Goal: Information Seeking & Learning: Learn about a topic

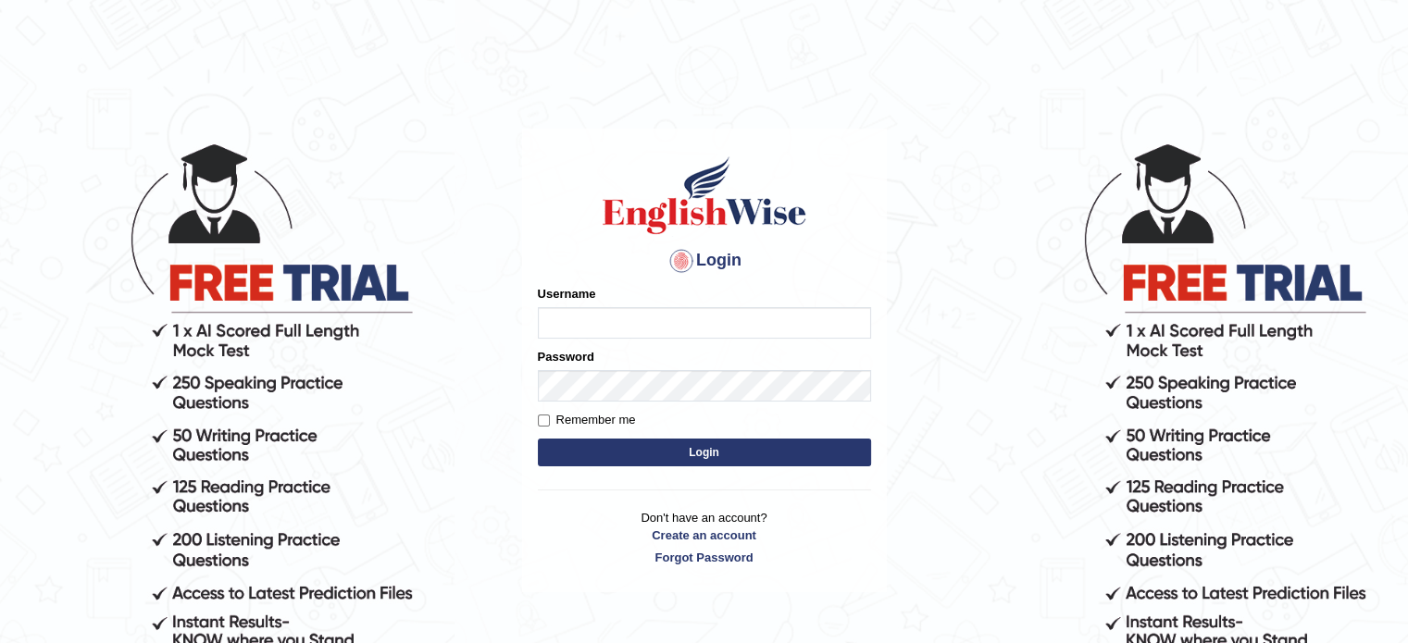
type input "Sharan1985"
click at [674, 453] on button "Login" at bounding box center [704, 453] width 333 height 28
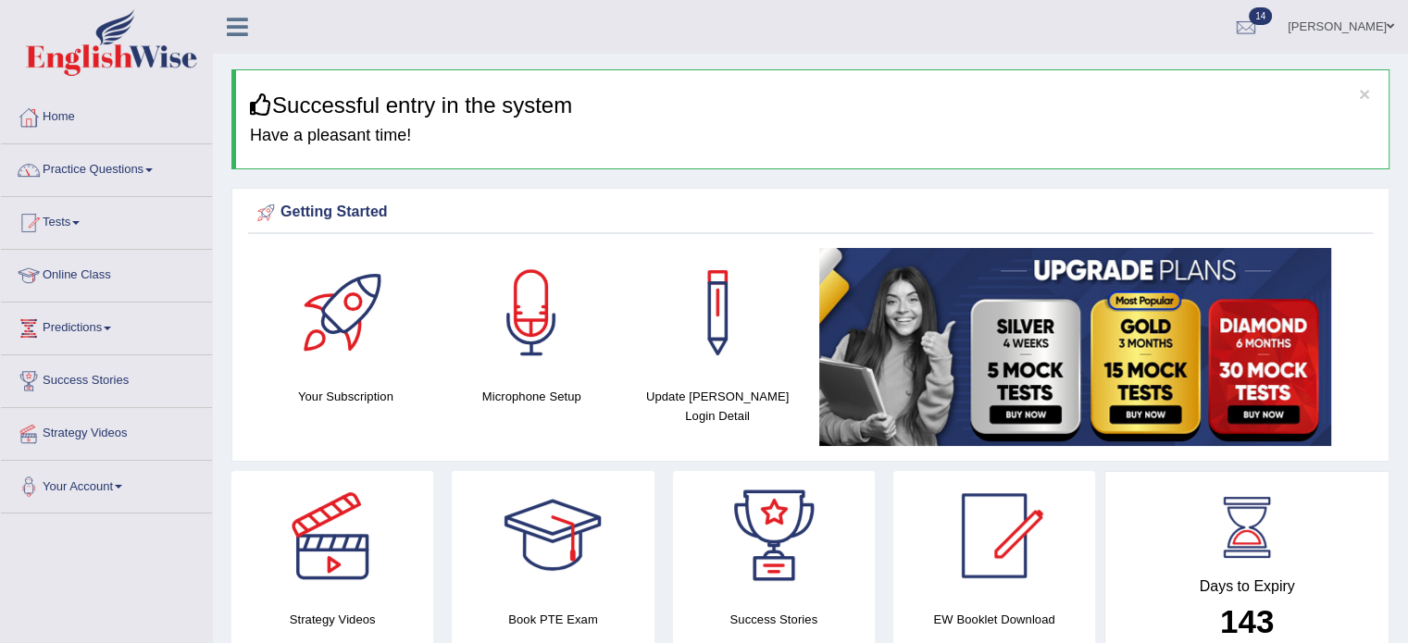
click at [112, 173] on link "Practice Questions" at bounding box center [106, 167] width 211 height 46
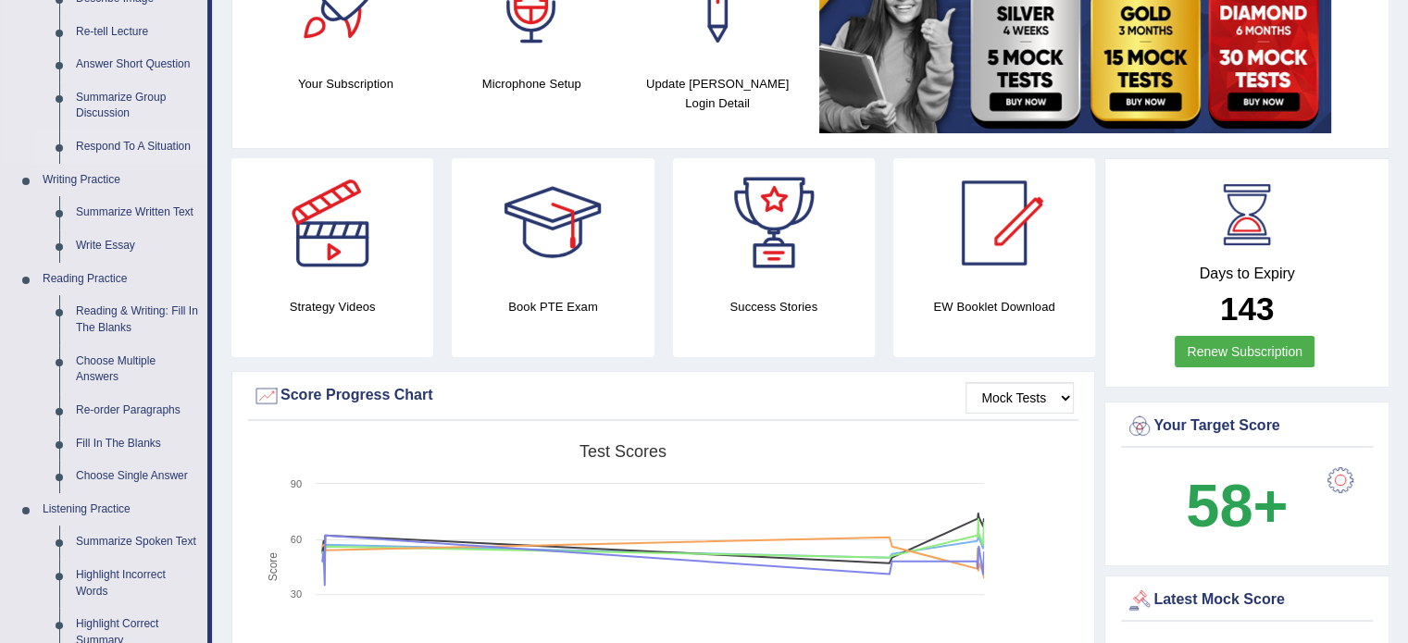
scroll to position [314, 0]
click at [140, 317] on link "Reading & Writing: Fill In The Blanks" at bounding box center [138, 318] width 140 height 49
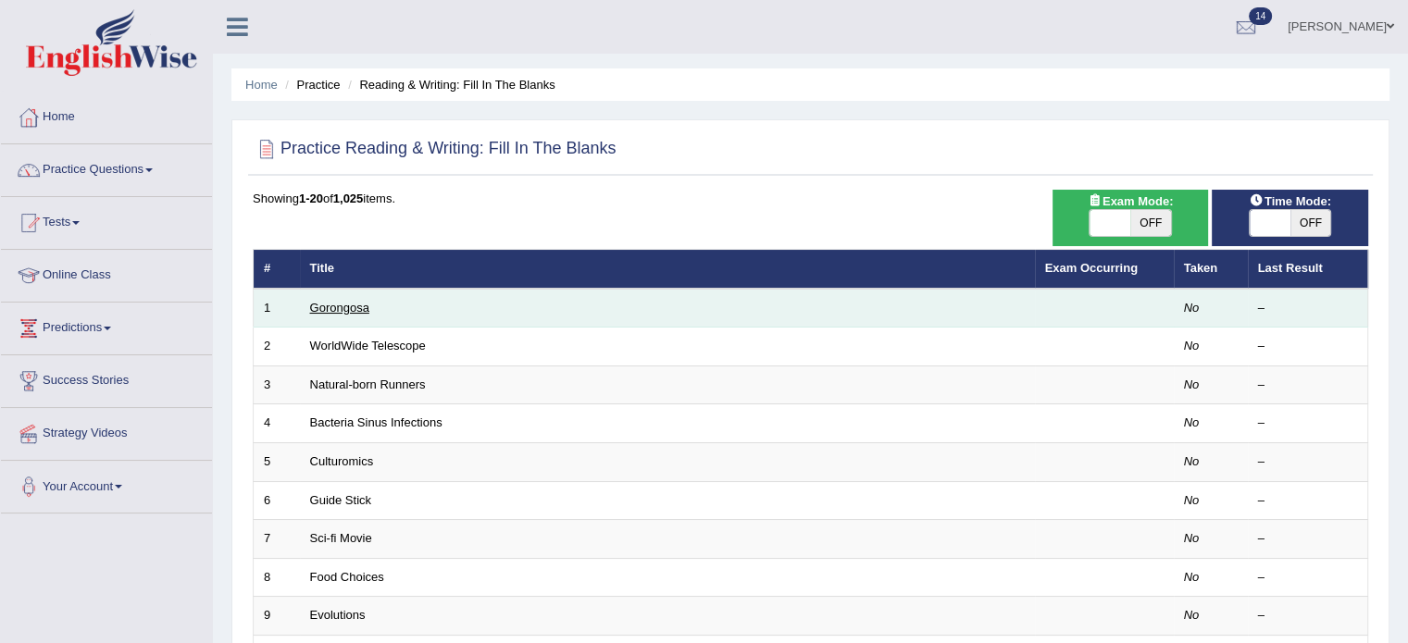
click at [343, 303] on link "Gorongosa" at bounding box center [339, 308] width 59 height 14
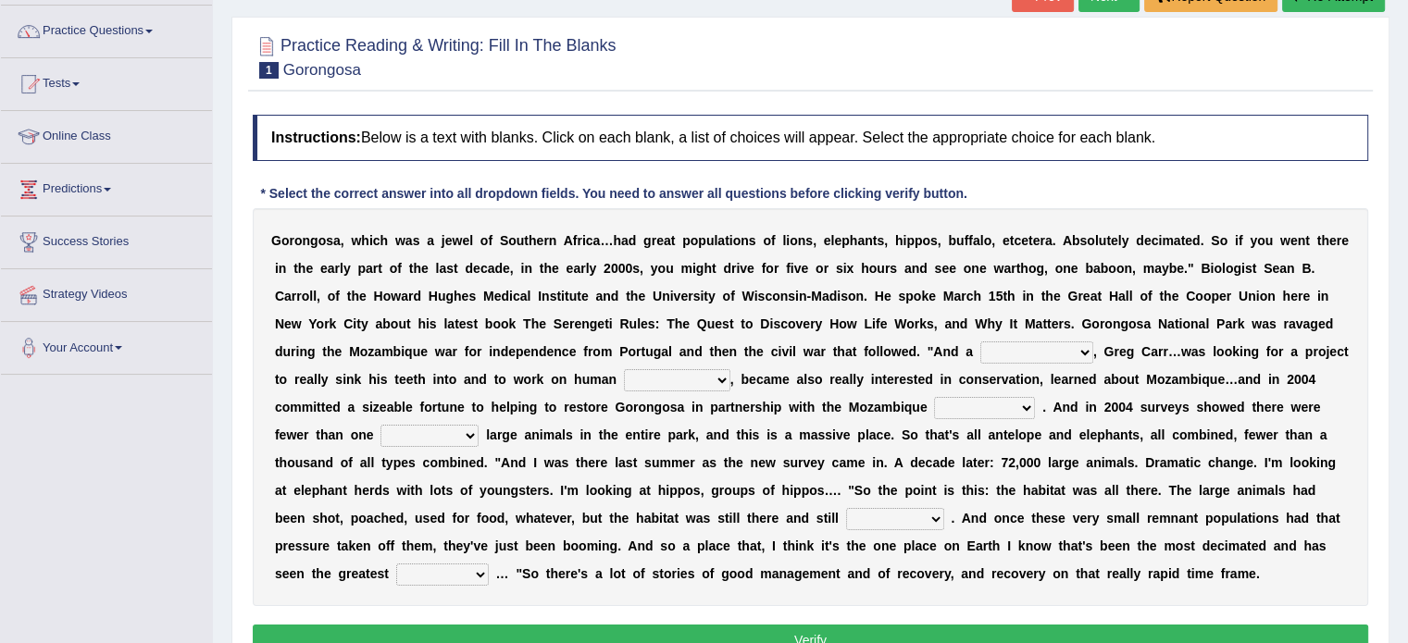
scroll to position [141, 0]
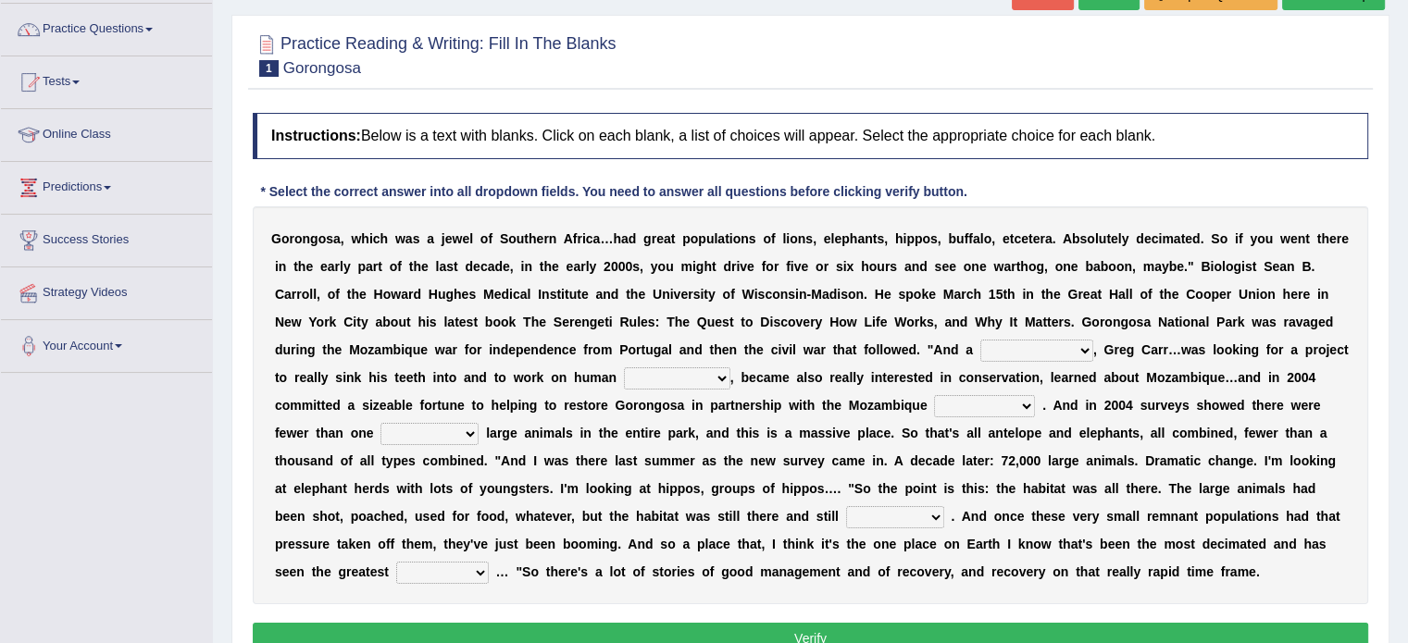
click at [1080, 354] on select "passion solstice ballast philanthropist" at bounding box center [1036, 351] width 113 height 22
select select "solstice"
click at [980, 340] on select "passion solstice ballast philanthropist" at bounding box center [1036, 351] width 113 height 22
click at [720, 378] on select "negligence prevalence development malevolence" at bounding box center [677, 378] width 106 height 22
click at [624, 367] on select "negligence prevalence development malevolence" at bounding box center [677, 378] width 106 height 22
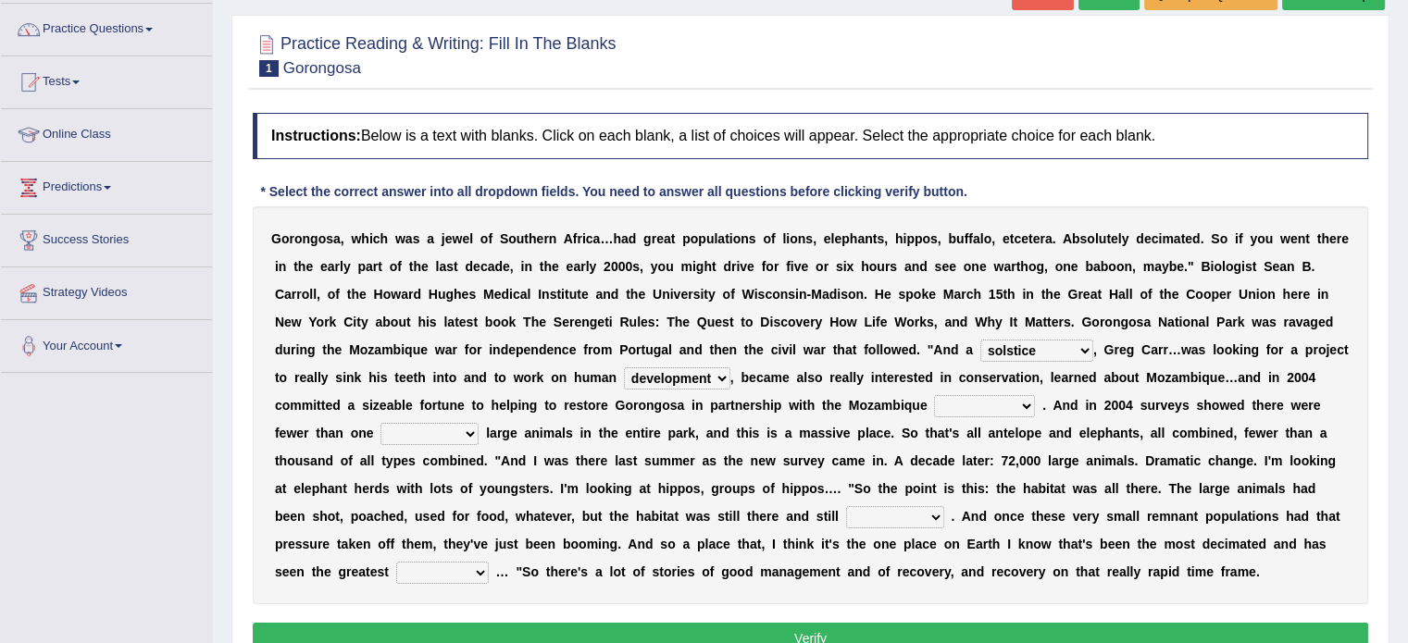
click at [721, 379] on select "negligence prevalence development malevolence" at bounding box center [677, 378] width 106 height 22
select select "prevalence"
click at [624, 367] on select "negligence prevalence development malevolence" at bounding box center [677, 378] width 106 height 22
click at [1026, 405] on select "parliament semanticist government journalist" at bounding box center [984, 406] width 101 height 22
select select "government"
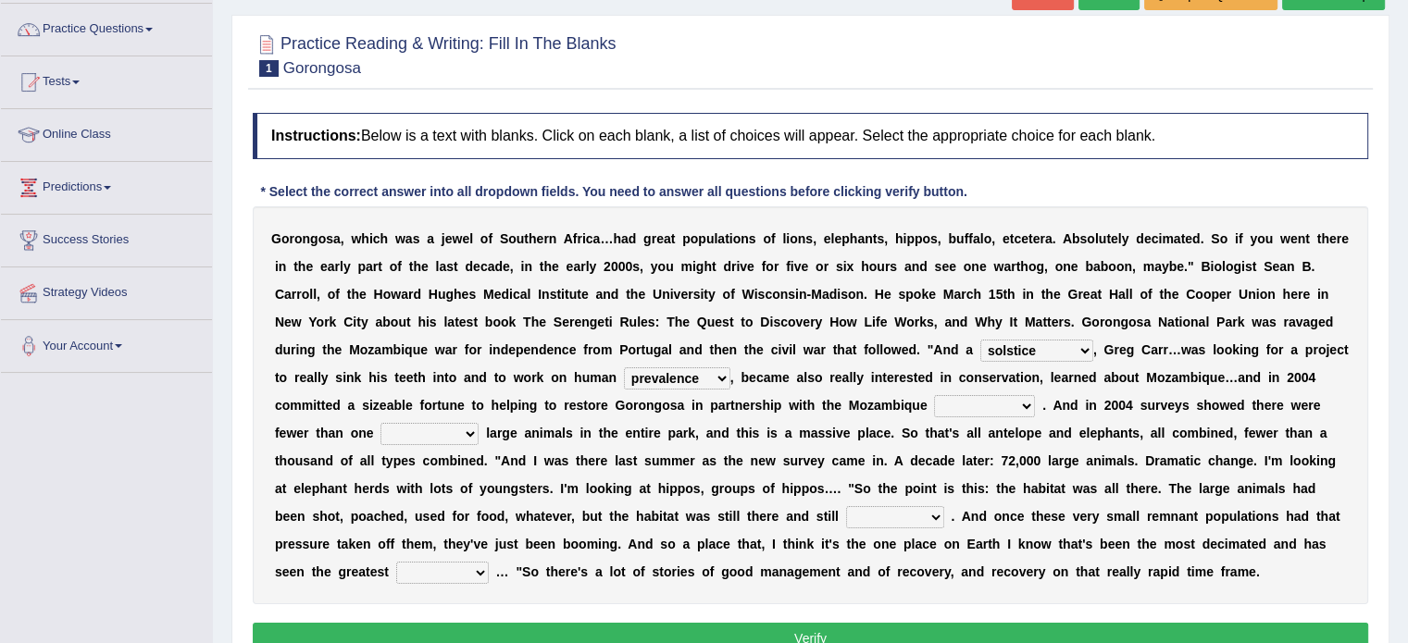
click at [934, 395] on select "parliament semanticist government journalist" at bounding box center [984, 406] width 101 height 22
click at [472, 430] on select "deflowered embowered roundest thousand" at bounding box center [429, 434] width 98 height 22
select select "thousand"
click at [380, 423] on select "deflowered embowered roundest thousand" at bounding box center [429, 434] width 98 height 22
click at [935, 514] on select "assertive incidental compulsive productive" at bounding box center [895, 517] width 98 height 22
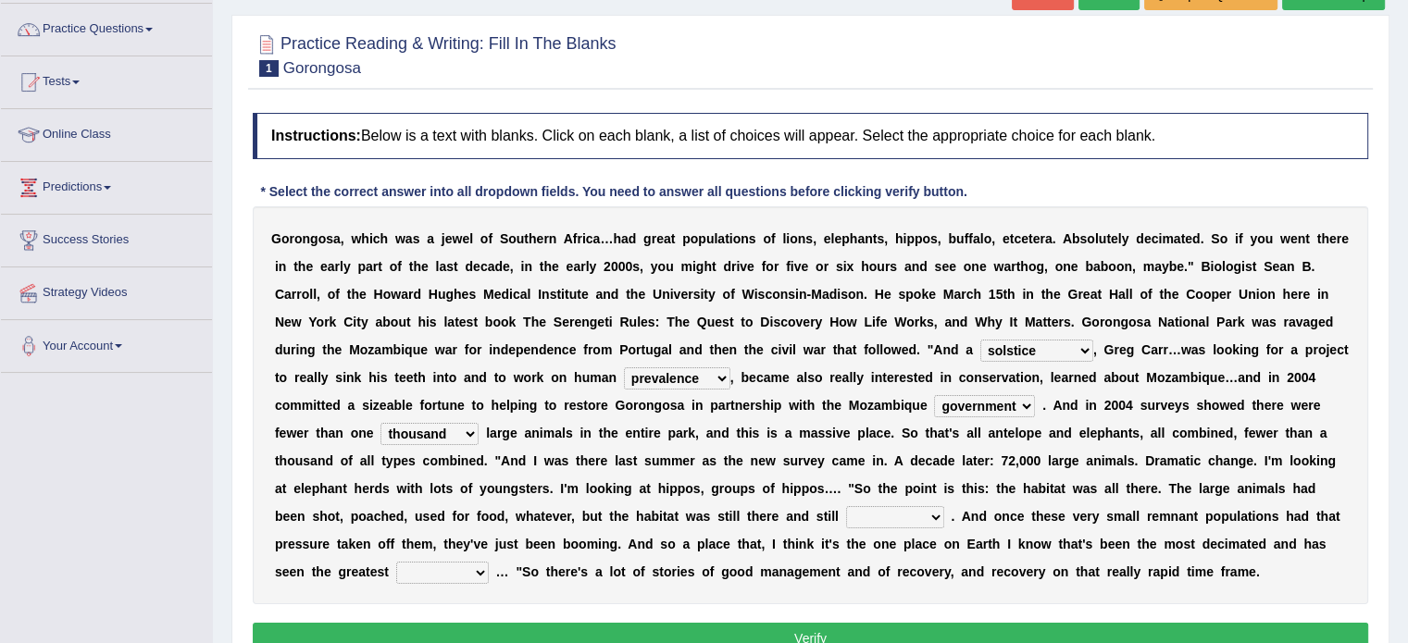
select select "assertive"
click at [846, 506] on select "assertive incidental compulsive productive" at bounding box center [895, 517] width 98 height 22
click at [481, 571] on select "recovery efficacy golly stumpy" at bounding box center [442, 573] width 93 height 22
select select "recovery"
click at [396, 562] on select "recovery efficacy golly stumpy" at bounding box center [442, 573] width 93 height 22
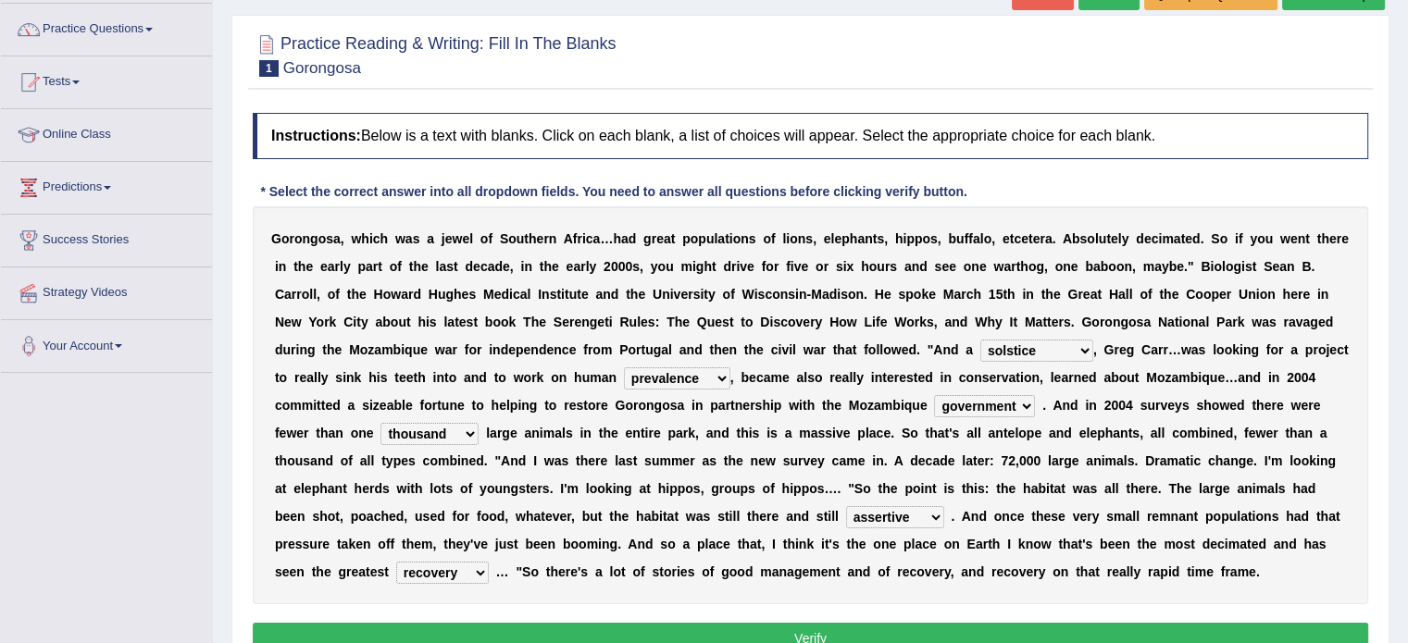
click at [715, 379] on select "negligence prevalence development malevolence" at bounding box center [677, 378] width 106 height 22
select select "development"
click at [624, 367] on select "negligence prevalence development malevolence" at bounding box center [677, 378] width 106 height 22
click at [1125, 629] on button "Verify" at bounding box center [810, 638] width 1115 height 31
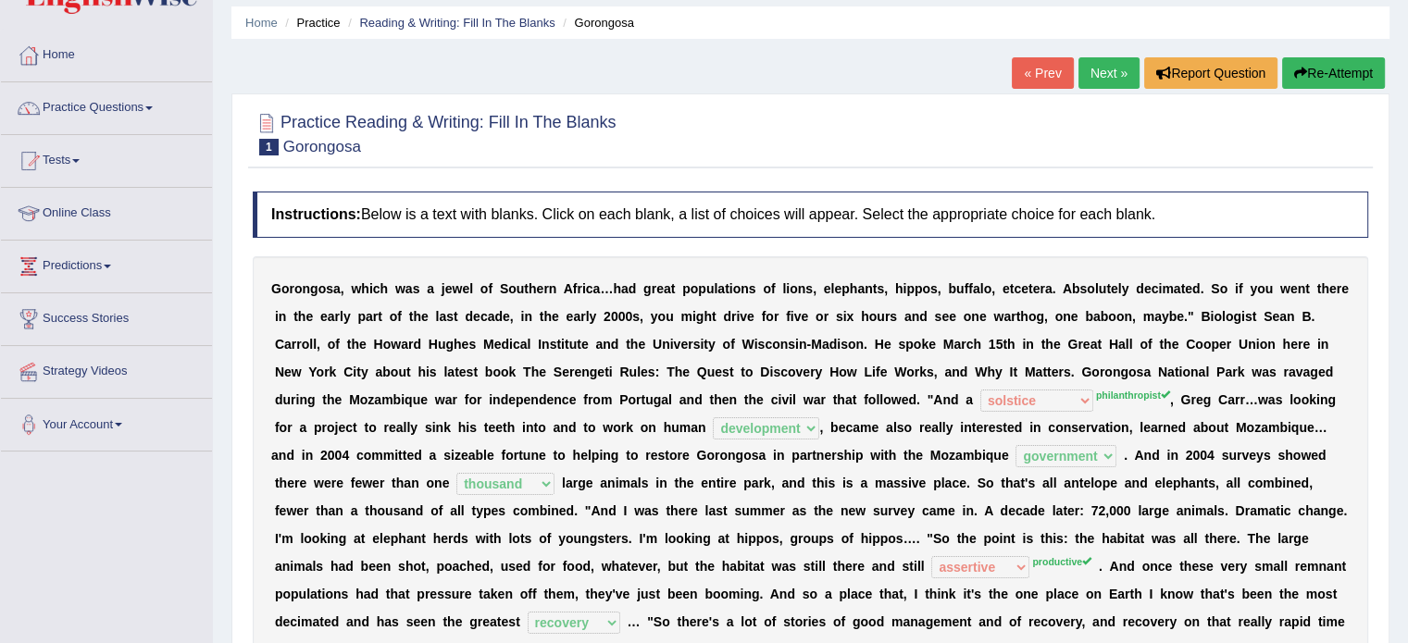
scroll to position [59, 0]
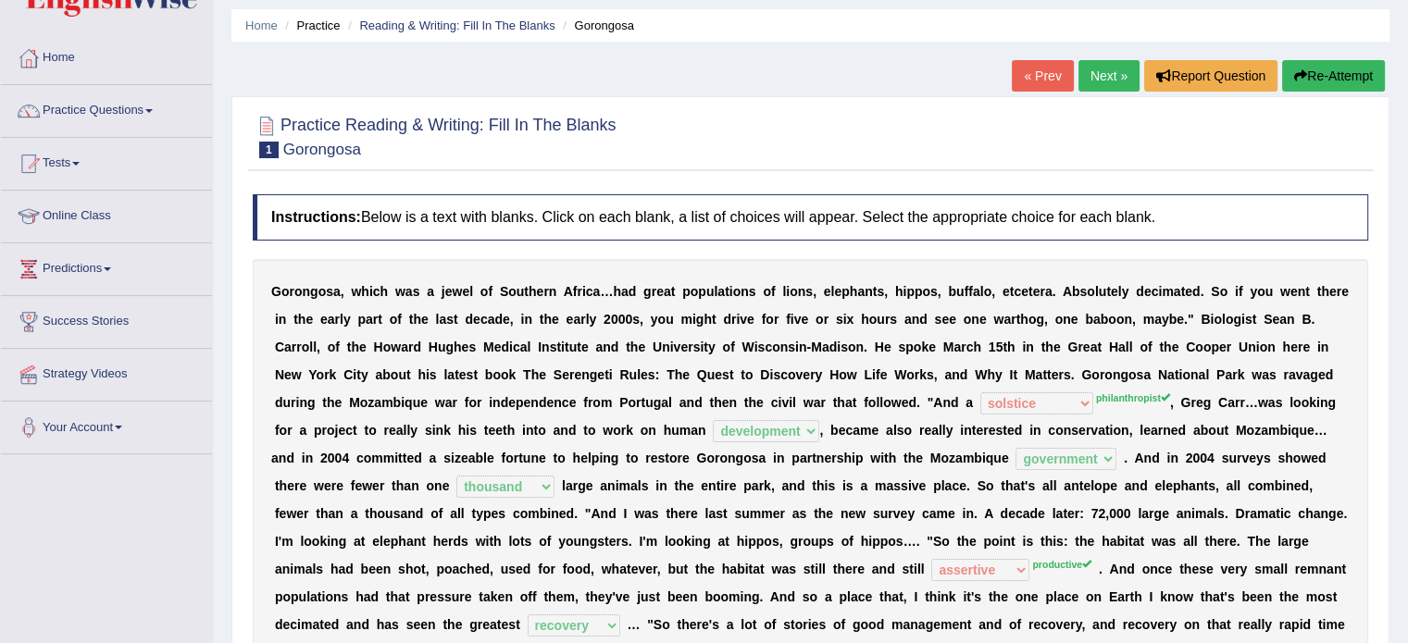
click at [1094, 80] on link "Next »" at bounding box center [1108, 75] width 61 height 31
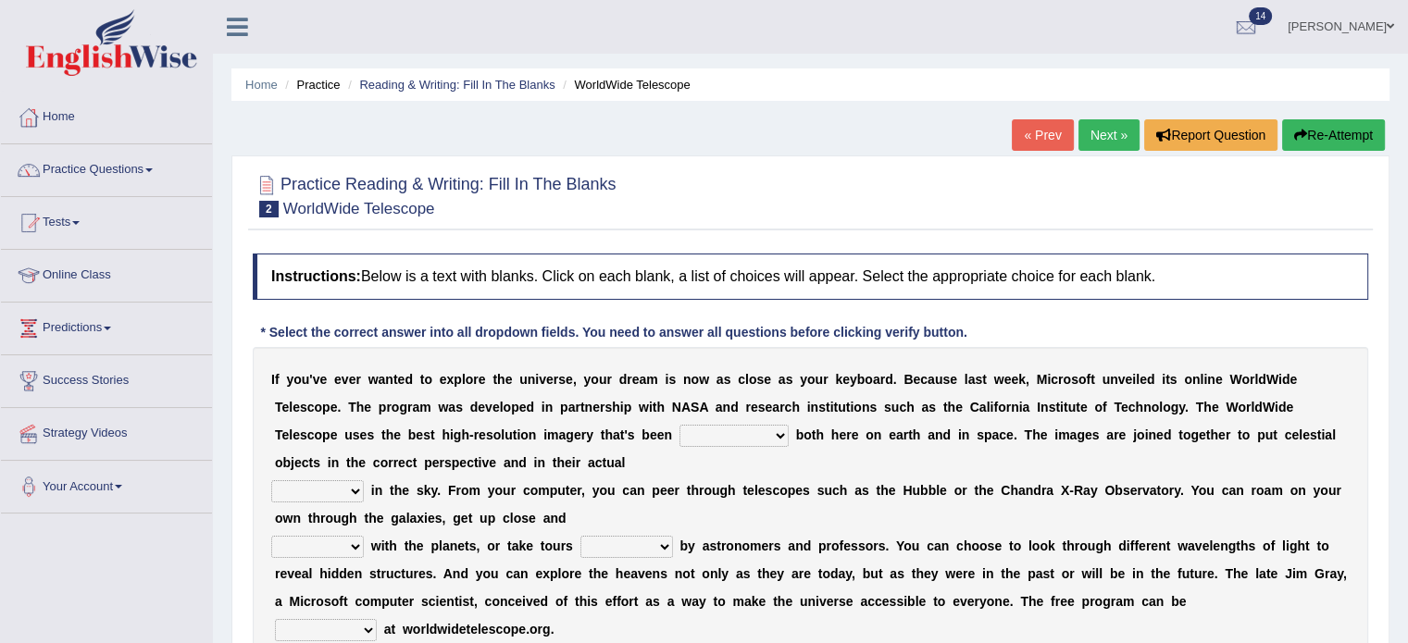
click at [883, 70] on ul "Home Practice Reading & Writing: Fill In The Blanks WorldWide Telescope" at bounding box center [810, 84] width 1158 height 32
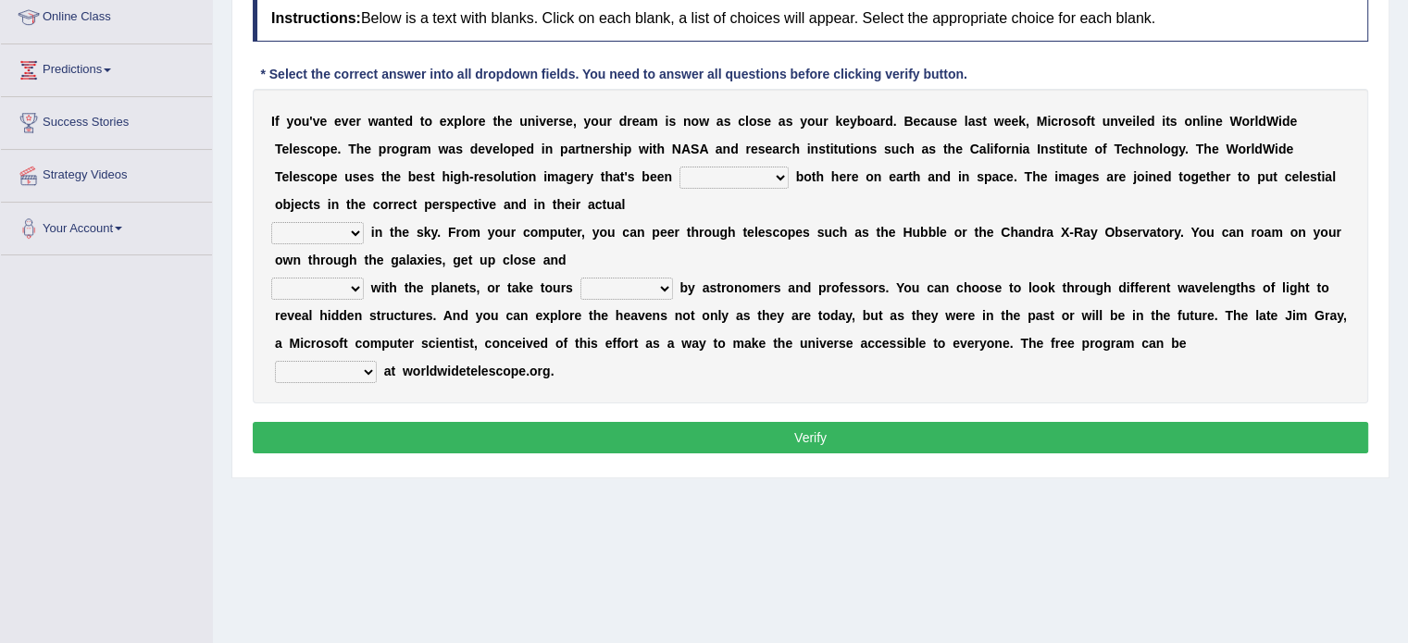
scroll to position [264, 0]
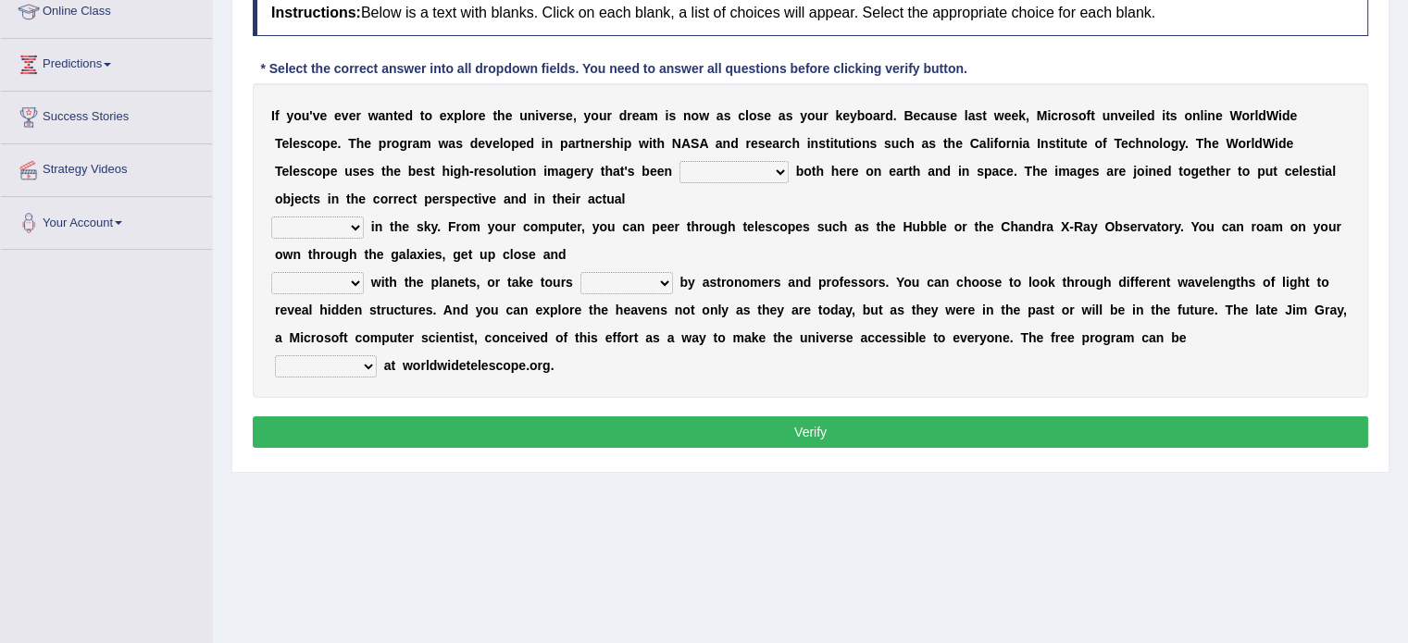
click at [777, 175] on select "degraded ascended remonstrated generated" at bounding box center [733, 172] width 109 height 22
select select "generated"
click at [679, 161] on select "degraded ascended remonstrated generated" at bounding box center [733, 172] width 109 height 22
click at [778, 173] on select "degraded ascended remonstrated generated" at bounding box center [733, 172] width 109 height 22
click at [804, 188] on div "I f y o u ' v e e v e r w a n t e d t o e x p l o r e t h e u n i v e r s e , y…" at bounding box center [810, 240] width 1115 height 315
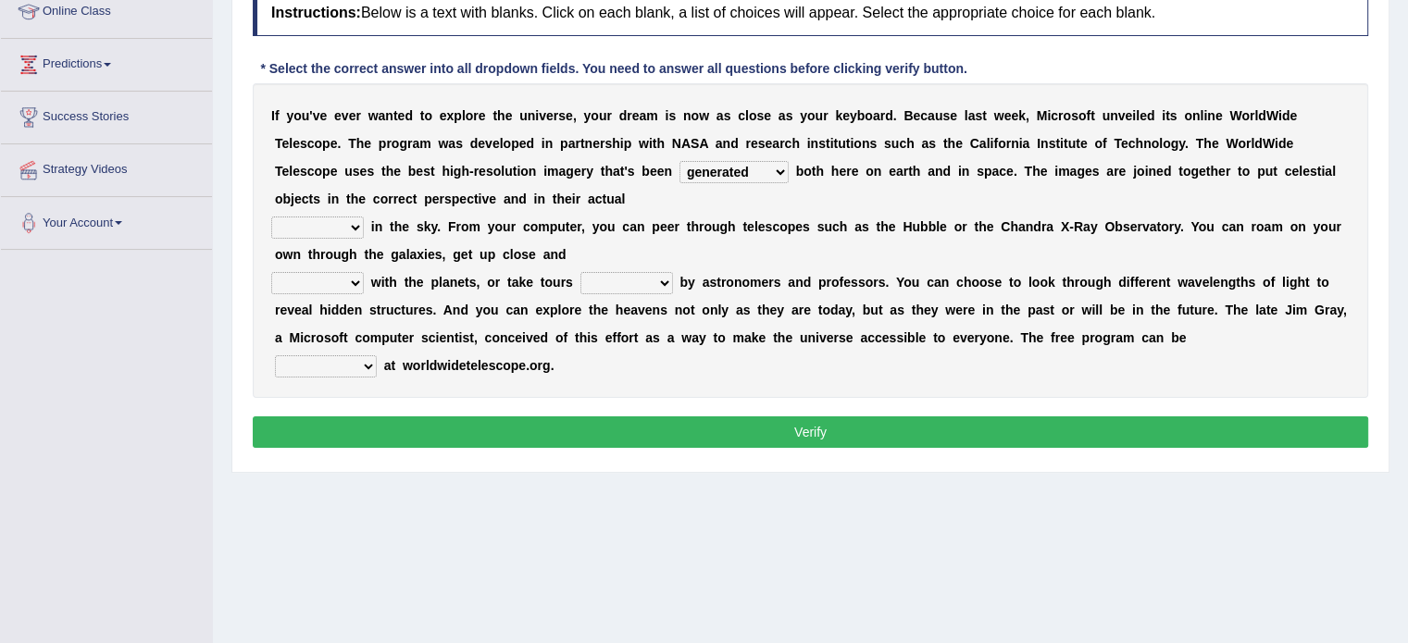
click at [802, 183] on div "I f y o u ' v e e v e r w a n t e d t o e x p l o r e t h e u n i v e r s e , y…" at bounding box center [810, 240] width 1115 height 315
click at [356, 232] on select "aspects parts conditions positions" at bounding box center [317, 228] width 93 height 22
select select "positions"
click at [271, 217] on select "aspects parts conditions positions" at bounding box center [317, 228] width 93 height 22
click at [355, 221] on select "aspects parts conditions positions" at bounding box center [317, 228] width 93 height 22
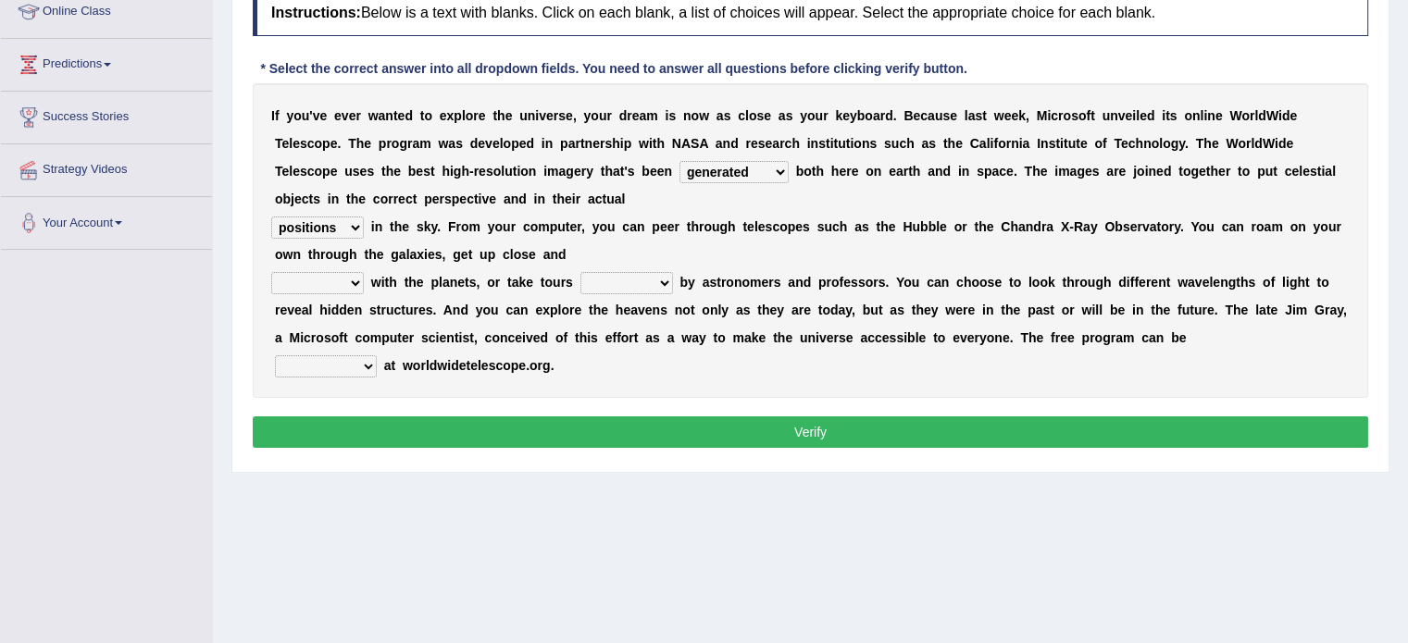
click at [717, 203] on div "I f y o u ' v e e v e r w a n t e d t o e x p l o r e t h e u n i v e r s e , y…" at bounding box center [810, 240] width 1115 height 315
click at [354, 288] on select "personal individual apart polite" at bounding box center [317, 283] width 93 height 22
select select "apart"
click at [271, 272] on select "personal individual apart polite" at bounding box center [317, 283] width 93 height 22
click at [665, 282] on select "guide guided guiding to guide" at bounding box center [626, 283] width 93 height 22
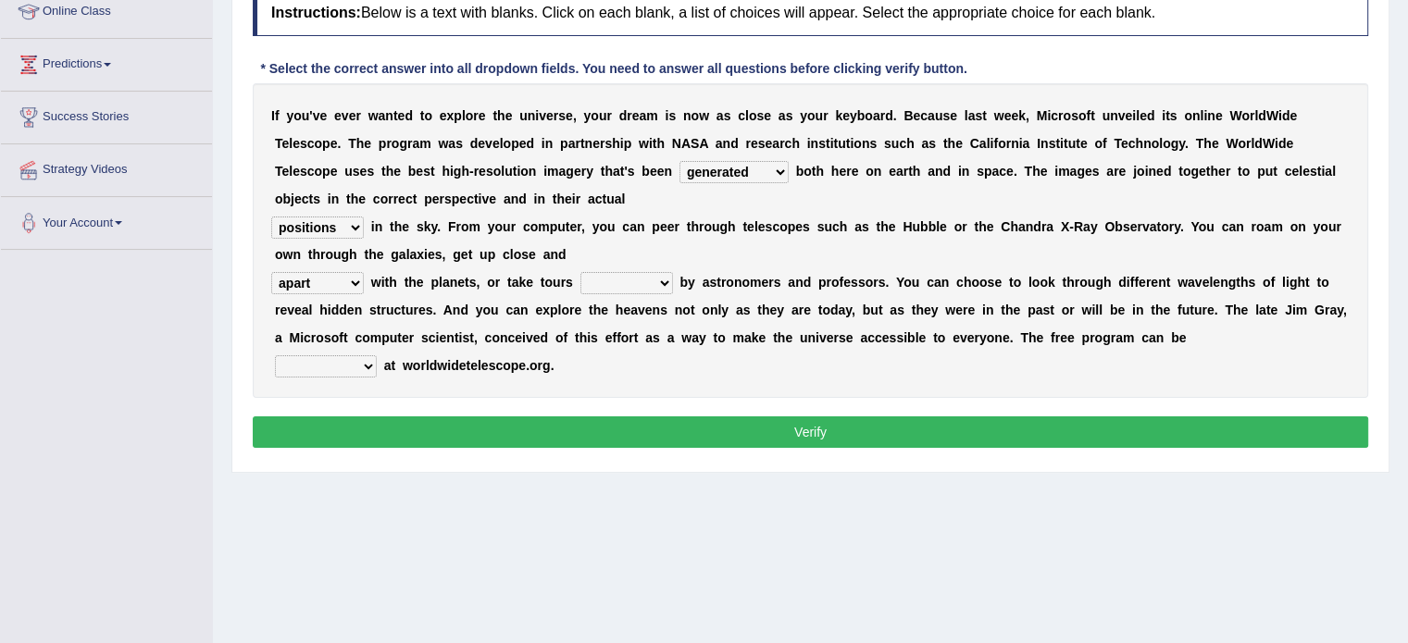
select select "guide"
click at [580, 272] on select "guide guided guiding to guide" at bounding box center [626, 283] width 93 height 22
click at [366, 365] on select "upheld downloaded loaded posted" at bounding box center [326, 366] width 102 height 22
select select "downloaded"
click at [275, 355] on select "upheld downloaded loaded posted" at bounding box center [326, 366] width 102 height 22
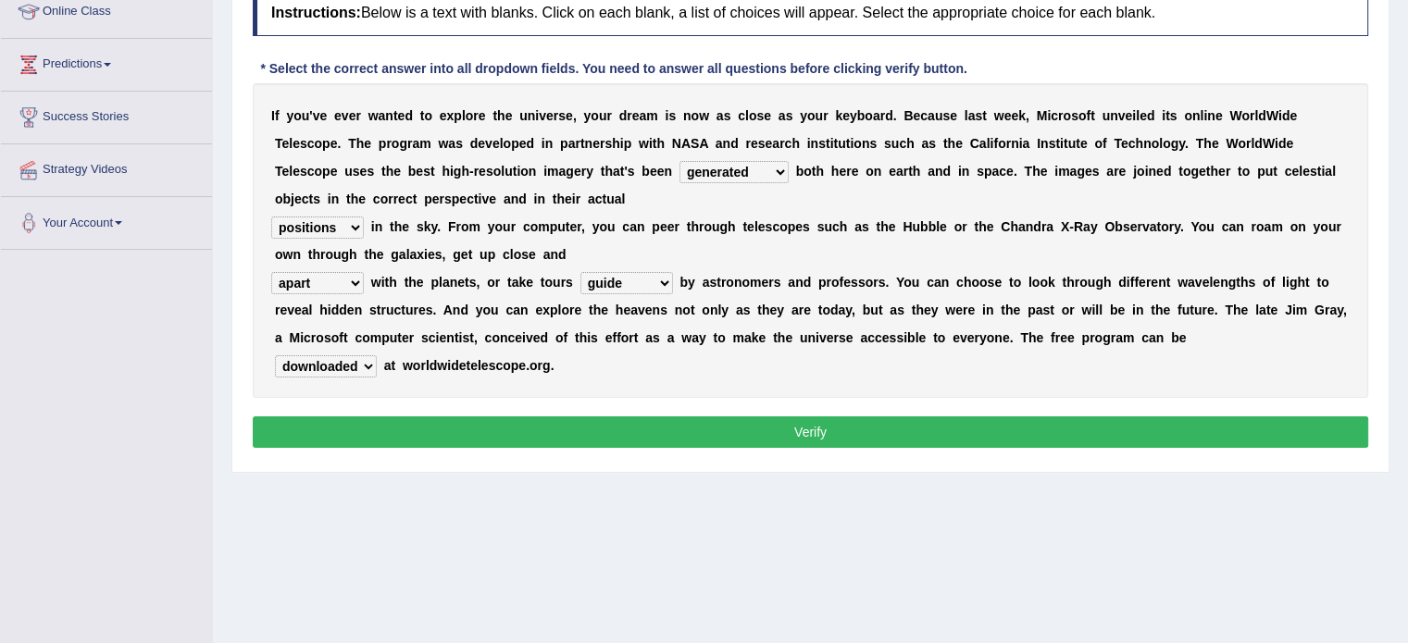
click at [664, 278] on select "guide guided guiding to guide" at bounding box center [626, 283] width 93 height 22
click at [742, 379] on div "I f y o u ' v e e v e r w a n t e d t o e x p l o r e t h e u n i v e r s e , y…" at bounding box center [810, 240] width 1115 height 315
click at [754, 424] on button "Verify" at bounding box center [810, 432] width 1115 height 31
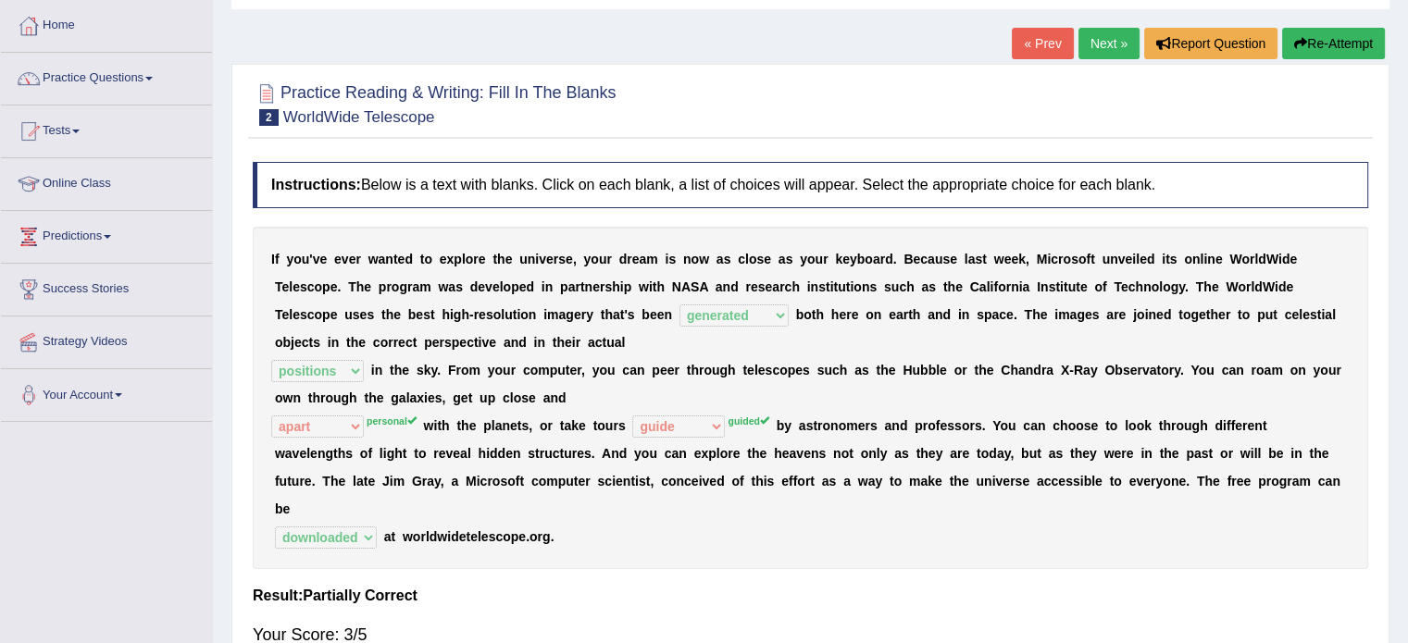
scroll to position [93, 0]
click at [1099, 34] on link "Next »" at bounding box center [1108, 42] width 61 height 31
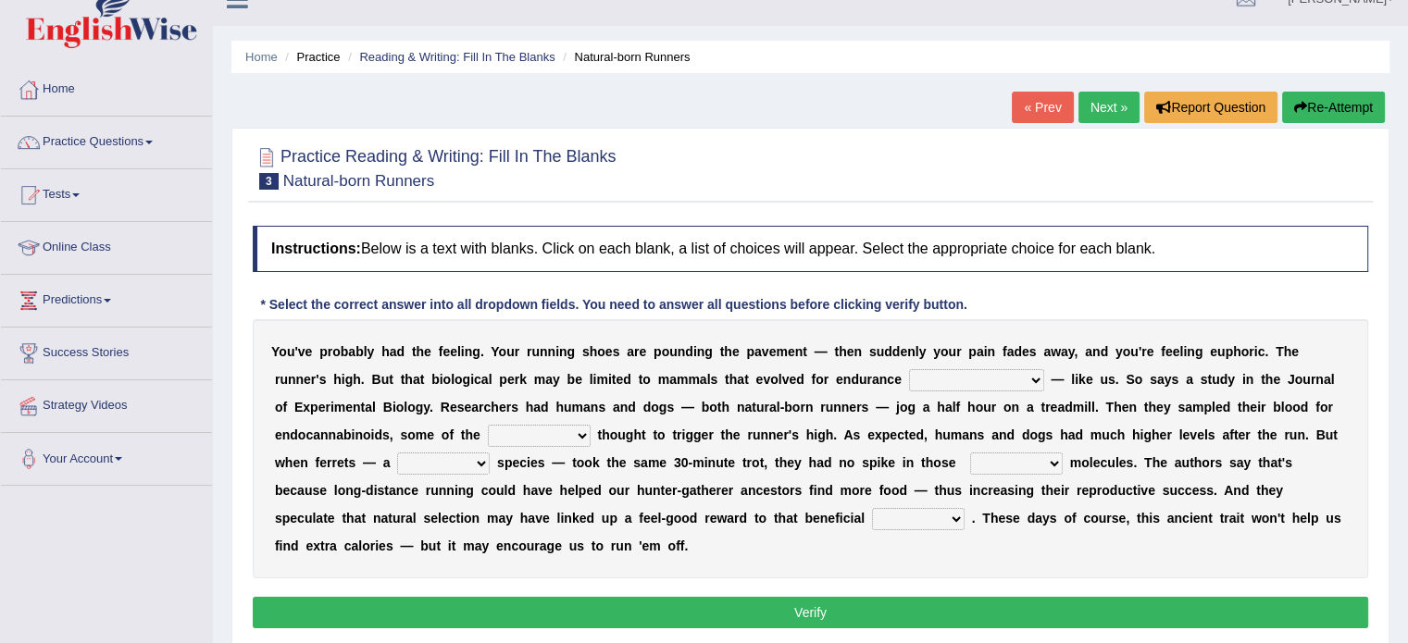
scroll to position [117, 0]
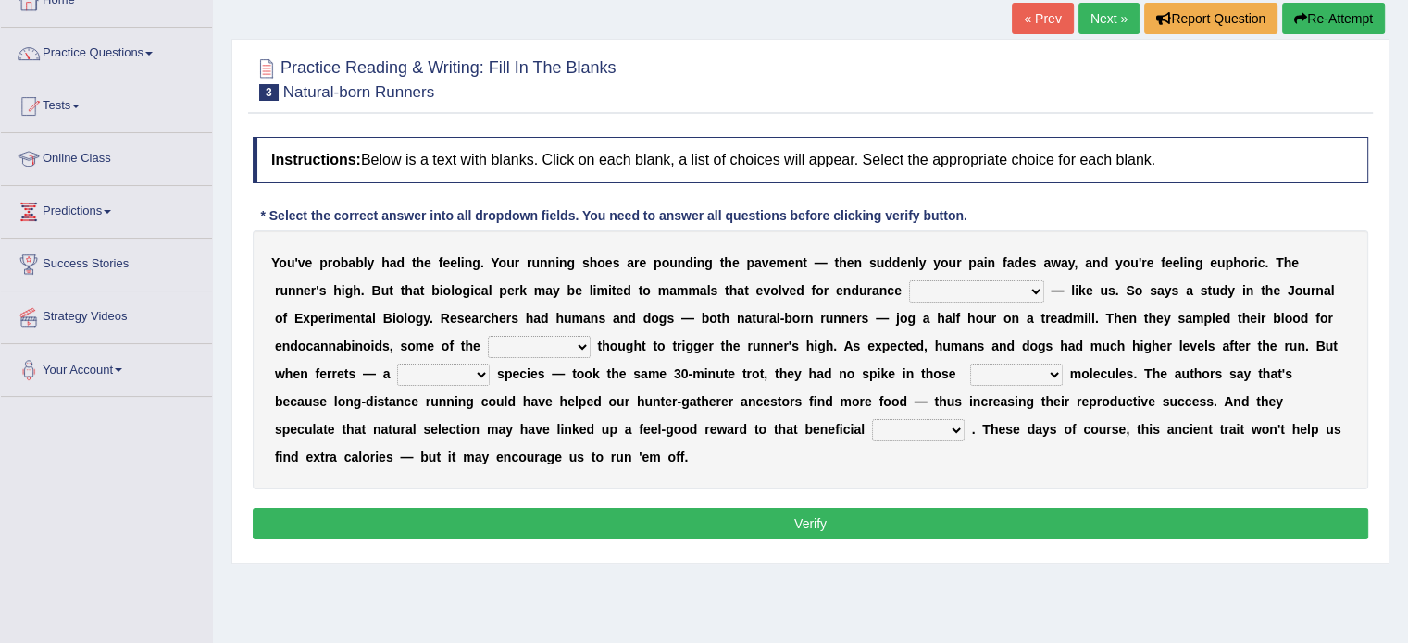
click at [1000, 289] on select "dykes personalize classifies exercise" at bounding box center [976, 291] width 135 height 22
click at [909, 280] on select "dykes personalize classifies exercise" at bounding box center [976, 291] width 135 height 22
click at [996, 292] on select "dykes personalize classifies exercise" at bounding box center [976, 291] width 135 height 22
select select "personalize"
click at [909, 280] on select "dykes personalize classifies exercise" at bounding box center [976, 291] width 135 height 22
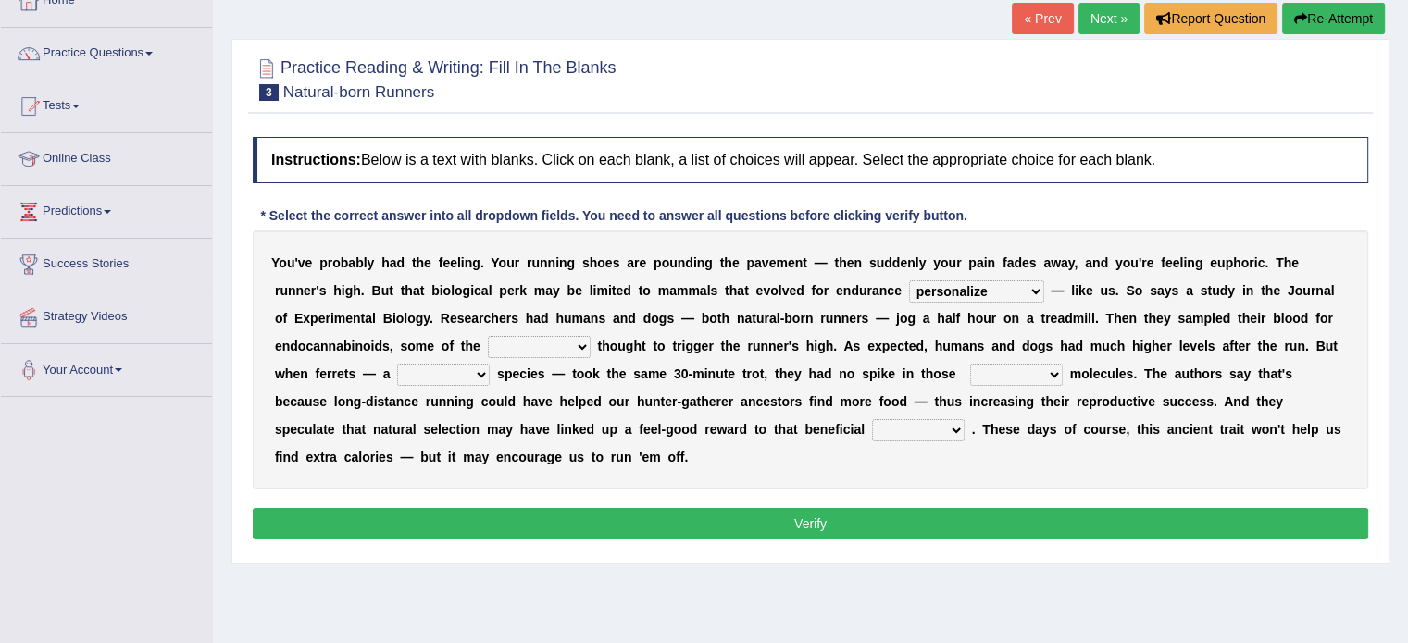
click at [579, 351] on select "almshouse turnarounds compounds foxhounds" at bounding box center [539, 347] width 103 height 22
select select "compounds"
click at [488, 336] on select "almshouse turnarounds compounds foxhounds" at bounding box center [539, 347] width 103 height 22
click at [479, 376] on select "excellency merely faerie sedentary" at bounding box center [443, 375] width 93 height 22
select select "merely"
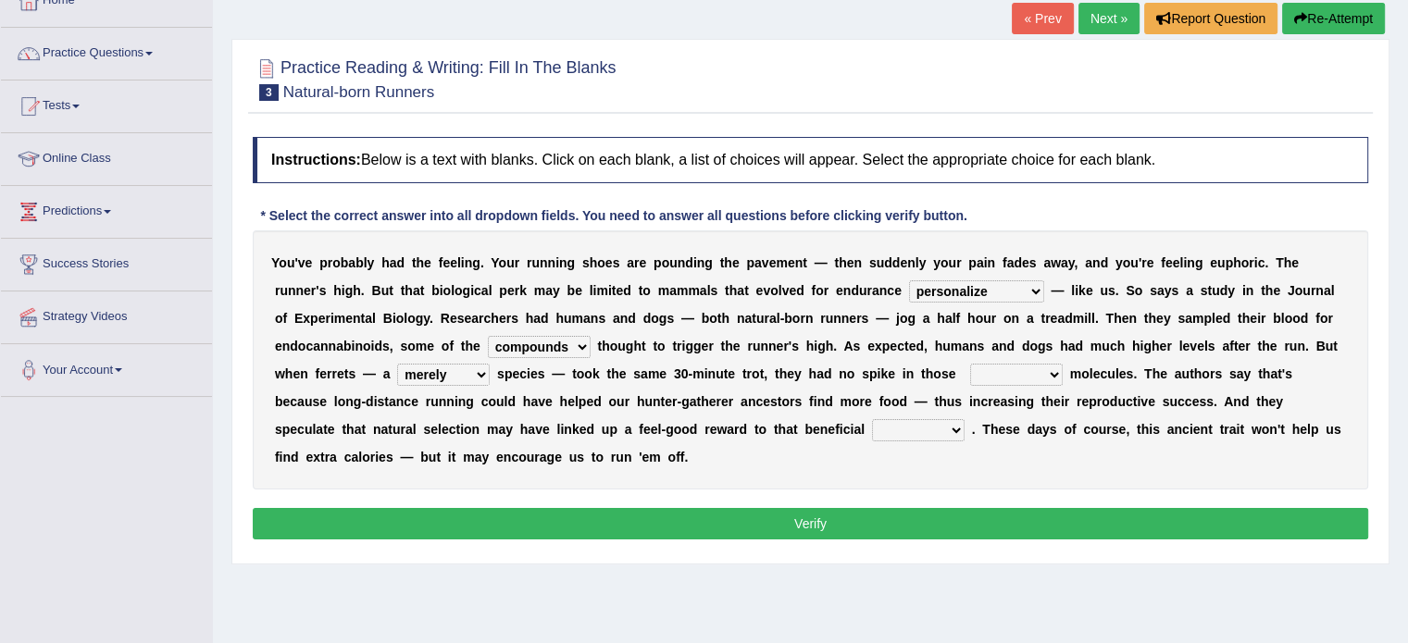
click at [397, 364] on select "excellency merely faerie sedentary" at bounding box center [443, 375] width 93 height 22
click at [1058, 368] on select "groaned feel-good inchoate loaned" at bounding box center [1016, 375] width 93 height 22
select select "inchoate"
click at [970, 364] on select "groaned feel-good inchoate loaned" at bounding box center [1016, 375] width 93 height 22
click at [885, 429] on select "wager exchanger behavior regulator" at bounding box center [918, 430] width 93 height 22
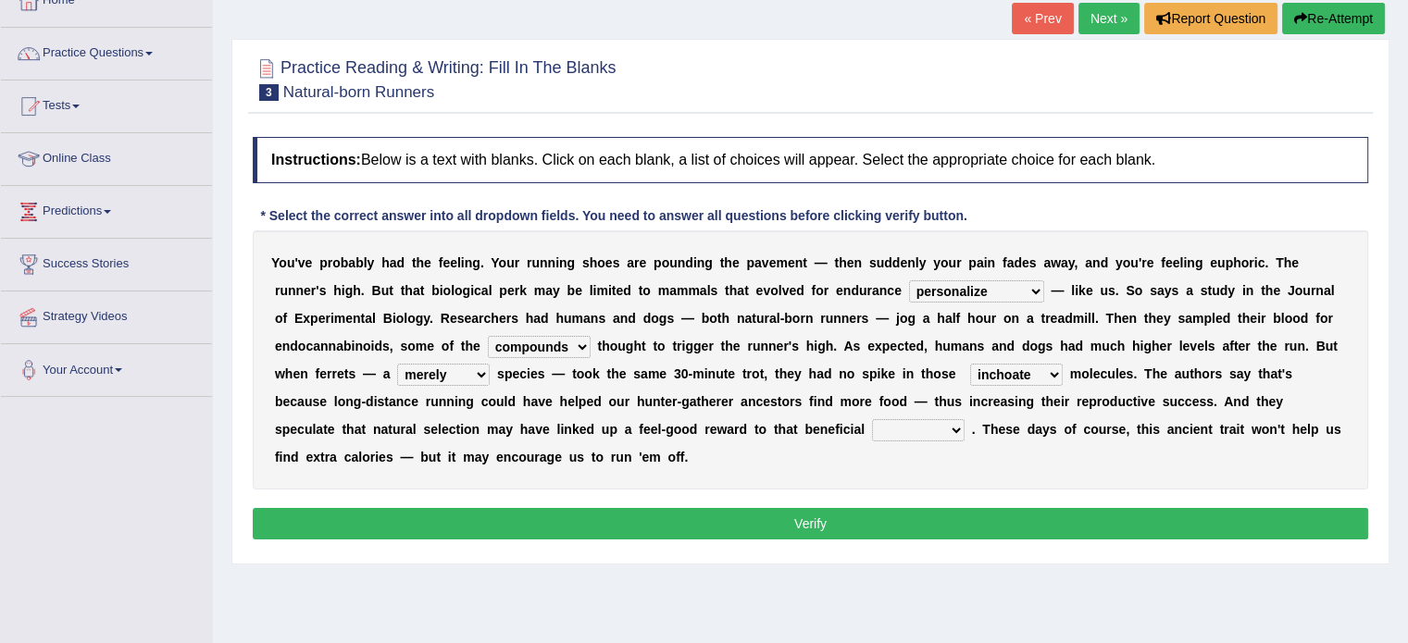
click at [885, 429] on select "wager exchanger behavior regulator" at bounding box center [918, 430] width 93 height 22
select select "behavior"
click at [872, 419] on select "wager exchanger behavior regulator" at bounding box center [918, 430] width 93 height 22
click at [869, 512] on button "Verify" at bounding box center [810, 523] width 1115 height 31
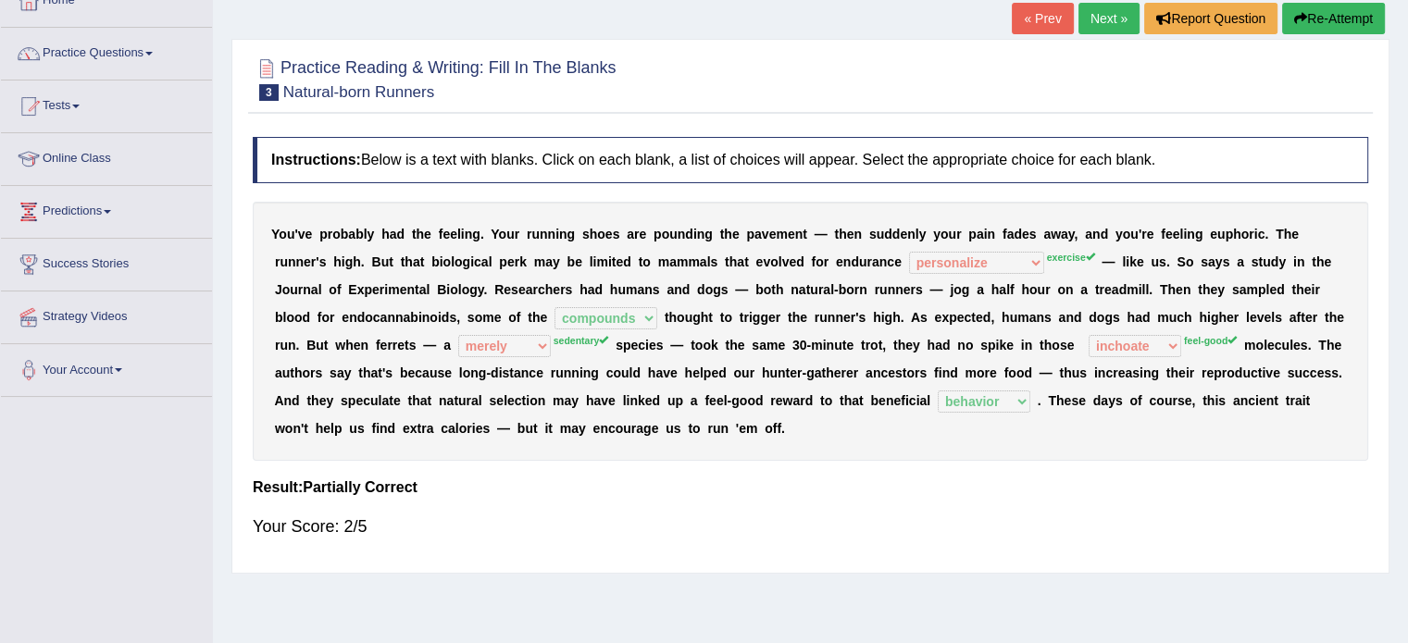
click at [1096, 24] on link "Next »" at bounding box center [1108, 18] width 61 height 31
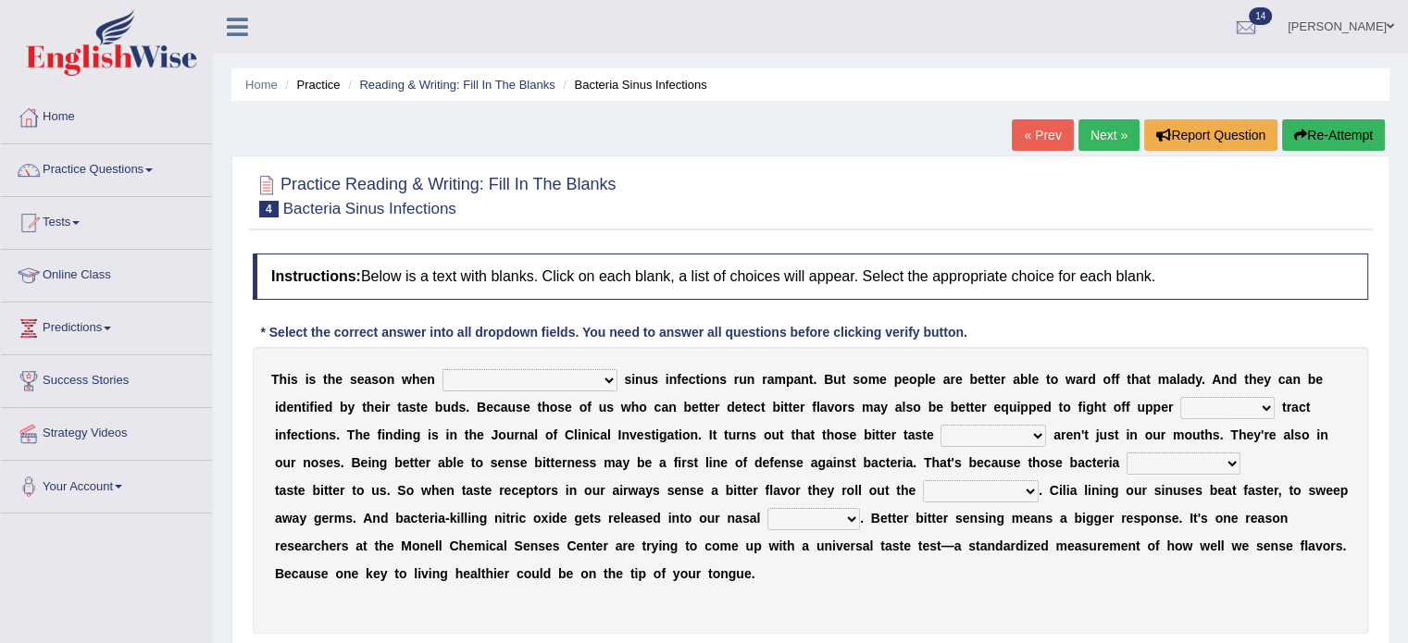
click at [528, 379] on select "conventicle [DEMOGRAPHIC_DATA] bacterial prissier" at bounding box center [529, 380] width 175 height 22
select select "bacterial"
click at [442, 369] on select "conventicle [DEMOGRAPHIC_DATA] bacterial prissier" at bounding box center [529, 380] width 175 height 22
click at [1180, 406] on select "faulty respiratory togae gawky" at bounding box center [1227, 408] width 94 height 22
select select "respiratory"
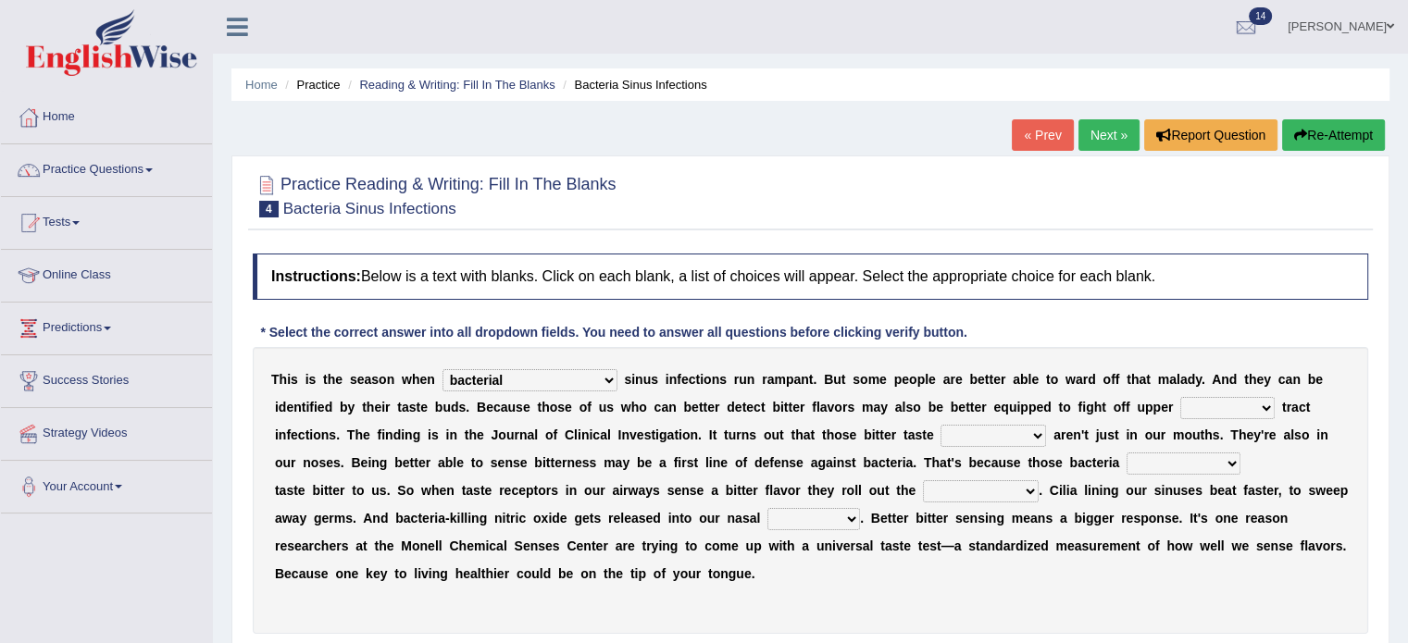
click at [1180, 397] on select "faulty respiratory togae gawky" at bounding box center [1227, 408] width 94 height 22
click at [940, 437] on select "depressions dinners submissions receptors" at bounding box center [993, 436] width 106 height 22
select select "dinners"
click at [940, 425] on select "depressions dinners submissions receptors" at bounding box center [993, 436] width 106 height 22
click at [1126, 466] on select "purposelessly actually diagonally providently" at bounding box center [1183, 464] width 114 height 22
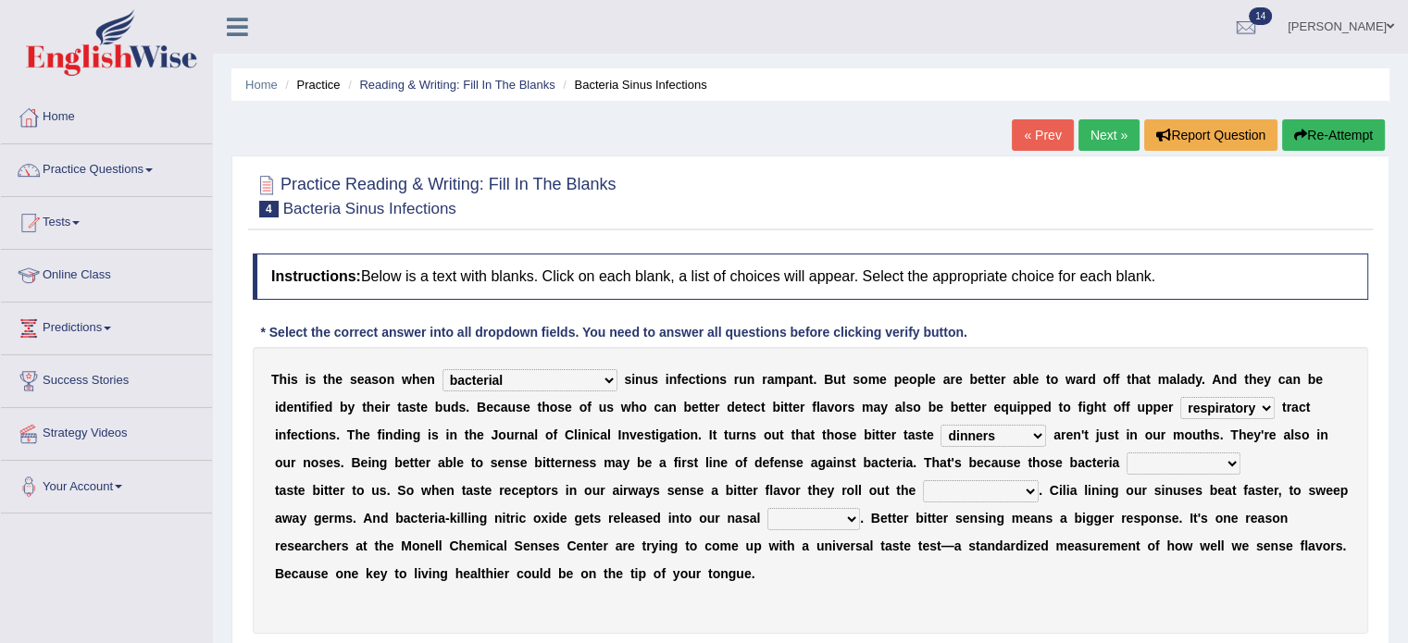
select select "actually"
click at [1126, 453] on select "purposelessly actually diagonally providently" at bounding box center [1183, 464] width 114 height 22
click at [1030, 491] on select "defenses contradictions chestnuts pelvis" at bounding box center [981, 491] width 116 height 22
select select "pelvis"
click at [923, 480] on select "defenses contradictions chestnuts pelvis" at bounding box center [981, 491] width 116 height 22
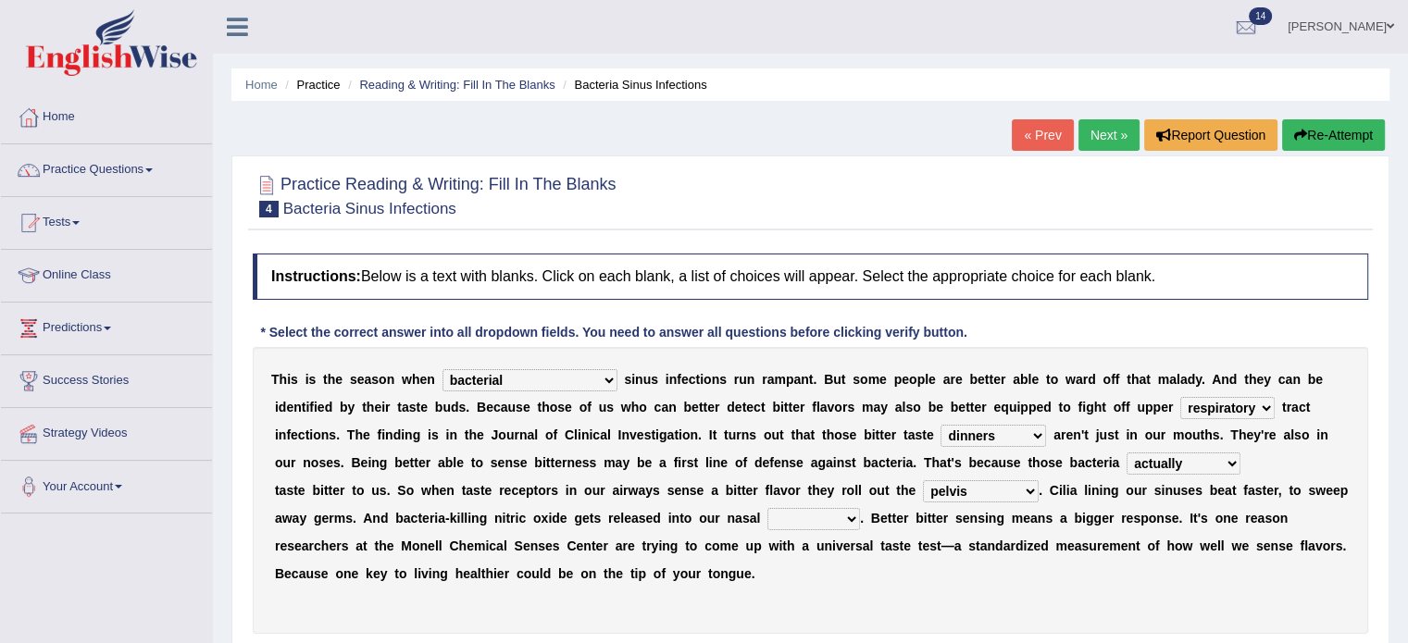
click at [850, 516] on select "causalities localities infirmities cavities" at bounding box center [813, 519] width 93 height 22
select select "cavities"
click at [767, 508] on select "causalities localities infirmities cavities" at bounding box center [813, 519] width 93 height 22
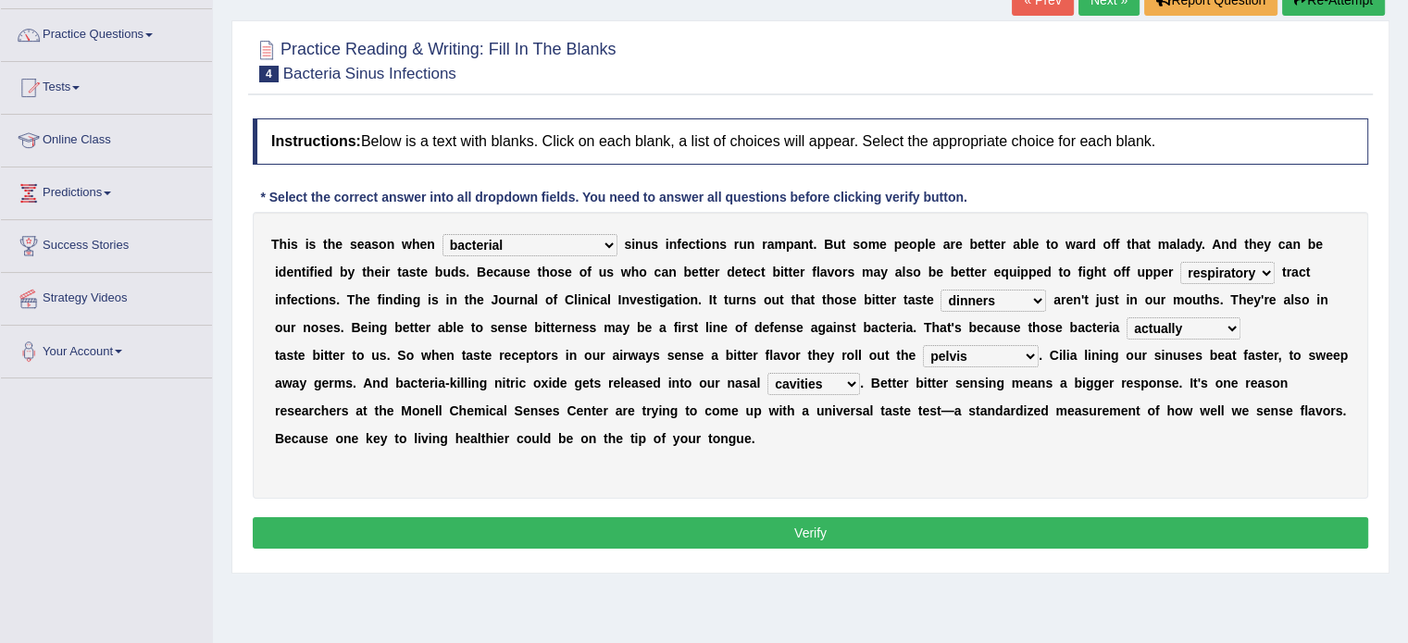
scroll to position [138, 0]
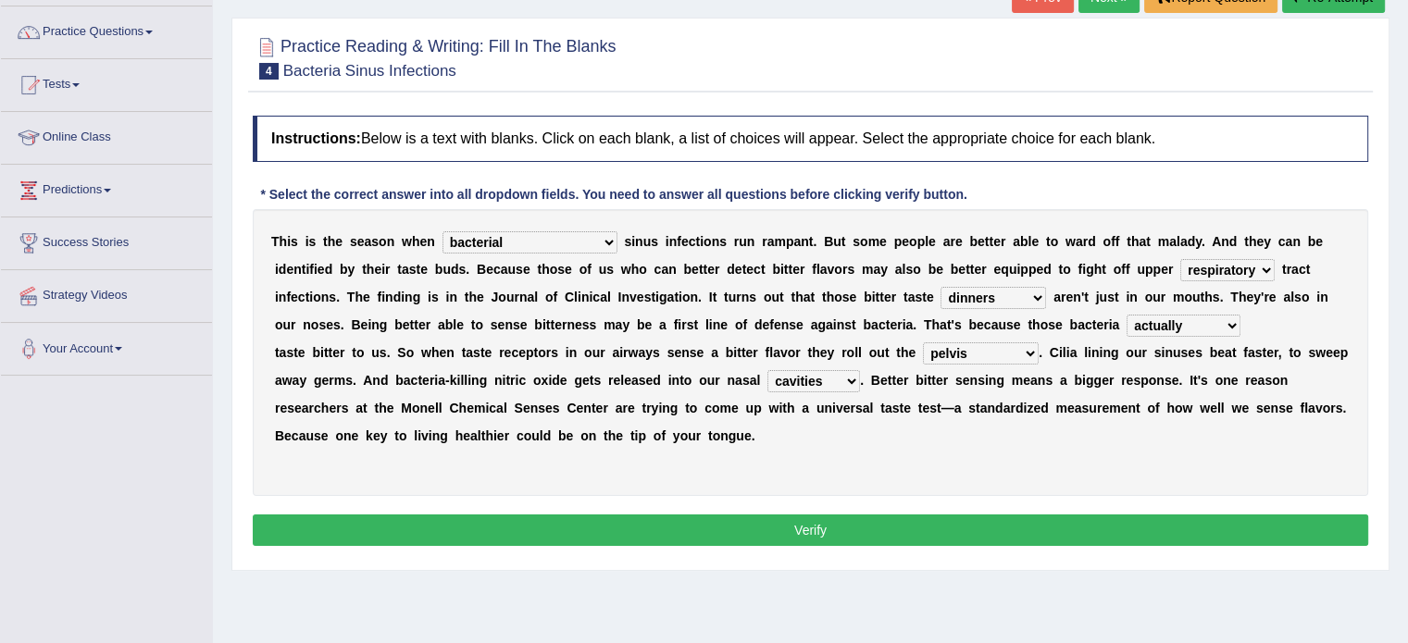
click at [826, 529] on button "Verify" at bounding box center [810, 530] width 1115 height 31
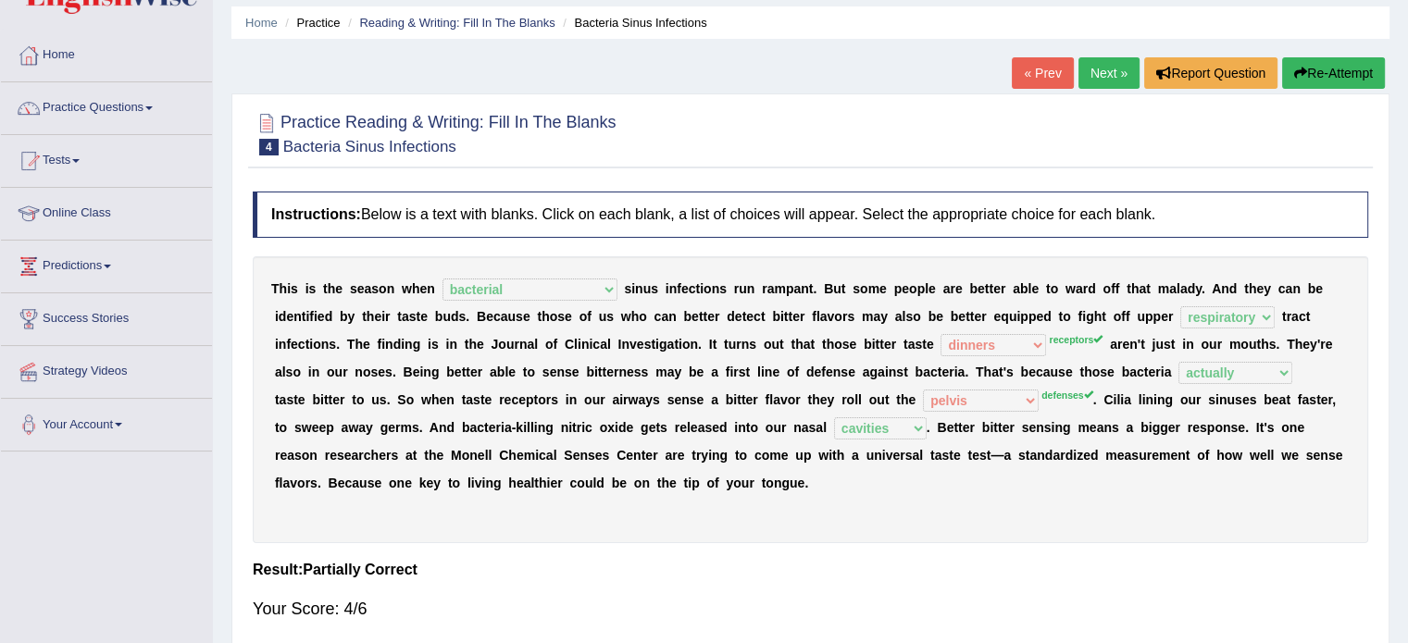
scroll to position [40, 0]
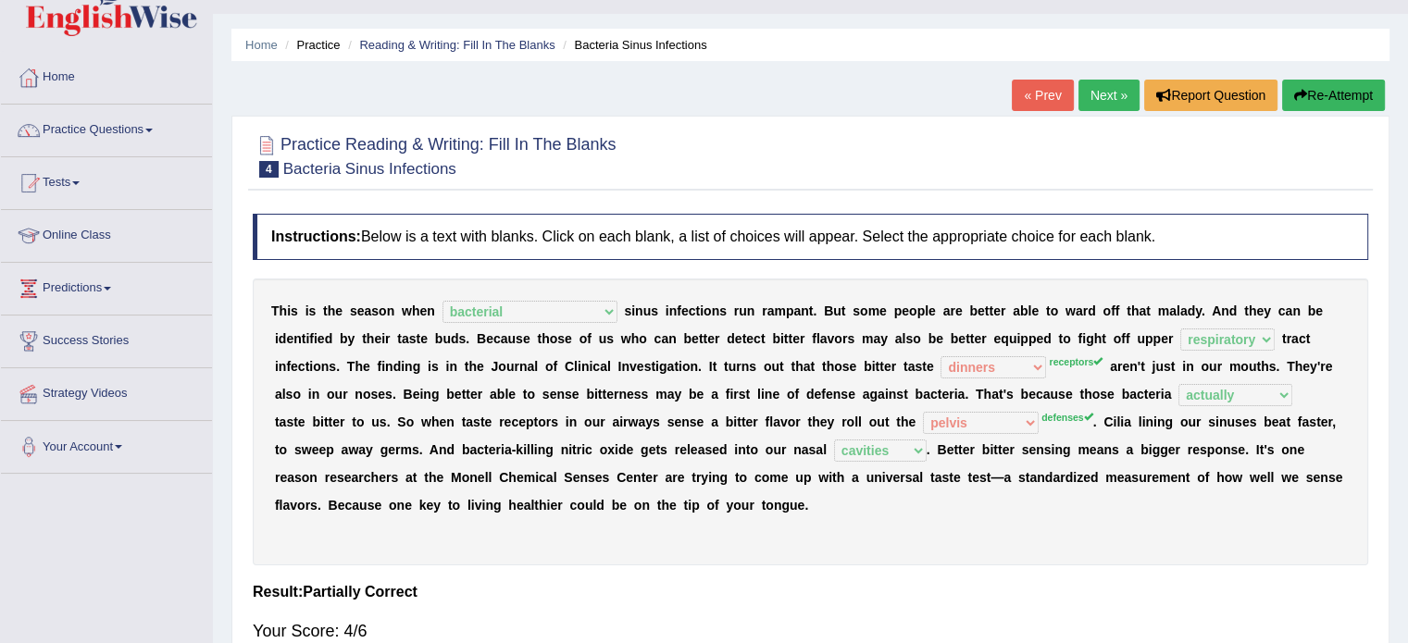
click at [1095, 97] on link "Next »" at bounding box center [1108, 95] width 61 height 31
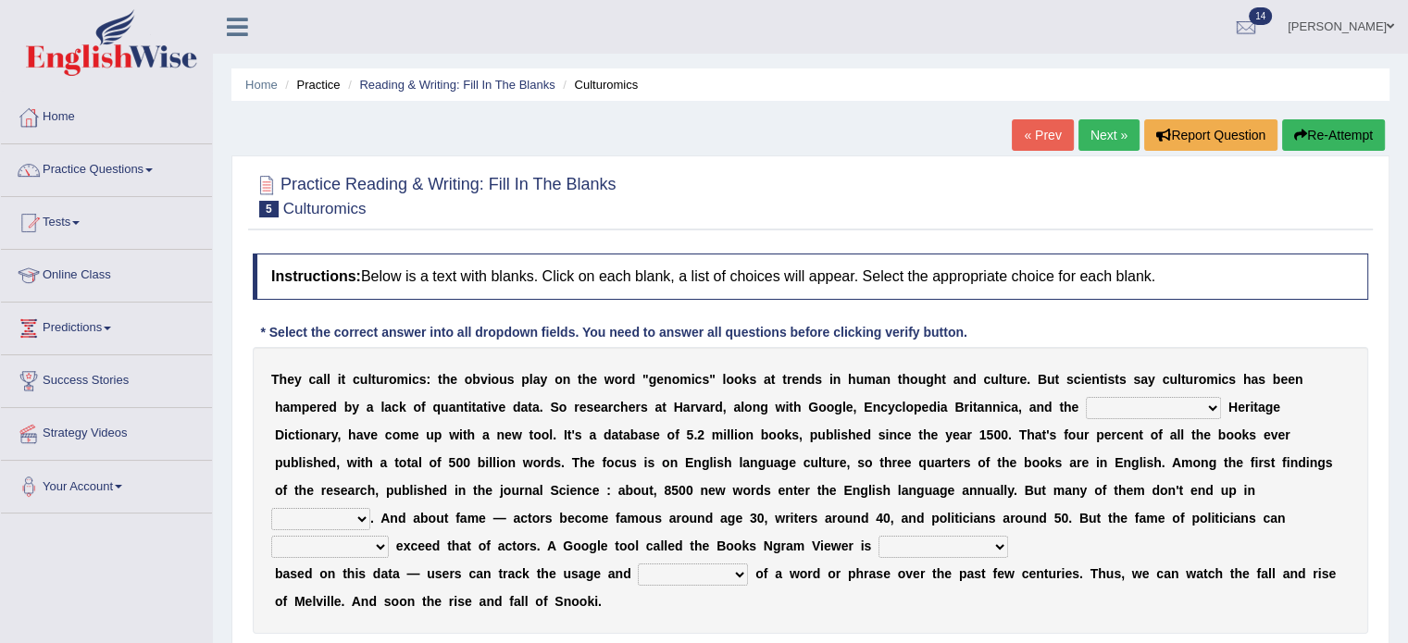
click at [1200, 408] on select "Mettlesome Silicon Acetaminophen American" at bounding box center [1153, 408] width 135 height 22
select select "American"
click at [1086, 397] on select "Mettlesome Silicon Acetaminophen American" at bounding box center [1153, 408] width 135 height 22
click at [370, 508] on select "veterinaries fairies dictionaries smithies" at bounding box center [320, 519] width 99 height 22
select select "dictionaries"
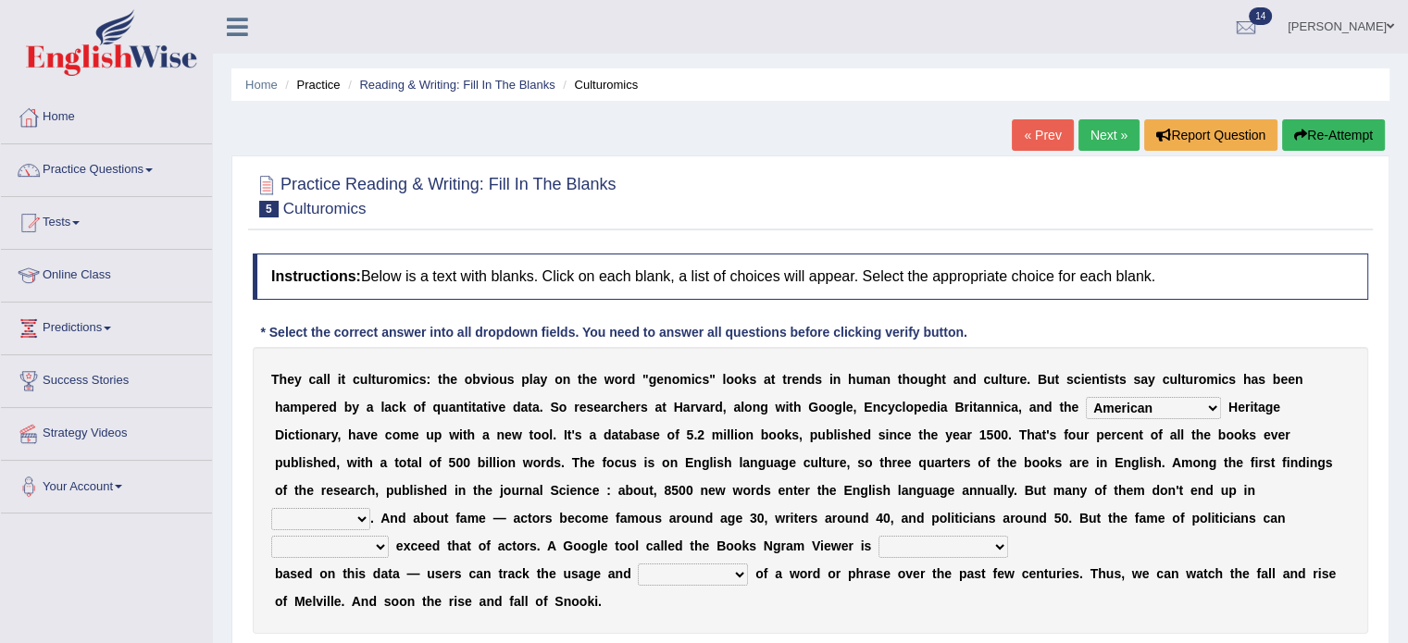
click at [370, 508] on select "veterinaries fairies dictionaries smithies" at bounding box center [320, 519] width 99 height 22
click at [389, 536] on select "intelligibly eventually venturesomely preferably" at bounding box center [330, 547] width 118 height 22
select select "eventually"
click at [389, 536] on select "intelligibly eventually venturesomely preferably" at bounding box center [330, 547] width 118 height 22
click at [878, 544] on select "nonoccupational nonbreakable trainable available" at bounding box center [943, 547] width 130 height 22
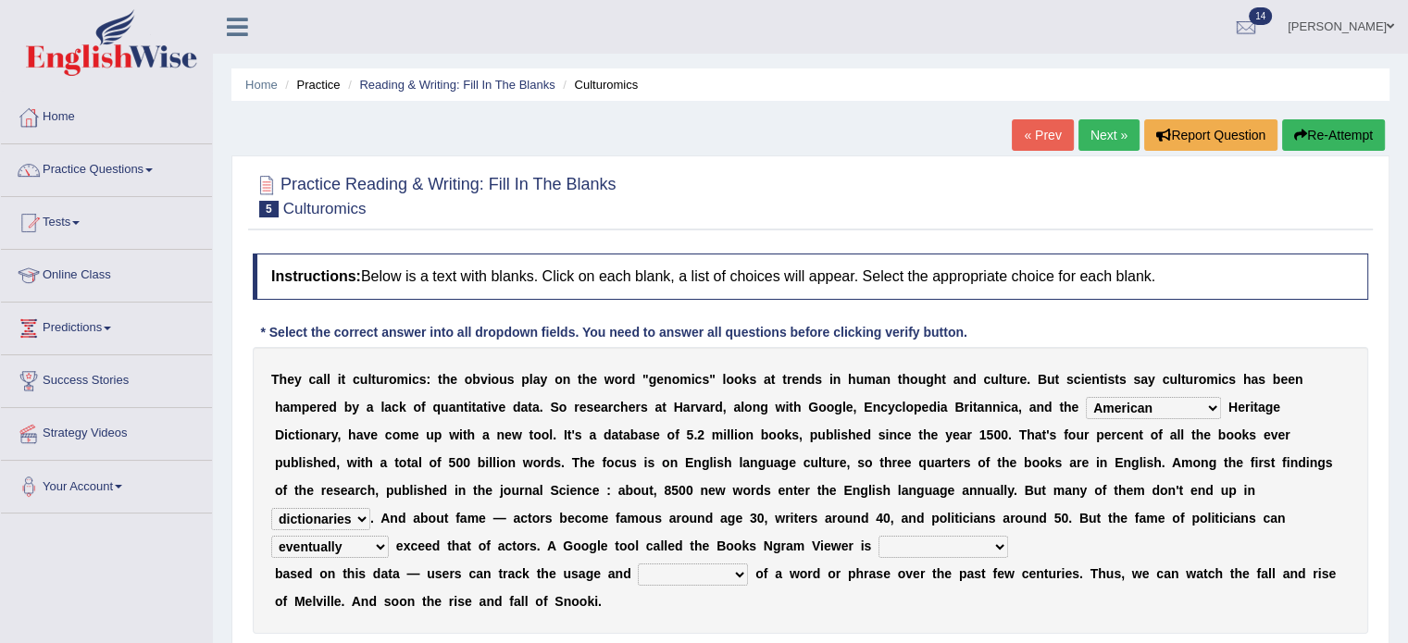
click at [878, 536] on select "nonoccupational nonbreakable trainable available" at bounding box center [943, 547] width 130 height 22
click at [878, 546] on select "nonoccupational nonbreakable trainable available" at bounding box center [943, 547] width 130 height 22
click at [878, 553] on select "nonoccupational nonbreakable trainable available" at bounding box center [943, 547] width 130 height 22
select select "nonoccupational"
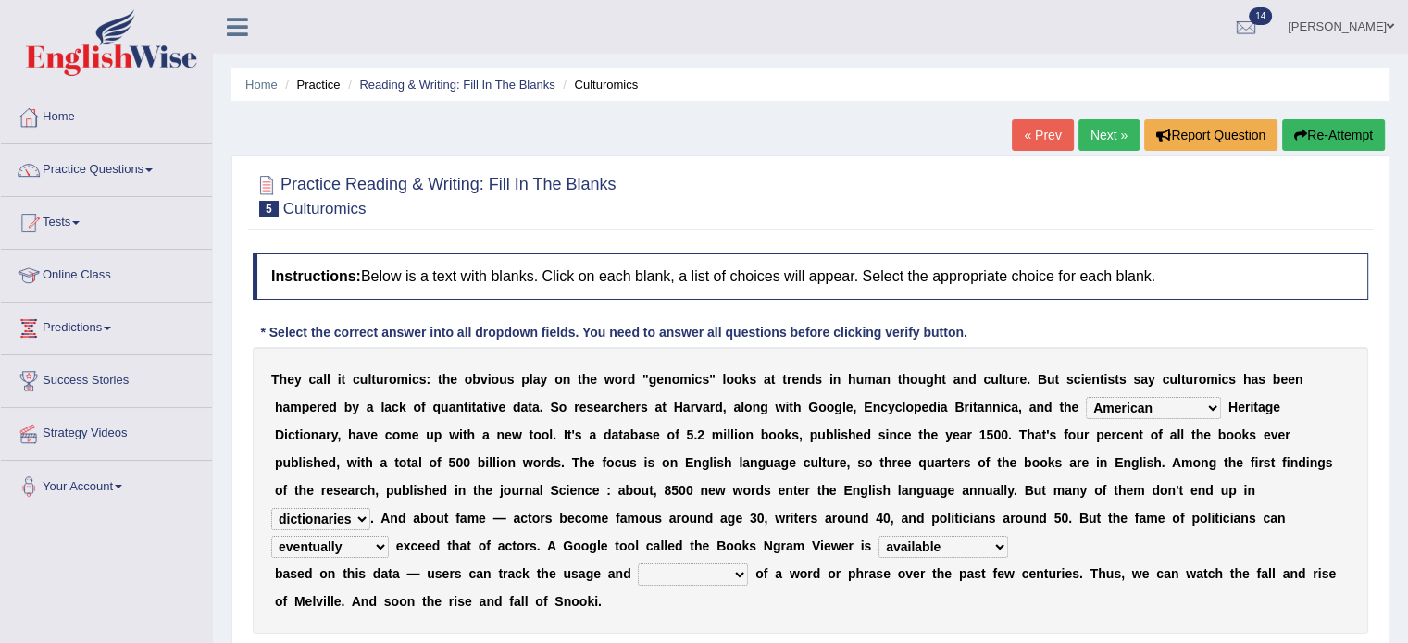
click at [878, 536] on select "nonoccupational nonbreakable trainable available" at bounding box center [943, 547] width 130 height 22
click at [740, 579] on select "frequency derisory drearily inappreciably" at bounding box center [693, 575] width 110 height 22
select select "frequency"
click at [638, 564] on select "frequency derisory drearily inappreciably" at bounding box center [693, 575] width 110 height 22
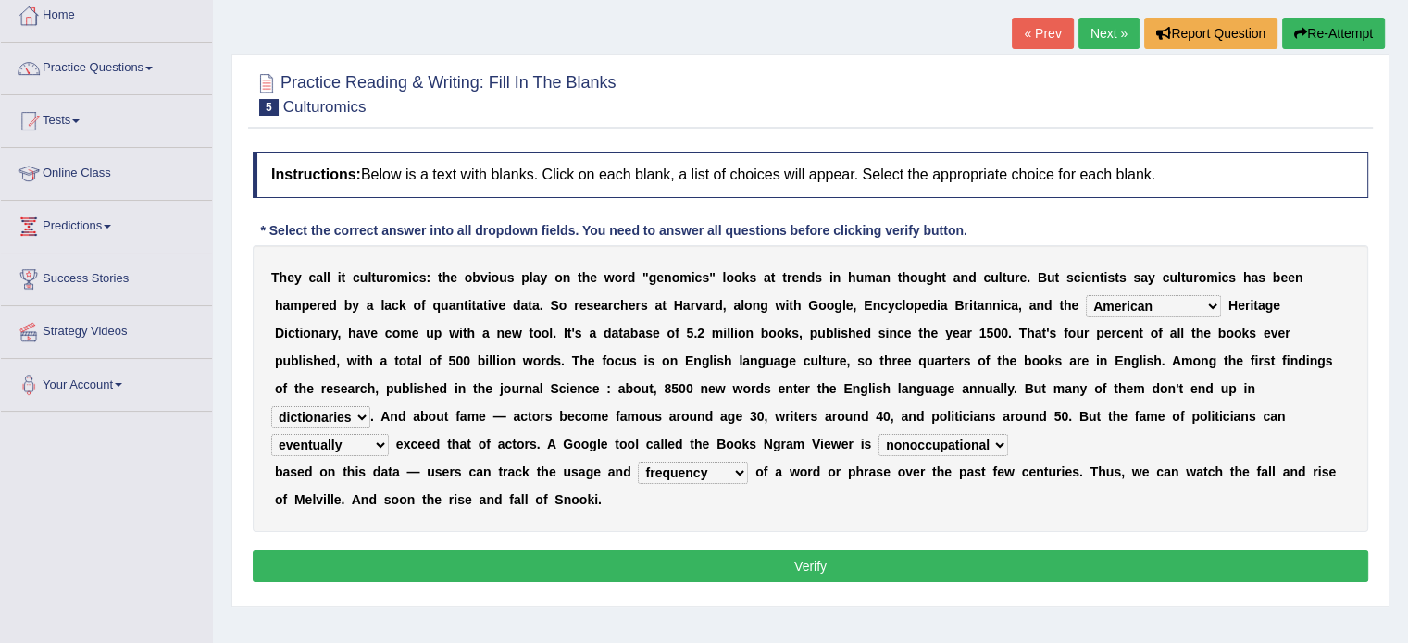
scroll to position [118, 0]
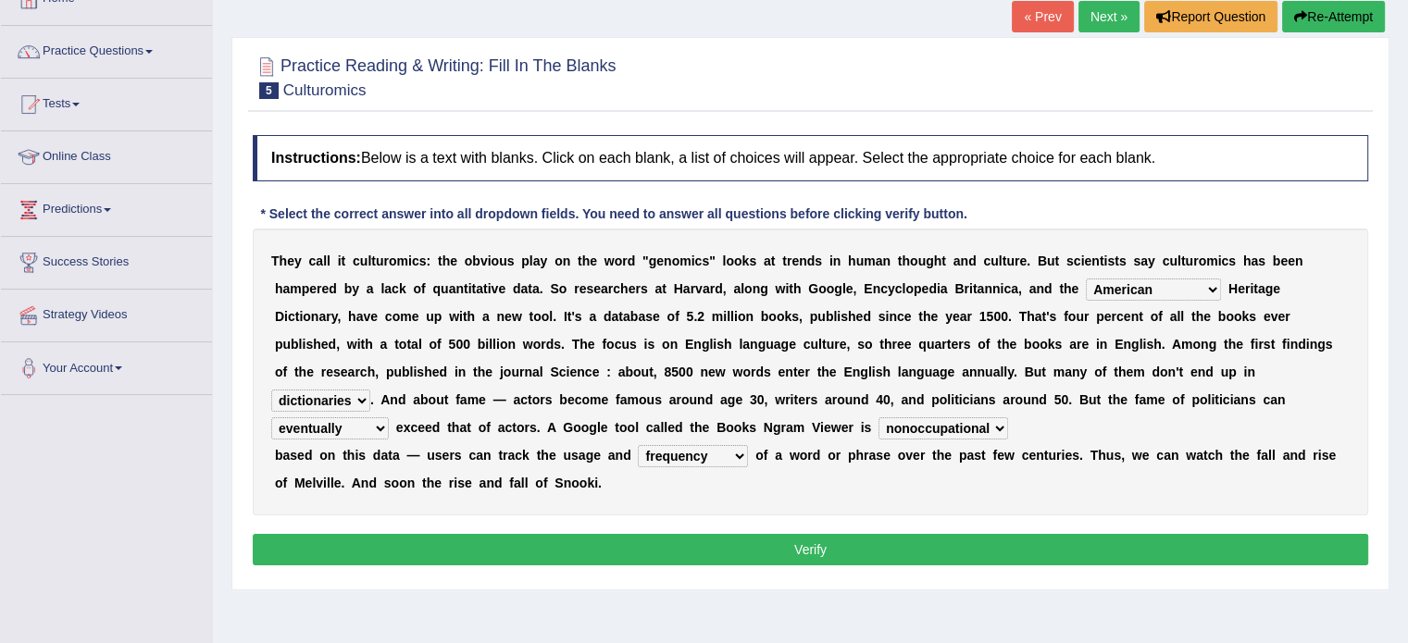
click at [941, 541] on button "Verify" at bounding box center [810, 549] width 1115 height 31
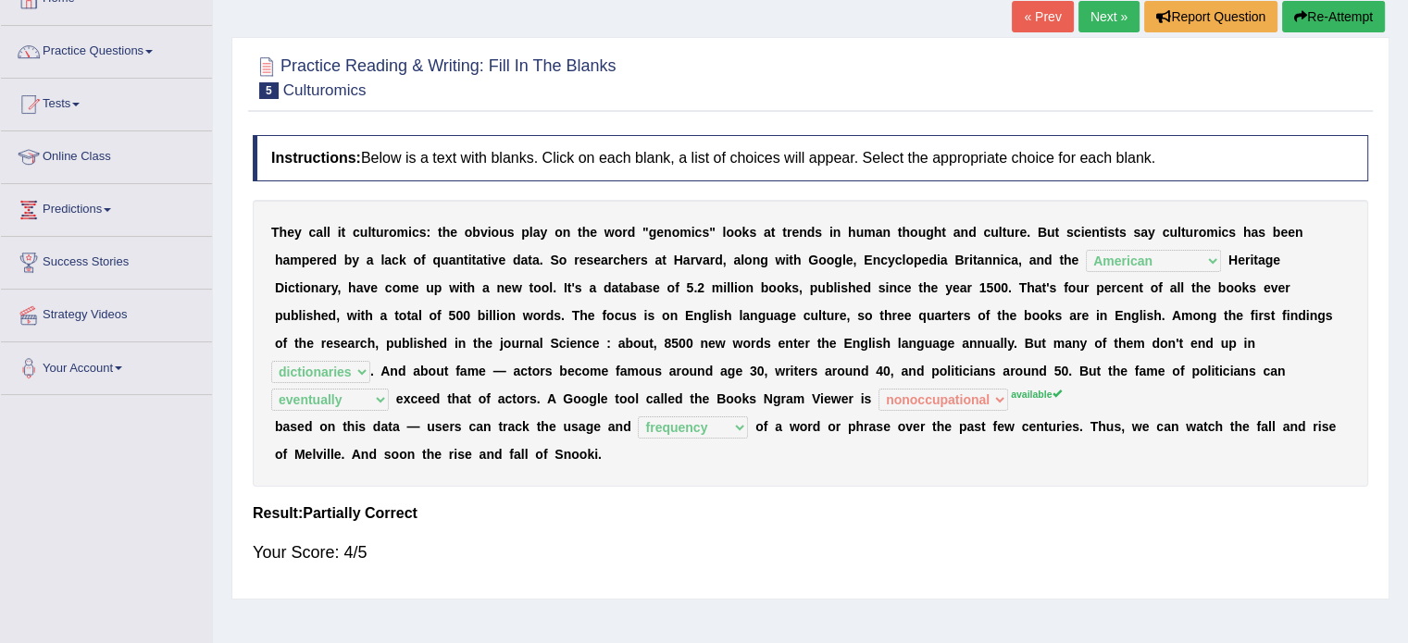
click at [1094, 16] on link "Next »" at bounding box center [1108, 16] width 61 height 31
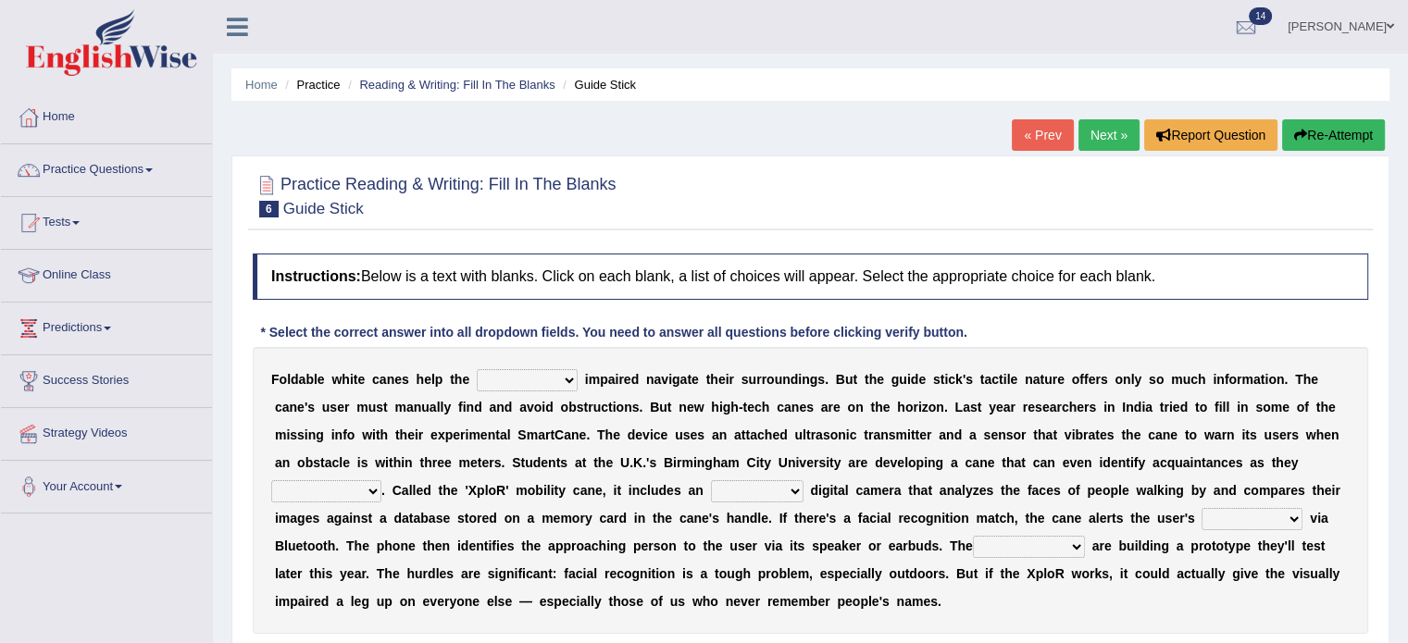
click at [783, 413] on div "F o l d a b l e w h i t e c a n e s h e l p t h e felicity insensitivity visual…" at bounding box center [810, 490] width 1115 height 287
click at [571, 382] on select "felicity insensitivity visually malleability" at bounding box center [527, 380] width 101 height 22
select select "visually"
click at [477, 369] on select "felicity insensitivity visually malleability" at bounding box center [527, 380] width 101 height 22
click at [367, 491] on select "likelihood throat northernmost approach" at bounding box center [326, 491] width 110 height 22
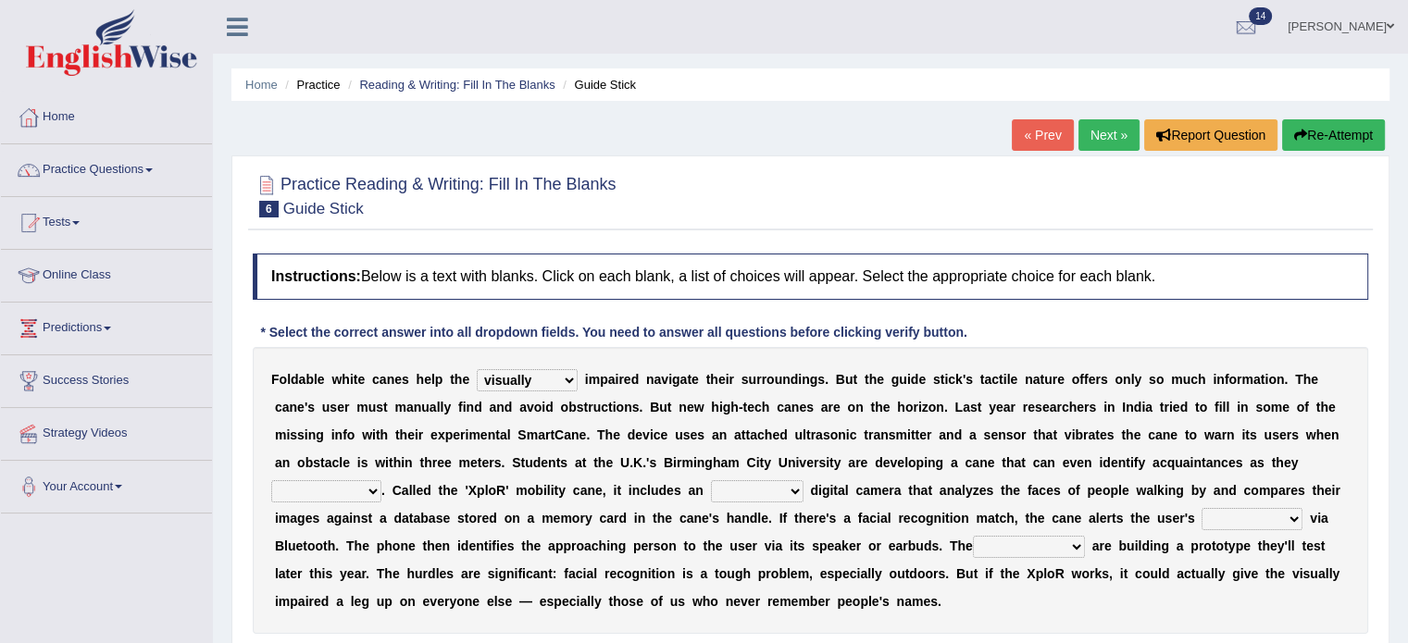
select select "approach"
click at [271, 480] on select "likelihood throat northernmost approach" at bounding box center [326, 491] width 110 height 22
click at [790, 493] on select "untested embedded deadest skinhead" at bounding box center [757, 491] width 93 height 22
click at [711, 480] on select "untested embedded deadest skinhead" at bounding box center [757, 491] width 93 height 22
click at [789, 491] on select "untested embedded deadest skinhead" at bounding box center [757, 491] width 93 height 22
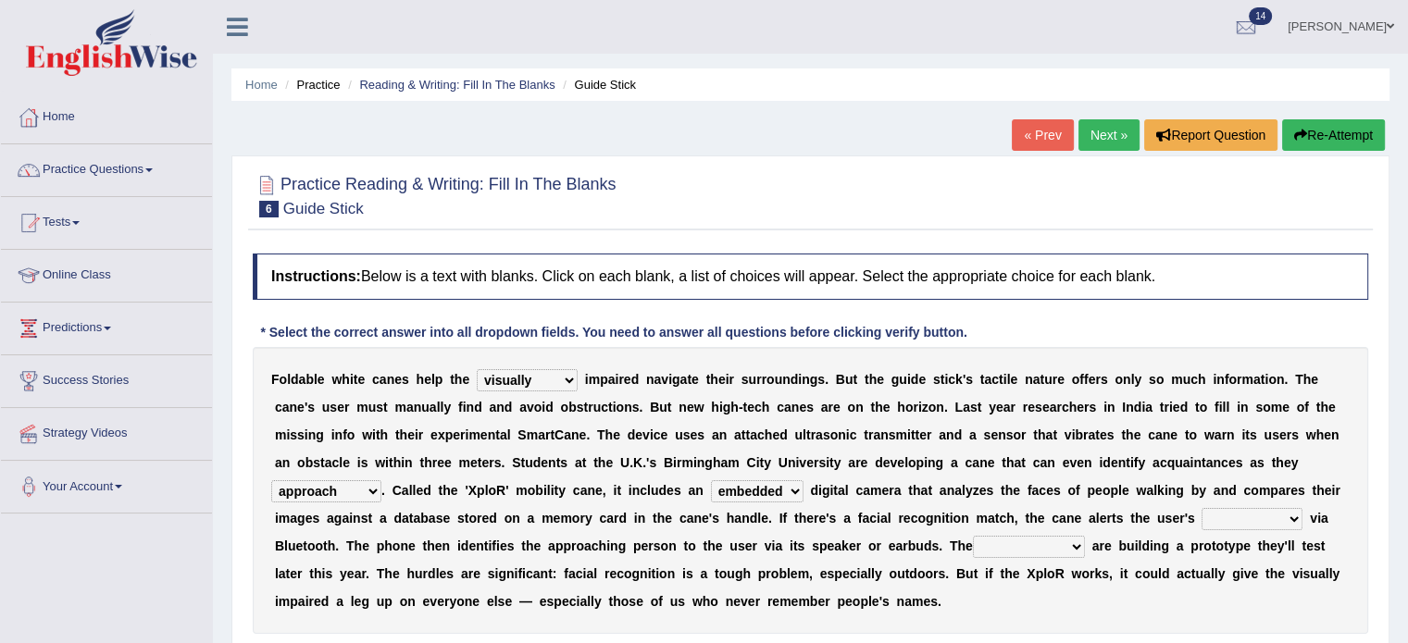
select select "untested"
click at [711, 480] on select "untested embedded deadest skinhead" at bounding box center [757, 491] width 93 height 22
click at [1299, 520] on select "waterborne alone smartphone postpone" at bounding box center [1251, 519] width 101 height 22
select select "smartphone"
click at [1201, 508] on select "waterborne alone smartphone postpone" at bounding box center [1251, 519] width 101 height 22
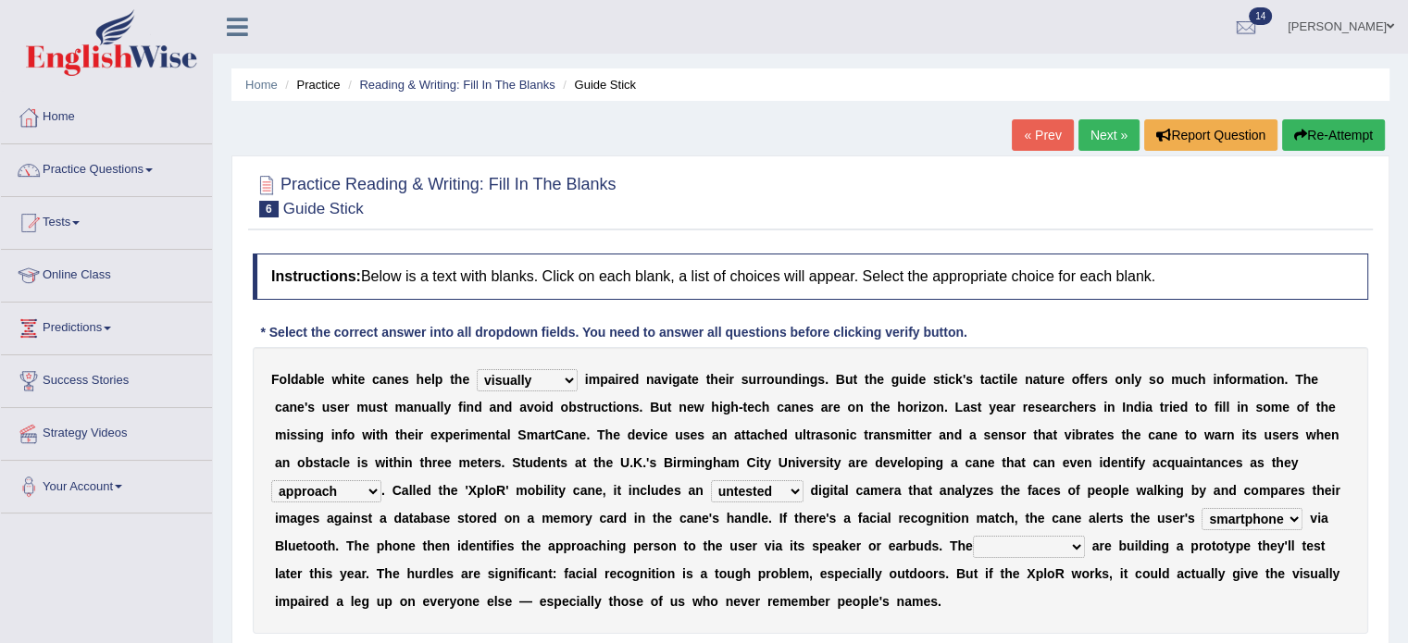
click at [1070, 551] on select "jurisprudence bootless students jukebox" at bounding box center [1029, 547] width 112 height 22
click at [973, 536] on select "jurisprudence bootless students jukebox" at bounding box center [1029, 547] width 112 height 22
click at [1076, 549] on select "jurisprudence bootless students jukebox" at bounding box center [1029, 547] width 112 height 22
select select "students"
click at [973, 536] on select "jurisprudence bootless students jukebox" at bounding box center [1029, 547] width 112 height 22
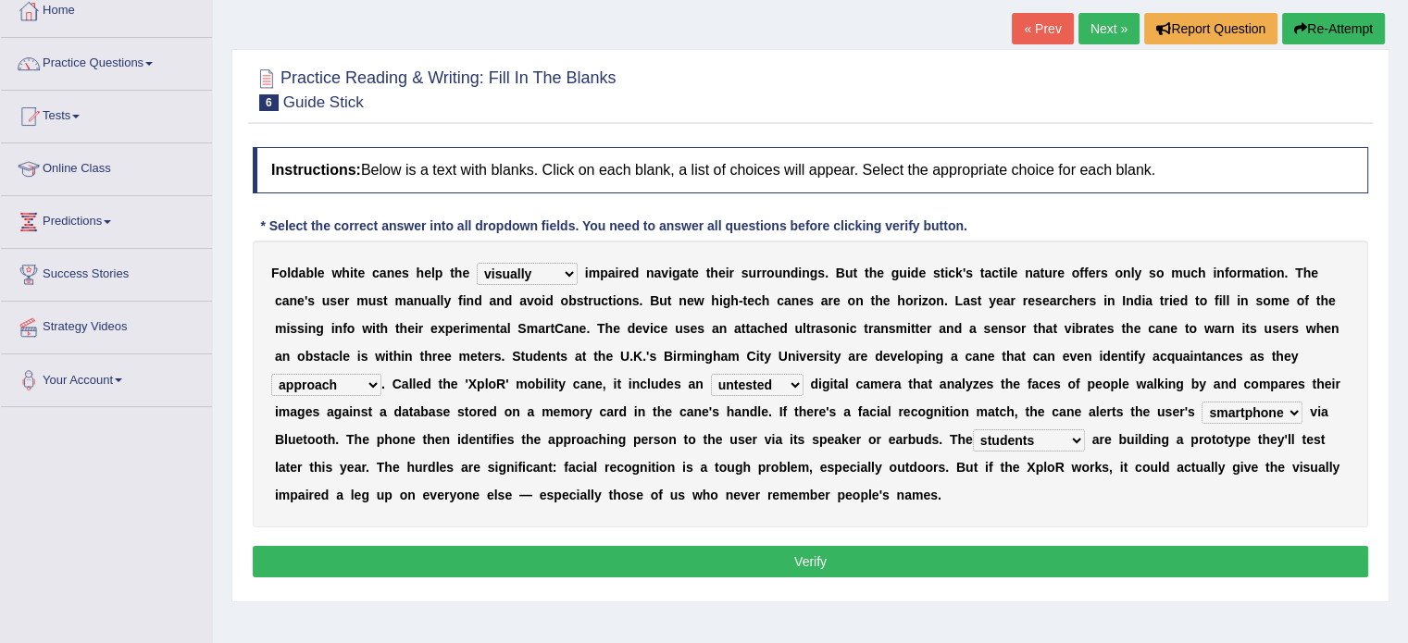
scroll to position [115, 0]
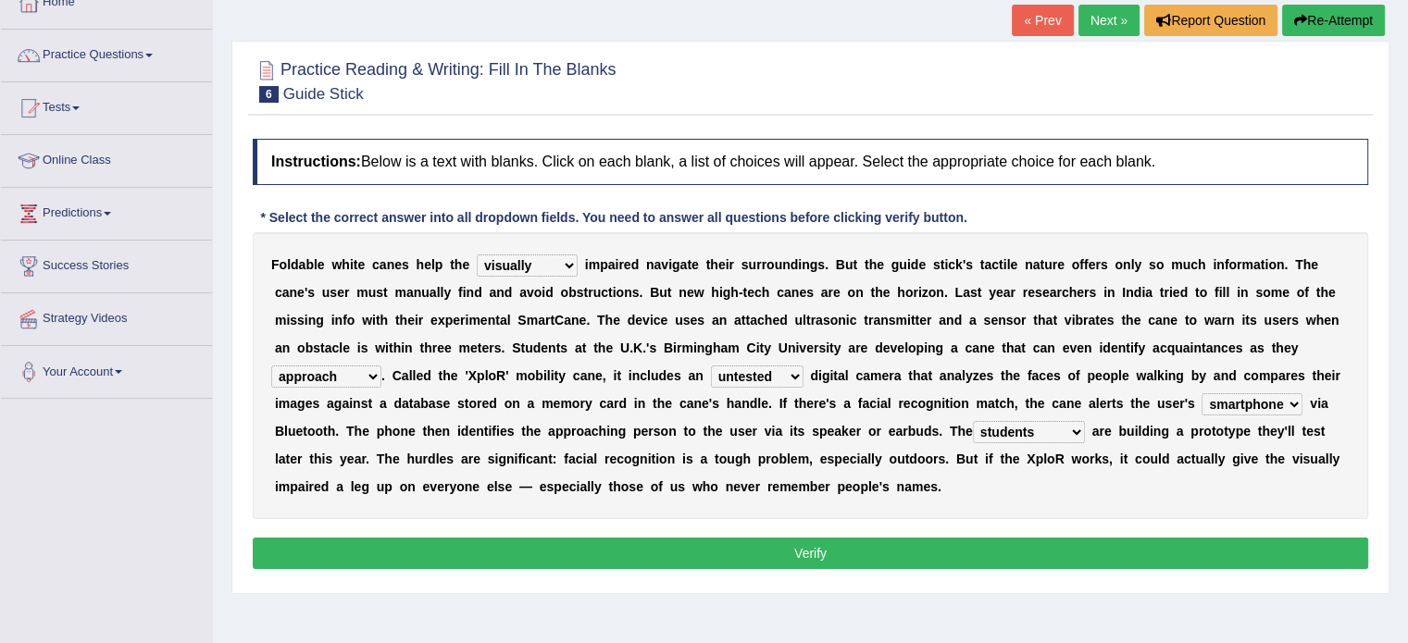
click at [840, 544] on button "Verify" at bounding box center [810, 553] width 1115 height 31
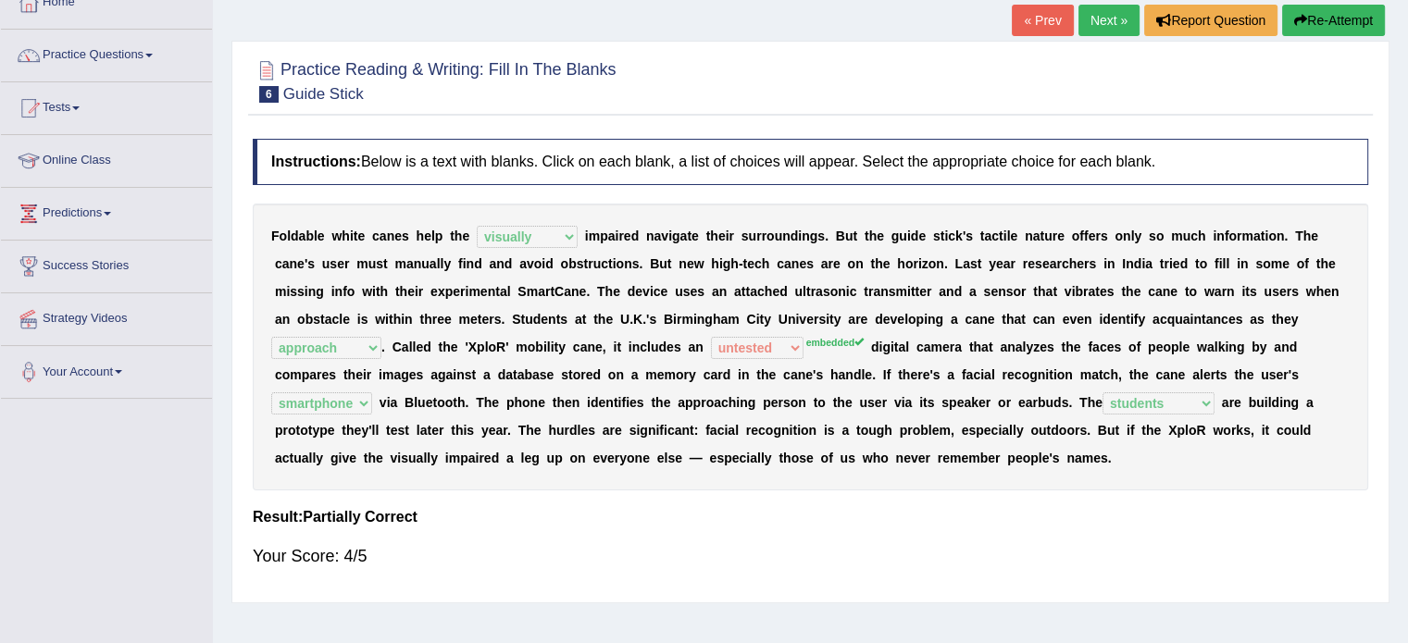
click at [942, 536] on div "Your Score: 4/5" at bounding box center [810, 556] width 1115 height 44
click at [1096, 20] on link "Next »" at bounding box center [1108, 20] width 61 height 31
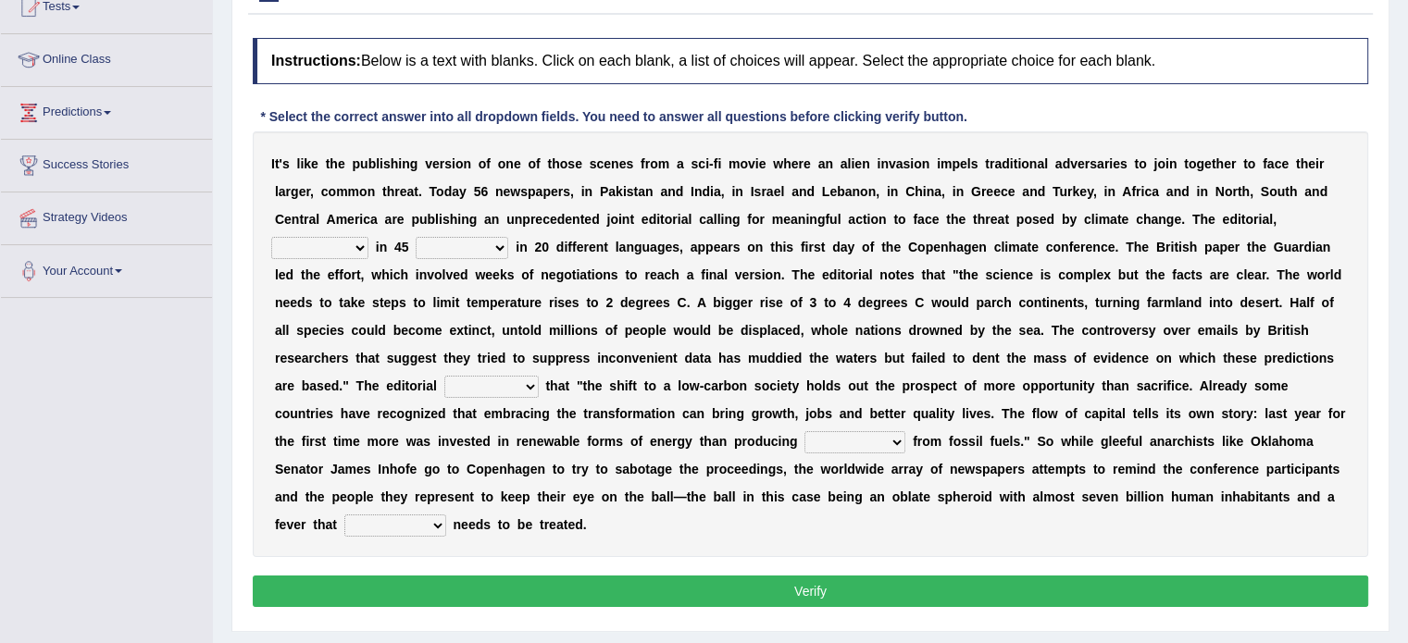
scroll to position [223, 0]
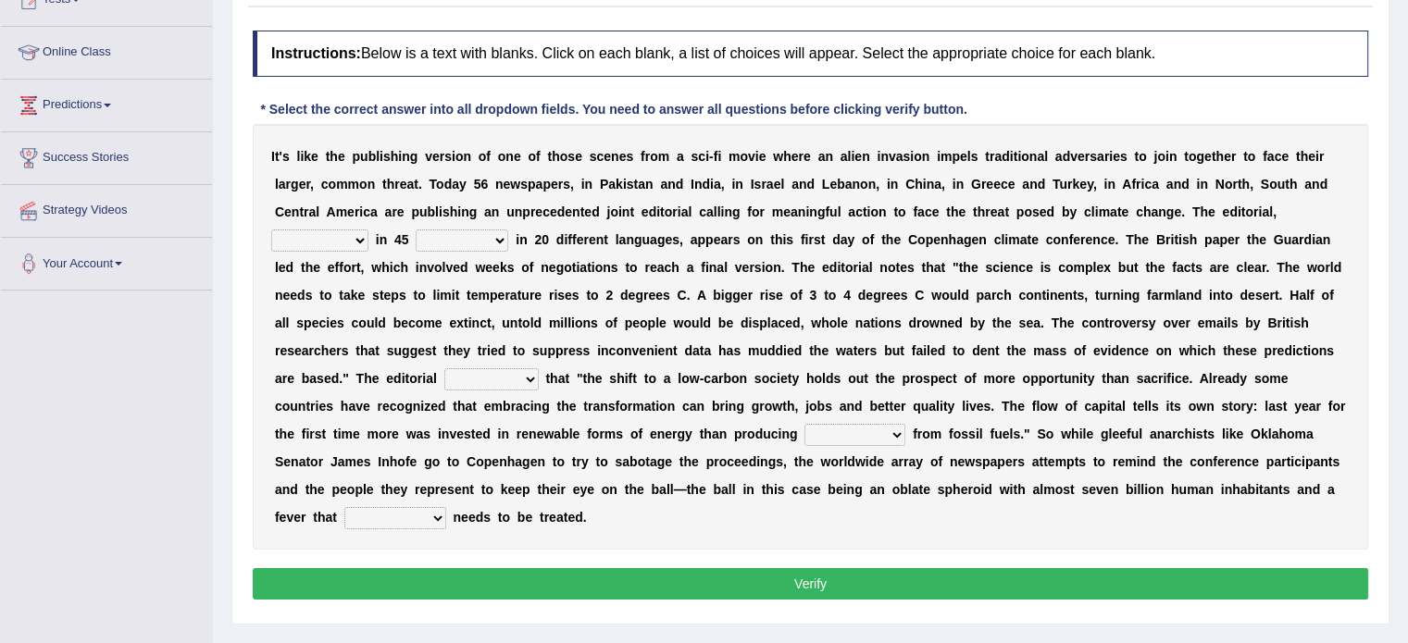
click at [355, 243] on select "published publicized burnished transmitted" at bounding box center [319, 241] width 97 height 22
select select "published"
click at [271, 230] on select "published publicized burnished transmitted" at bounding box center [319, 241] width 97 height 22
click at [501, 241] on select "clans countries continents terraces" at bounding box center [462, 241] width 93 height 22
select select "countries"
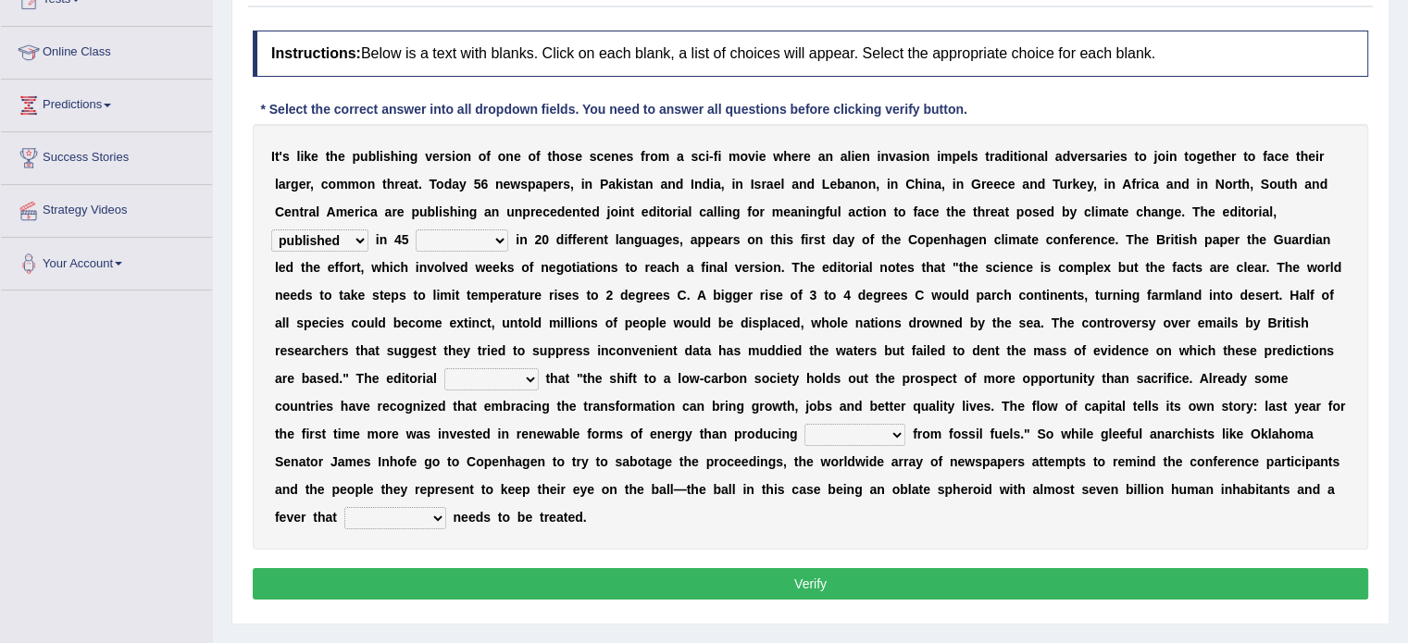
click at [416, 230] on select "clans countries continents terraces" at bounding box center [462, 241] width 93 height 22
click at [496, 240] on select "clans countries continents terraces" at bounding box center [462, 241] width 93 height 22
click at [546, 269] on b "n" at bounding box center [545, 267] width 8 height 15
click at [522, 383] on select "modified protested recognized declined" at bounding box center [491, 379] width 94 height 22
select select "recognized"
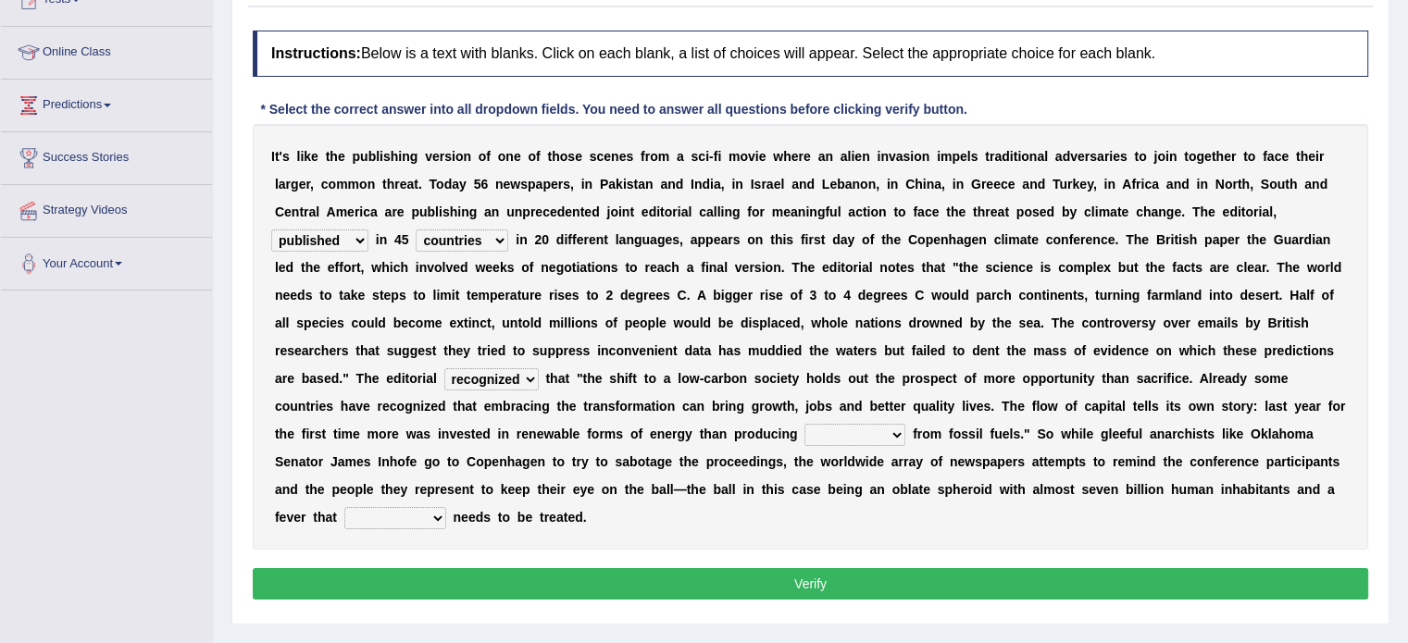
click at [444, 368] on select "modified protested recognized declined" at bounding box center [491, 379] width 94 height 22
click at [529, 379] on select "modified protested recognized declined" at bounding box center [491, 379] width 94 height 22
click at [672, 429] on b "r" at bounding box center [674, 434] width 5 height 15
click at [889, 434] on select "electricity indivisibility negativity significance" at bounding box center [854, 435] width 101 height 22
select select "electricity"
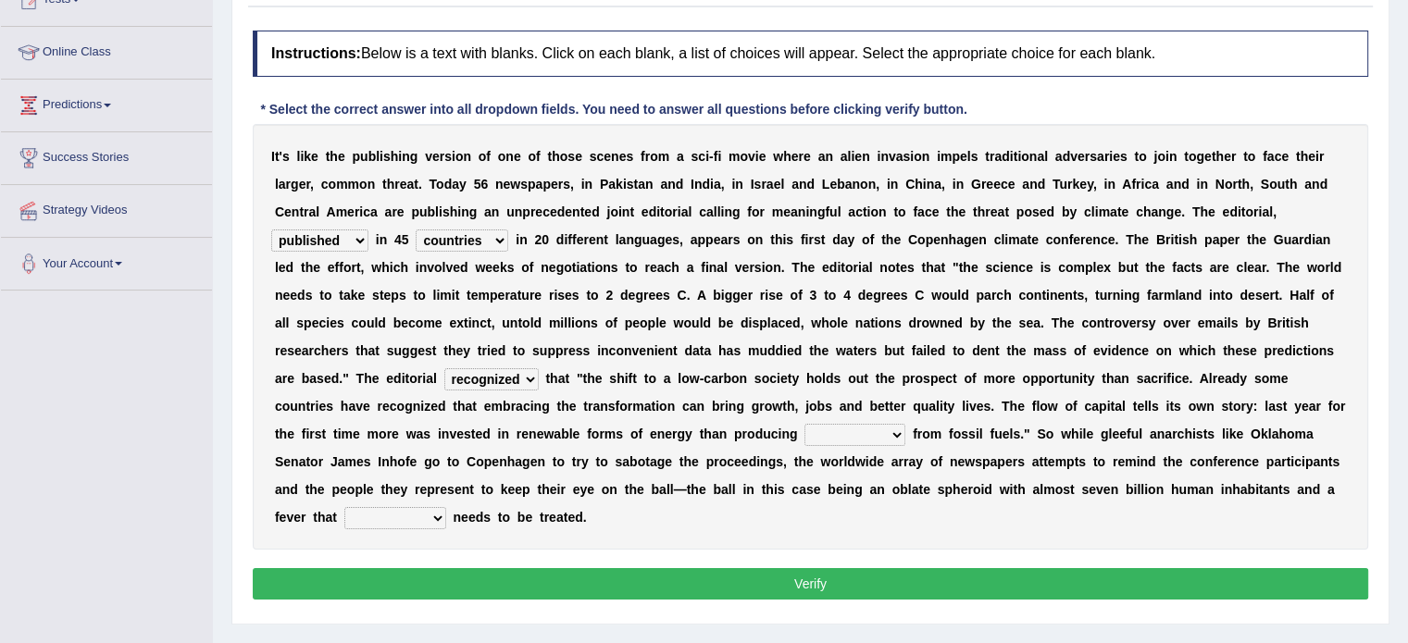
click at [804, 424] on select "electricity indivisibility negativity significance" at bounding box center [854, 435] width 101 height 22
click at [437, 523] on select "solicitously desperately ephemerally peripherally" at bounding box center [395, 518] width 102 height 22
select select "desperately"
click at [344, 507] on select "solicitously desperately ephemerally peripherally" at bounding box center [395, 518] width 102 height 22
click at [401, 579] on button "Verify" at bounding box center [810, 583] width 1115 height 31
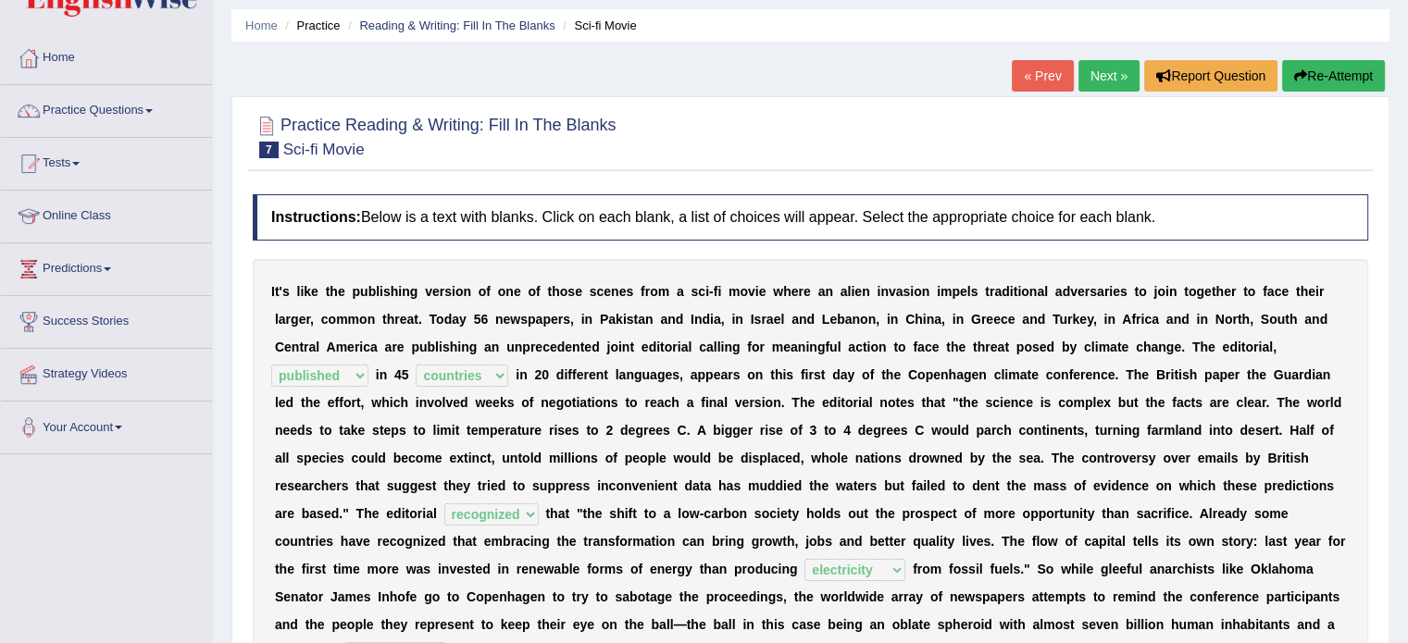
scroll to position [57, 0]
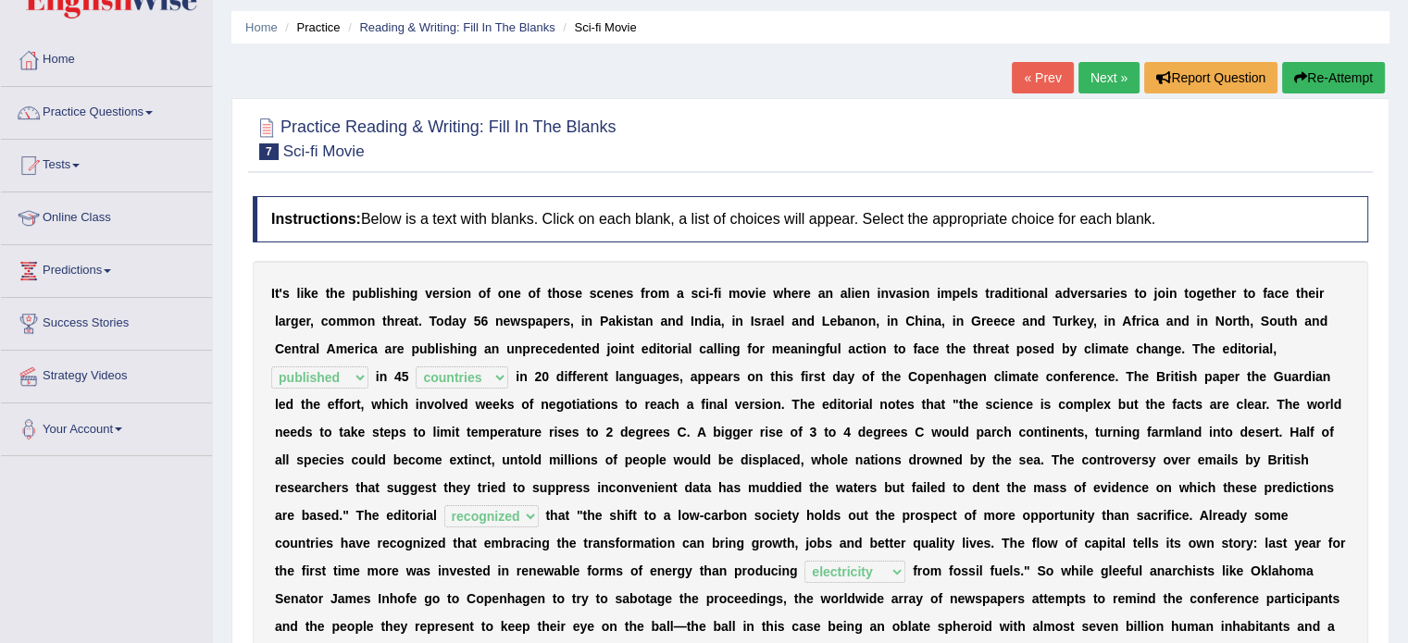
click at [1110, 71] on link "Next »" at bounding box center [1108, 77] width 61 height 31
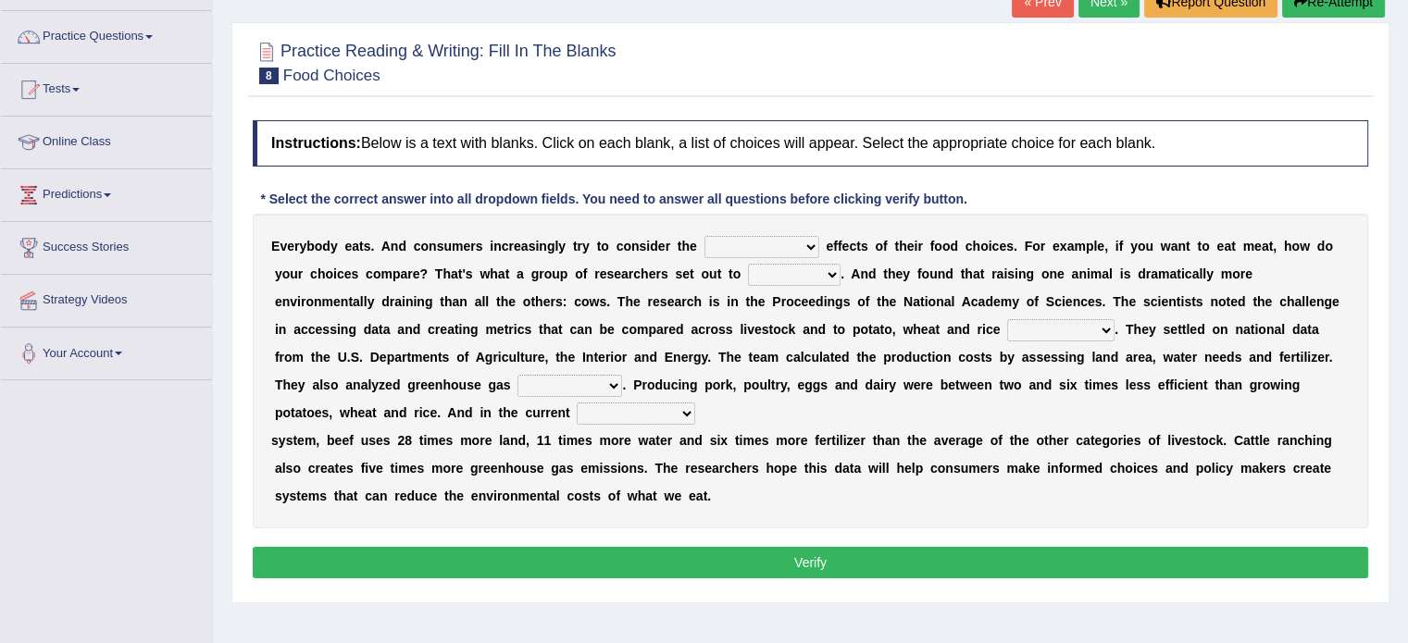
scroll to position [144, 0]
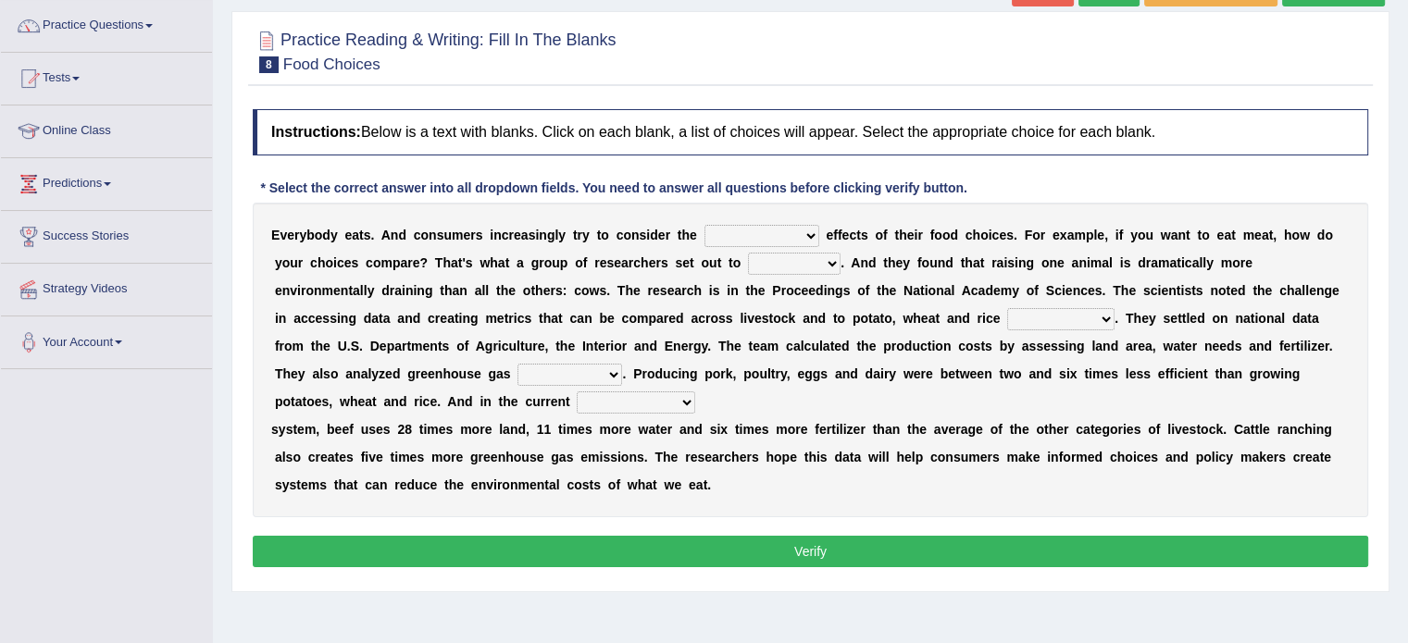
click at [819, 236] on b at bounding box center [822, 235] width 7 height 15
click at [804, 232] on select "spiritual economic environmental material" at bounding box center [761, 236] width 115 height 22
click at [704, 225] on select "spiritual economic environmental material" at bounding box center [761, 236] width 115 height 22
click at [806, 230] on select "spiritual economic environmental material" at bounding box center [761, 236] width 115 height 22
select select "spiritual"
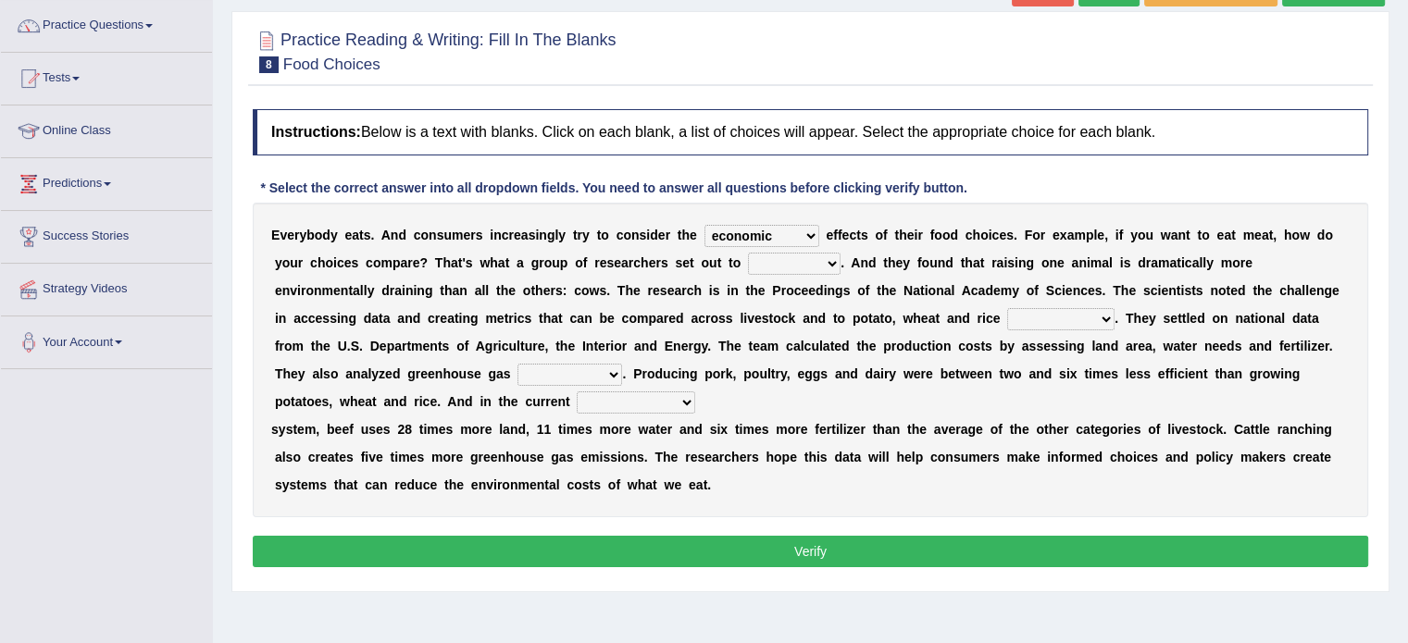
click at [704, 225] on select "spiritual economic environmental material" at bounding box center [761, 236] width 115 height 22
click at [833, 261] on select "exemplify squander discover purchase" at bounding box center [794, 264] width 93 height 22
select select "exemplify"
click at [748, 253] on select "exemplify squander discover purchase" at bounding box center [794, 264] width 93 height 22
click at [1103, 318] on select "production corruption consumption inventory" at bounding box center [1060, 319] width 107 height 22
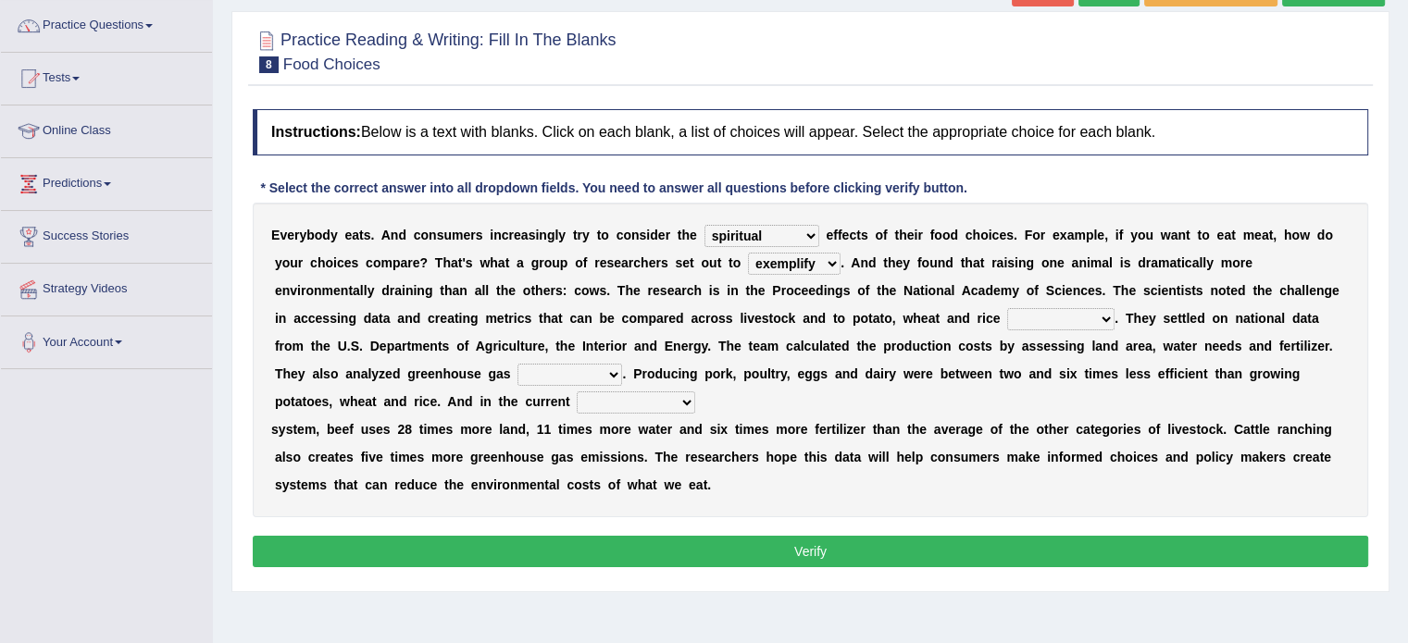
select select "production"
click at [1007, 308] on select "production corruption consumption inventory" at bounding box center [1060, 319] width 107 height 22
click at [614, 374] on select "conjectures manufacture emissions purification" at bounding box center [569, 375] width 105 height 22
select select "emissions"
click at [517, 364] on select "conjectures manufacture emissions purification" at bounding box center [569, 375] width 105 height 22
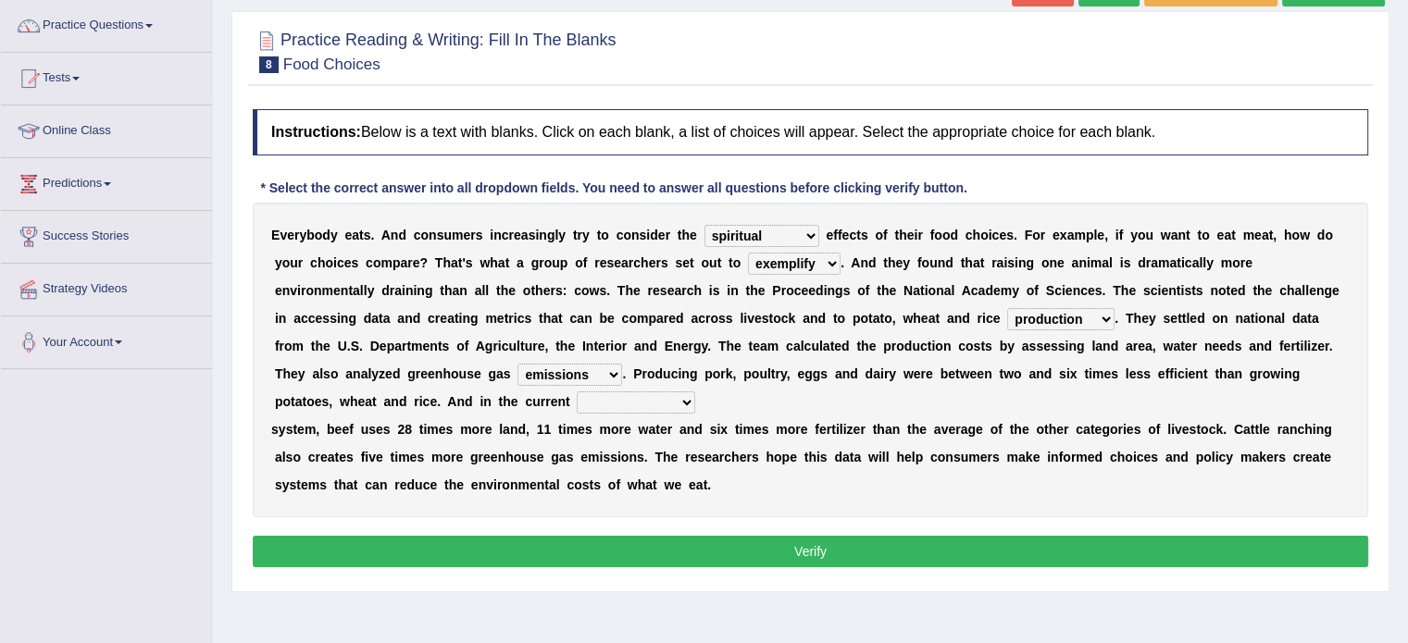
click at [1103, 314] on select "production corruption consumption inventory" at bounding box center [1060, 319] width 107 height 22
click at [1155, 407] on div "E v e r y b o d y e a t s . A n d c o n s u m e r s i n c r e a s i n g l y t r…" at bounding box center [810, 360] width 1115 height 315
click at [692, 403] on select "agricultural impalpable ungrammatical terminal" at bounding box center [636, 403] width 118 height 22
select select "agricultural"
click at [577, 392] on select "agricultural impalpable ungrammatical terminal" at bounding box center [636, 403] width 118 height 22
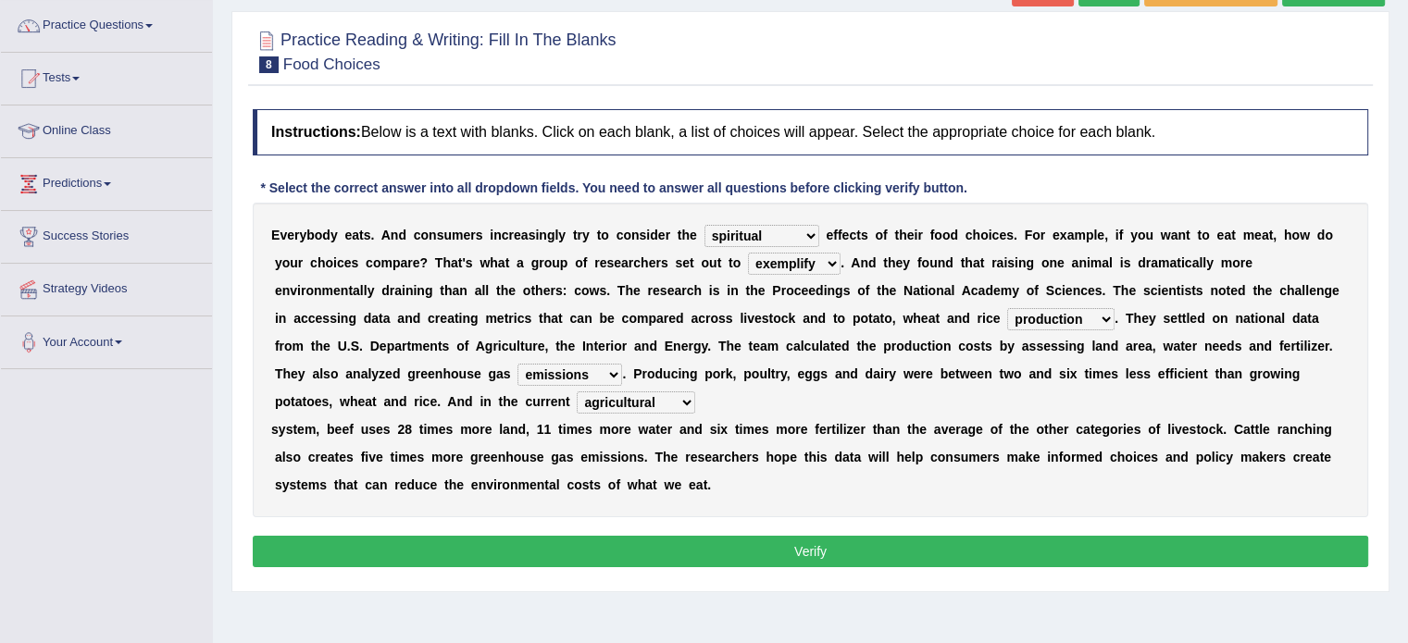
click at [690, 396] on select "agricultural impalpable ungrammatical terminal" at bounding box center [636, 403] width 118 height 22
click at [769, 395] on div "E v e r y b o d y e a t s . A n d c o n s u m e r s i n c r e a s i n g l y t r…" at bounding box center [810, 360] width 1115 height 315
click at [737, 544] on button "Verify" at bounding box center [810, 551] width 1115 height 31
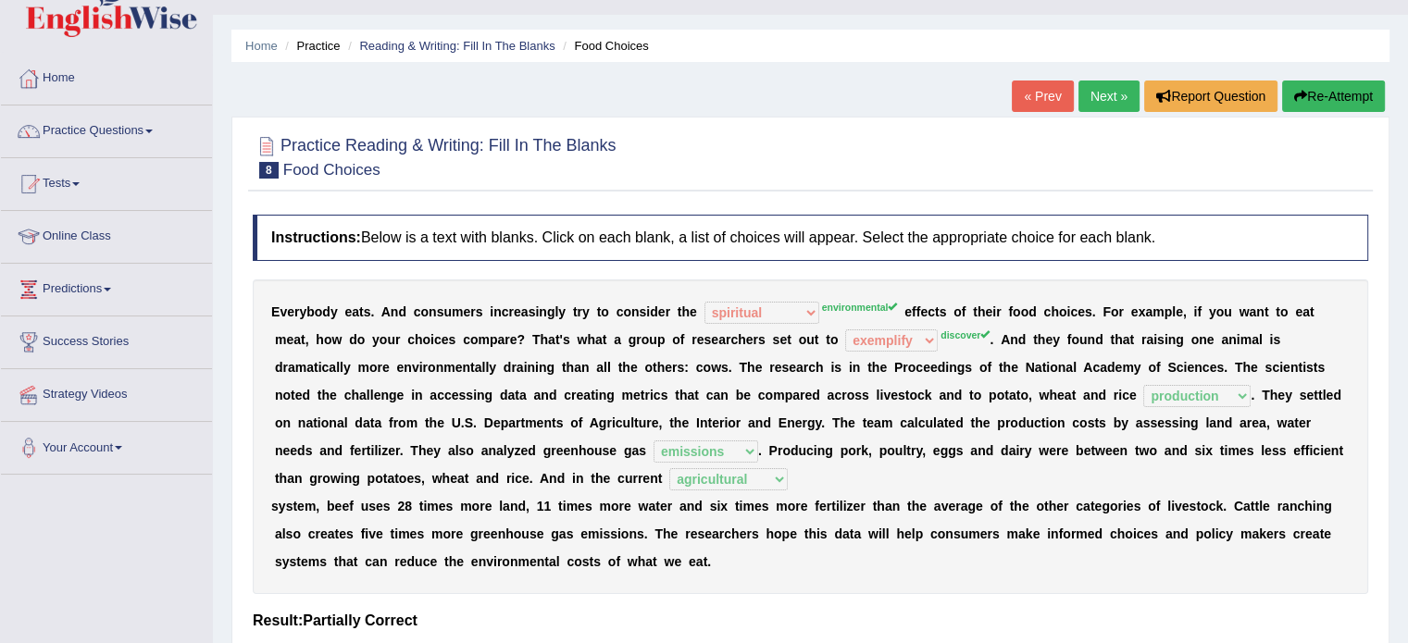
scroll to position [0, 0]
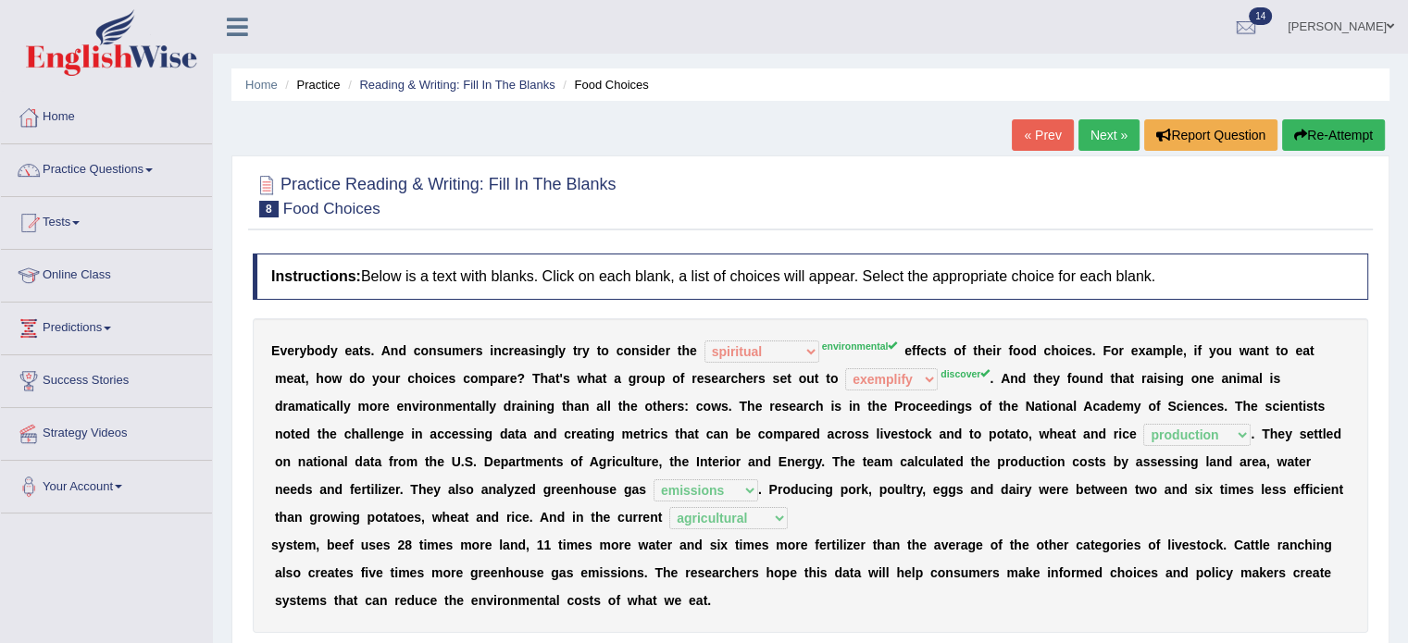
click at [1101, 133] on link "Next »" at bounding box center [1108, 134] width 61 height 31
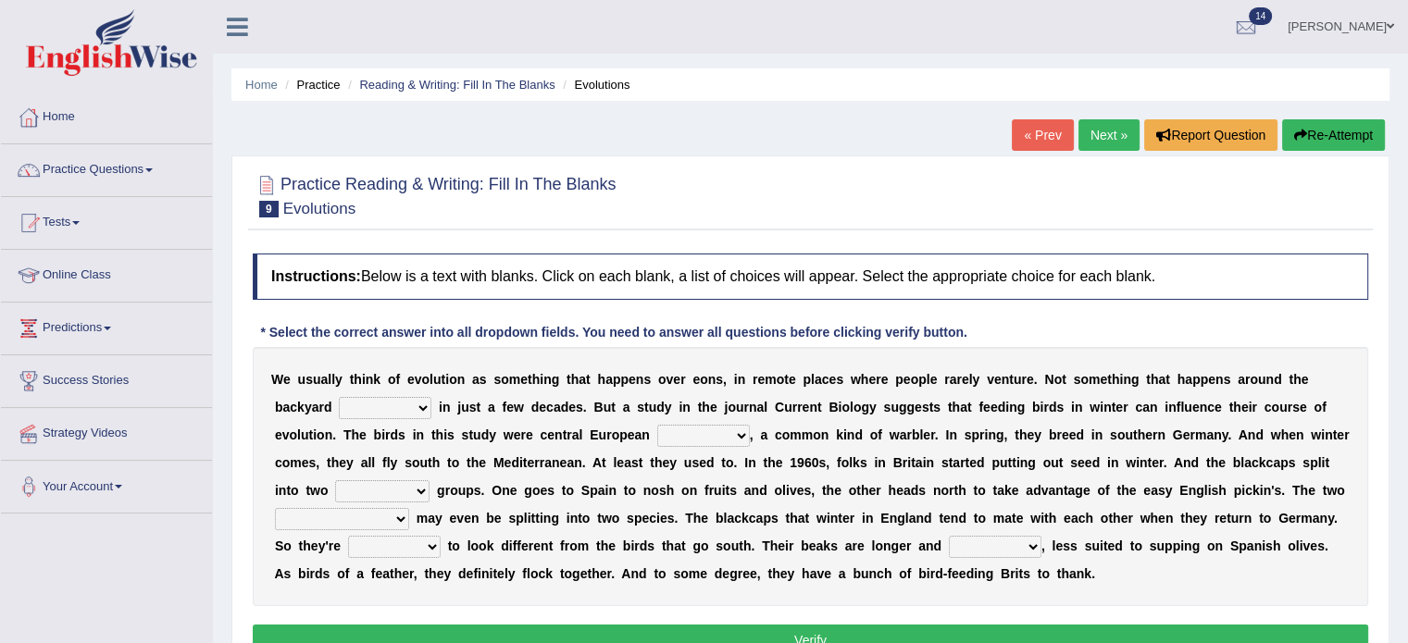
click at [425, 411] on select "beaver believer birdfeeder phonier" at bounding box center [385, 408] width 93 height 22
select select "birdfeeder"
click at [339, 397] on select "beaver believer birdfeeder phonier" at bounding box center [385, 408] width 93 height 22
click at [744, 439] on select "blackcaps pox flaps chats" at bounding box center [703, 436] width 93 height 22
click at [657, 425] on select "blackcaps pox flaps chats" at bounding box center [703, 436] width 93 height 22
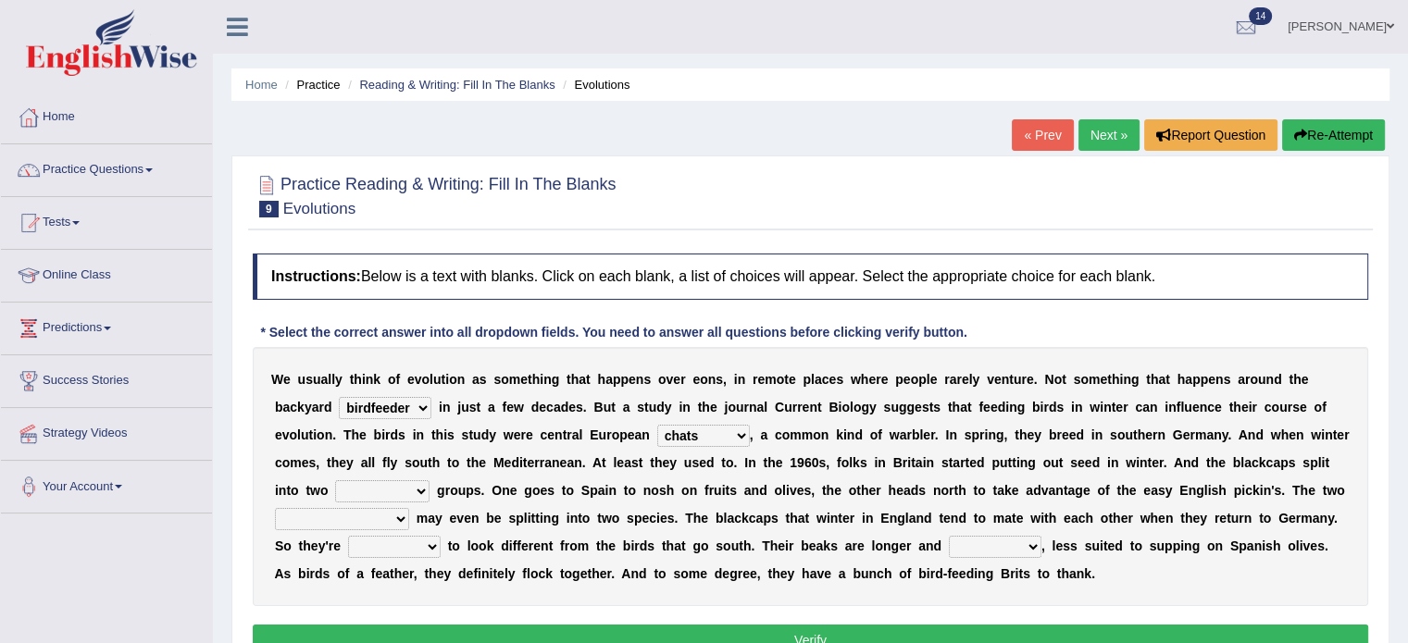
click at [740, 435] on select "blackcaps pox flaps chats" at bounding box center [703, 436] width 93 height 22
select select "blackcaps"
click at [657, 425] on select "blackcaps pox flaps chats" at bounding box center [703, 436] width 93 height 22
click at [421, 495] on select "distinct bit disconnect split" at bounding box center [382, 491] width 94 height 22
select select "disconnect"
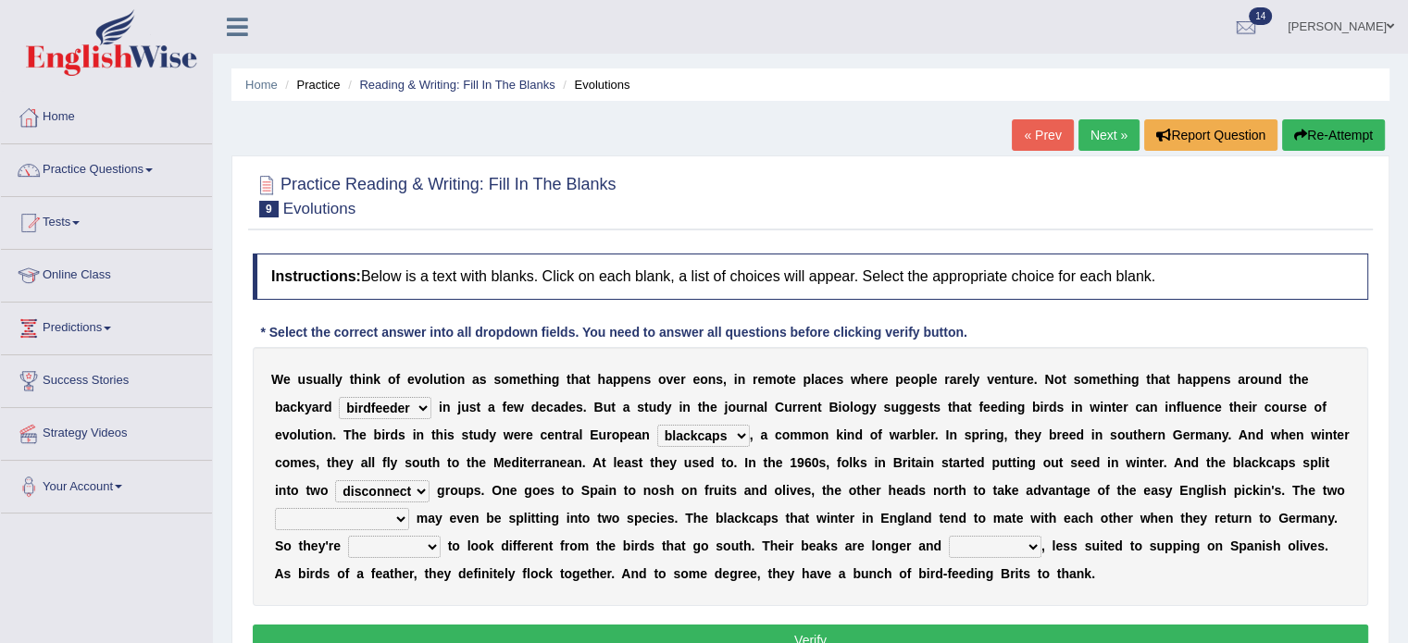
click at [335, 480] on select "distinct bit disconnect split" at bounding box center [382, 491] width 94 height 22
click at [400, 520] on select "elevators populations breakers contraindications" at bounding box center [342, 519] width 134 height 22
select select "breakers"
click at [275, 508] on select "elevators populations breakers contraindications" at bounding box center [342, 519] width 134 height 22
click at [434, 543] on select "starting blotting wanting padding" at bounding box center [394, 547] width 93 height 22
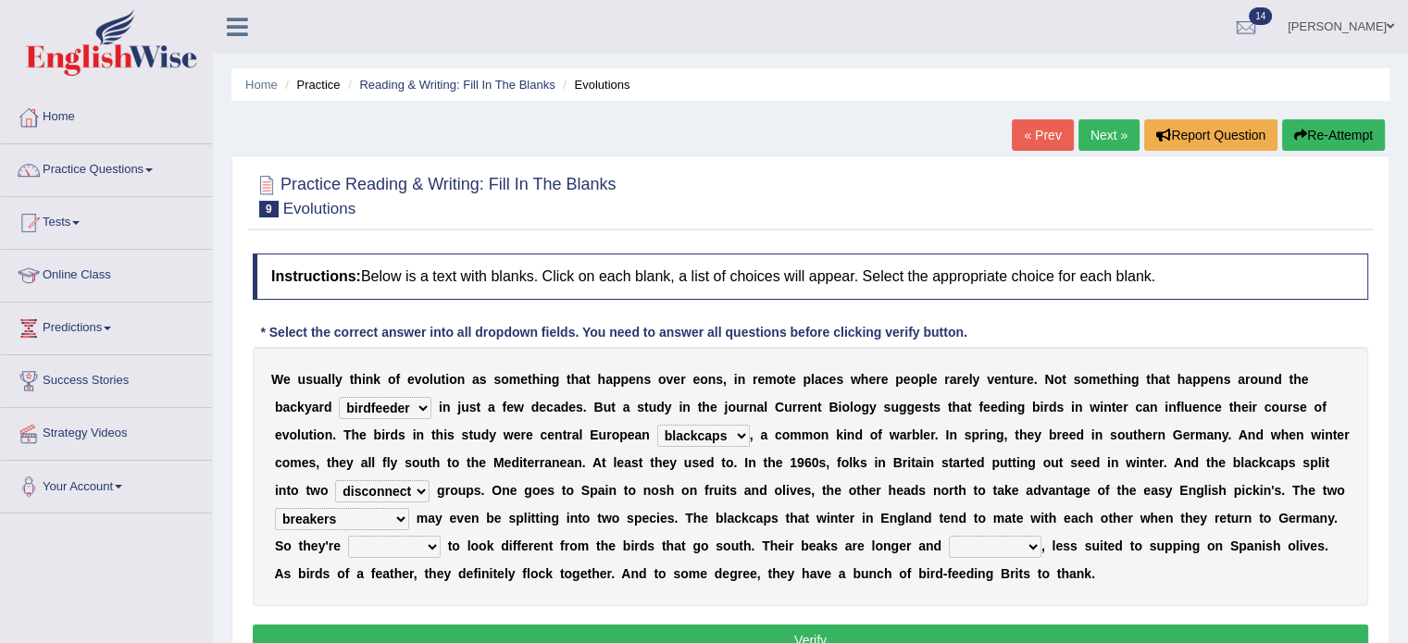
click at [434, 543] on select "starting blotting wanting padding" at bounding box center [394, 547] width 93 height 22
select select "wanting"
click at [348, 536] on select "starting blotting wanting padding" at bounding box center [394, 547] width 93 height 22
click at [1031, 547] on select "freshwater spillover scheduler narrower" at bounding box center [995, 547] width 93 height 22
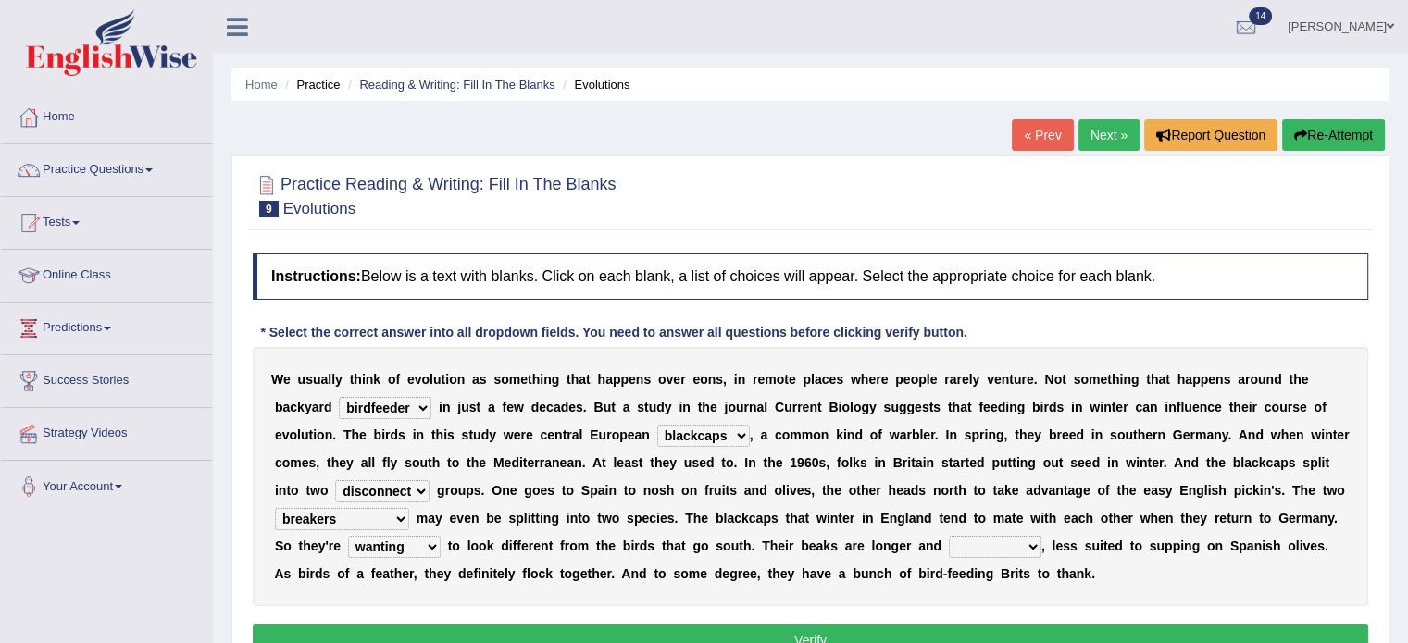
select select "narrower"
click at [949, 536] on select "freshwater spillover scheduler narrower" at bounding box center [995, 547] width 93 height 22
click at [431, 544] on select "starting blotting wanting padding" at bounding box center [394, 547] width 93 height 22
click at [693, 634] on button "Verify" at bounding box center [810, 640] width 1115 height 31
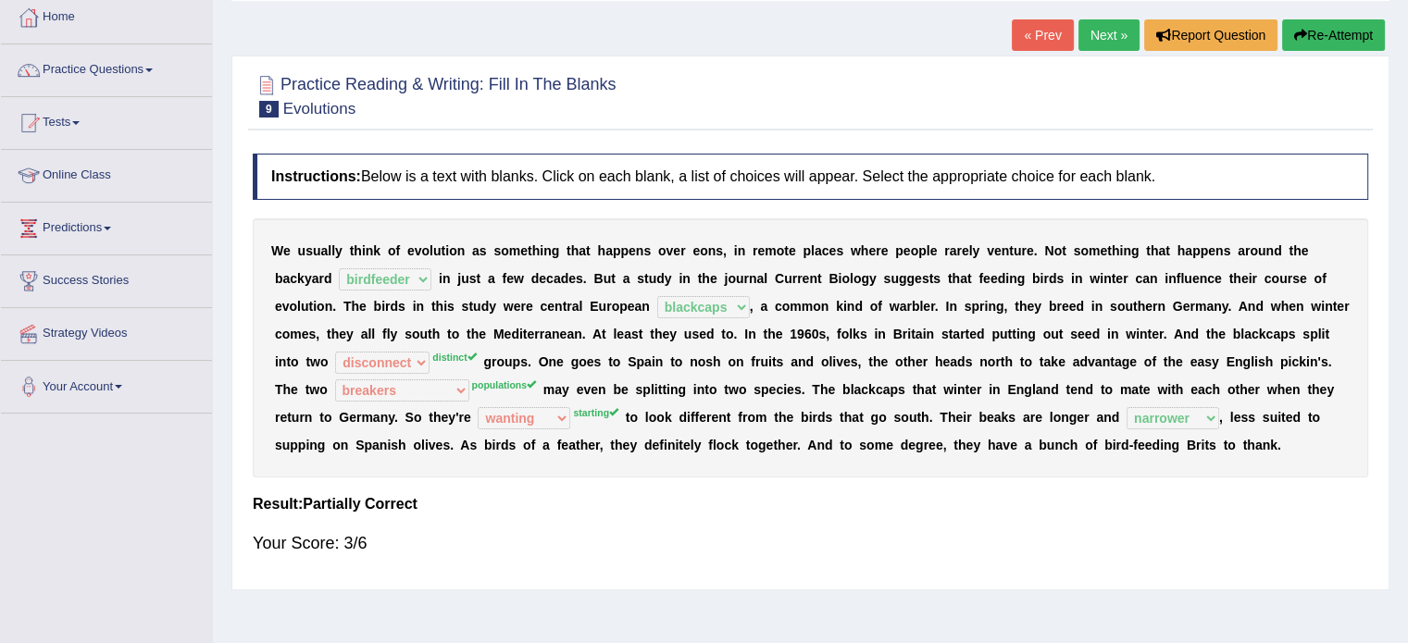
scroll to position [123, 0]
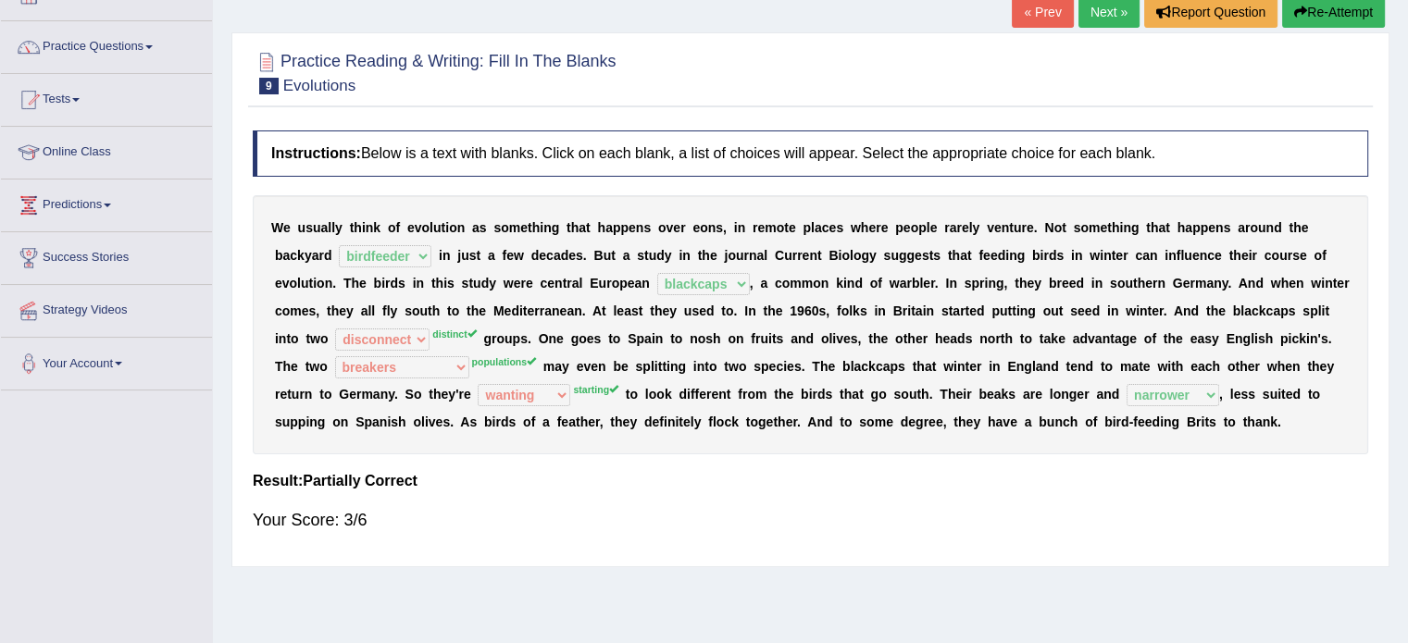
click at [1101, 12] on link "Next »" at bounding box center [1108, 11] width 61 height 31
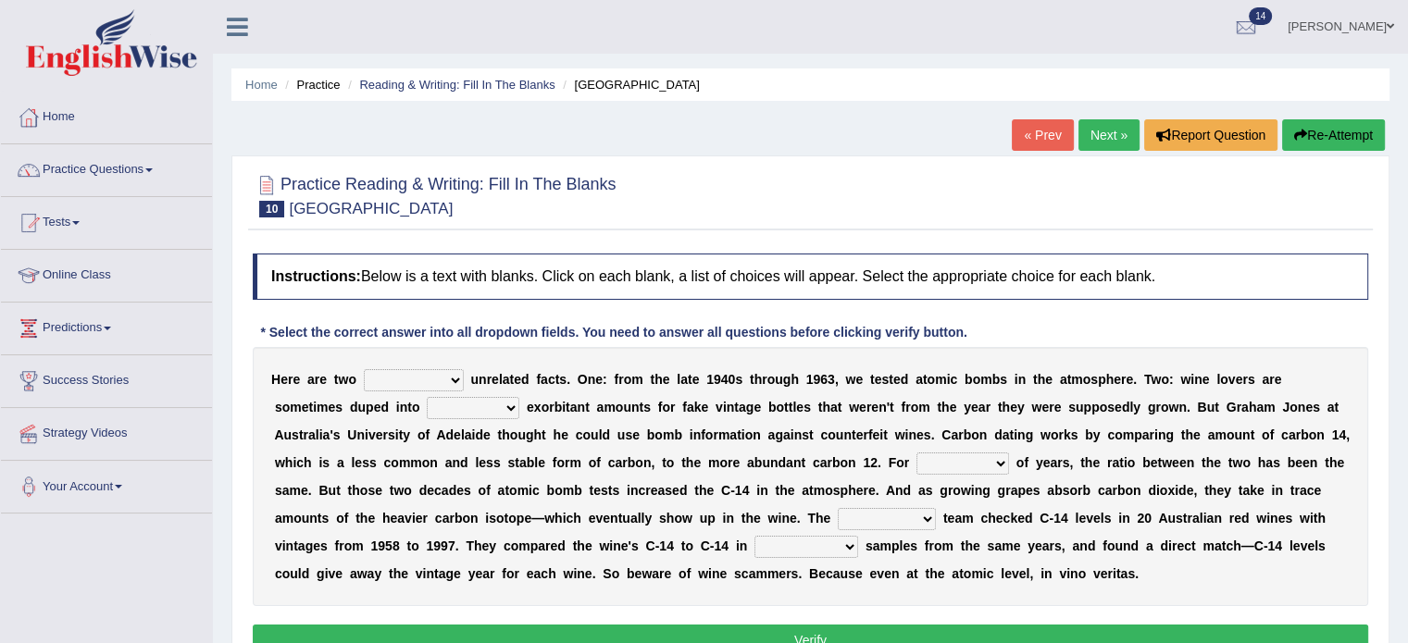
click at [455, 383] on select "seemingly feelingly endearingly entreatingly" at bounding box center [414, 380] width 100 height 22
select select "seemingly"
click at [364, 369] on select "seemingly feelingly endearingly entreatingly" at bounding box center [414, 380] width 100 height 22
click at [514, 402] on select "dipping trekking spending swinging" at bounding box center [473, 408] width 93 height 22
select select "spending"
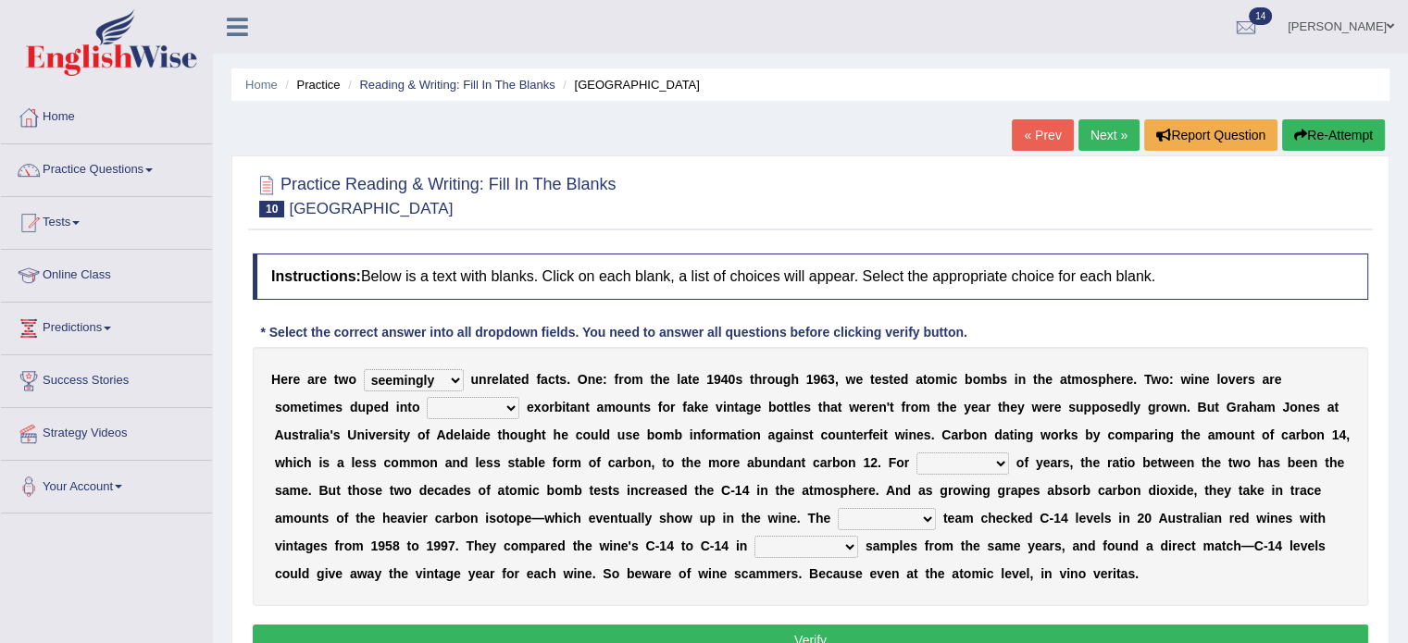
click at [427, 397] on select "dipping trekking spending swinging" at bounding box center [473, 408] width 93 height 22
click at [789, 447] on div "H e r e a r e t w o seemingly feelingly endearingly entreatingly u n r e l a t …" at bounding box center [810, 476] width 1115 height 259
click at [1000, 465] on select "couples much thousands numerous" at bounding box center [962, 464] width 93 height 22
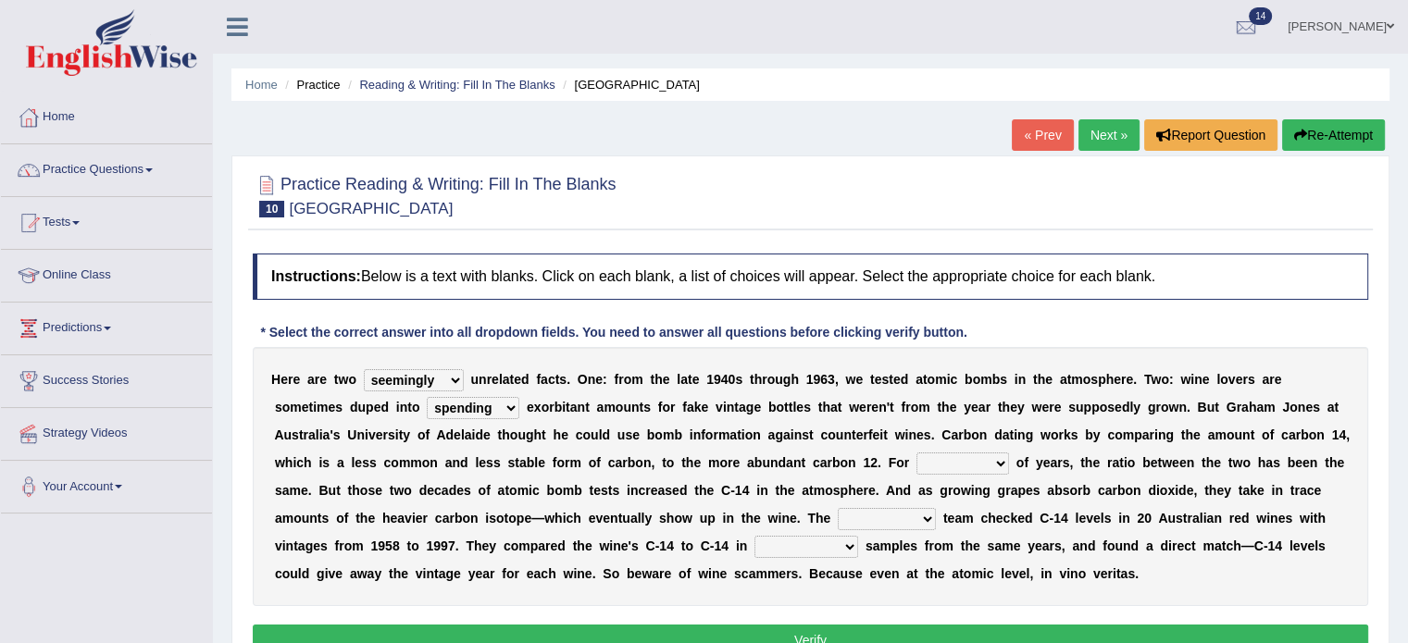
click at [916, 453] on select "couples much thousands numerous" at bounding box center [962, 464] width 93 height 22
click at [996, 461] on select "couples much thousands numerous" at bounding box center [962, 464] width 93 height 22
select select "couples"
click at [916, 453] on select "couples much thousands numerous" at bounding box center [962, 464] width 93 height 22
click at [1000, 463] on select "couples much thousands numerous" at bounding box center [962, 464] width 93 height 22
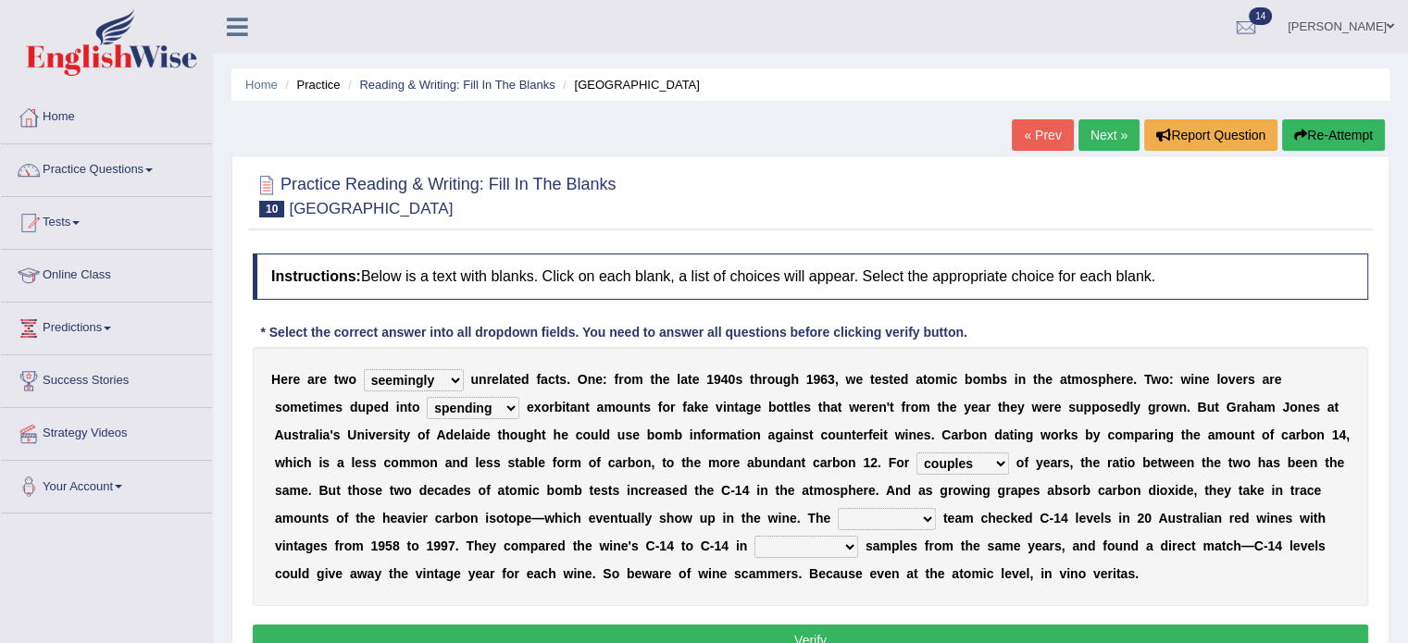
click at [884, 529] on div "H e r e a r e t w o seemingly feelingly endearingly entreatingly u n r e l a t …" at bounding box center [810, 476] width 1115 height 259
click at [925, 521] on select "research individual preparation strange" at bounding box center [887, 519] width 98 height 22
select select "research"
click at [838, 508] on select "research individual preparation strange" at bounding box center [887, 519] width 98 height 22
click at [846, 545] on select "physical atmospheric fluid solid" at bounding box center [806, 547] width 104 height 22
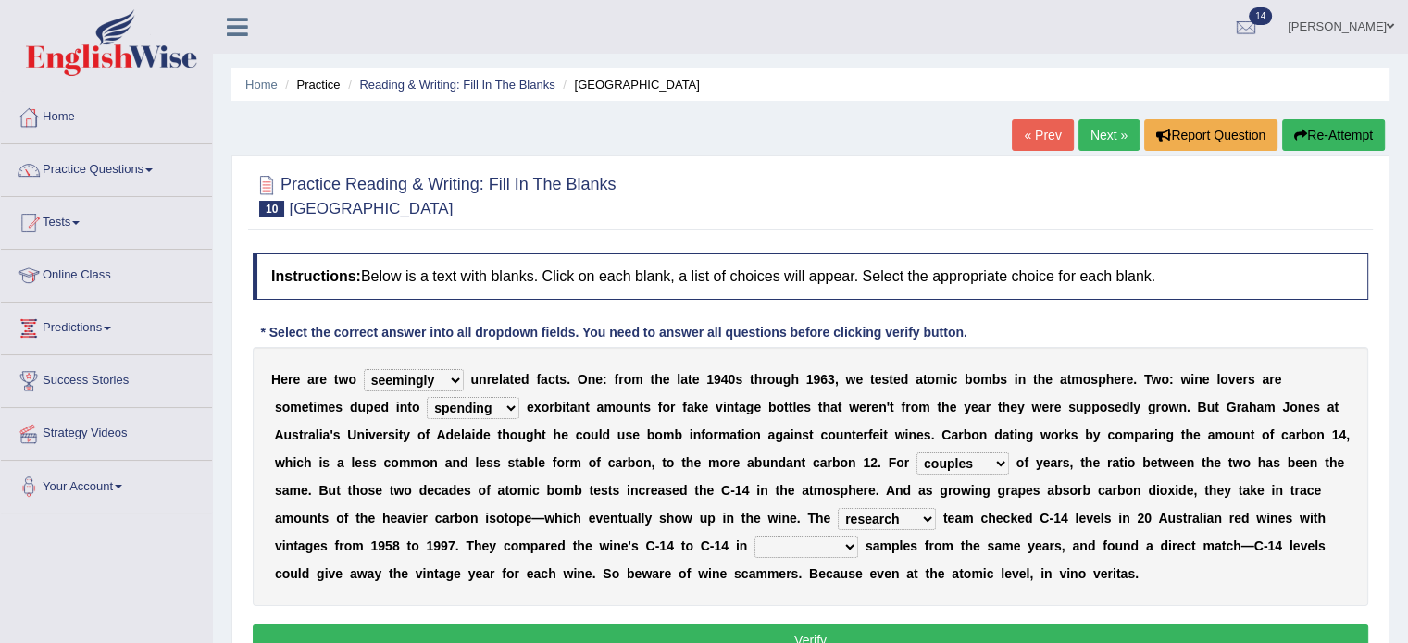
select select "fluid"
click at [754, 536] on select "physical atmospheric fluid solid" at bounding box center [806, 547] width 104 height 22
click at [792, 632] on button "Verify" at bounding box center [810, 640] width 1115 height 31
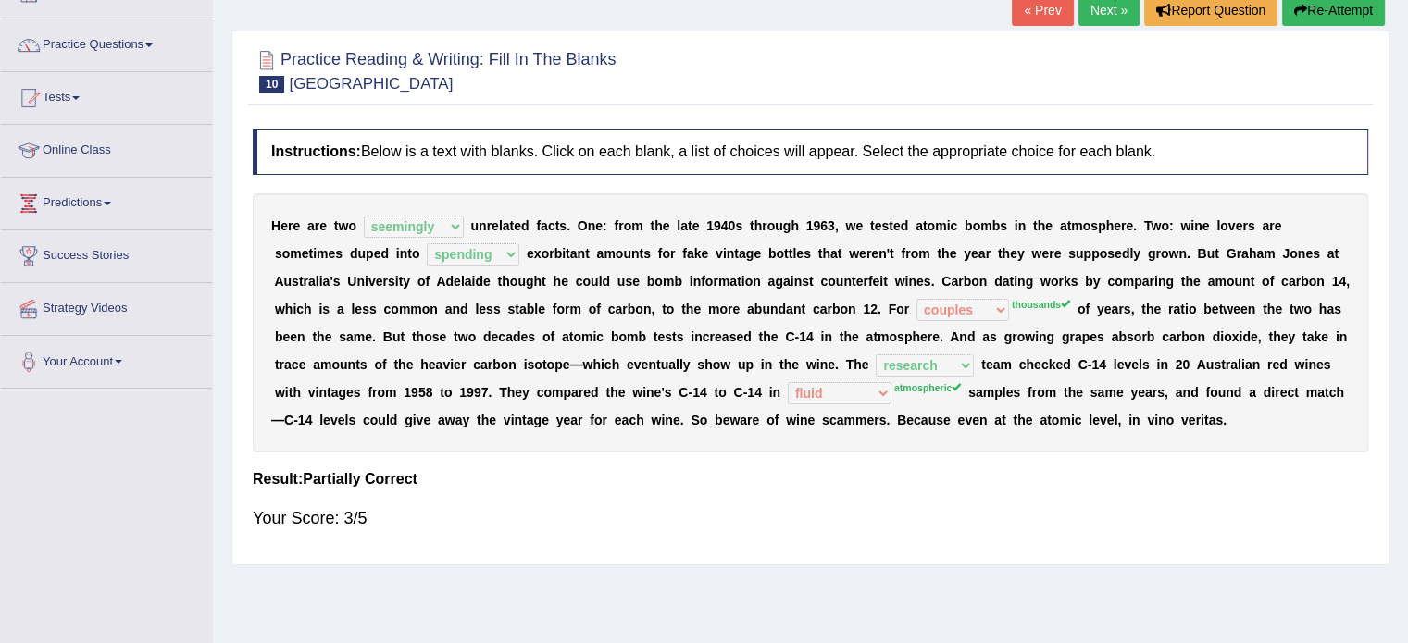
scroll to position [126, 0]
click at [1099, 9] on link "Next »" at bounding box center [1108, 9] width 61 height 31
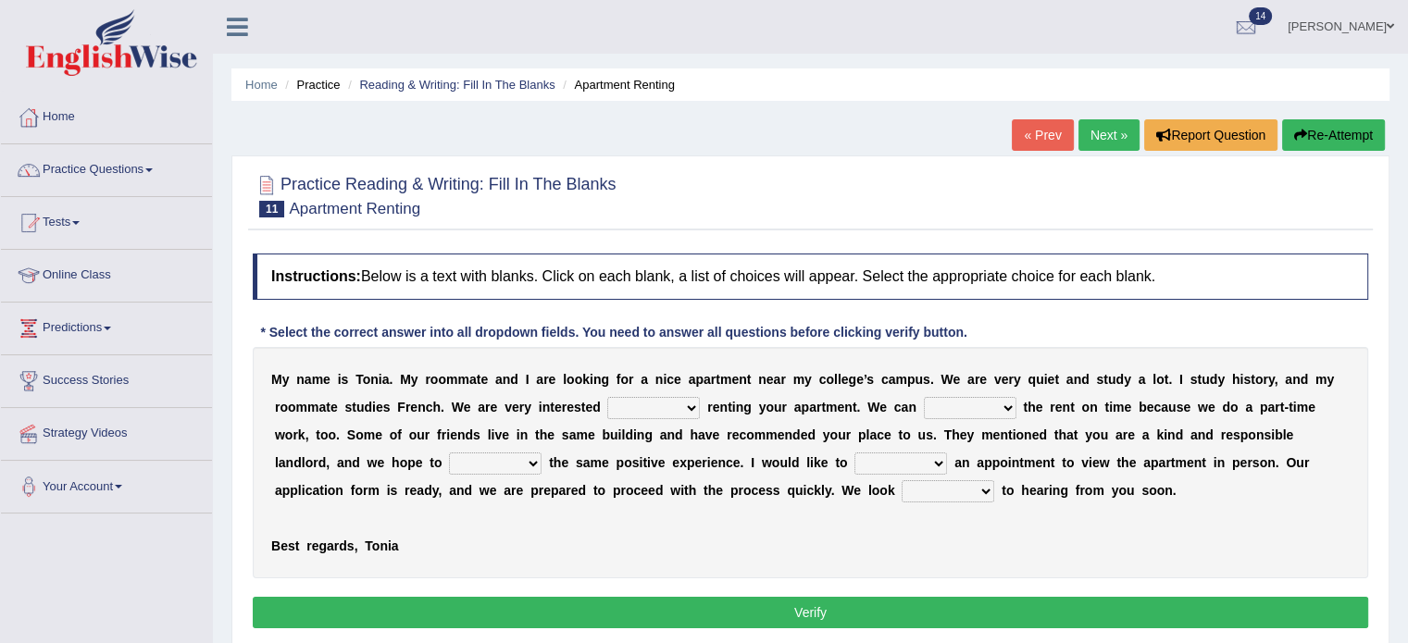
click at [691, 408] on select "for about at in" at bounding box center [653, 408] width 93 height 22
select select "for"
click at [607, 397] on select "for about at in" at bounding box center [653, 408] width 93 height 22
click at [1006, 406] on select "afford get pay bring" at bounding box center [970, 408] width 93 height 22
select select "pay"
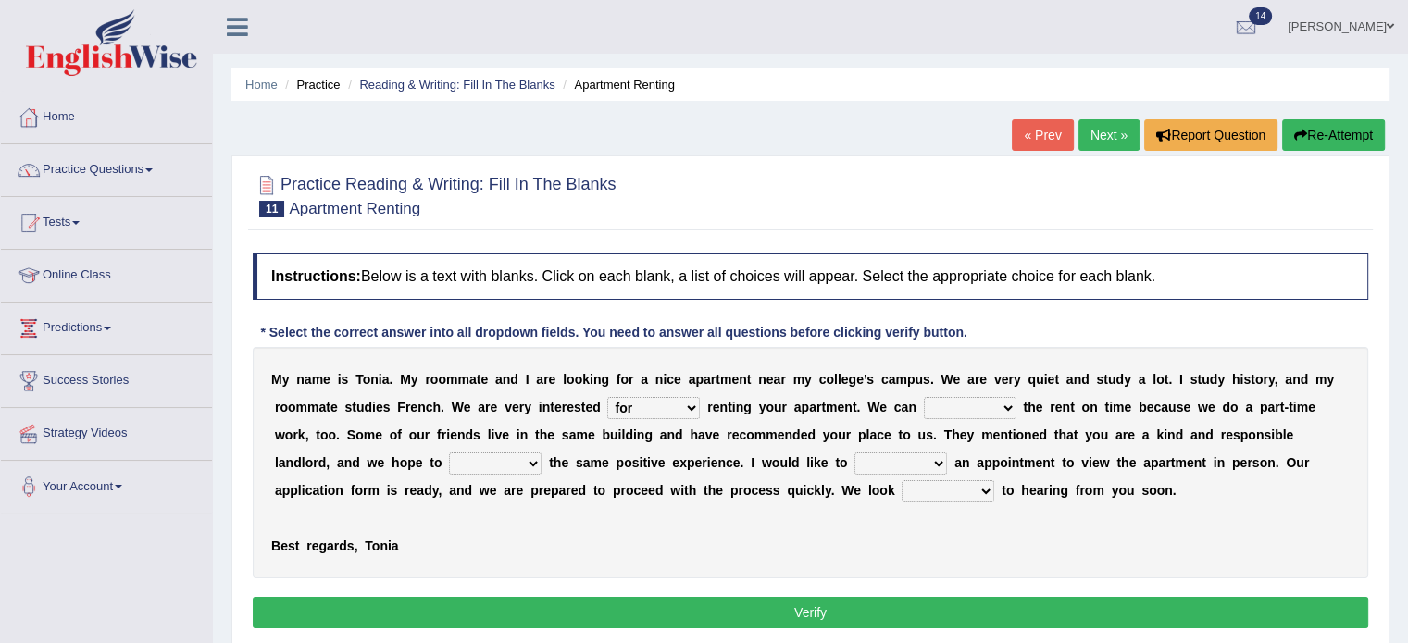
click at [924, 397] on select "afford get pay bring" at bounding box center [970, 408] width 93 height 22
click at [528, 462] on select "form meet have decide" at bounding box center [495, 464] width 93 height 22
click at [449, 453] on select "form meet have decide" at bounding box center [495, 464] width 93 height 22
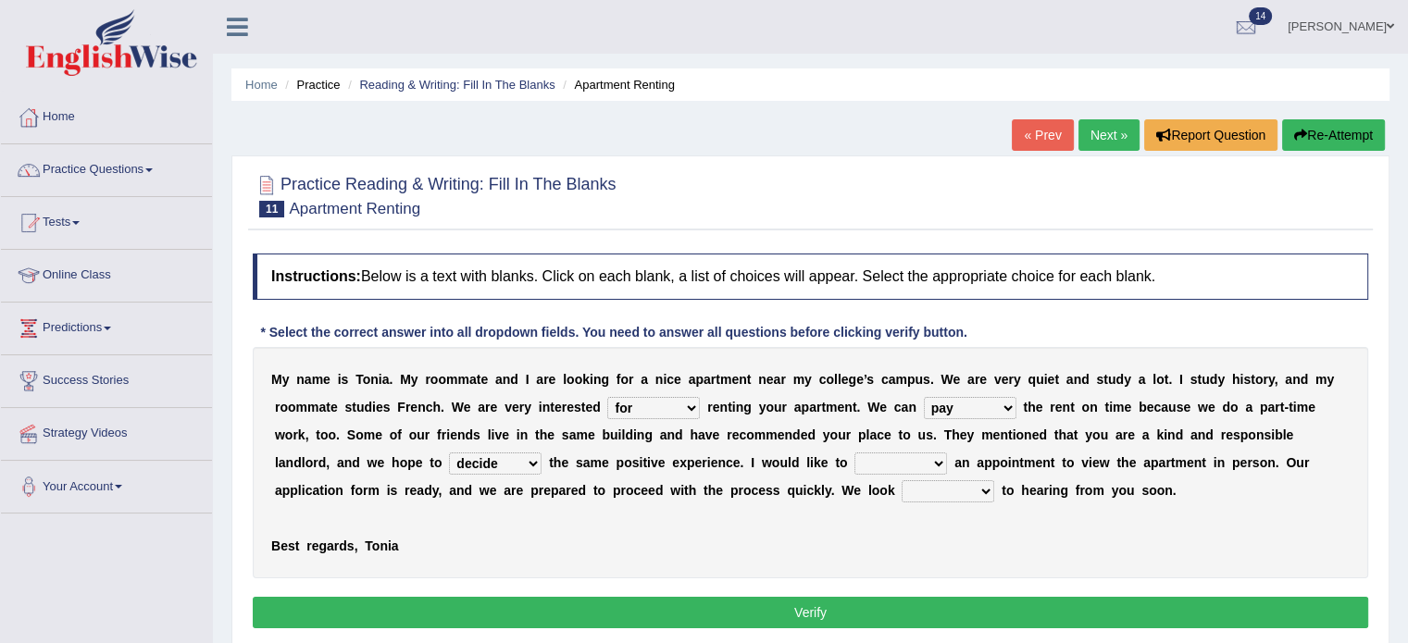
click at [530, 464] on select "form meet have decide" at bounding box center [495, 464] width 93 height 22
select select "meet"
click at [449, 453] on select "form meet have decide" at bounding box center [495, 464] width 93 height 22
click at [939, 463] on select "own recall revise make" at bounding box center [900, 464] width 93 height 22
select select "make"
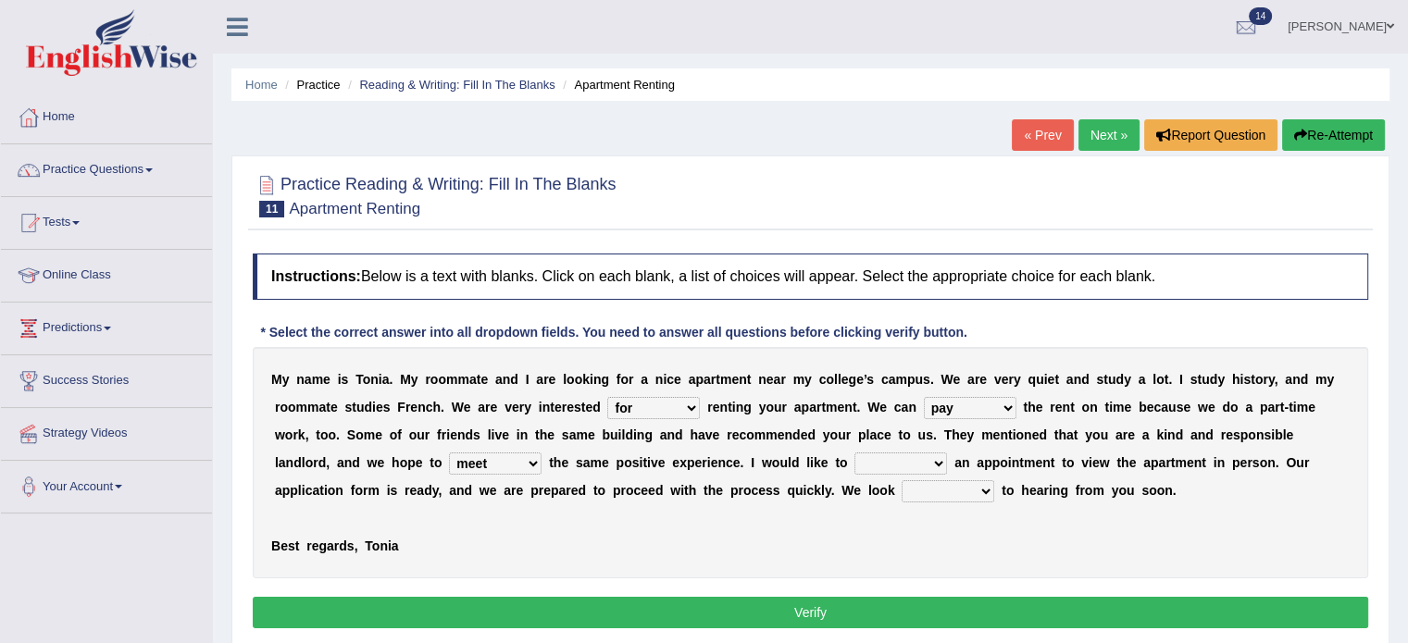
click at [854, 453] on select "own recall revise make" at bounding box center [900, 464] width 93 height 22
click at [985, 491] on select "around out in forward" at bounding box center [948, 491] width 93 height 22
select select "forward"
click at [902, 480] on select "around out in forward" at bounding box center [948, 491] width 93 height 22
click at [956, 601] on button "Verify" at bounding box center [810, 612] width 1115 height 31
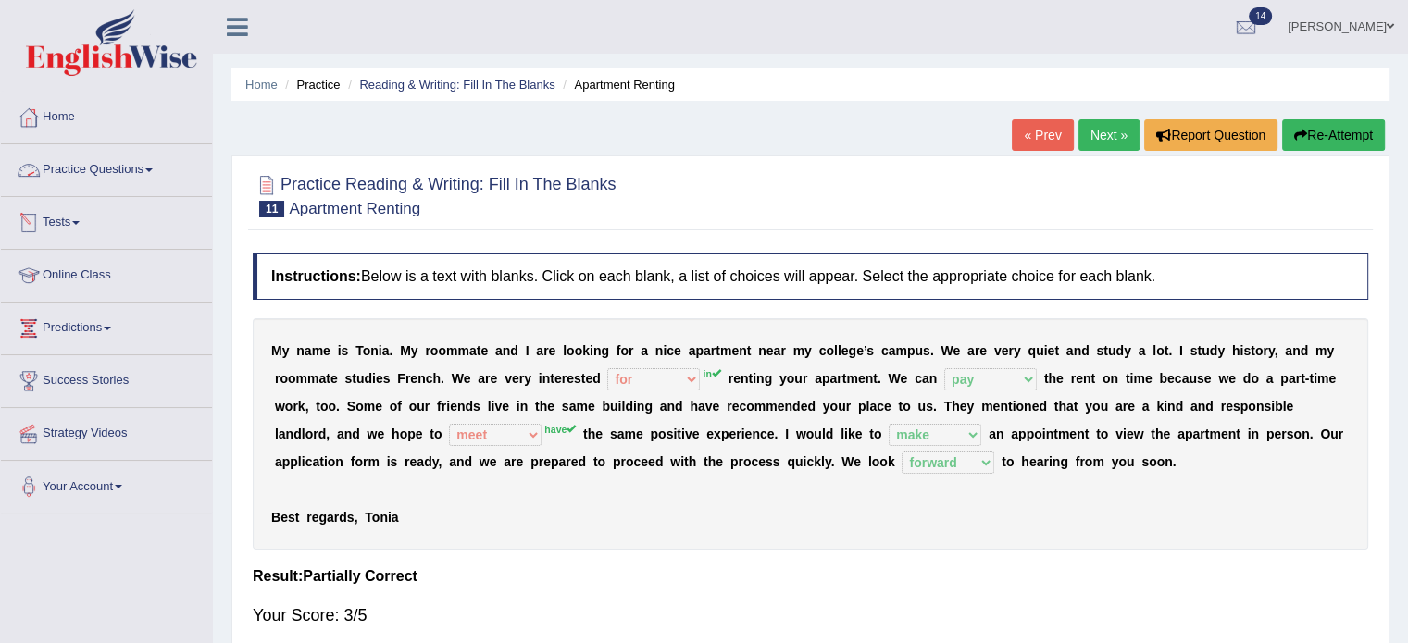
click at [111, 168] on link "Practice Questions" at bounding box center [106, 167] width 211 height 46
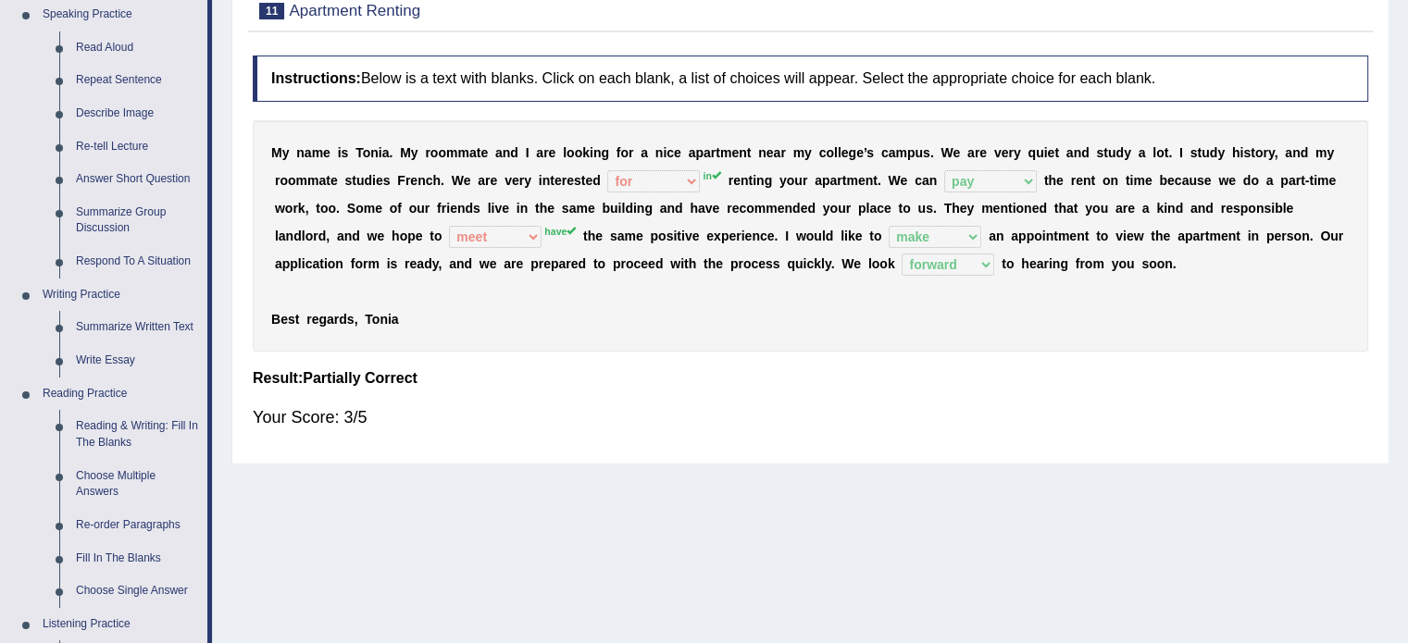
scroll to position [203, 0]
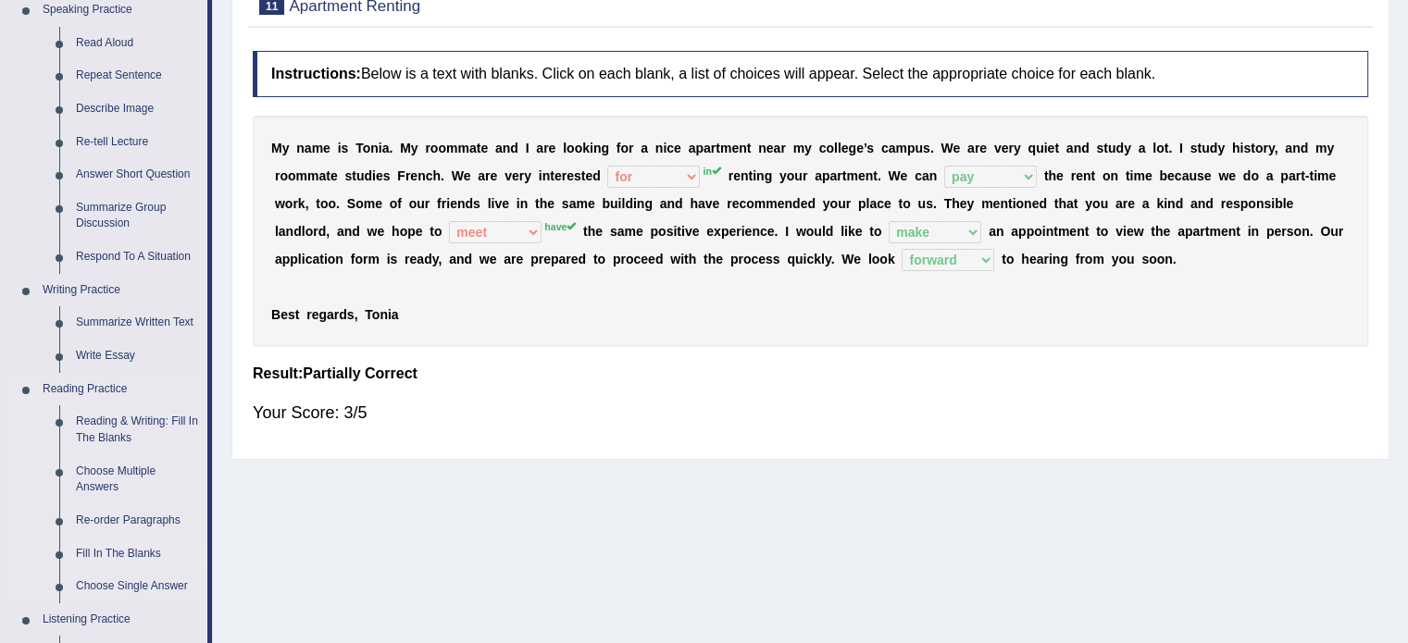
click at [118, 552] on link "Fill In The Blanks" at bounding box center [138, 554] width 140 height 33
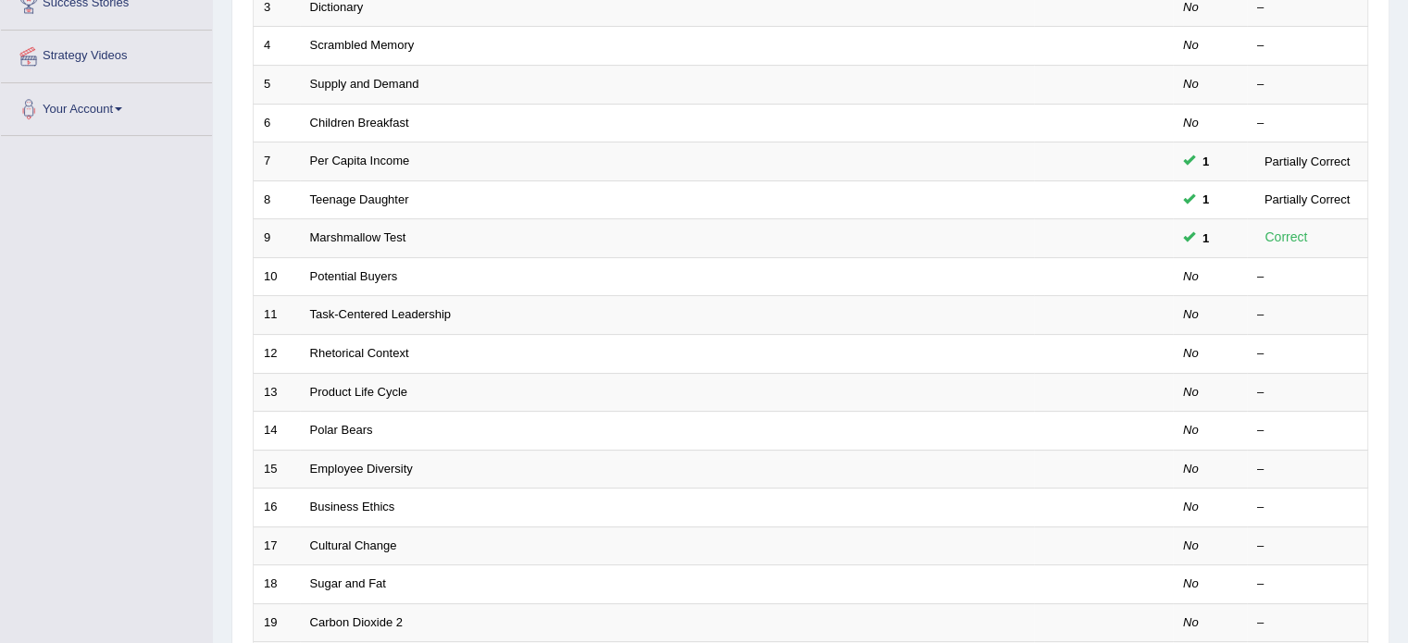
scroll to position [390, 0]
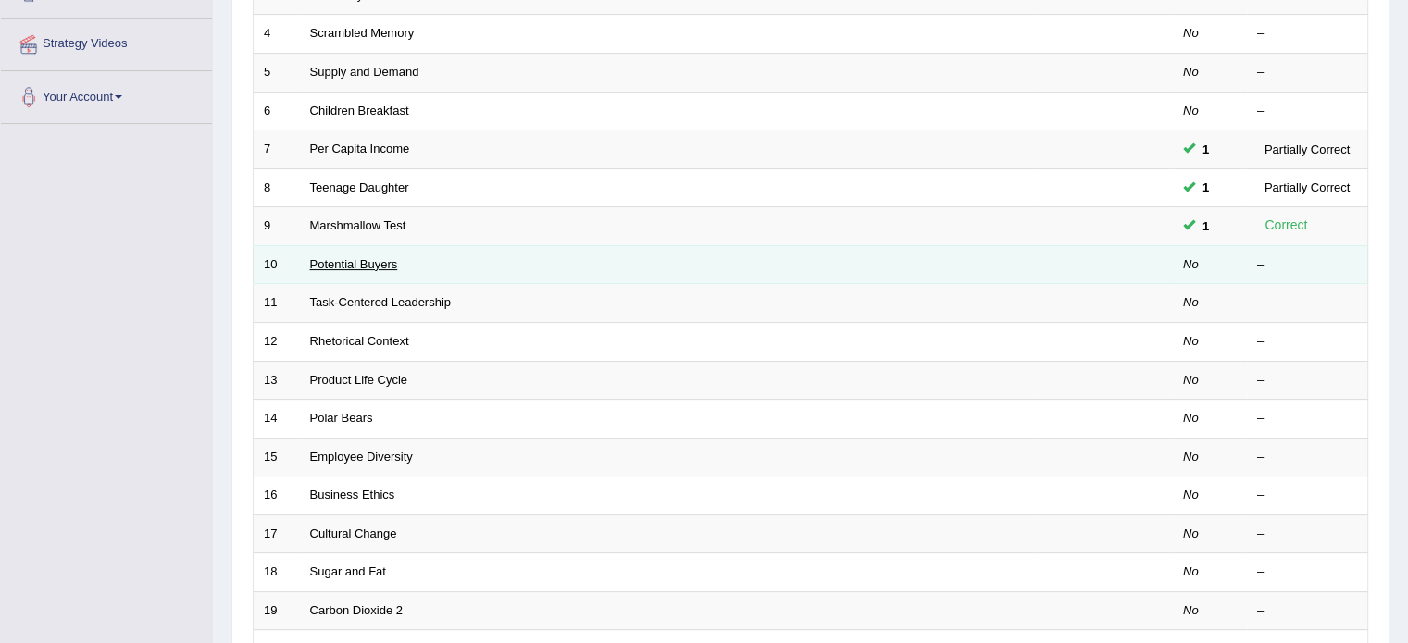
click at [365, 266] on link "Potential Buyers" at bounding box center [354, 264] width 88 height 14
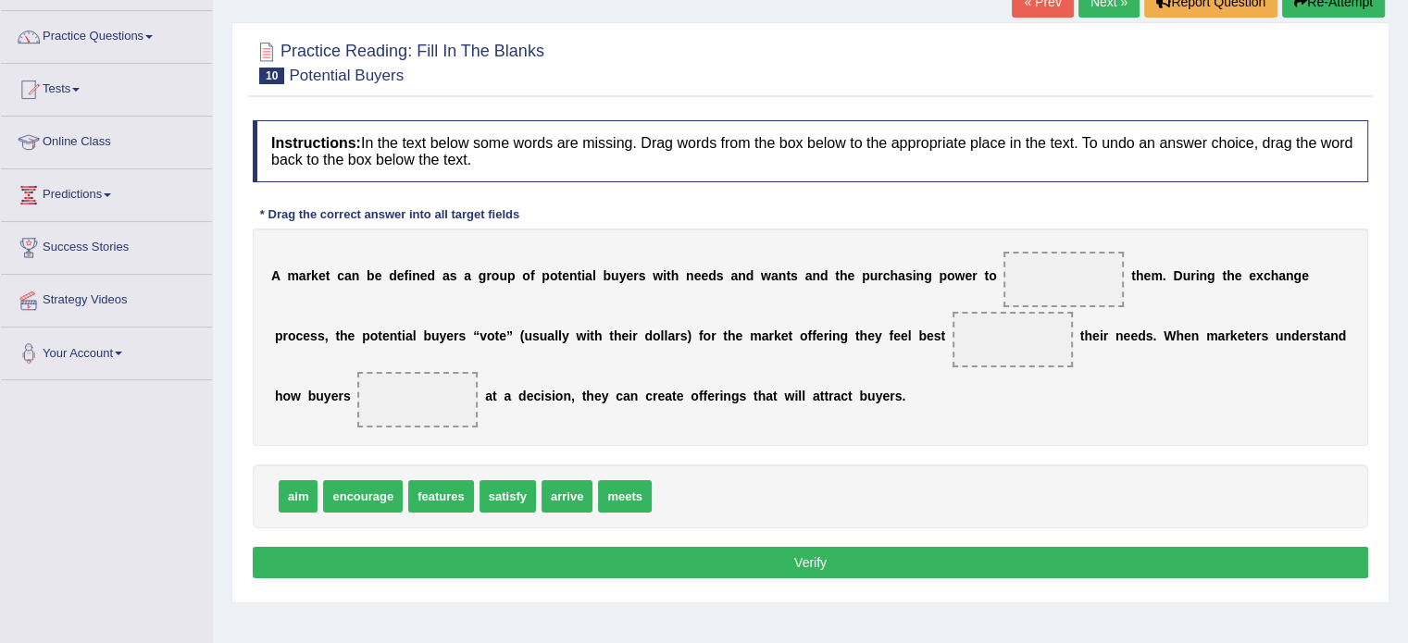
scroll to position [140, 0]
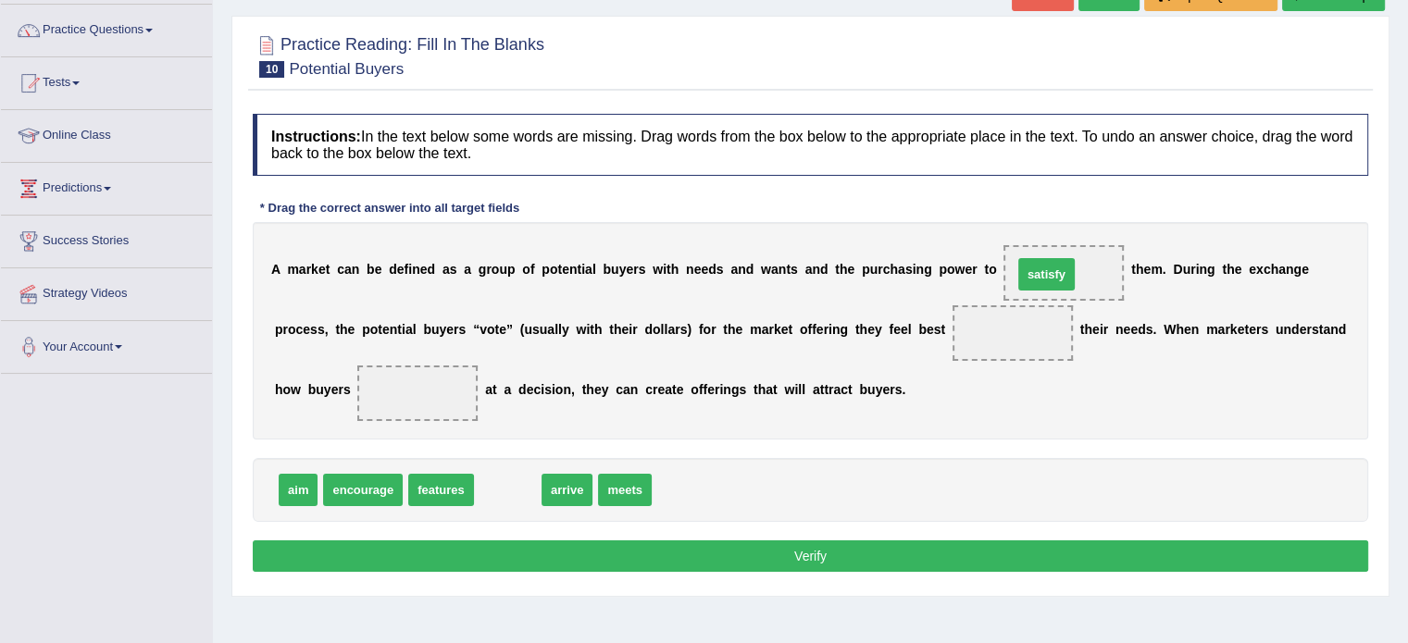
drag, startPoint x: 502, startPoint y: 489, endPoint x: 1040, endPoint y: 273, distance: 580.2
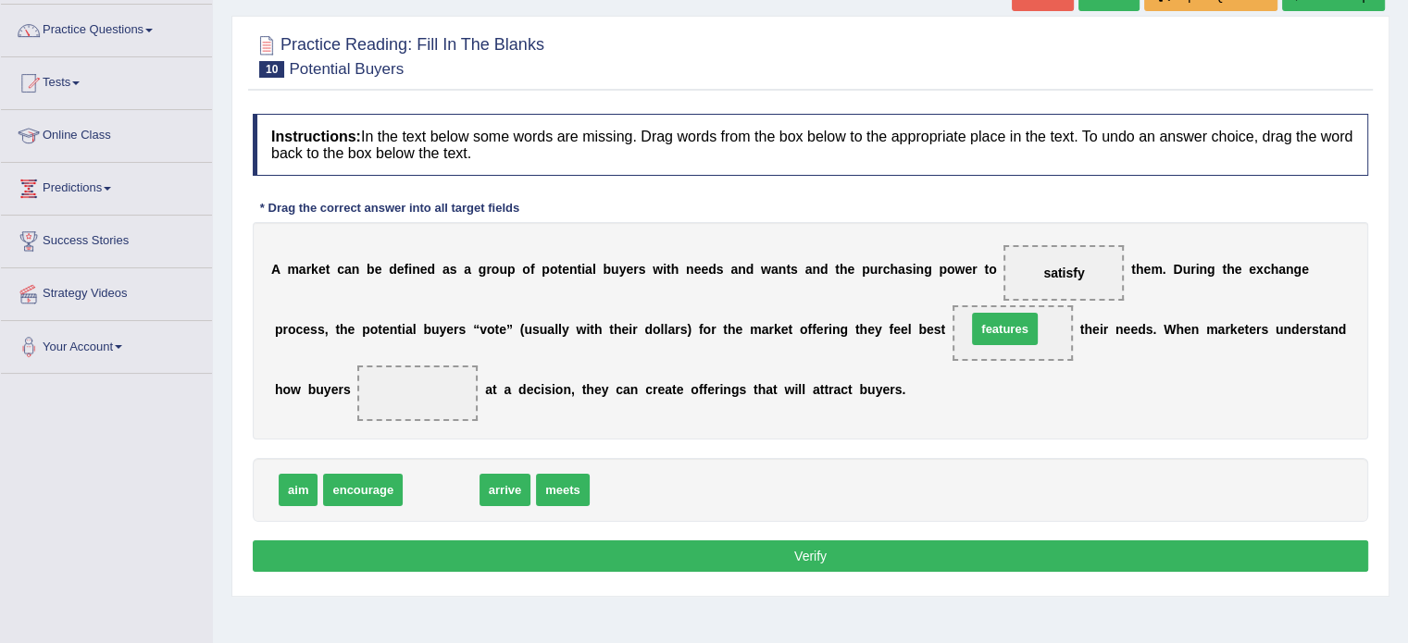
drag, startPoint x: 434, startPoint y: 491, endPoint x: 998, endPoint y: 330, distance: 586.2
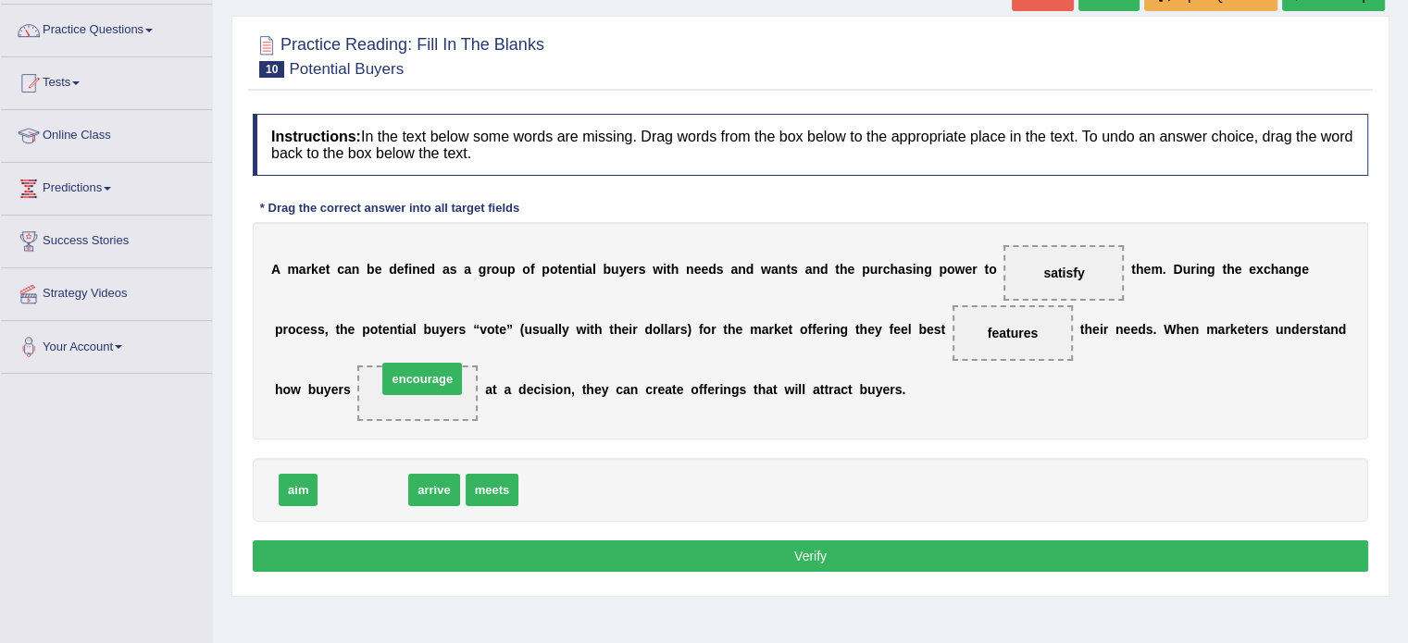
drag, startPoint x: 347, startPoint y: 491, endPoint x: 406, endPoint y: 379, distance: 125.9
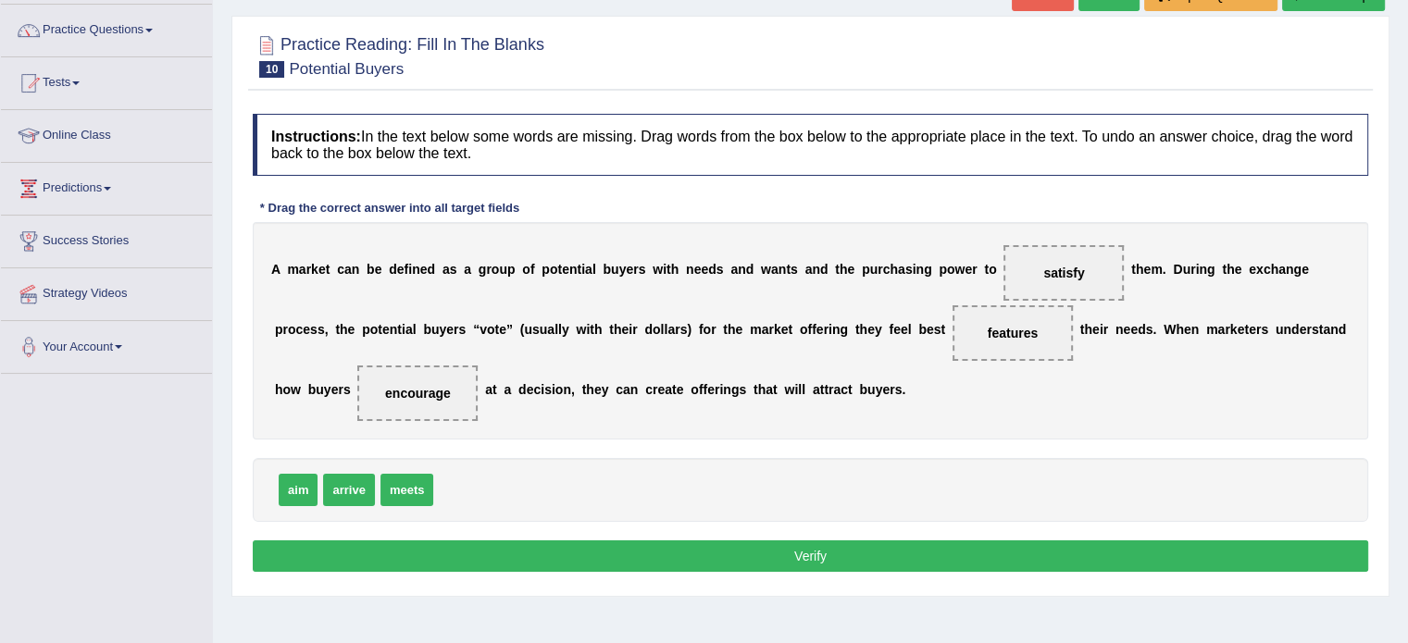
click at [919, 554] on button "Verify" at bounding box center [810, 556] width 1115 height 31
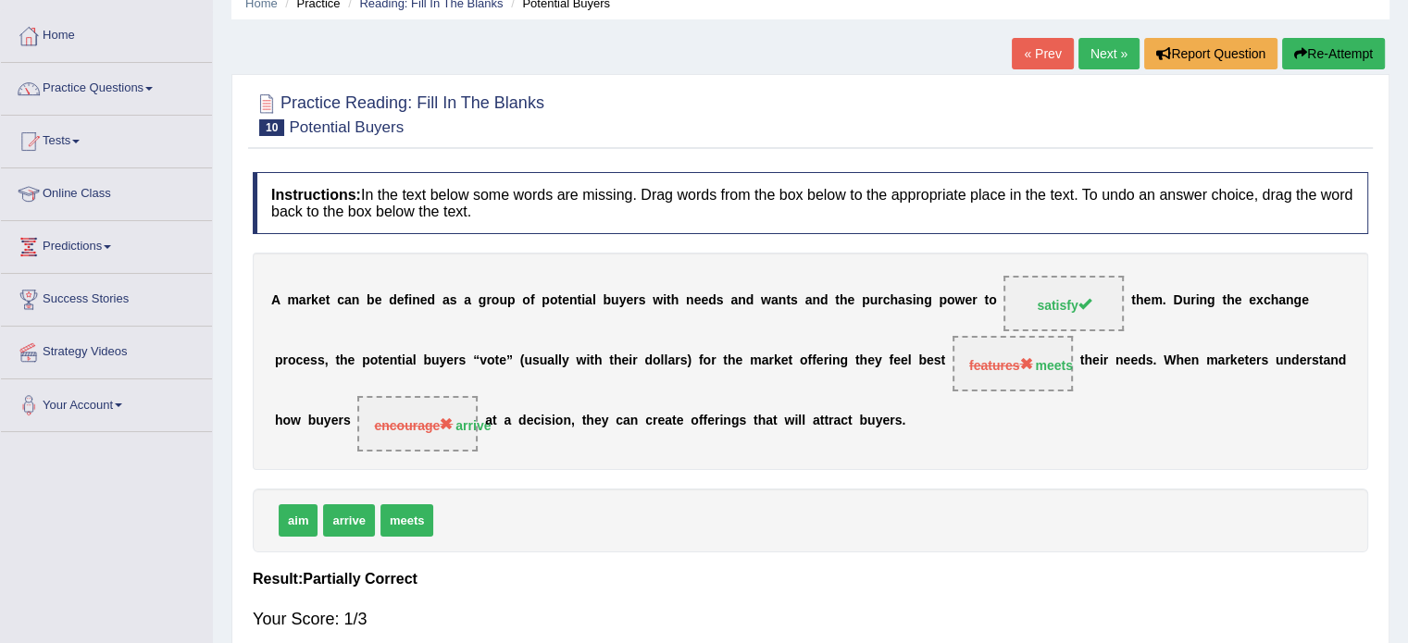
scroll to position [76, 0]
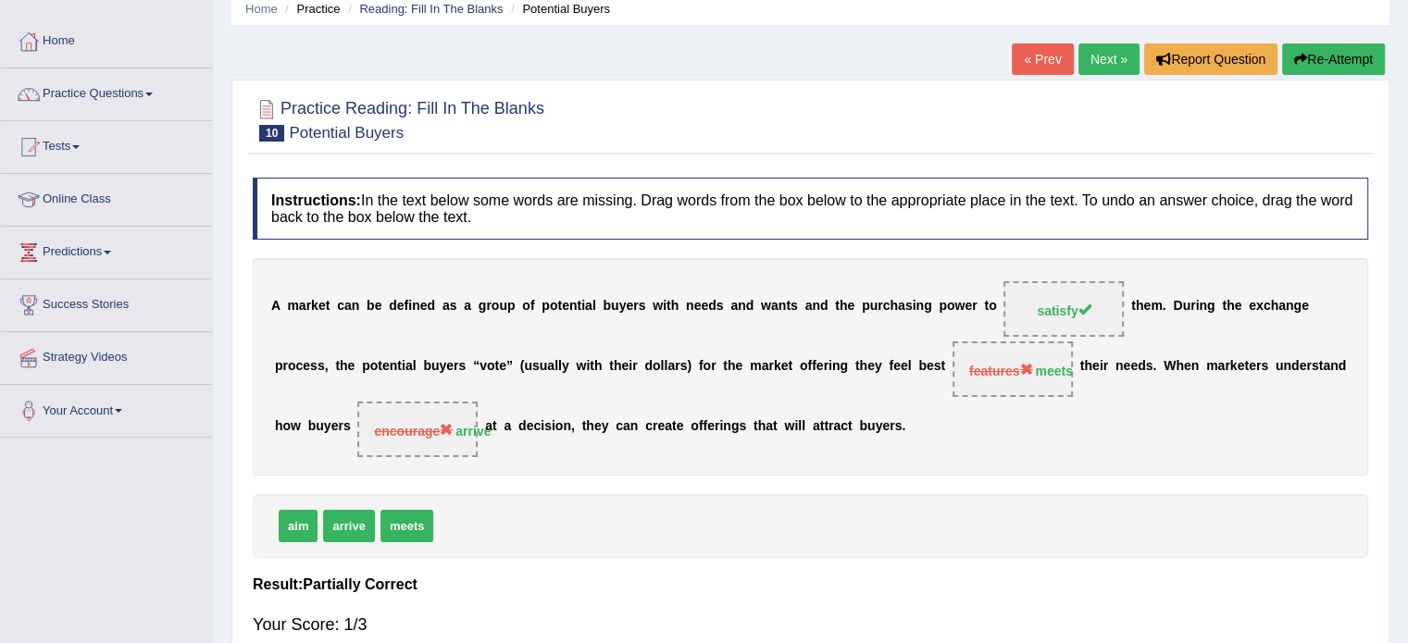
click at [1099, 57] on link "Next »" at bounding box center [1108, 59] width 61 height 31
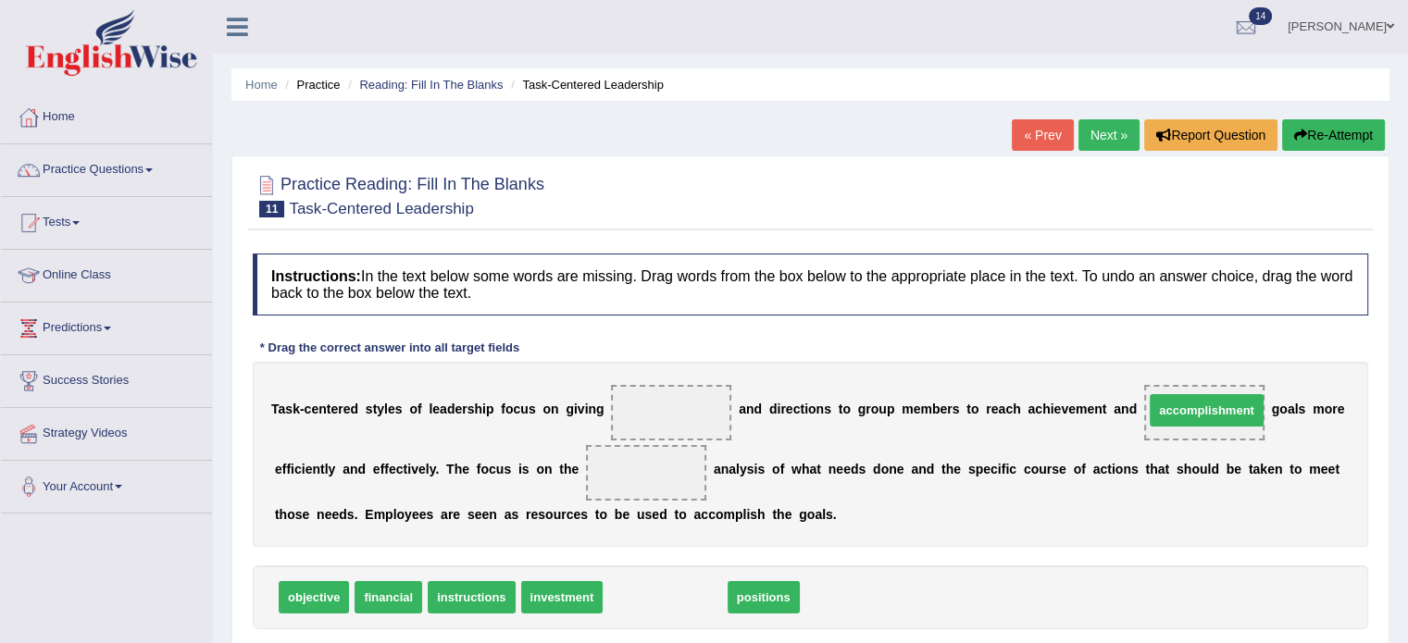
drag, startPoint x: 680, startPoint y: 598, endPoint x: 1222, endPoint y: 410, distance: 573.1
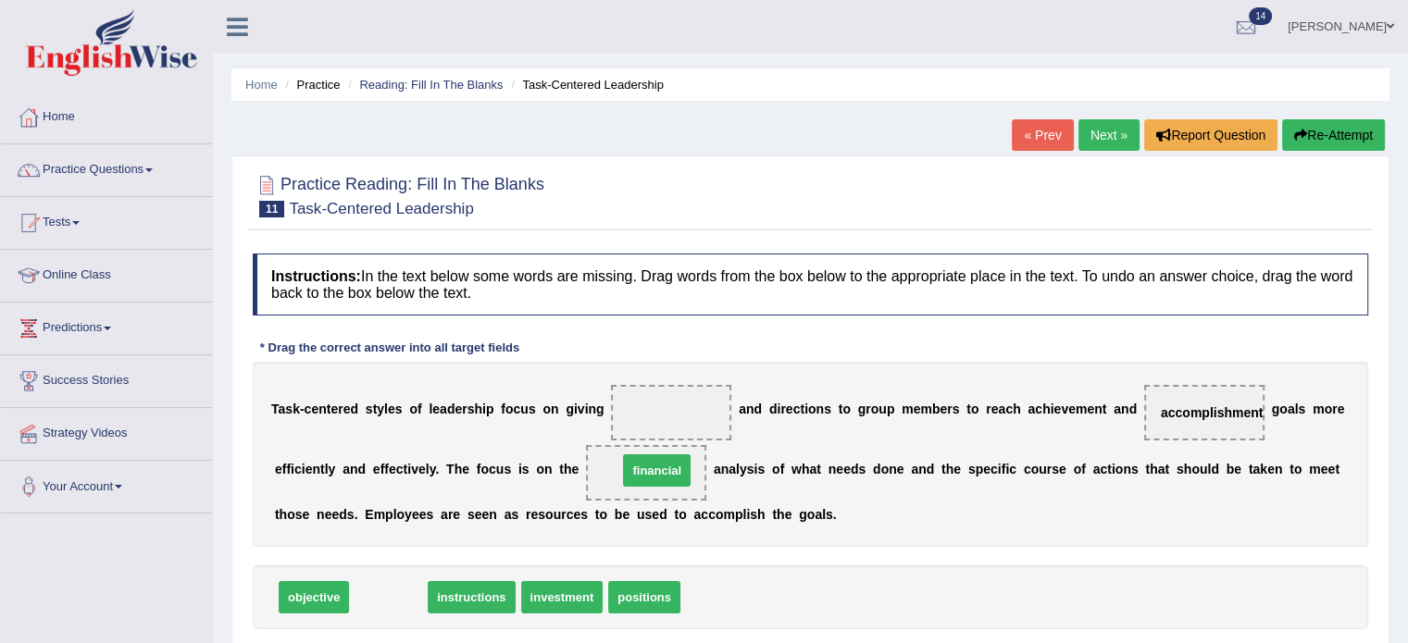
drag, startPoint x: 390, startPoint y: 596, endPoint x: 658, endPoint y: 469, distance: 296.9
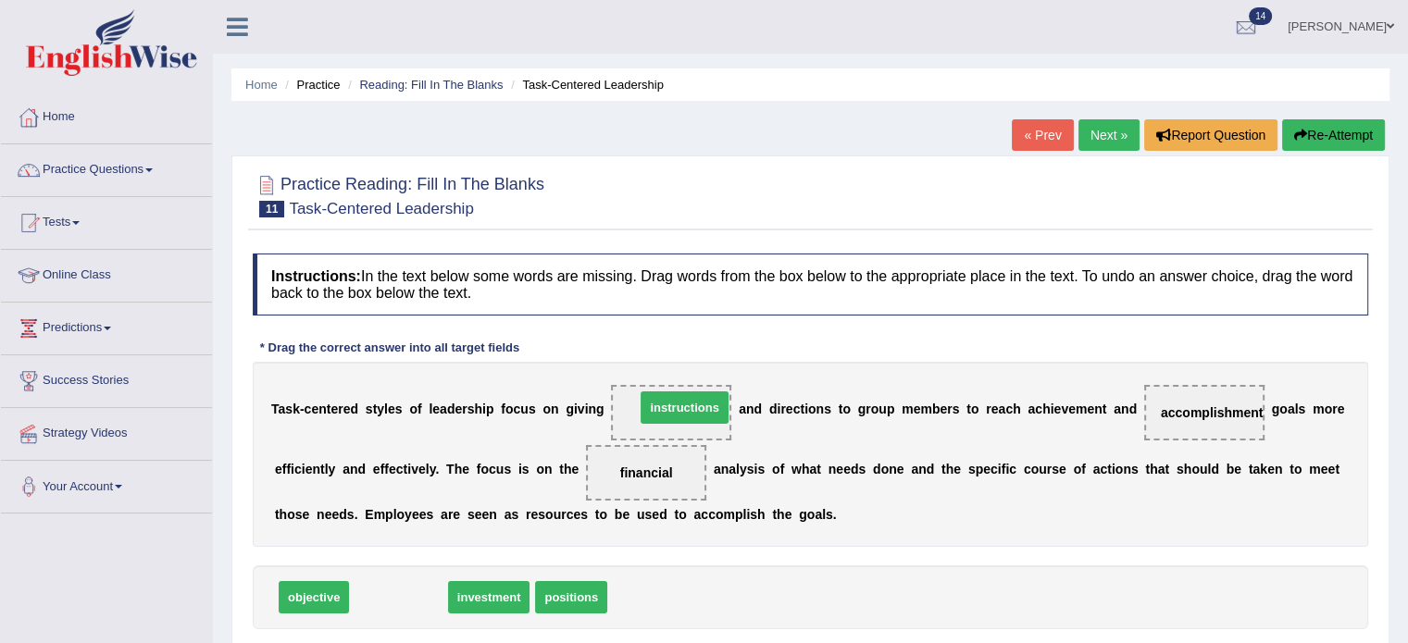
drag, startPoint x: 404, startPoint y: 594, endPoint x: 690, endPoint y: 404, distance: 343.2
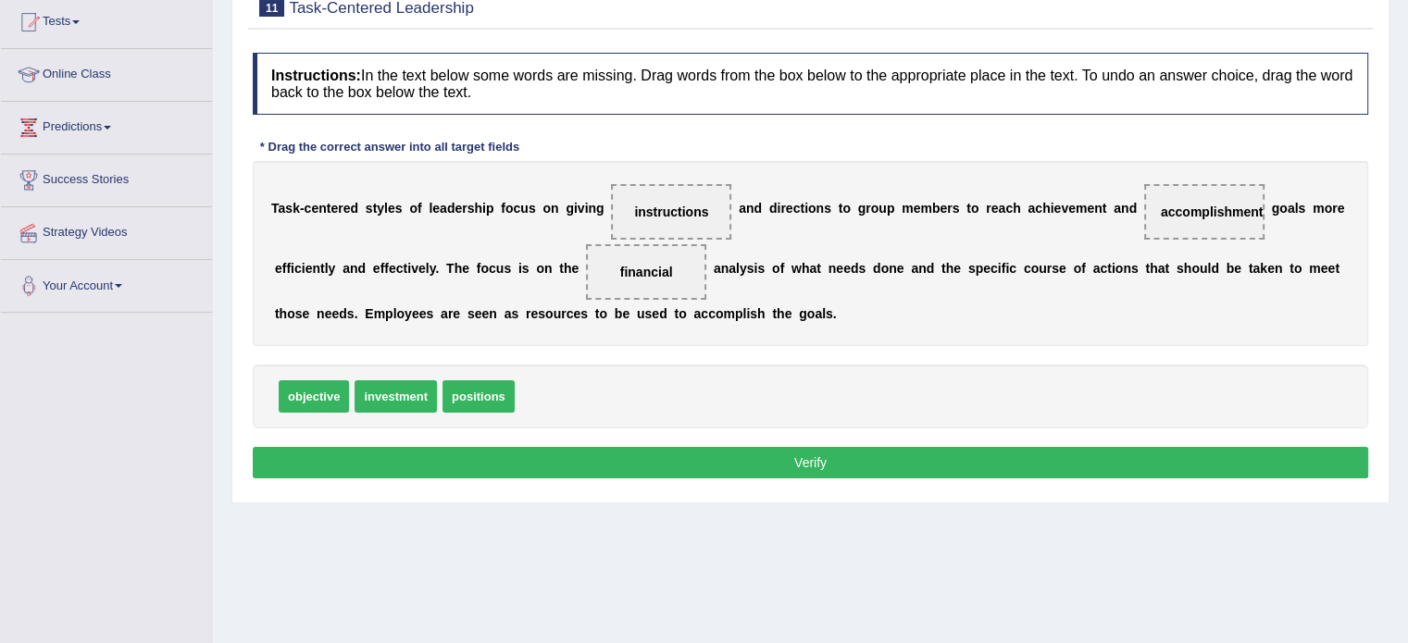
scroll to position [216, 0]
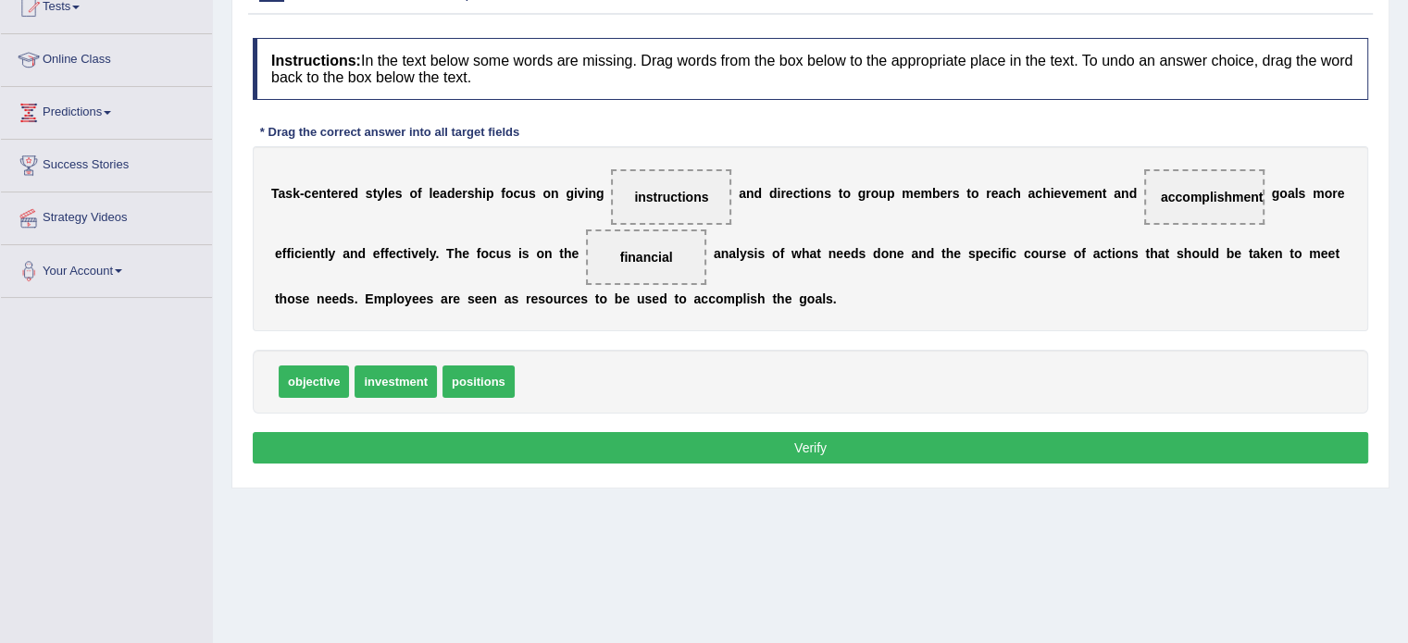
click at [722, 440] on button "Verify" at bounding box center [810, 447] width 1115 height 31
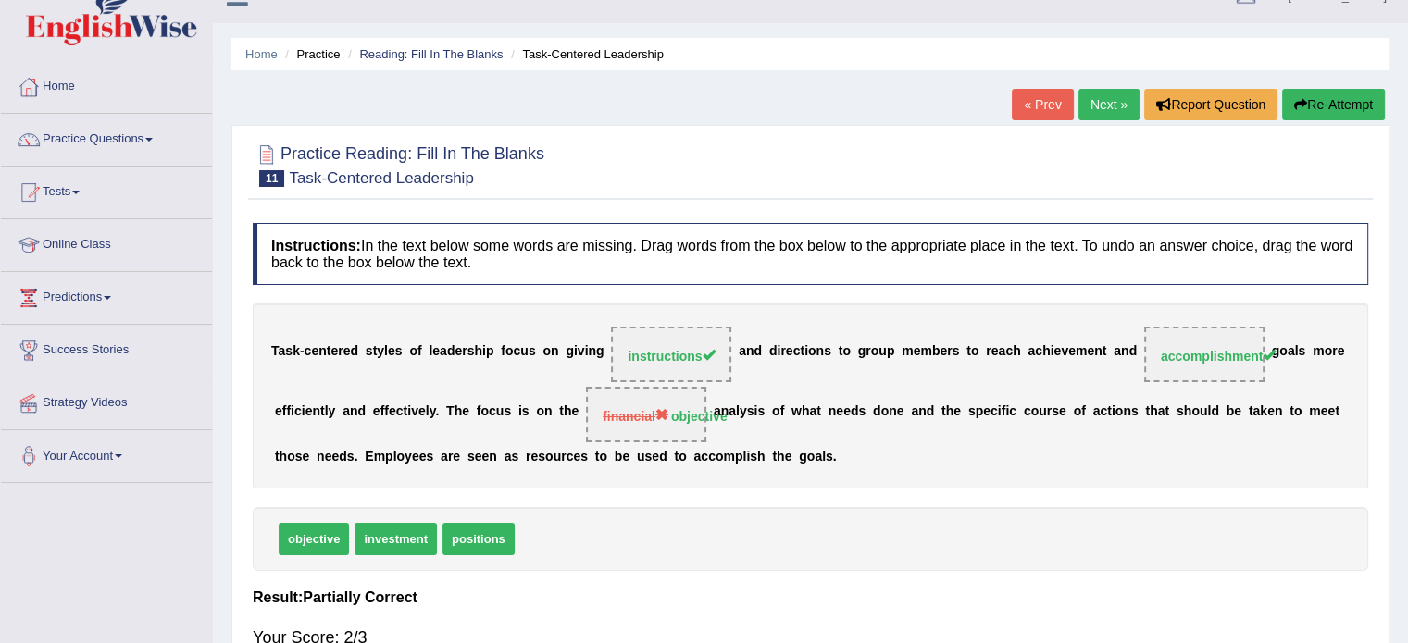
scroll to position [8, 0]
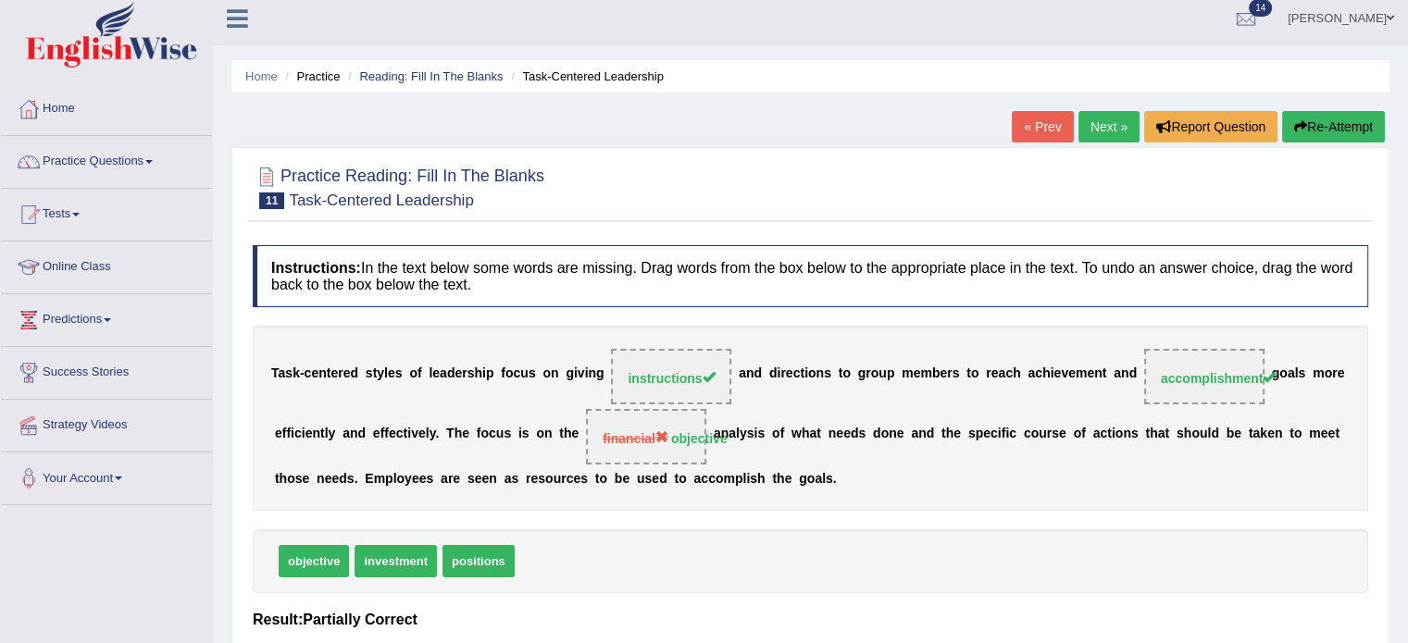
click at [1098, 125] on link "Next »" at bounding box center [1108, 126] width 61 height 31
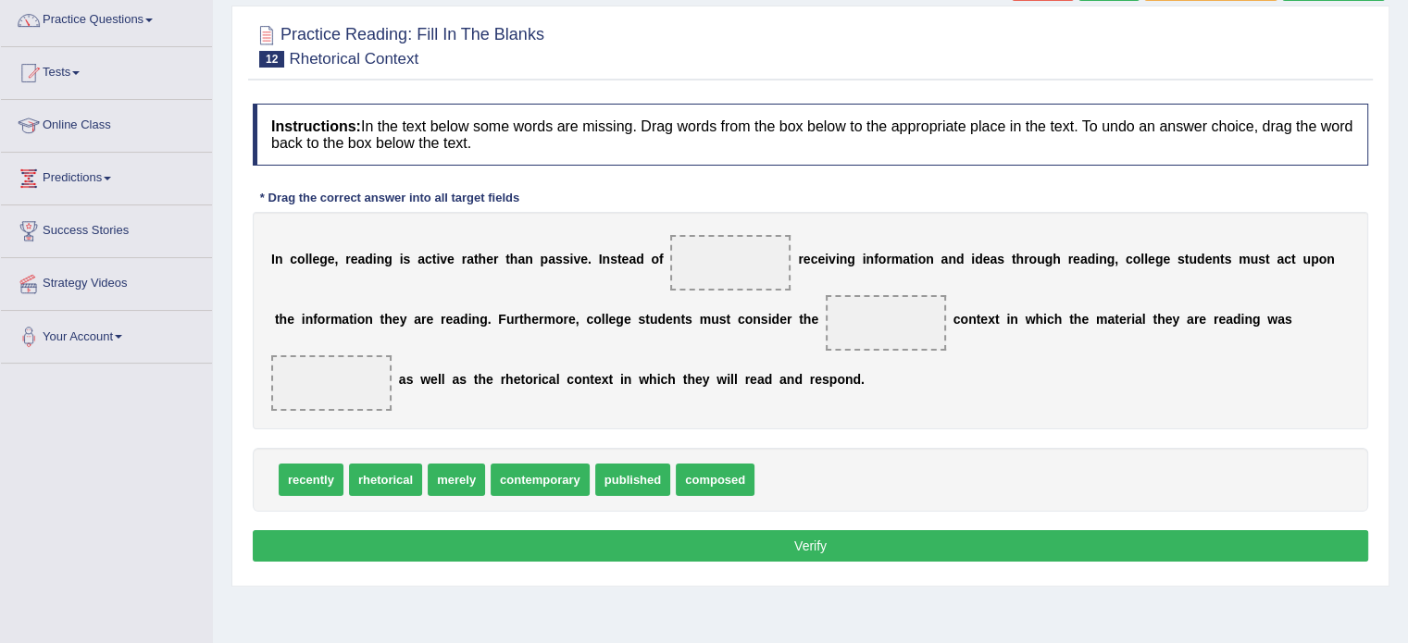
scroll to position [191, 0]
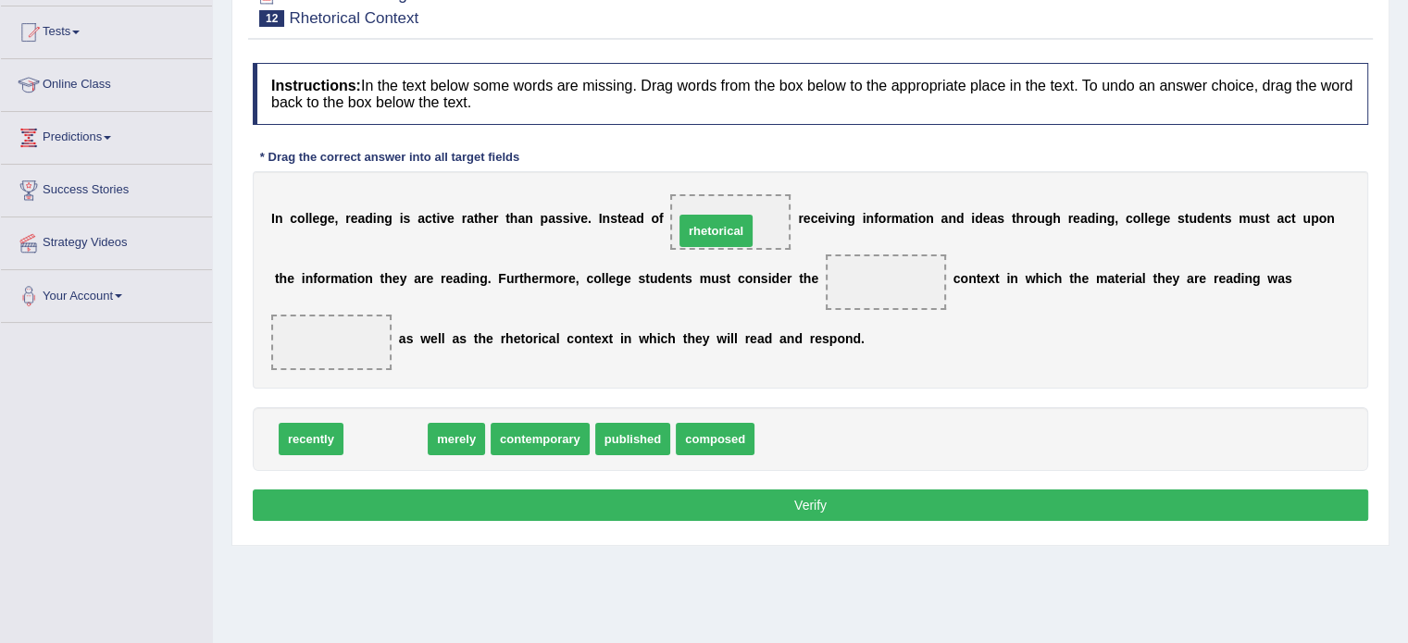
drag, startPoint x: 373, startPoint y: 439, endPoint x: 704, endPoint y: 229, distance: 392.4
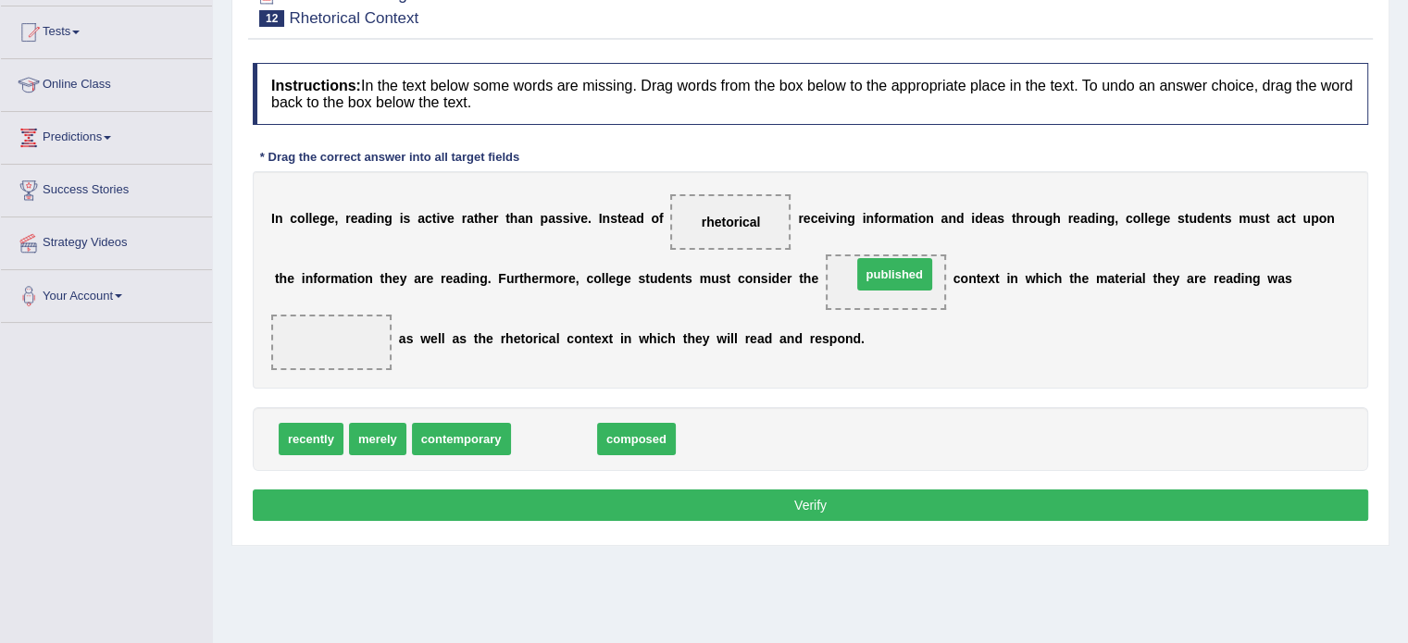
drag, startPoint x: 566, startPoint y: 438, endPoint x: 906, endPoint y: 273, distance: 378.4
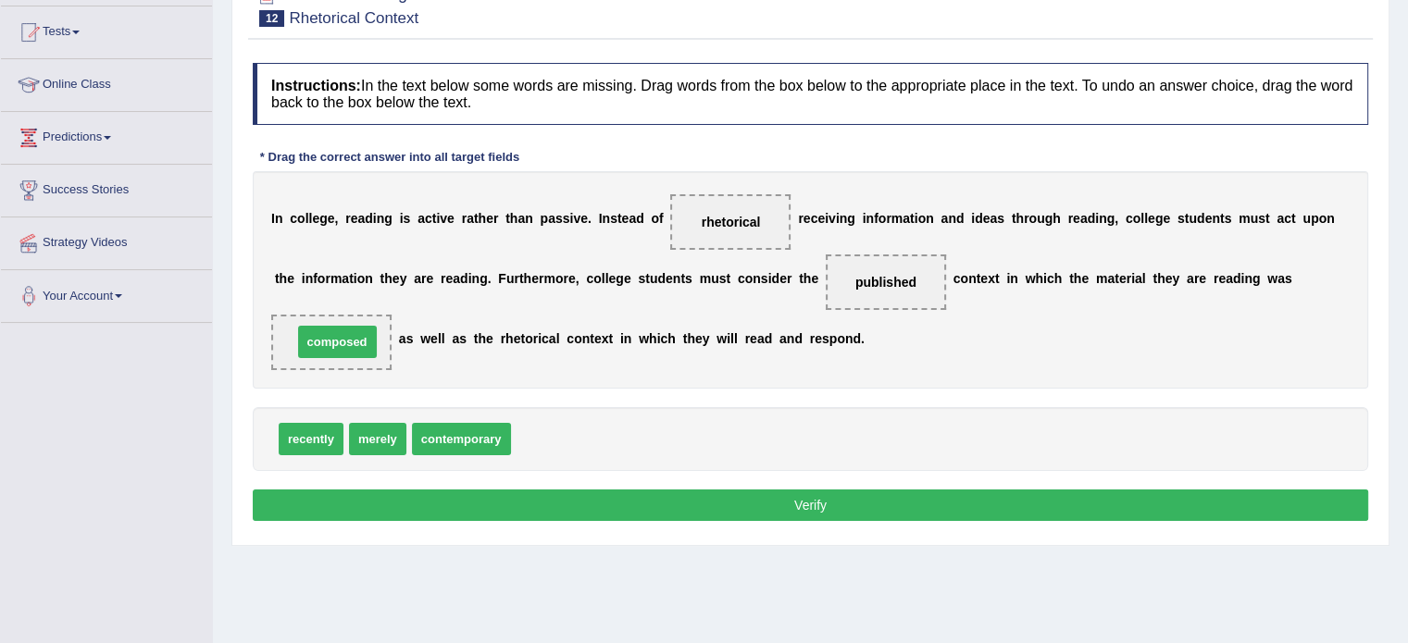
drag, startPoint x: 553, startPoint y: 435, endPoint x: 334, endPoint y: 338, distance: 239.1
click at [707, 506] on button "Verify" at bounding box center [810, 505] width 1115 height 31
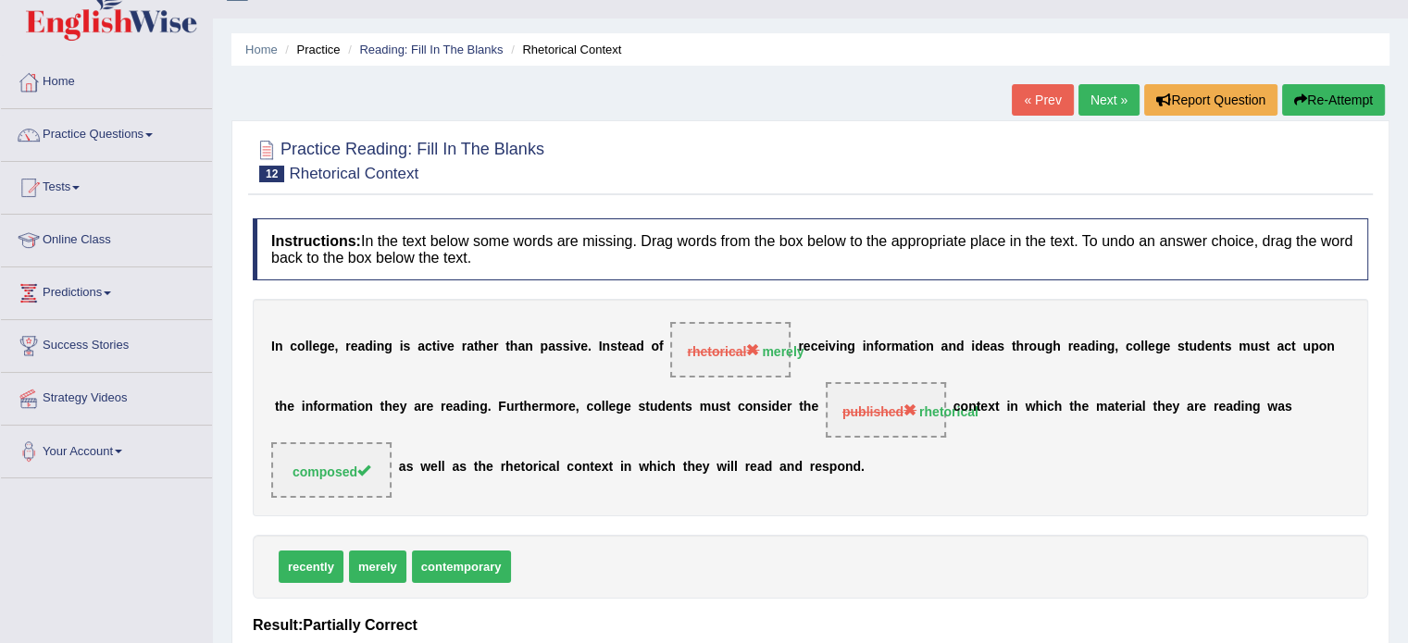
scroll to position [23, 0]
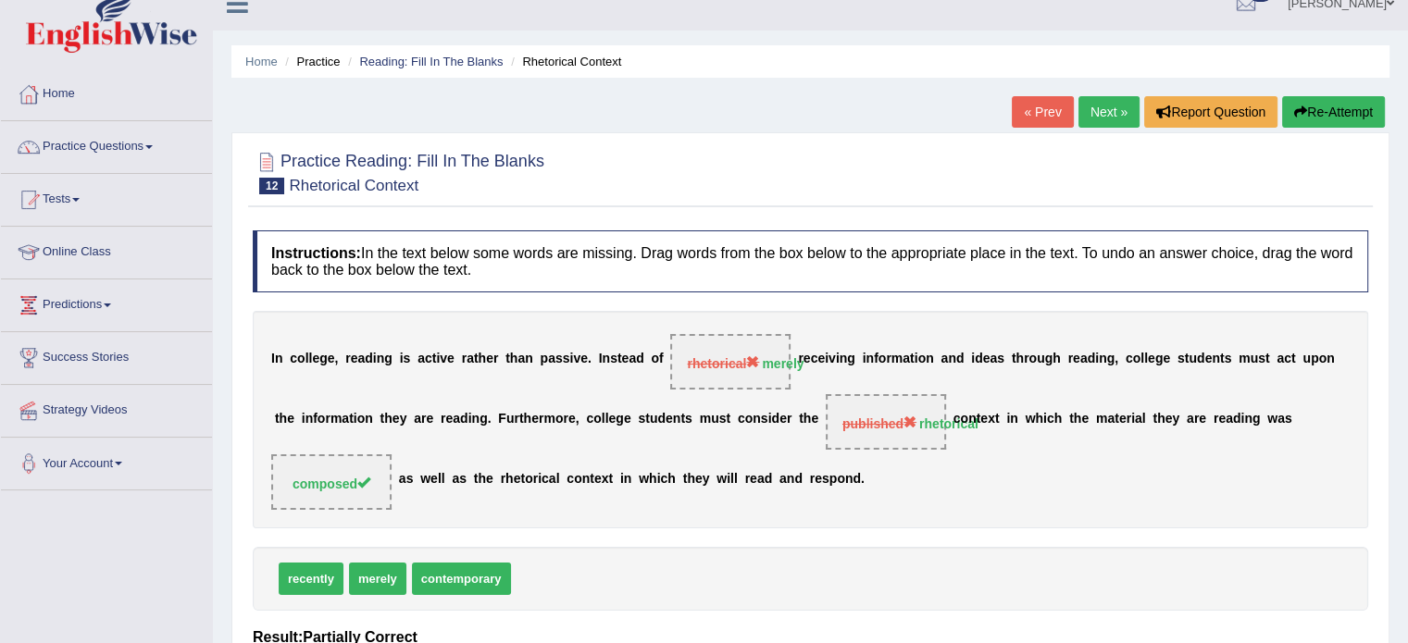
click at [1102, 110] on link "Next »" at bounding box center [1108, 111] width 61 height 31
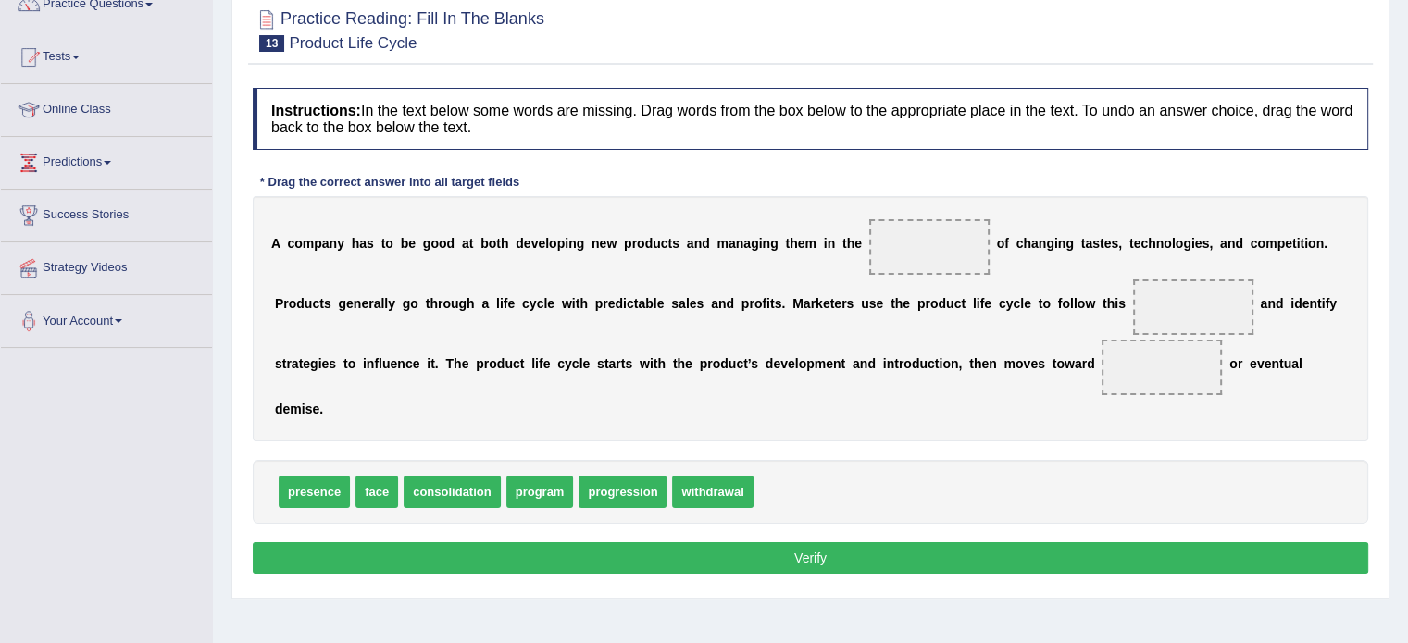
scroll to position [189, 0]
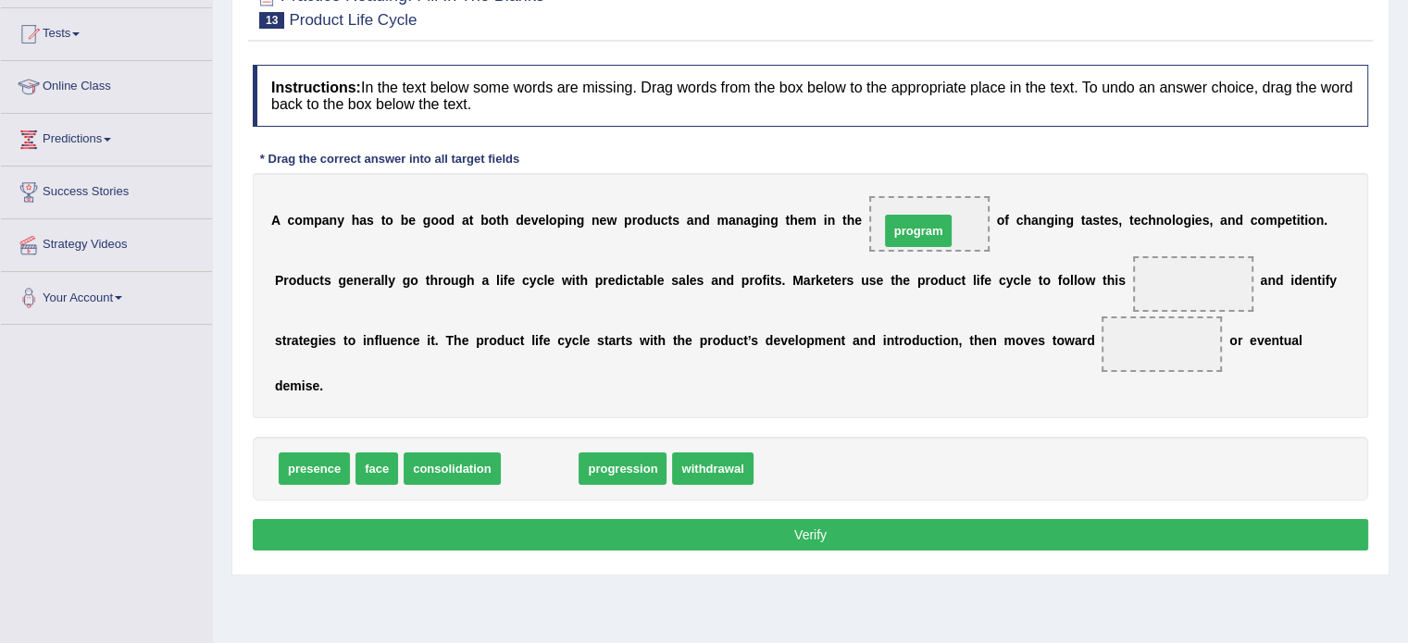
drag, startPoint x: 549, startPoint y: 473, endPoint x: 927, endPoint y: 236, distance: 446.6
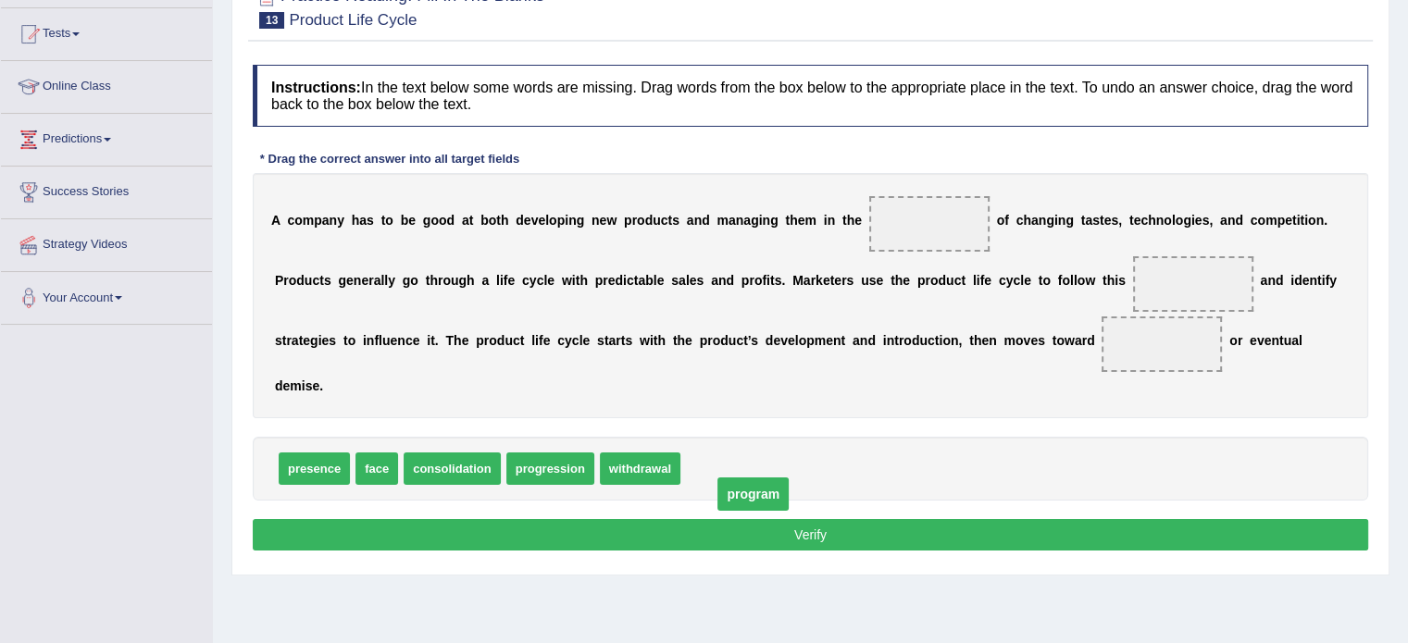
drag, startPoint x: 929, startPoint y: 221, endPoint x: 753, endPoint y: 491, distance: 322.4
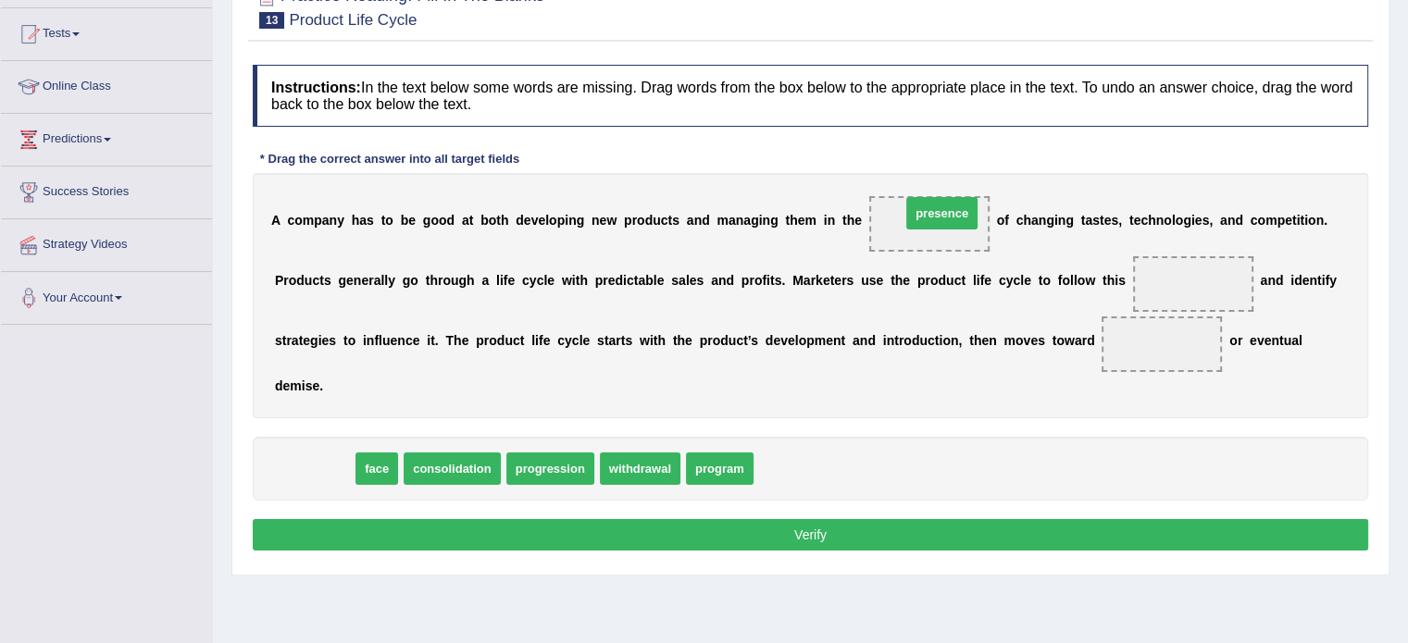
drag, startPoint x: 313, startPoint y: 466, endPoint x: 940, endPoint y: 210, distance: 677.5
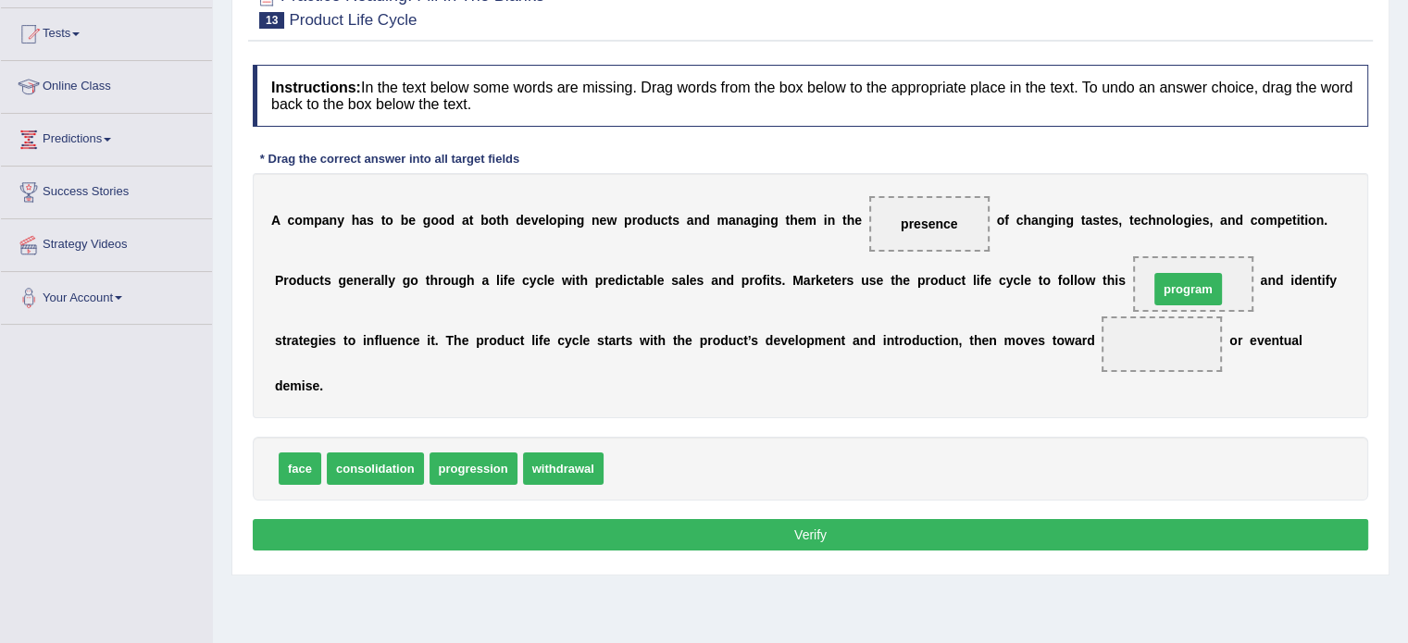
drag, startPoint x: 682, startPoint y: 454, endPoint x: 1192, endPoint y: 289, distance: 536.2
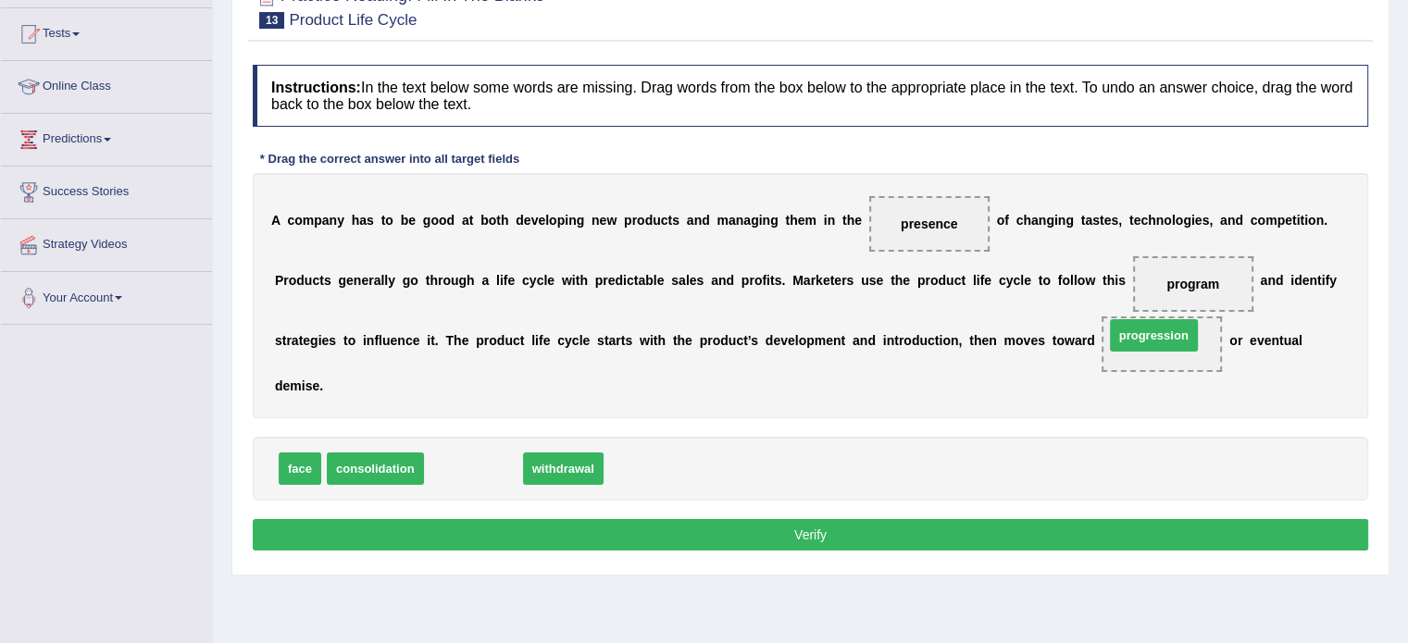
drag, startPoint x: 466, startPoint y: 469, endPoint x: 1147, endPoint y: 335, distance: 693.4
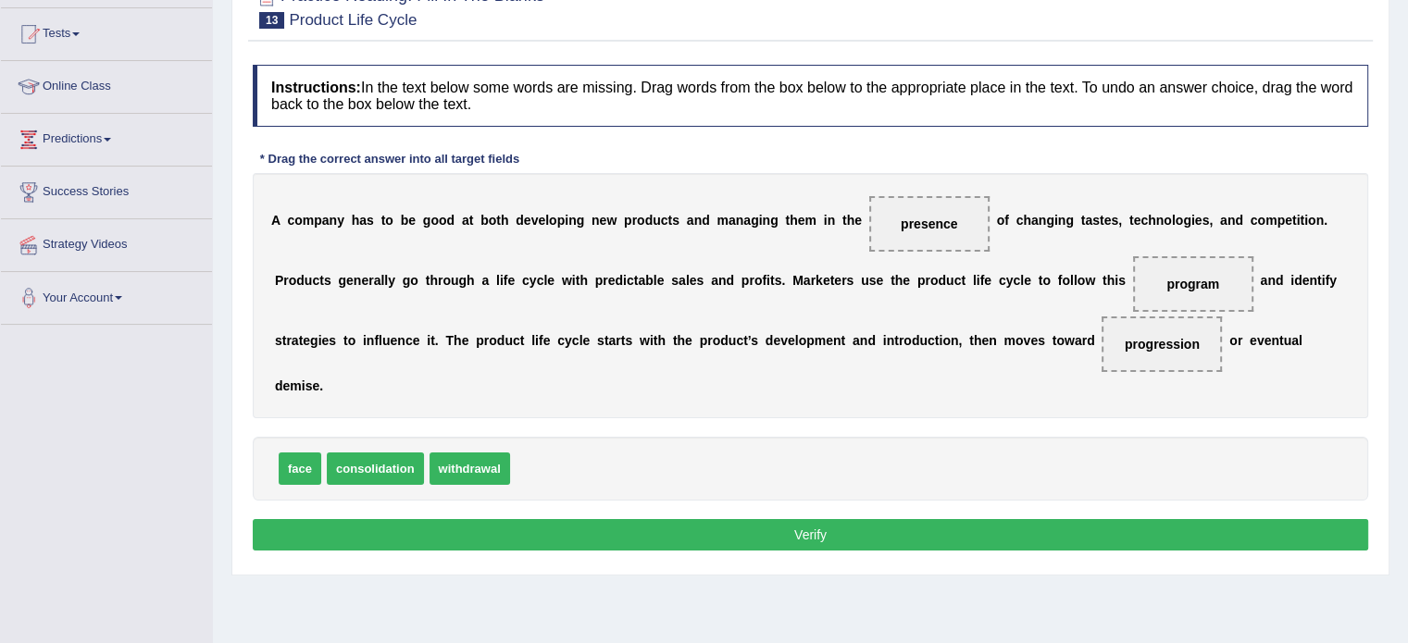
click at [1080, 538] on button "Verify" at bounding box center [810, 534] width 1115 height 31
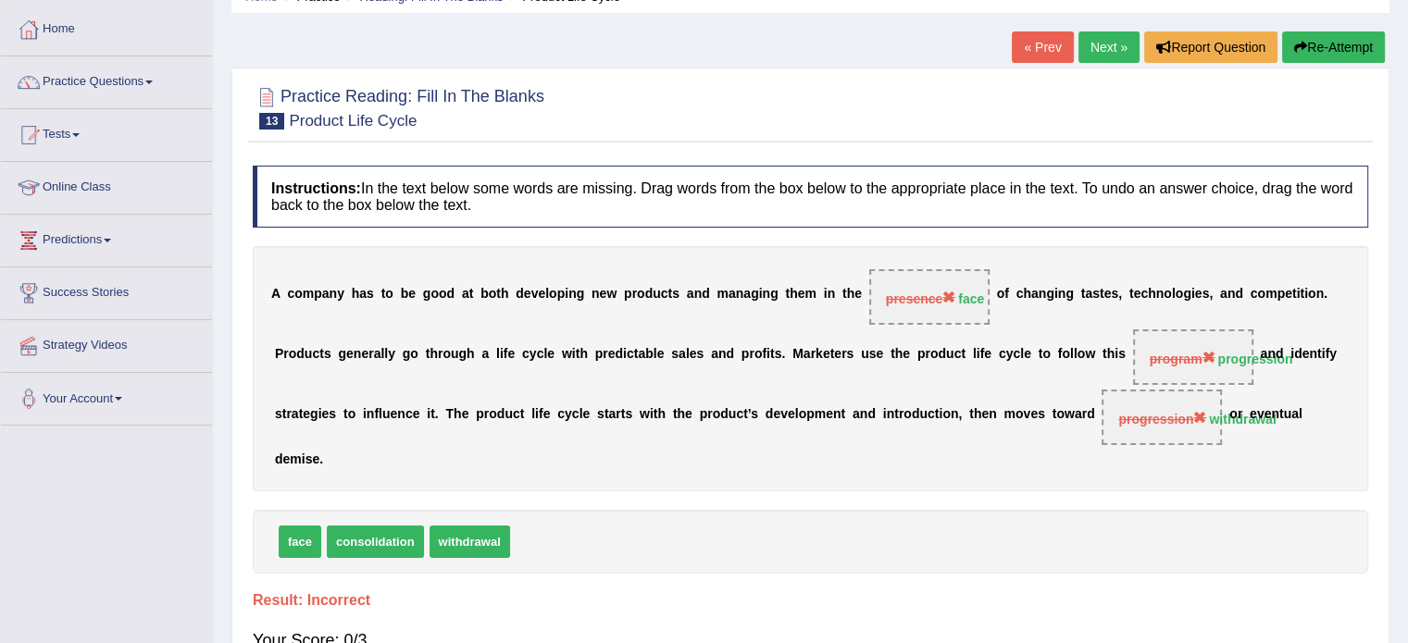
scroll to position [87, 0]
click at [1100, 56] on link "Next »" at bounding box center [1108, 47] width 61 height 31
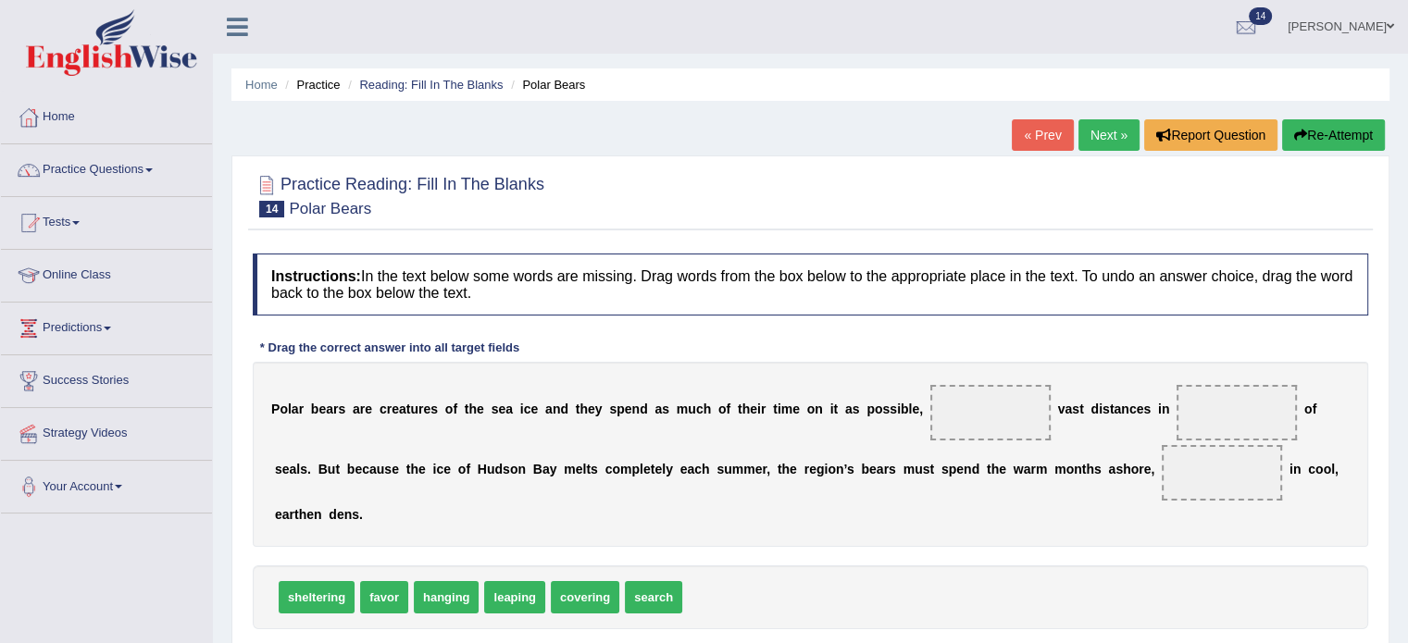
click at [625, 606] on span "search" at bounding box center [653, 597] width 57 height 32
drag, startPoint x: 585, startPoint y: 603, endPoint x: 984, endPoint y: 415, distance: 441.0
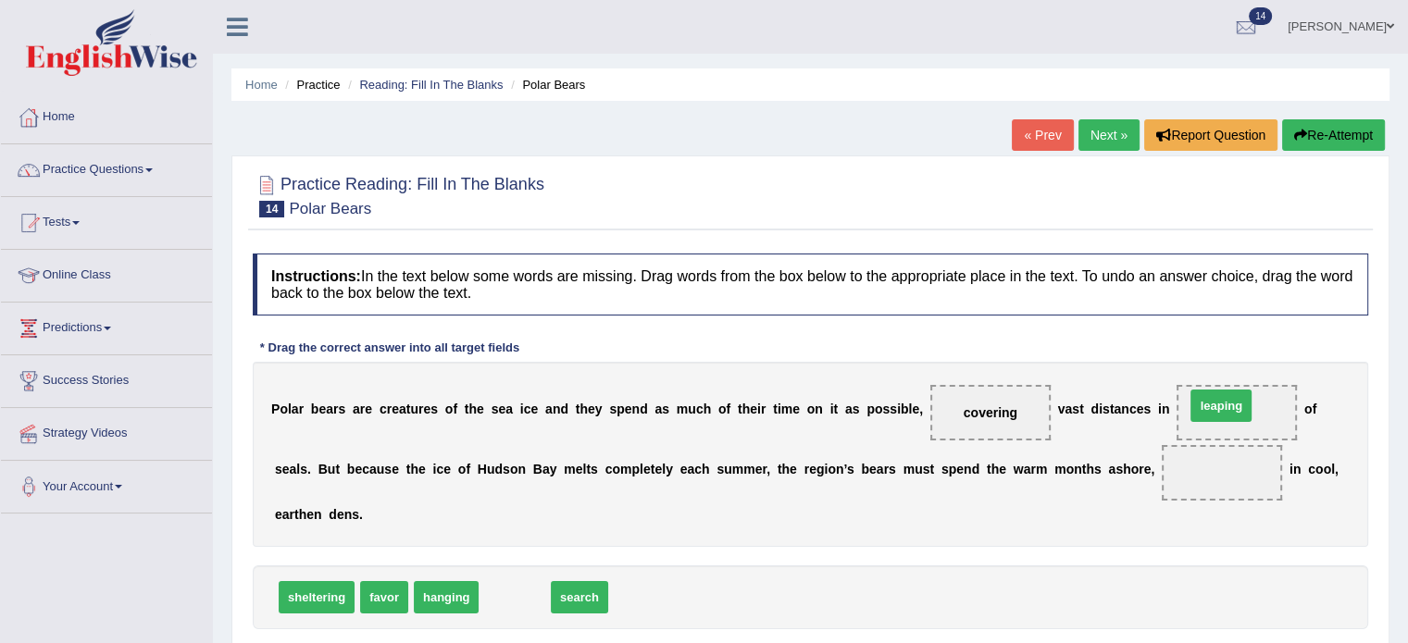
drag, startPoint x: 522, startPoint y: 600, endPoint x: 1228, endPoint y: 408, distance: 731.7
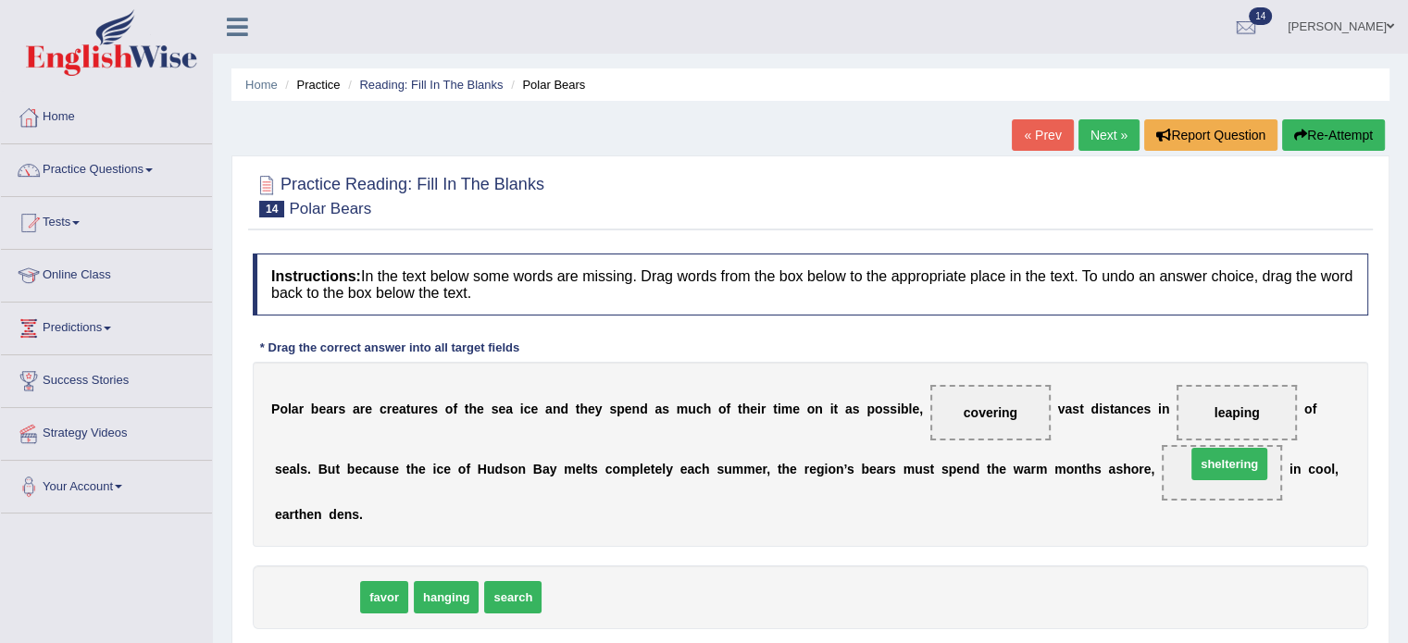
drag, startPoint x: 311, startPoint y: 603, endPoint x: 1222, endPoint y: 469, distance: 920.5
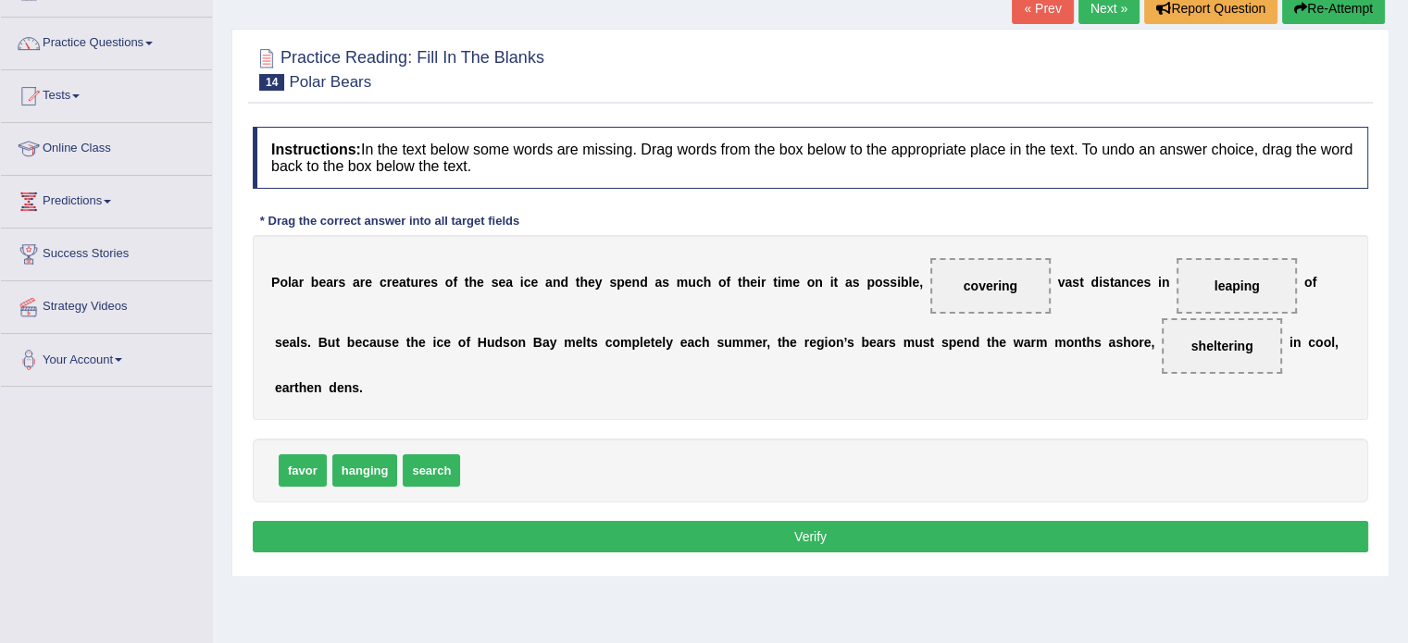
scroll to position [133, 0]
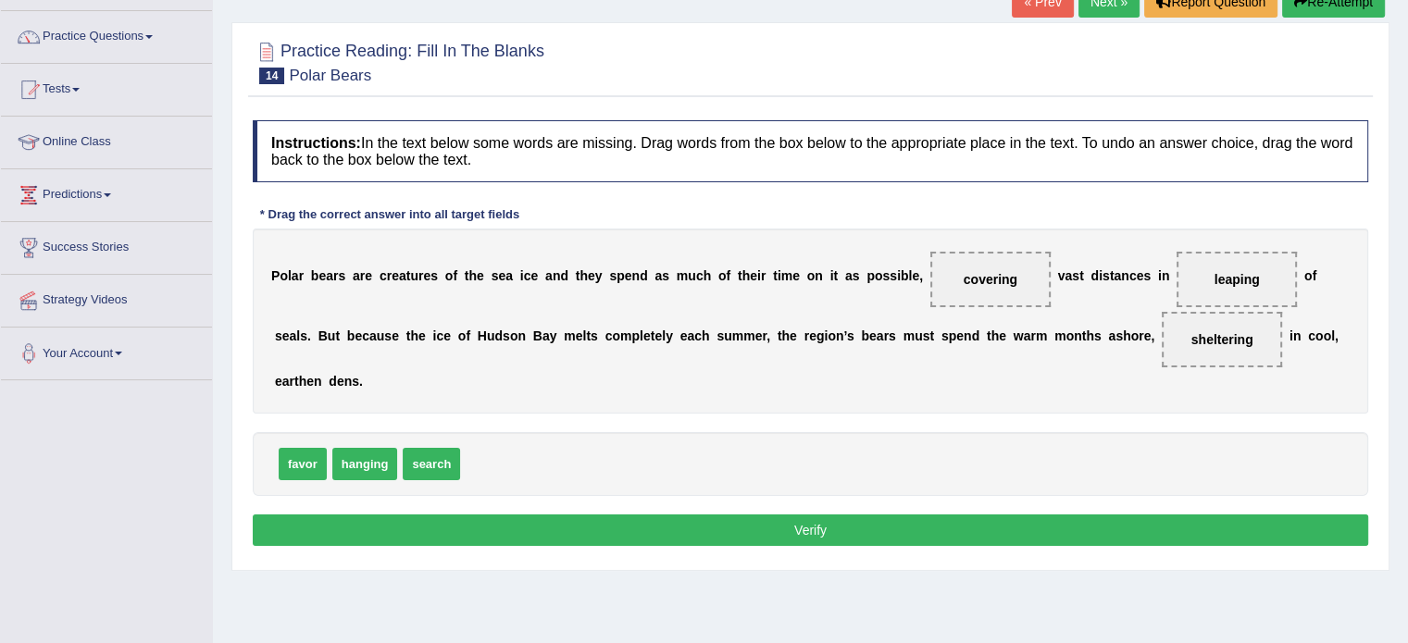
click at [1080, 530] on button "Verify" at bounding box center [810, 530] width 1115 height 31
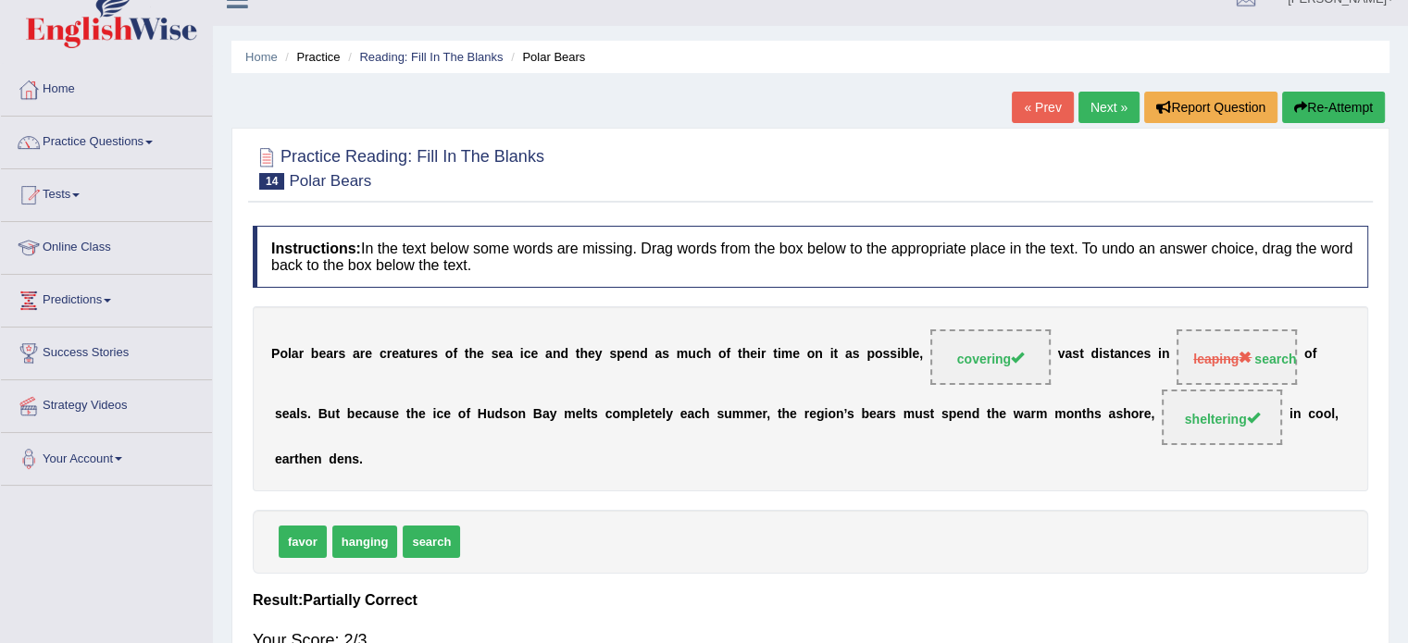
scroll to position [27, 0]
click at [1109, 115] on link "Next »" at bounding box center [1108, 108] width 61 height 31
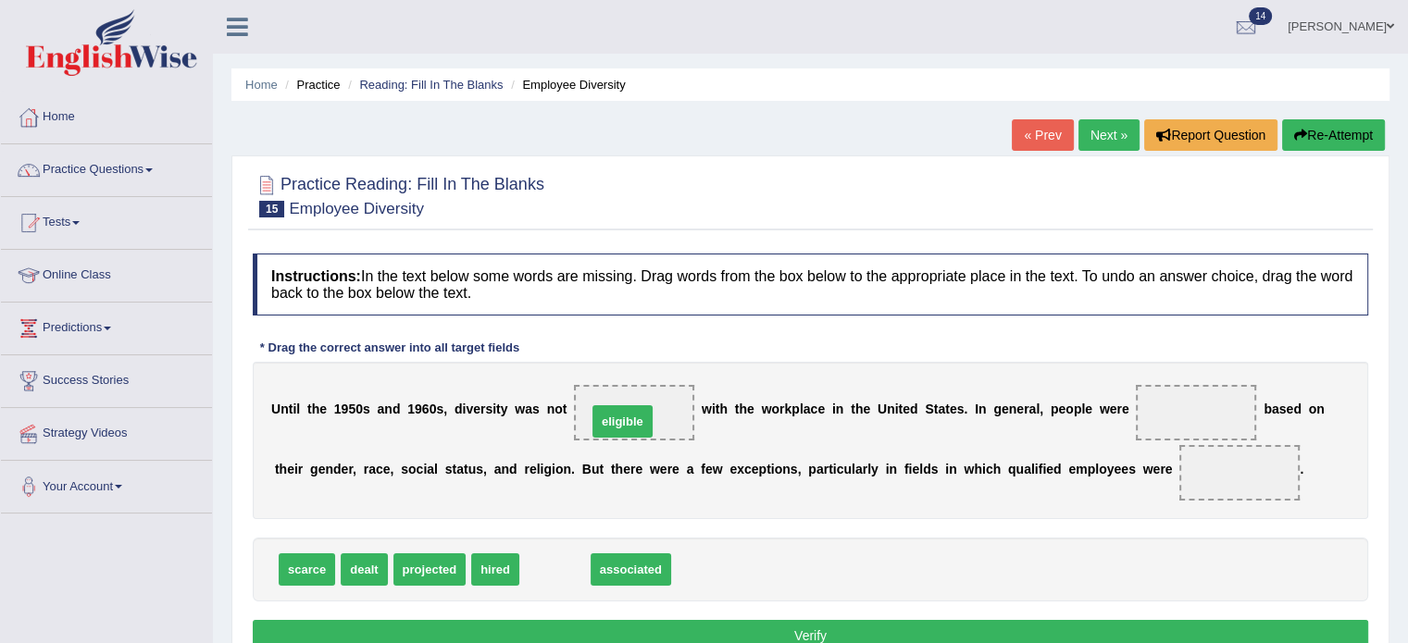
drag, startPoint x: 558, startPoint y: 573, endPoint x: 625, endPoint y: 423, distance: 164.1
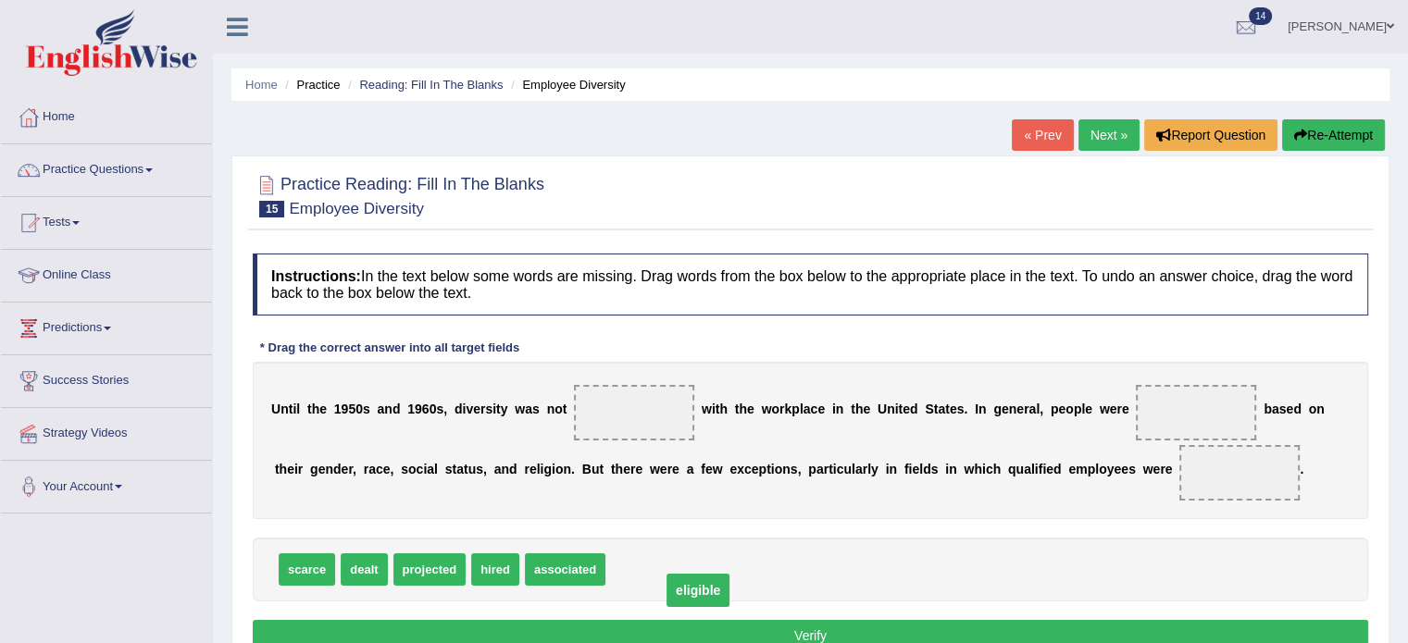
drag, startPoint x: 632, startPoint y: 414, endPoint x: 695, endPoint y: 594, distance: 191.1
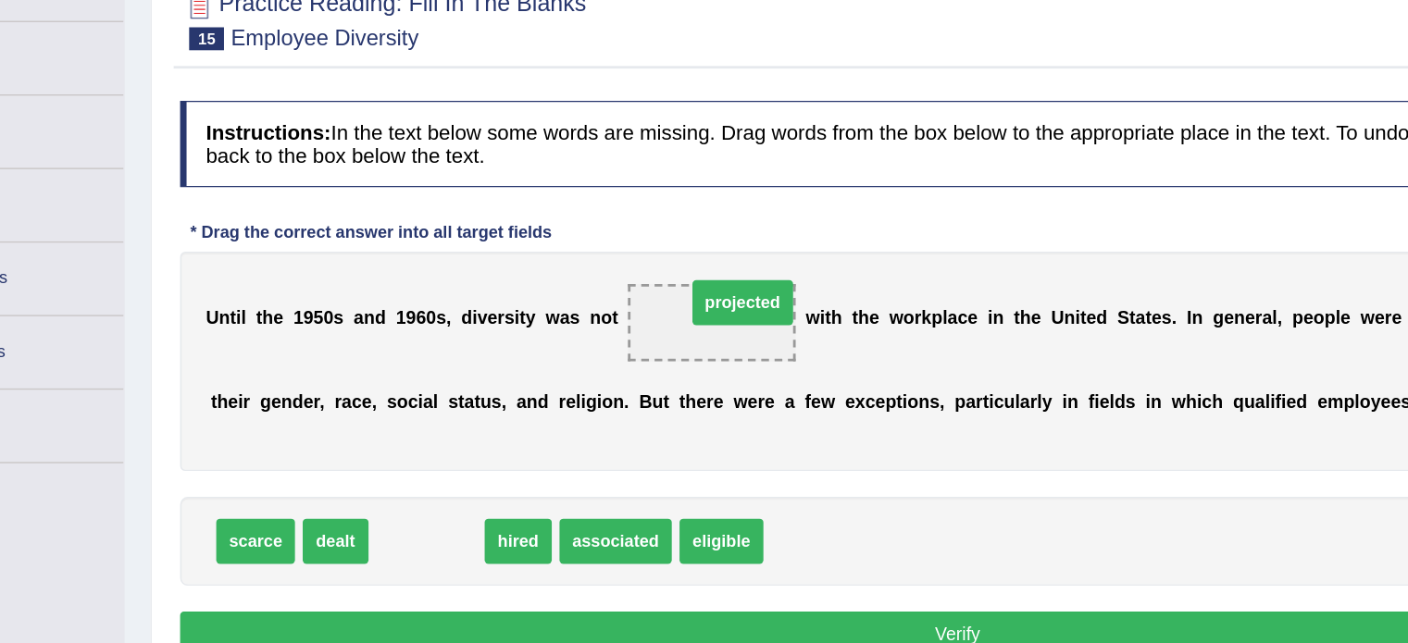
drag, startPoint x: 432, startPoint y: 569, endPoint x: 641, endPoint y: 412, distance: 261.8
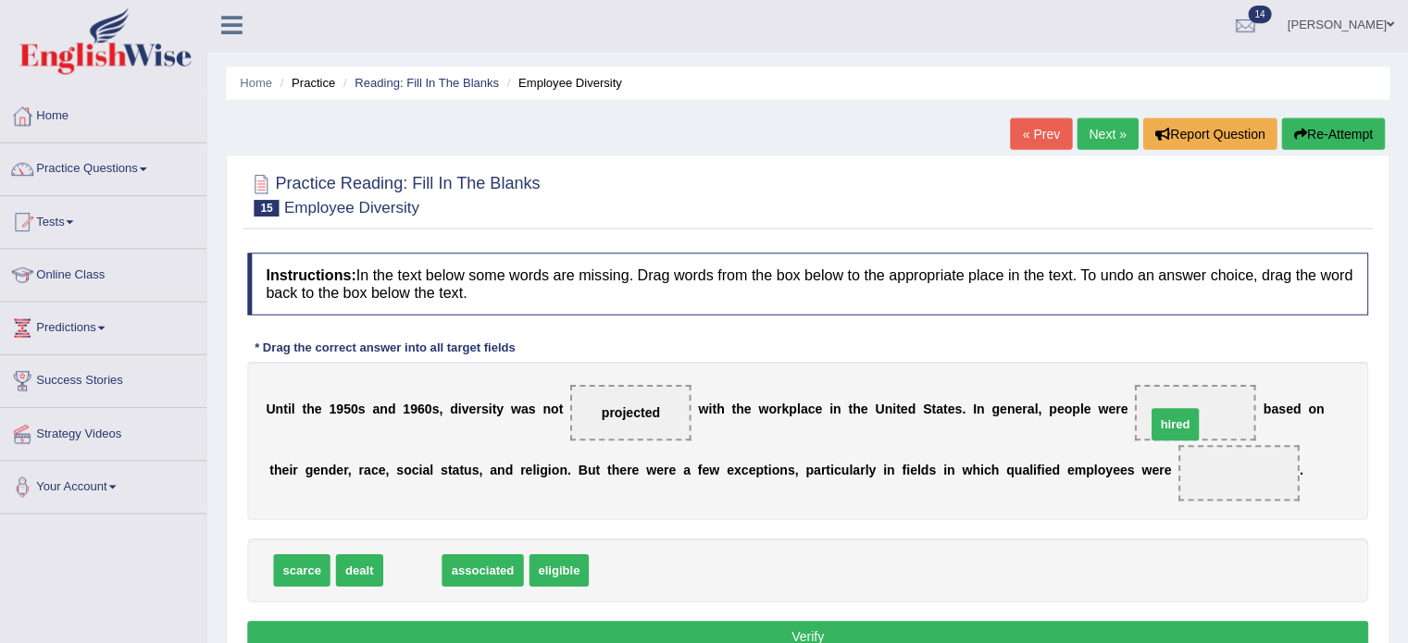
drag, startPoint x: 408, startPoint y: 566, endPoint x: 1169, endPoint y: 415, distance: 775.6
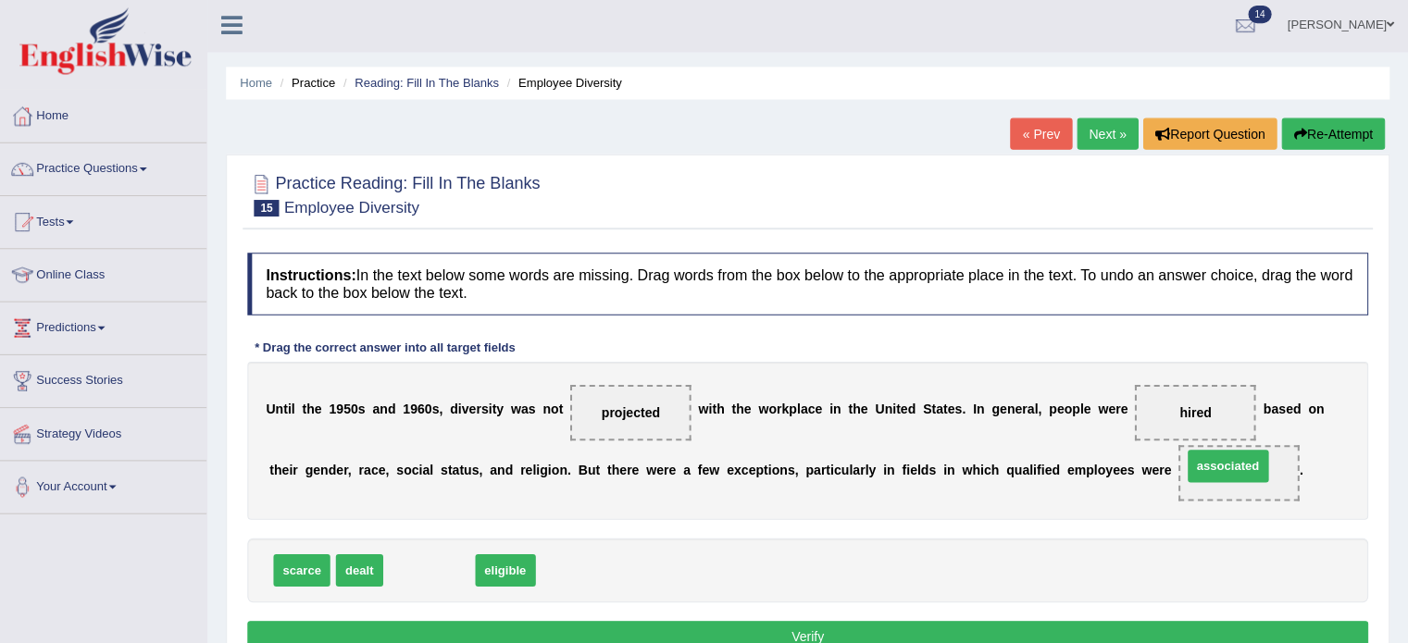
drag, startPoint x: 431, startPoint y: 566, endPoint x: 1228, endPoint y: 465, distance: 803.4
drag, startPoint x: 423, startPoint y: 570, endPoint x: 1251, endPoint y: 477, distance: 833.6
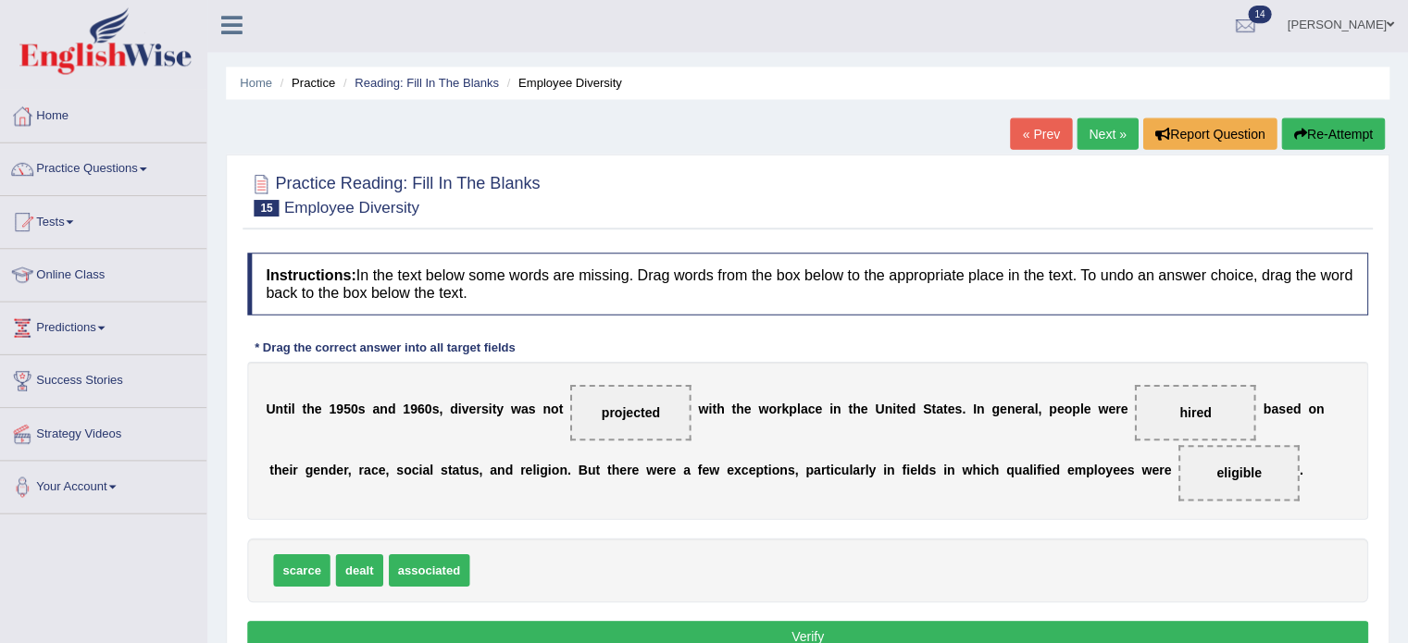
click at [1076, 628] on button "Verify" at bounding box center [810, 635] width 1115 height 31
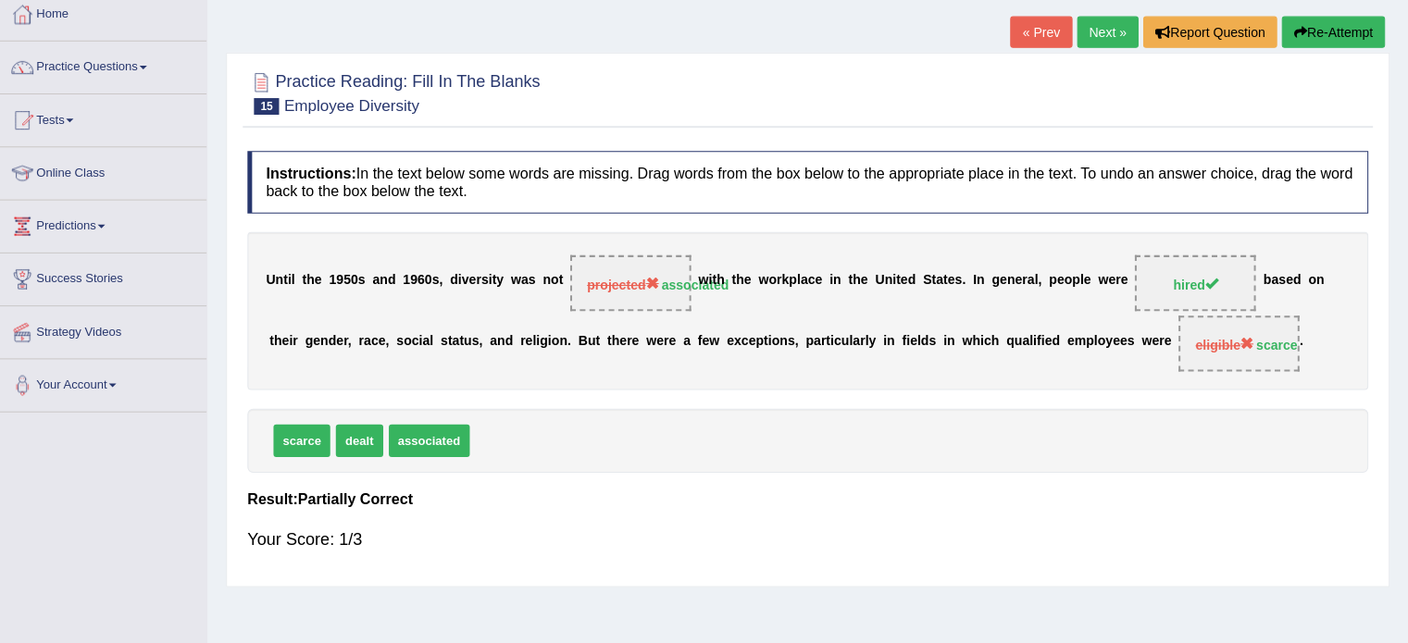
scroll to position [123, 0]
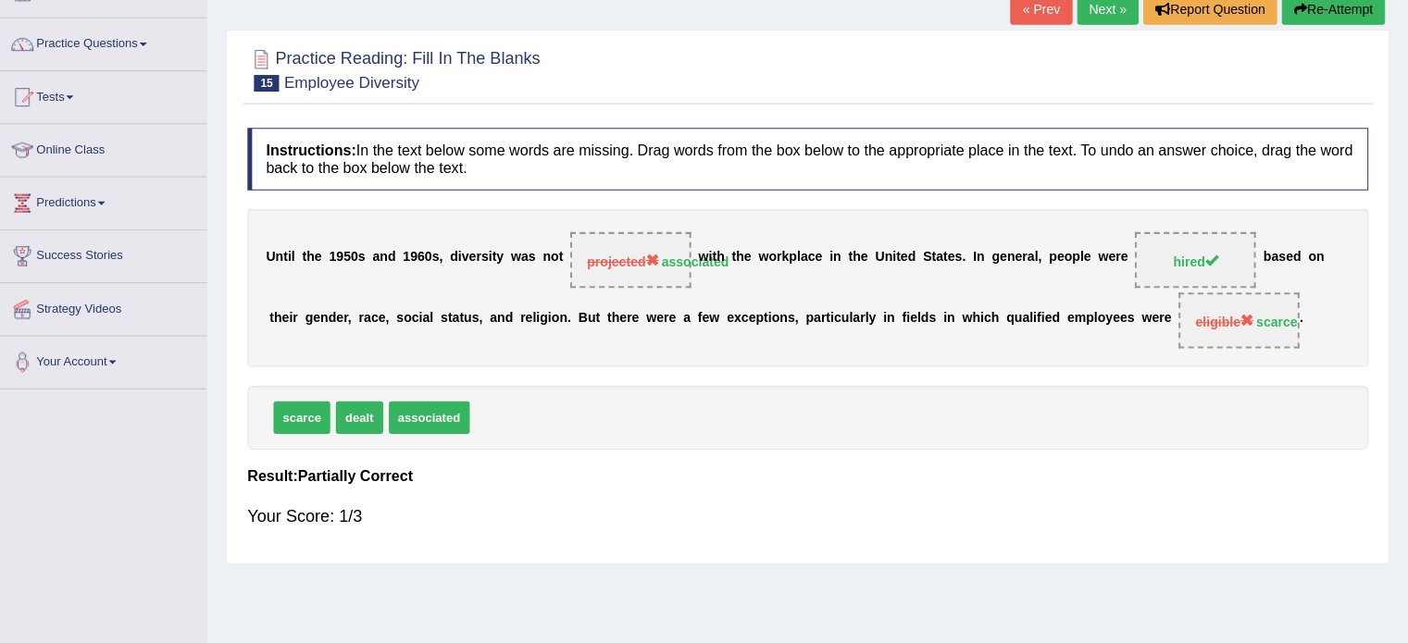
click at [330, 447] on div "scarce dealt associated" at bounding box center [810, 419] width 1115 height 64
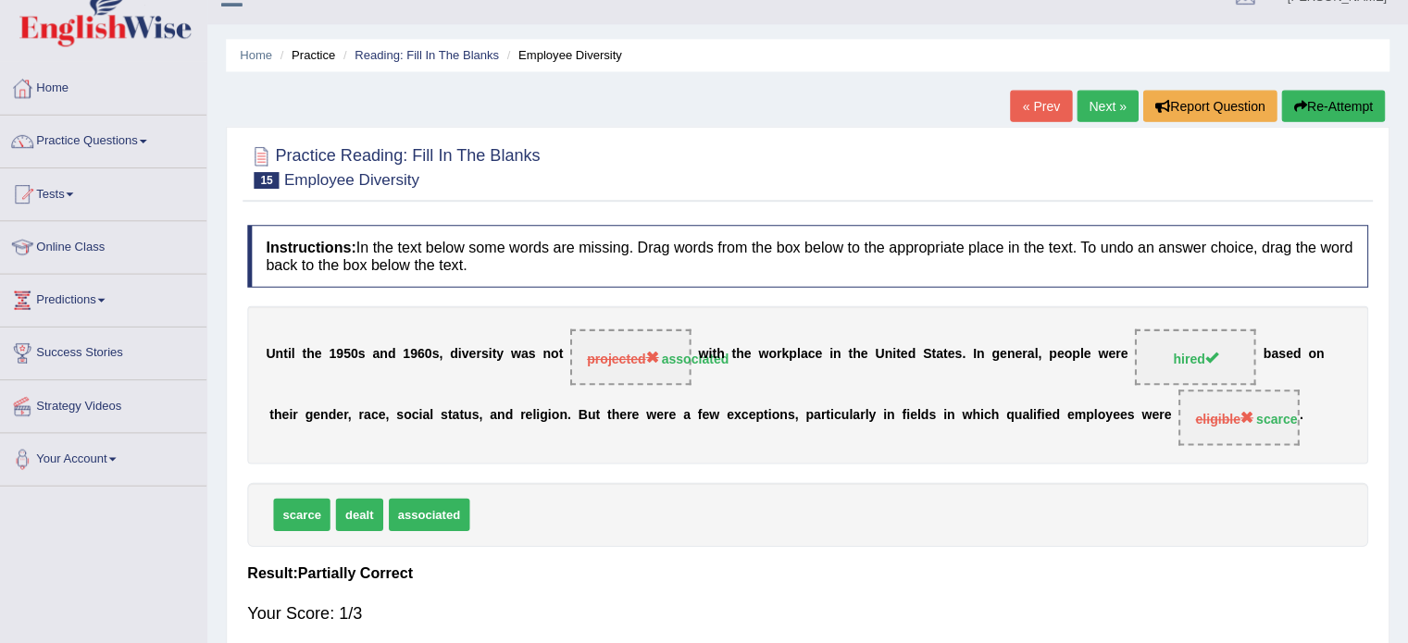
scroll to position [30, 0]
click at [1096, 108] on link "Next »" at bounding box center [1108, 105] width 61 height 31
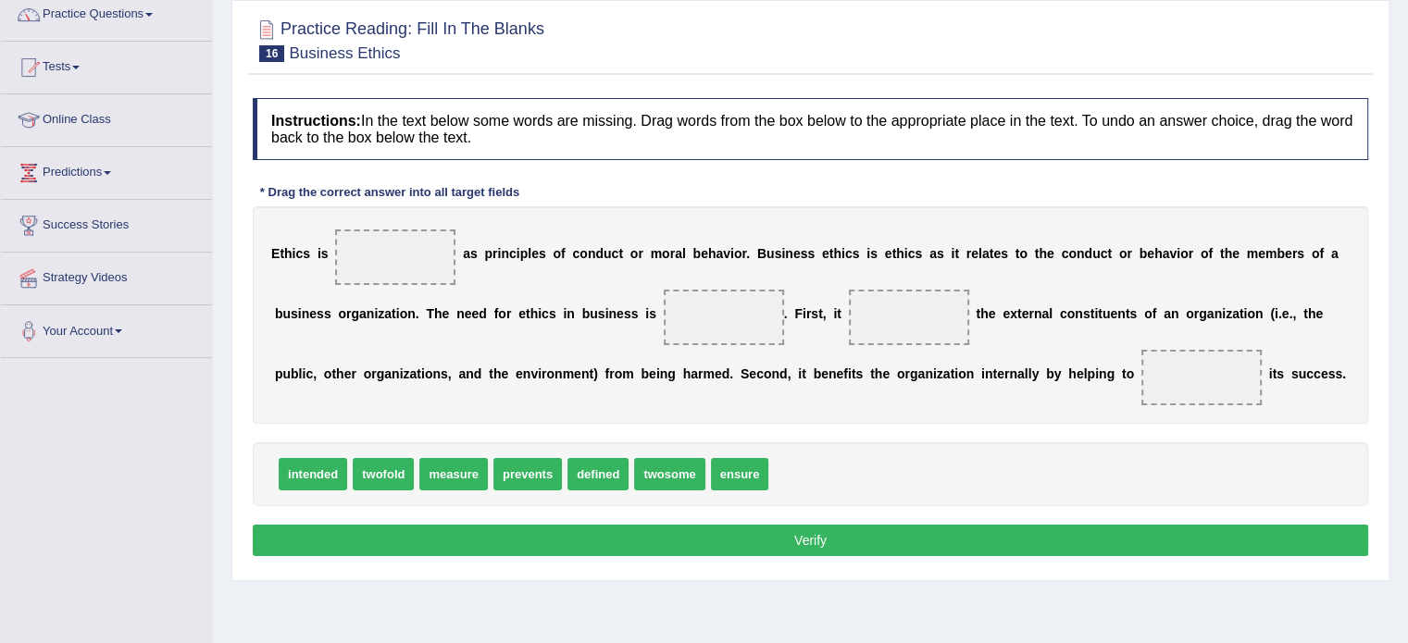
scroll to position [181, 0]
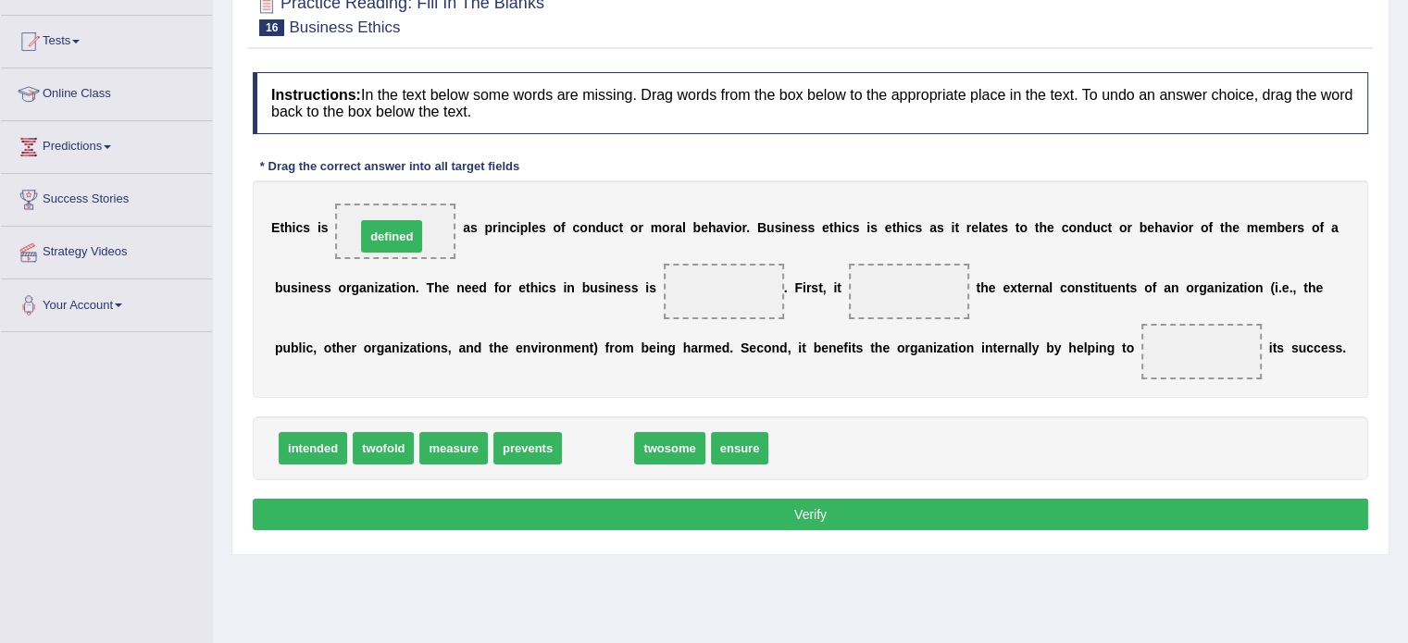
drag, startPoint x: 592, startPoint y: 441, endPoint x: 386, endPoint y: 229, distance: 295.9
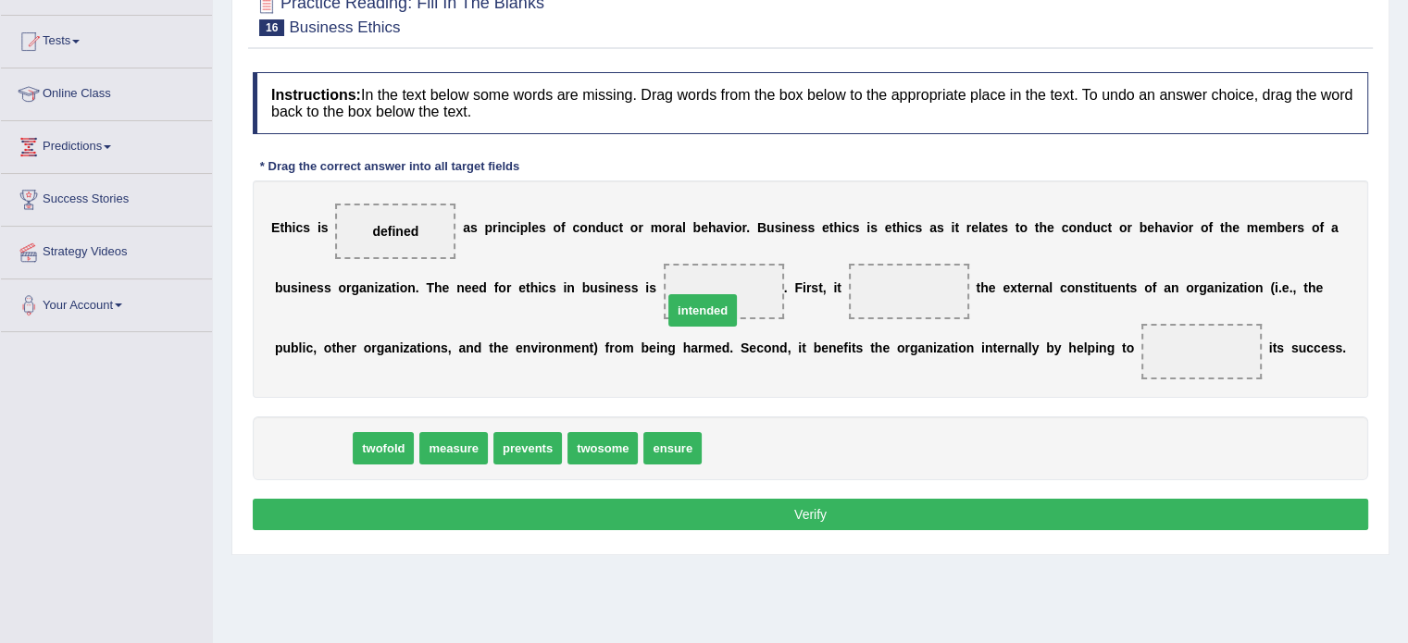
drag, startPoint x: 321, startPoint y: 447, endPoint x: 709, endPoint y: 304, distance: 413.5
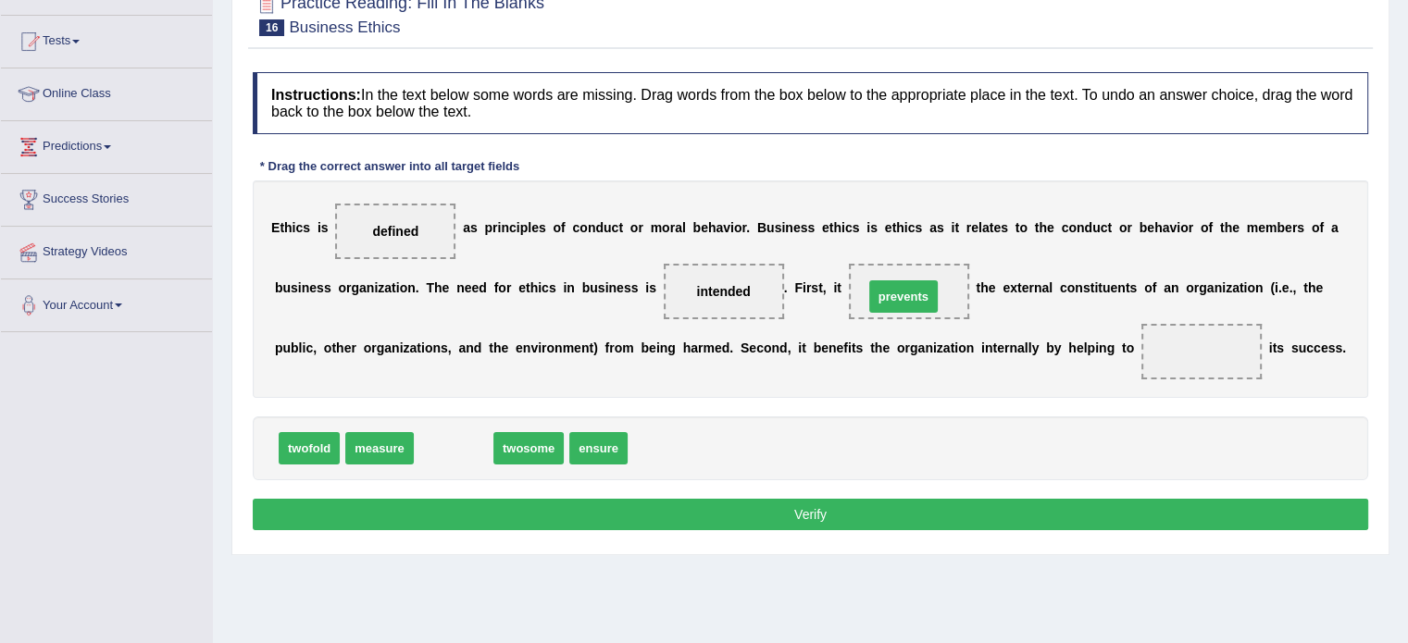
drag, startPoint x: 462, startPoint y: 450, endPoint x: 912, endPoint y: 298, distance: 474.7
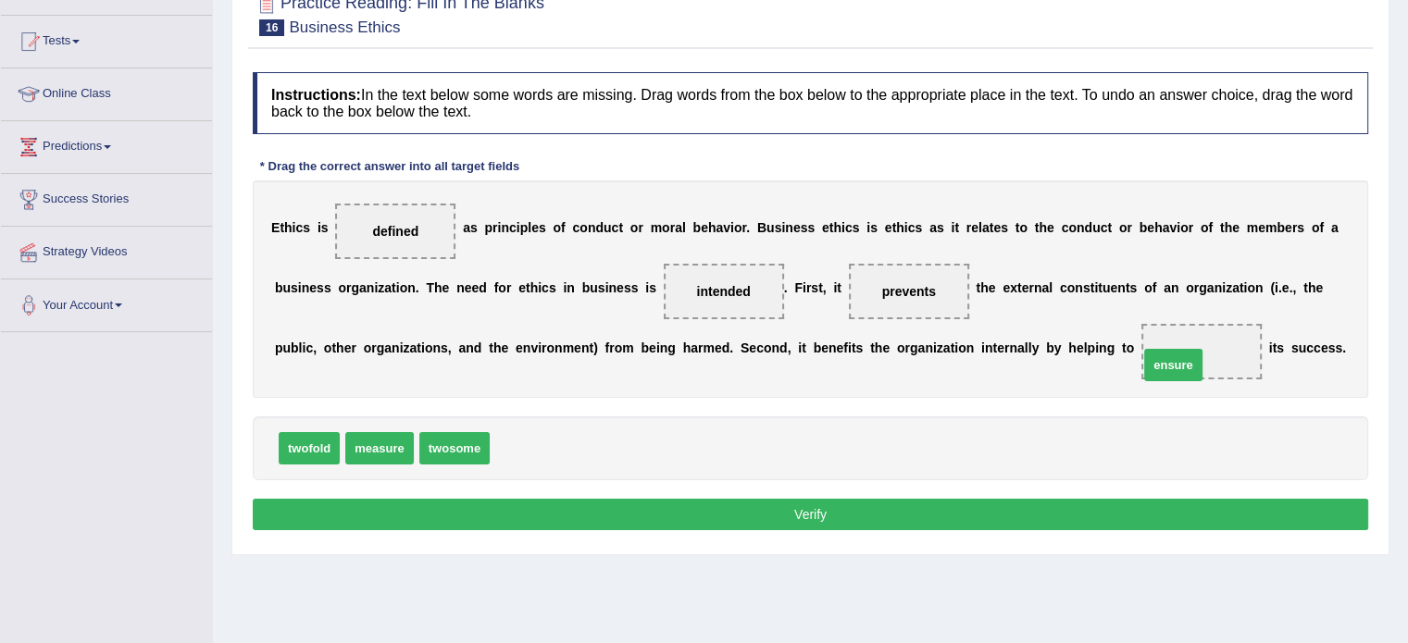
drag, startPoint x: 515, startPoint y: 452, endPoint x: 1173, endPoint y: 359, distance: 664.6
click at [1052, 509] on button "Verify" at bounding box center [810, 514] width 1115 height 31
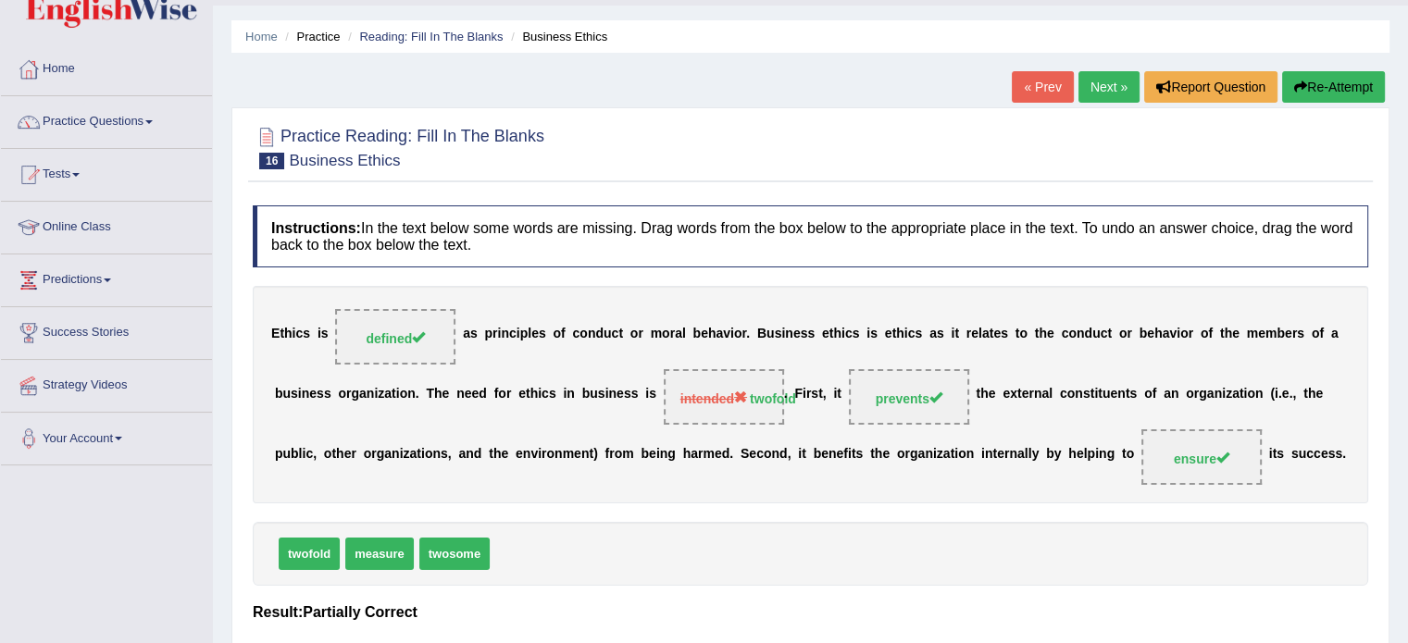
scroll to position [46, 0]
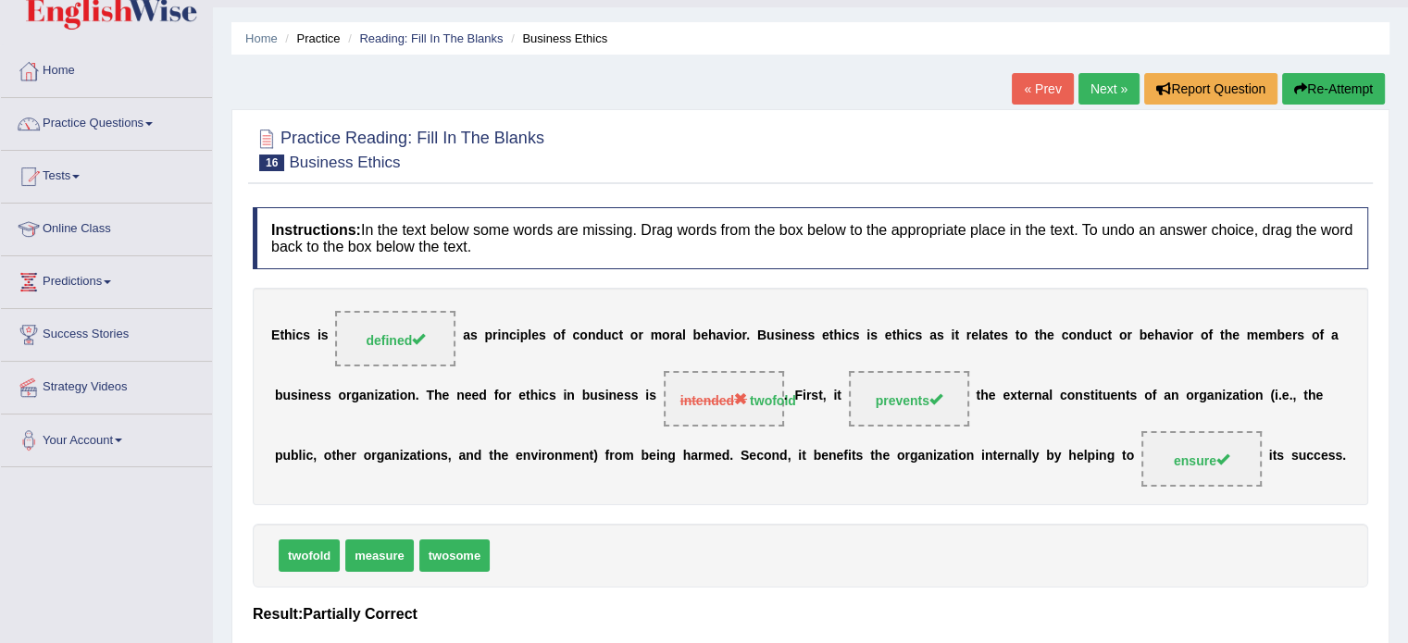
click at [1101, 88] on link "Next »" at bounding box center [1108, 88] width 61 height 31
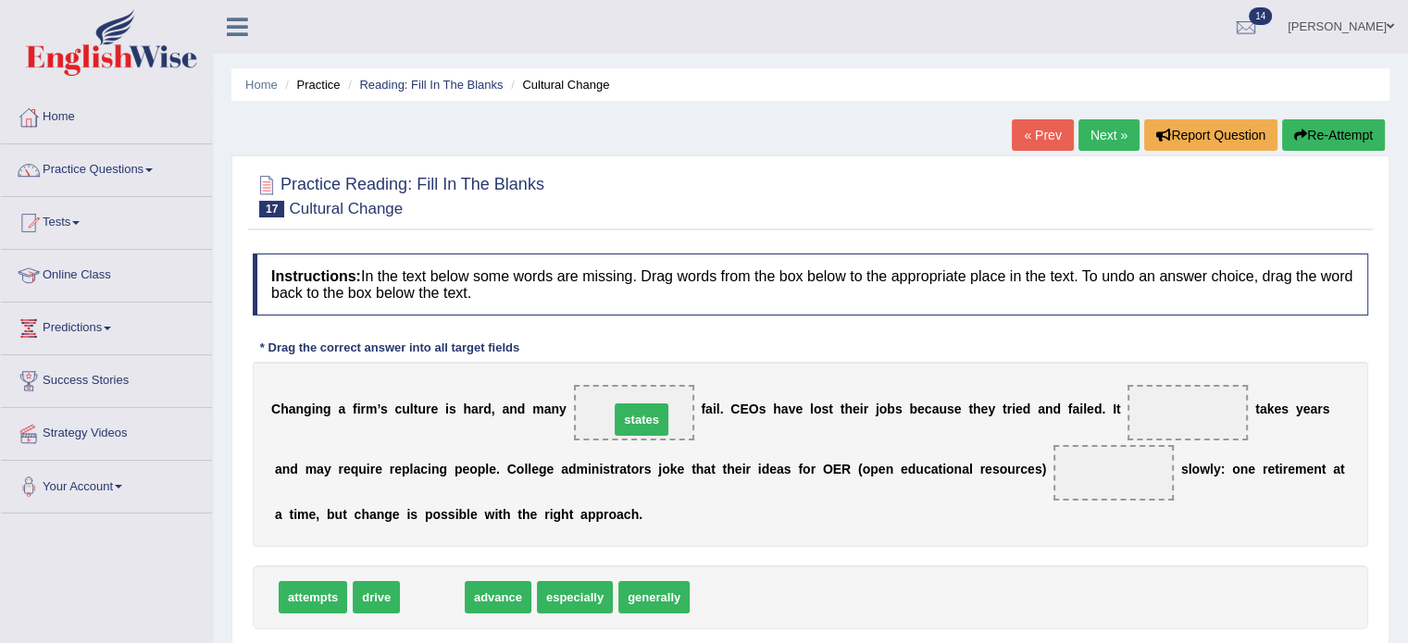
drag, startPoint x: 431, startPoint y: 601, endPoint x: 640, endPoint y: 423, distance: 274.5
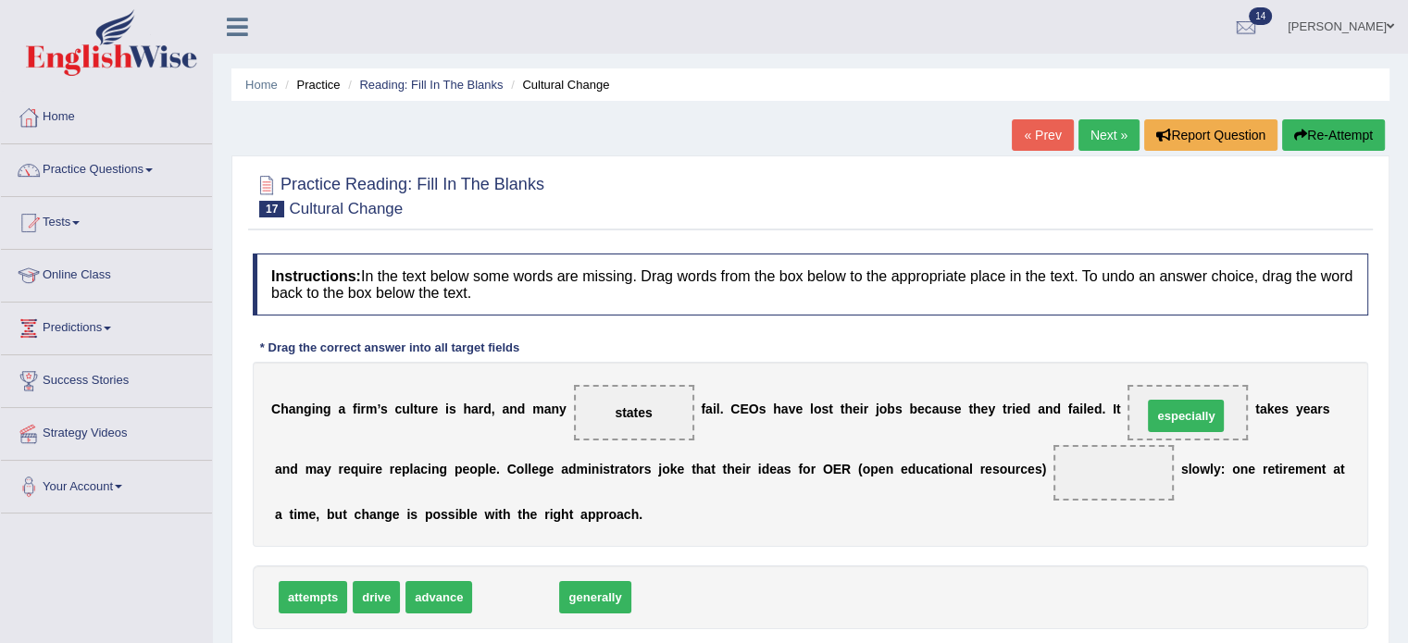
drag, startPoint x: 516, startPoint y: 601, endPoint x: 1187, endPoint y: 419, distance: 694.2
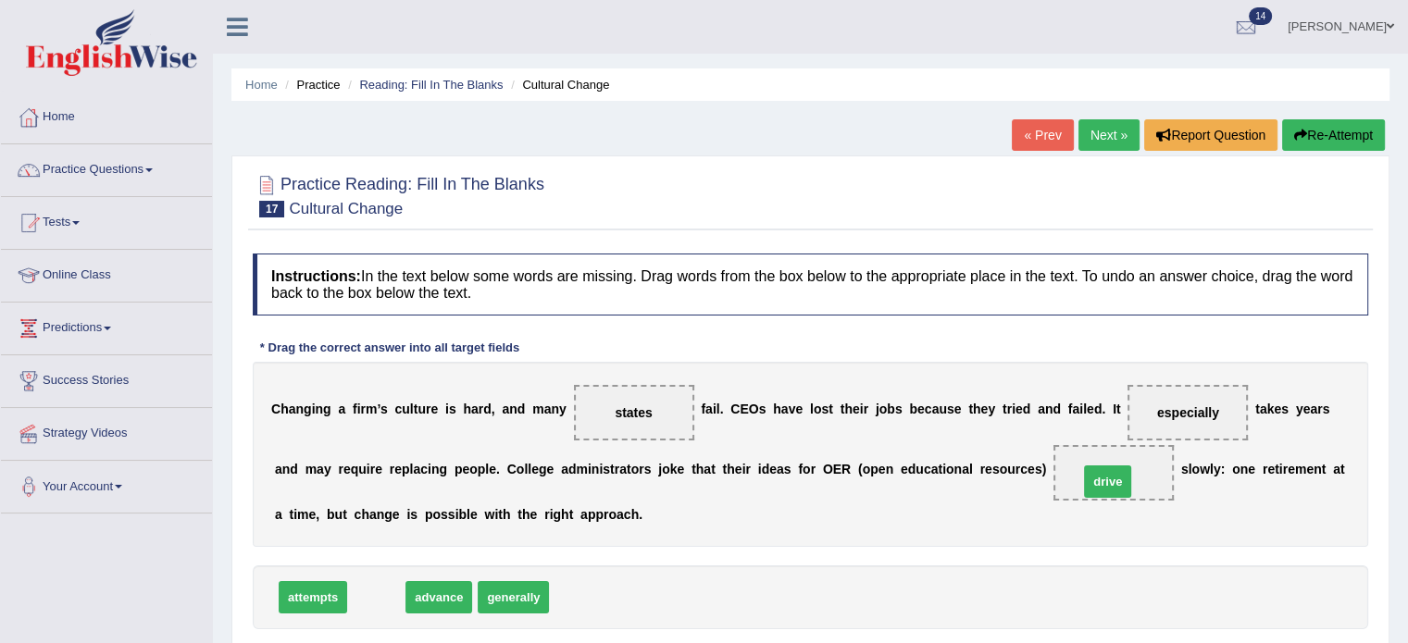
drag, startPoint x: 367, startPoint y: 596, endPoint x: 1101, endPoint y: 477, distance: 744.5
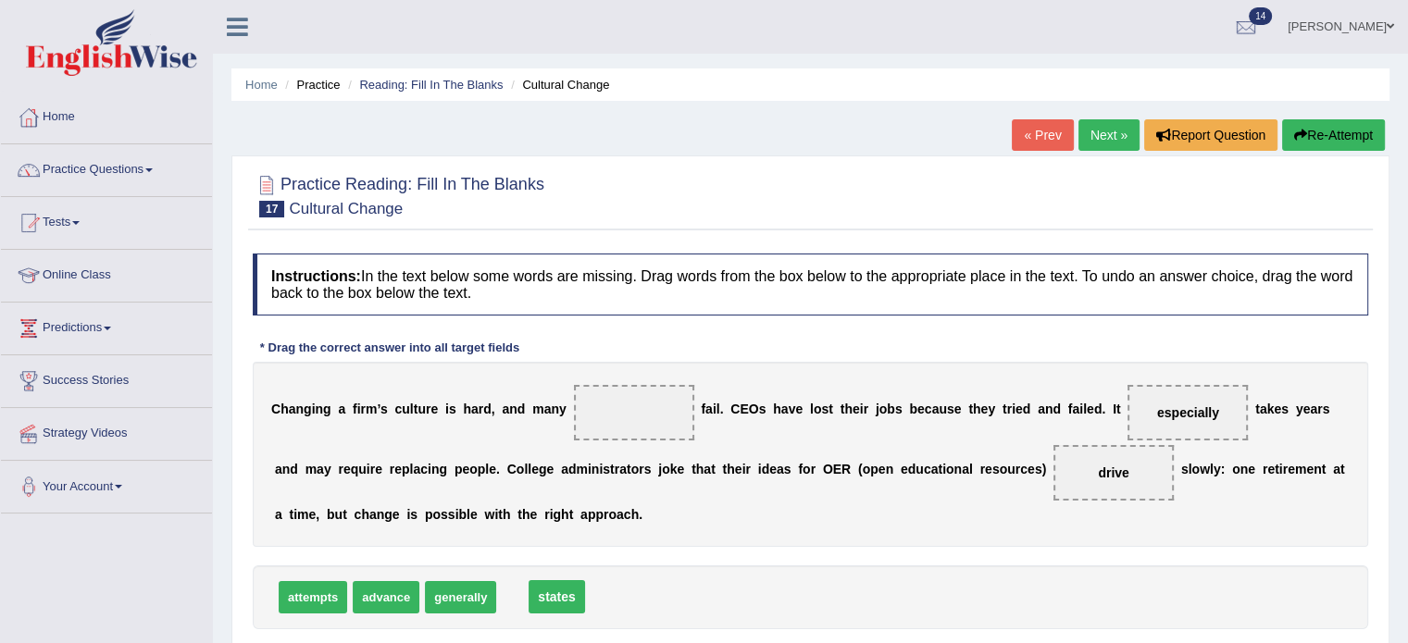
drag, startPoint x: 625, startPoint y: 414, endPoint x: 548, endPoint y: 598, distance: 199.6
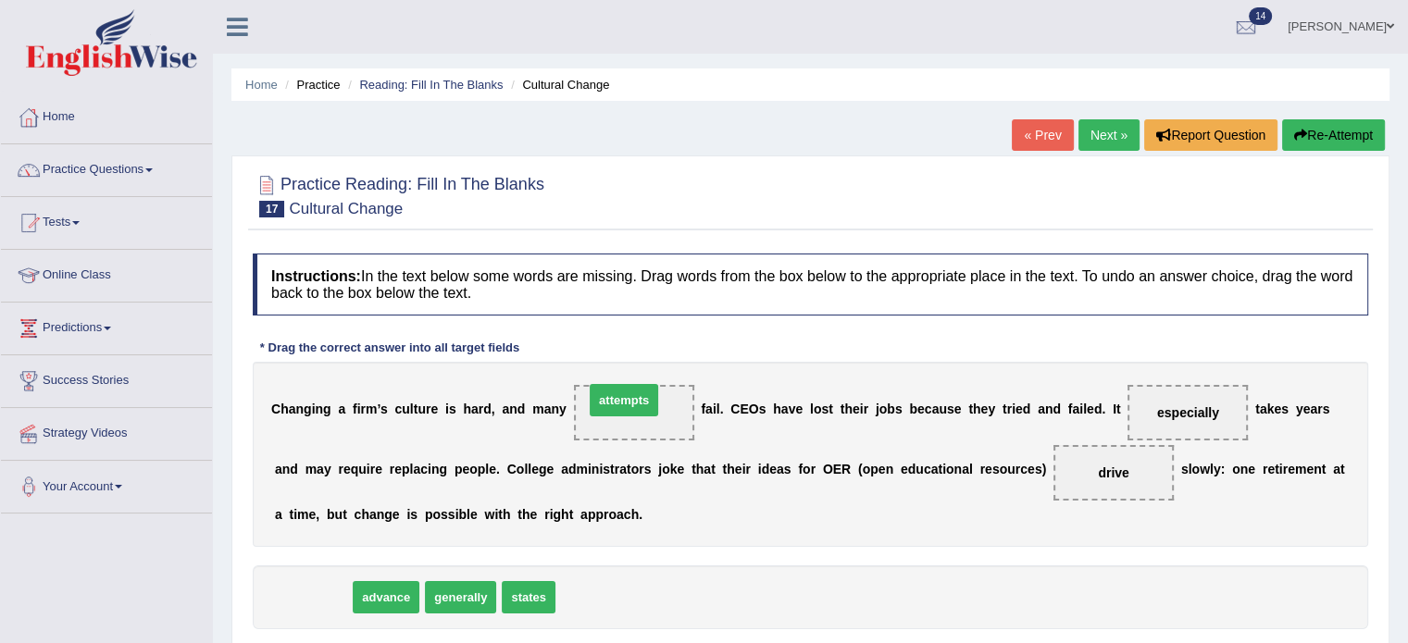
drag, startPoint x: 318, startPoint y: 596, endPoint x: 629, endPoint y: 399, distance: 368.2
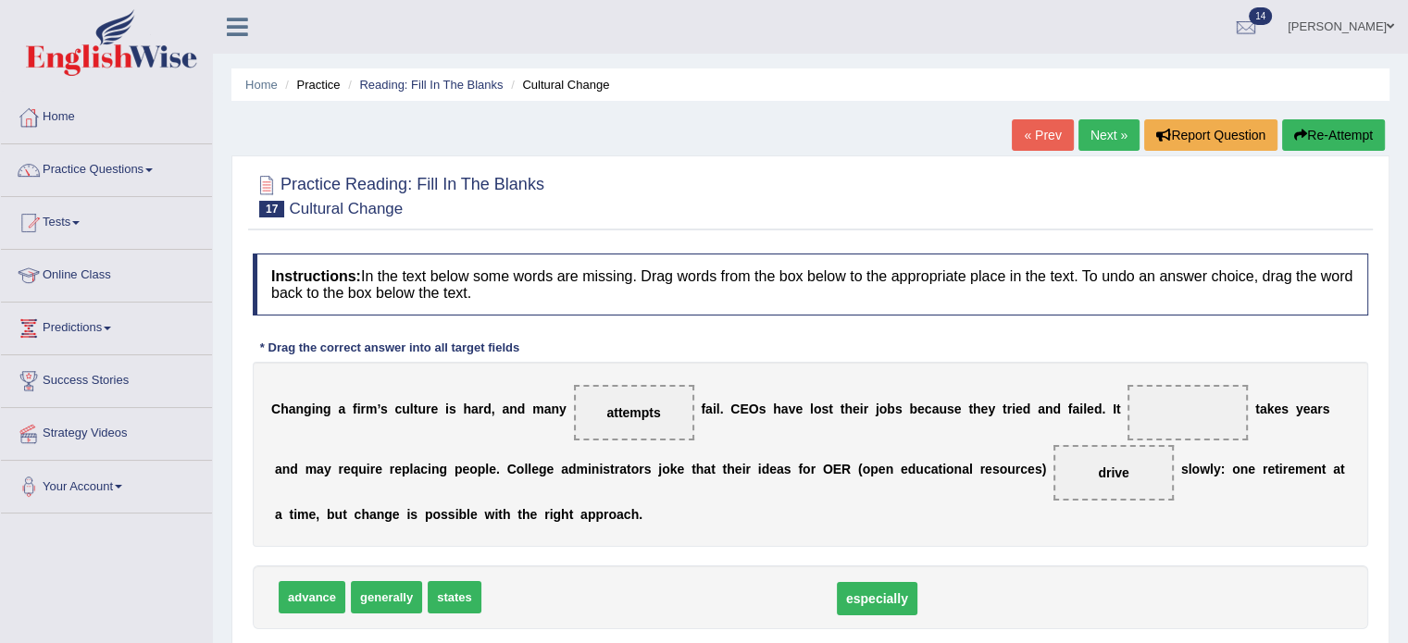
drag, startPoint x: 1183, startPoint y: 412, endPoint x: 871, endPoint y: 599, distance: 363.7
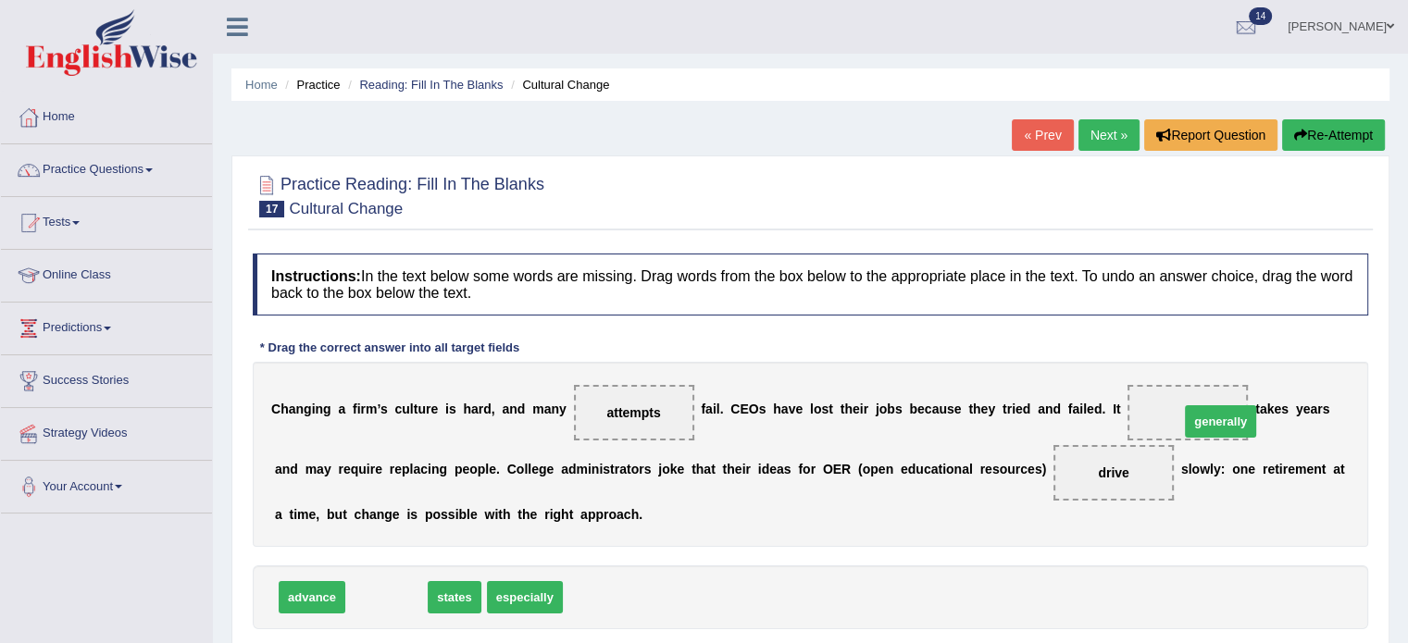
drag, startPoint x: 390, startPoint y: 595, endPoint x: 1224, endPoint y: 419, distance: 852.3
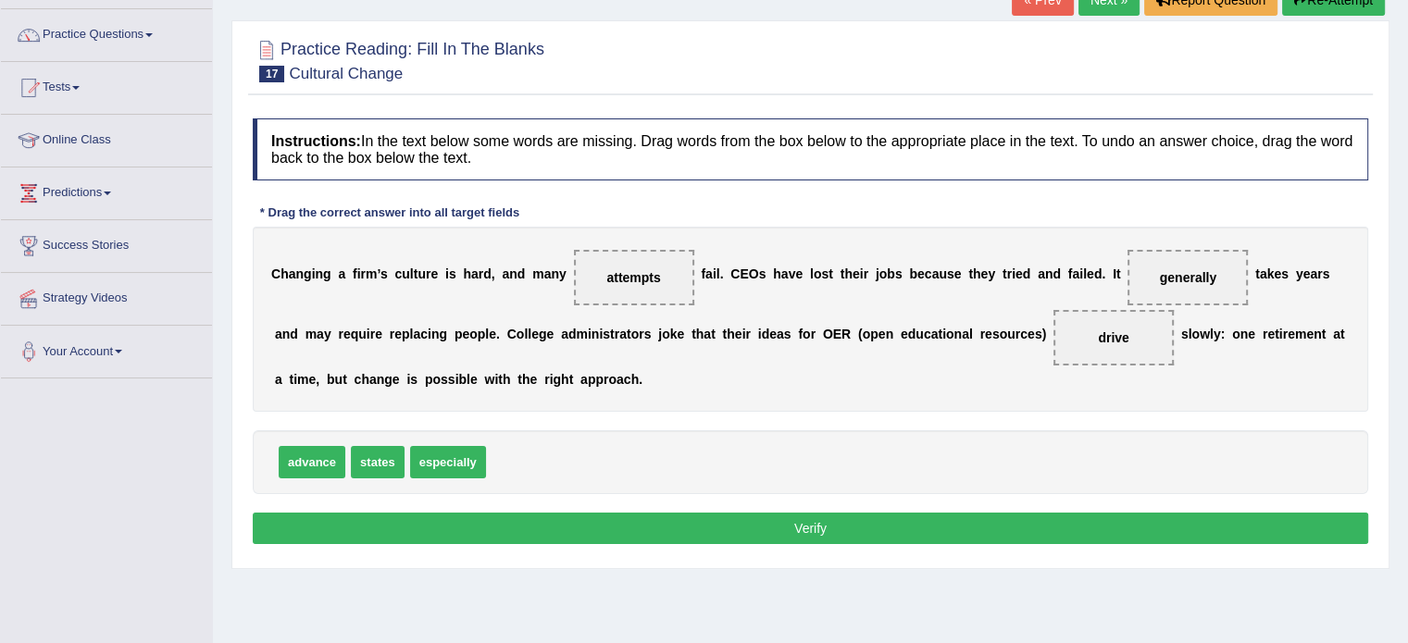
scroll to position [143, 0]
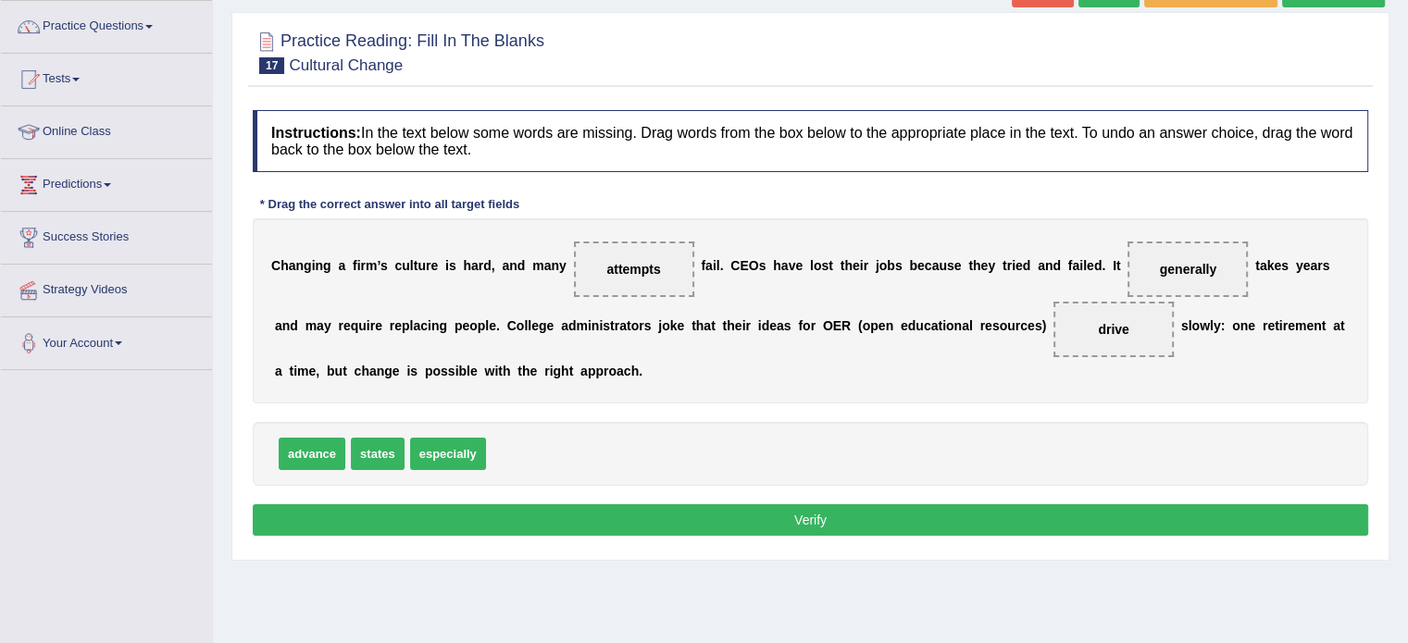
click at [985, 514] on button "Verify" at bounding box center [810, 519] width 1115 height 31
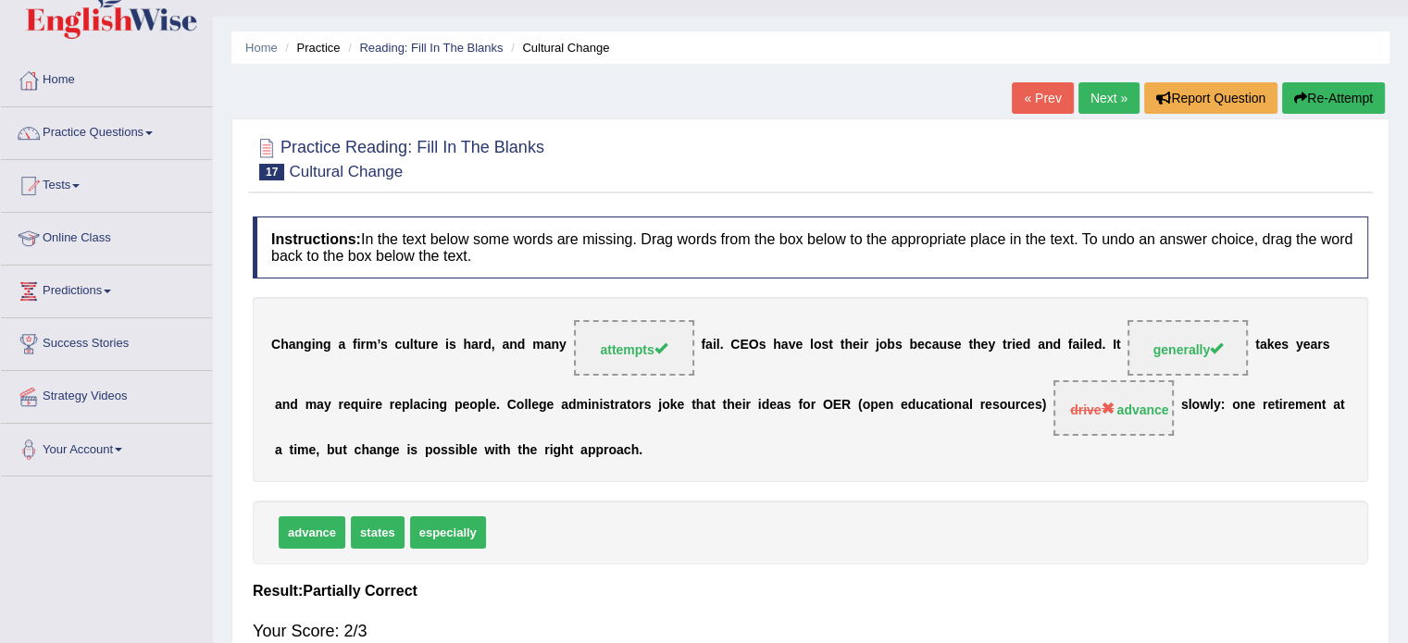
scroll to position [32, 0]
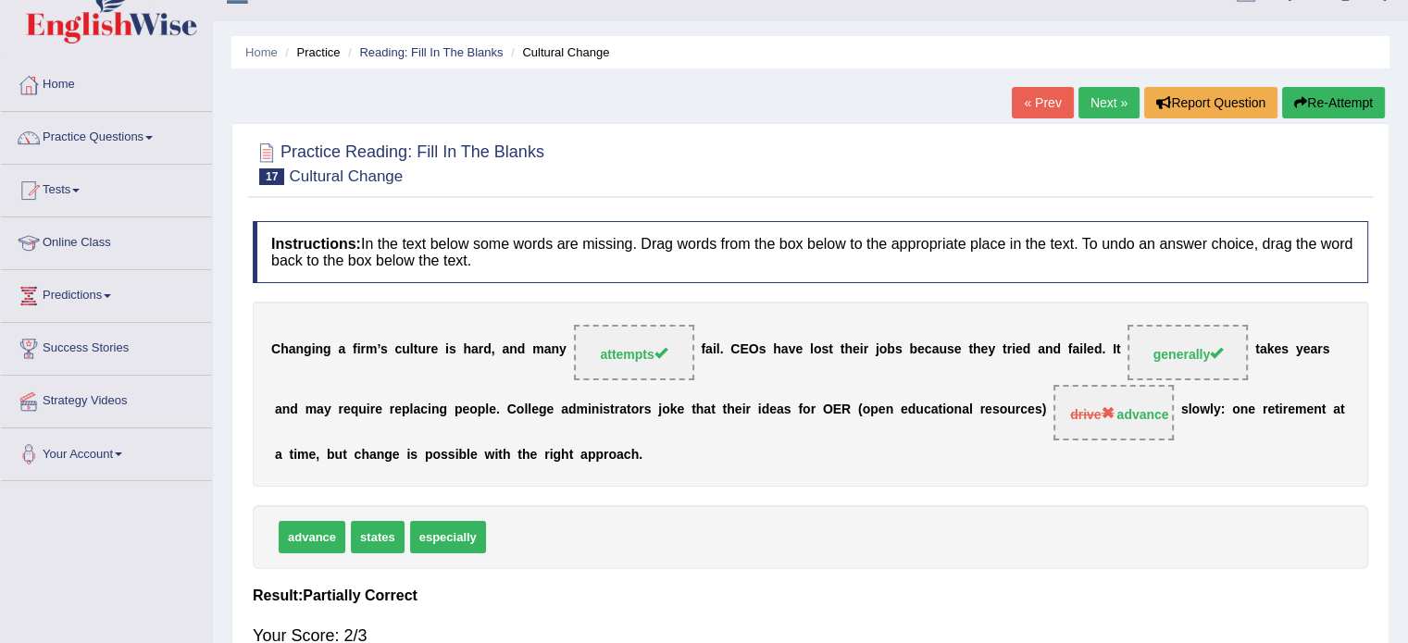
click at [1101, 100] on link "Next »" at bounding box center [1108, 102] width 61 height 31
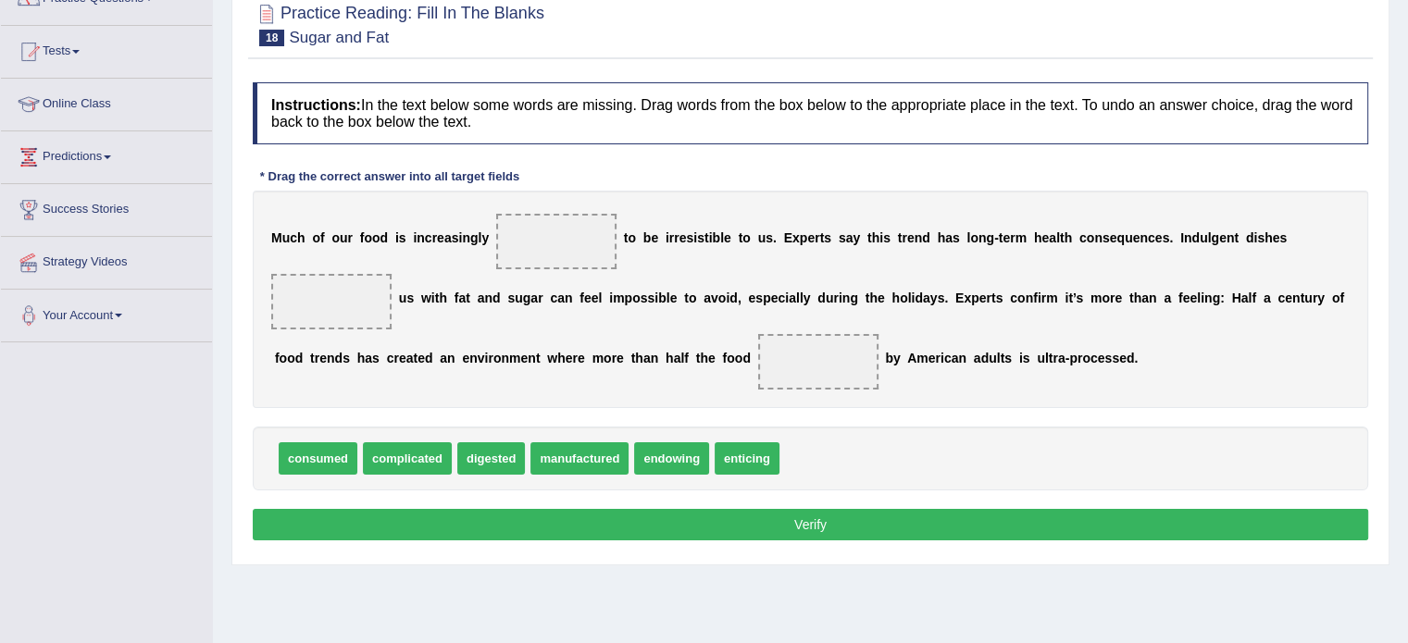
scroll to position [177, 0]
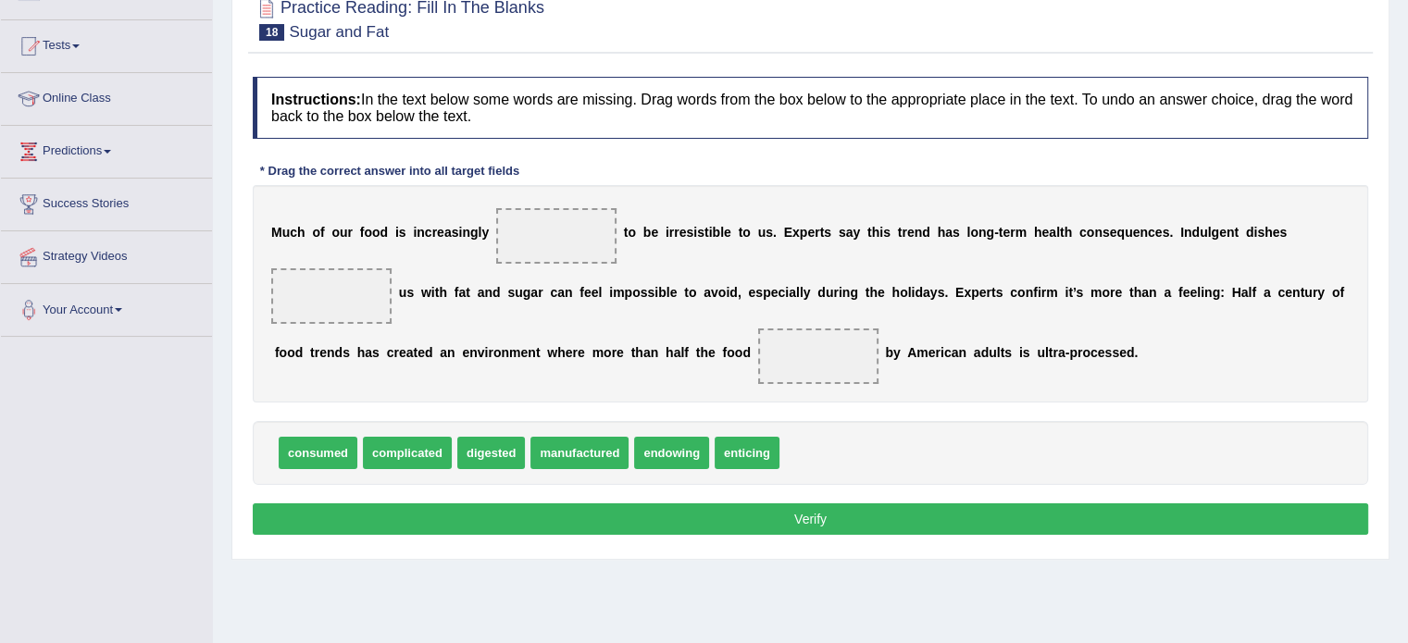
click at [496, 462] on span "digested" at bounding box center [491, 453] width 68 height 32
drag, startPoint x: 748, startPoint y: 458, endPoint x: 556, endPoint y: 251, distance: 282.3
click at [648, 458] on span "endowing" at bounding box center [671, 453] width 75 height 32
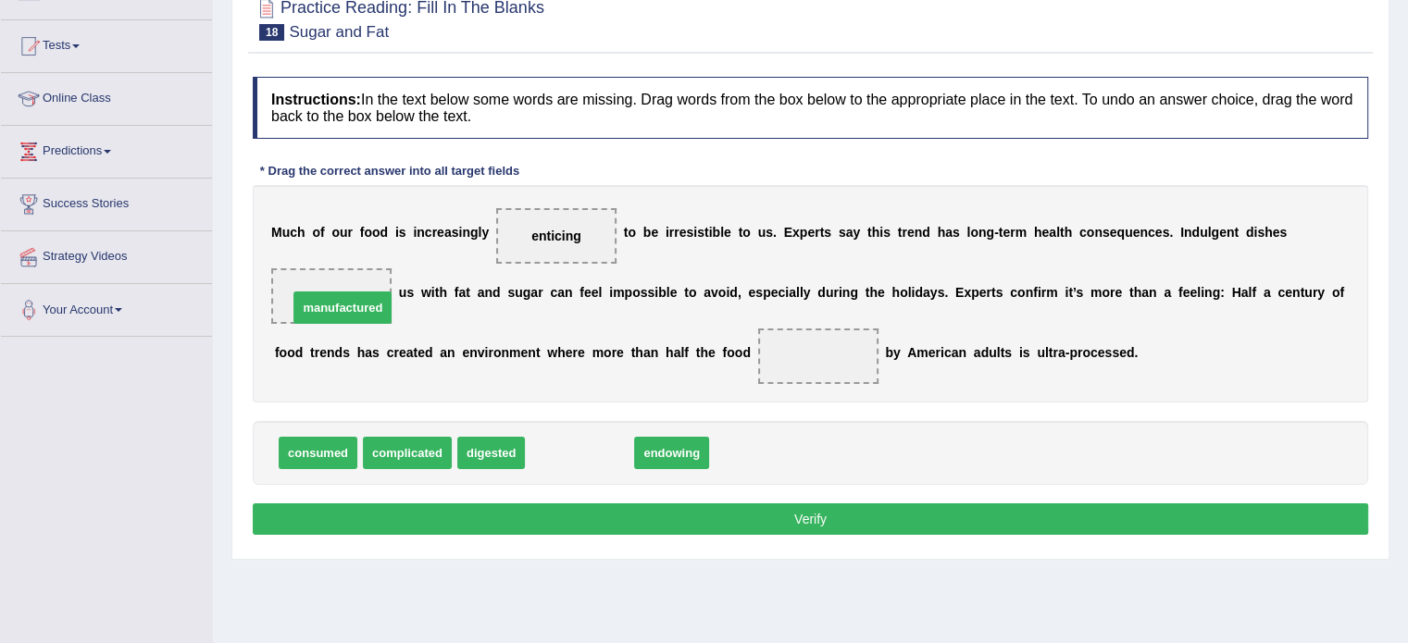
drag, startPoint x: 575, startPoint y: 460, endPoint x: 338, endPoint y: 315, distance: 278.0
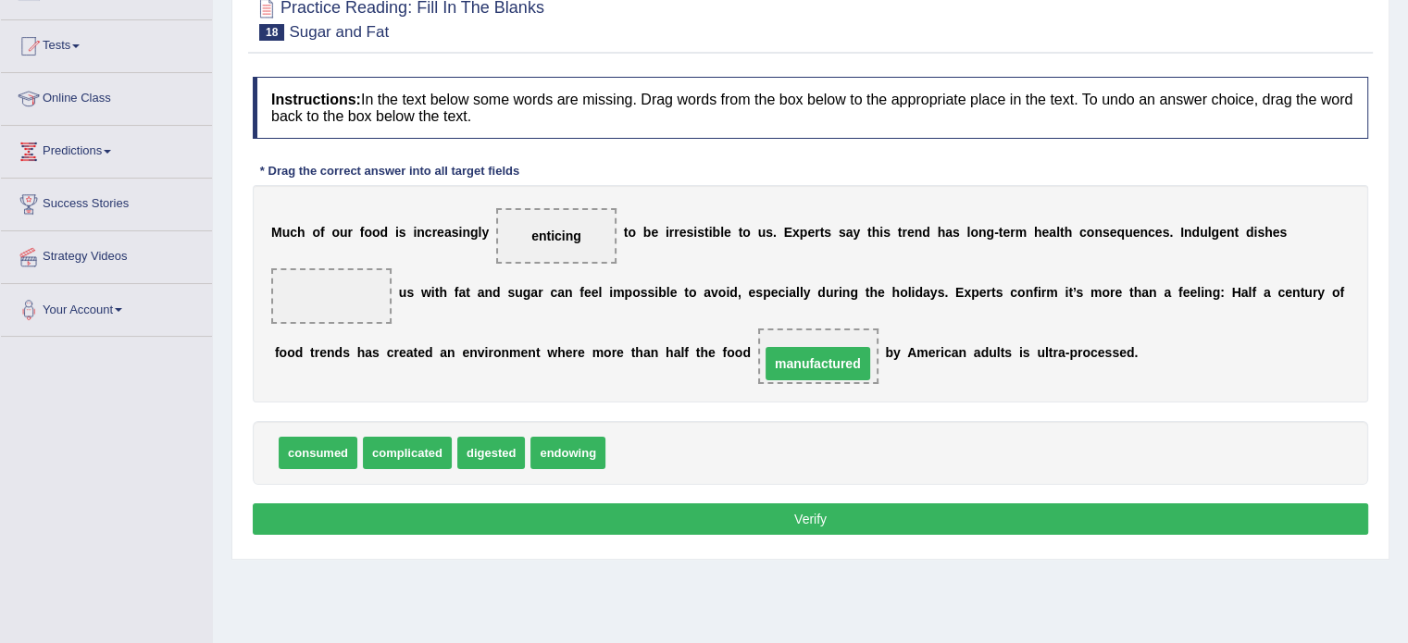
drag, startPoint x: 322, startPoint y: 289, endPoint x: 800, endPoint y: 356, distance: 482.4
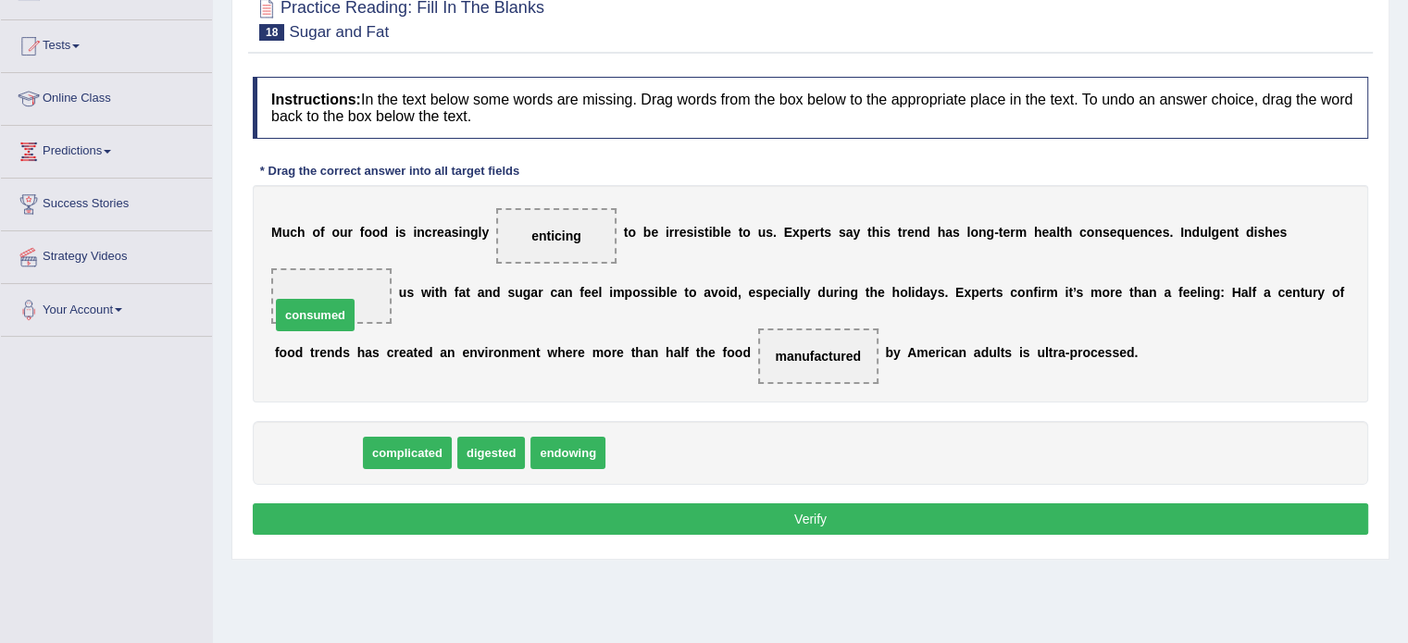
drag, startPoint x: 326, startPoint y: 451, endPoint x: 327, endPoint y: 303, distance: 148.1
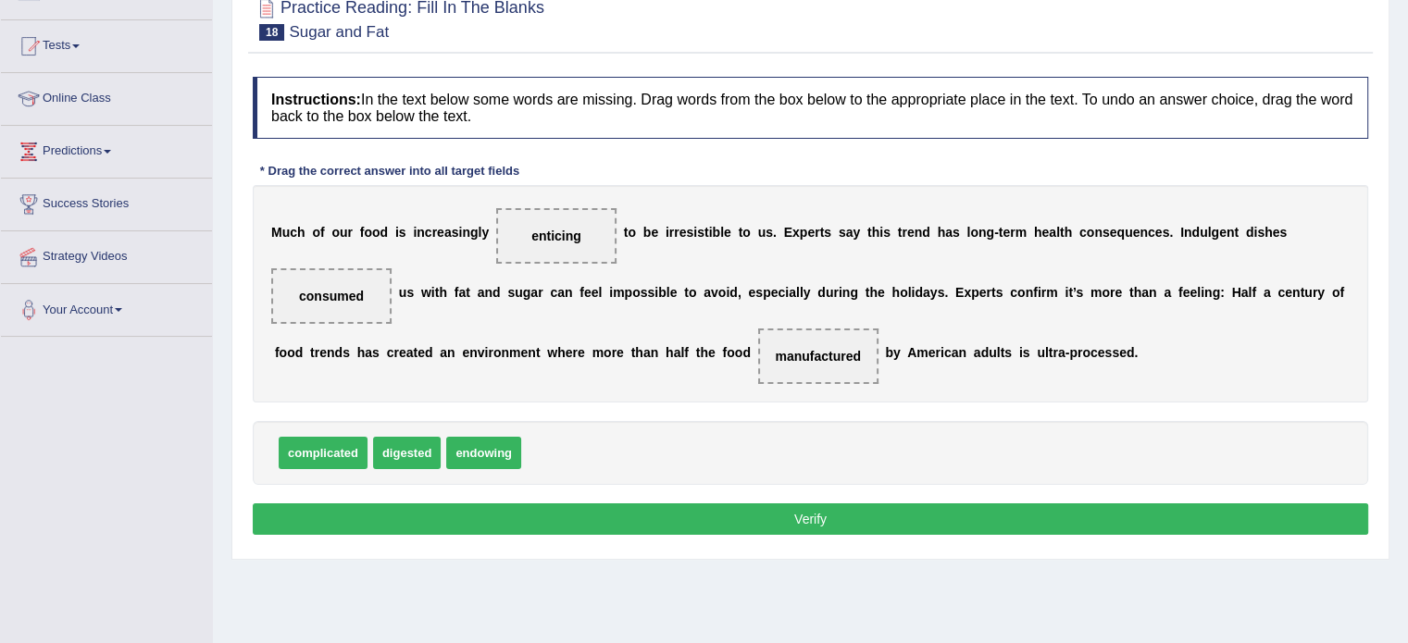
click at [550, 520] on button "Verify" at bounding box center [810, 519] width 1115 height 31
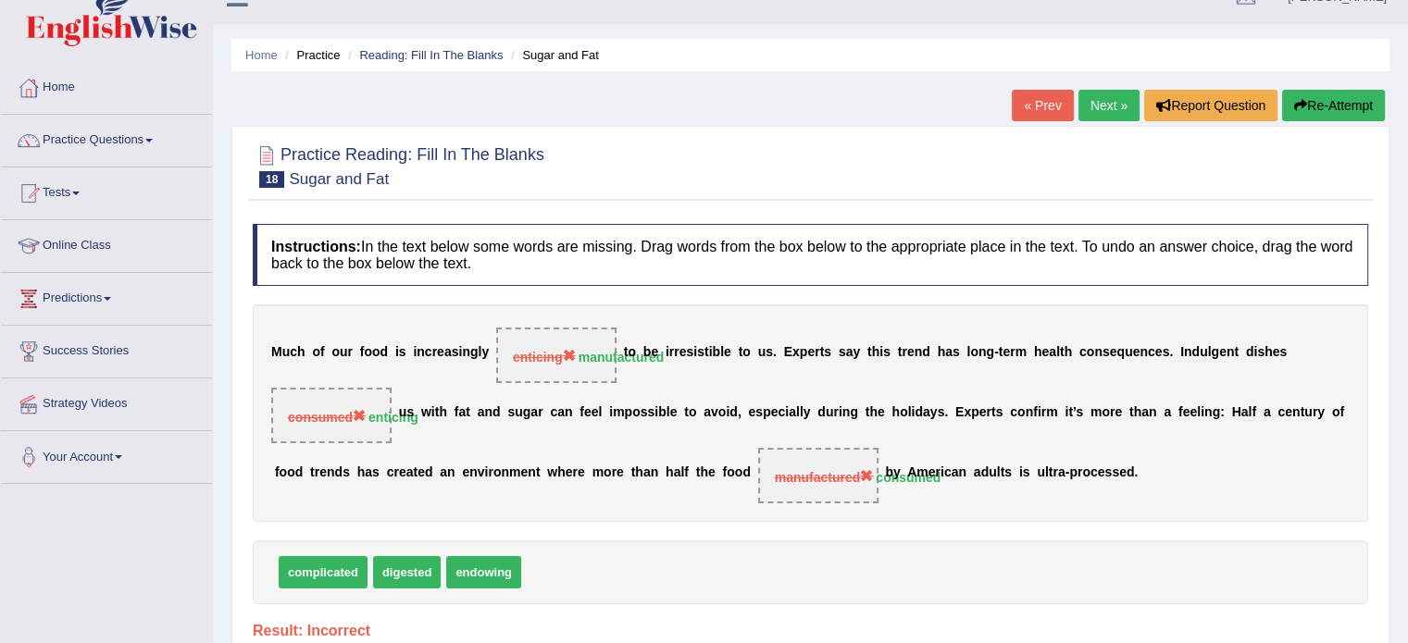
scroll to position [27, 0]
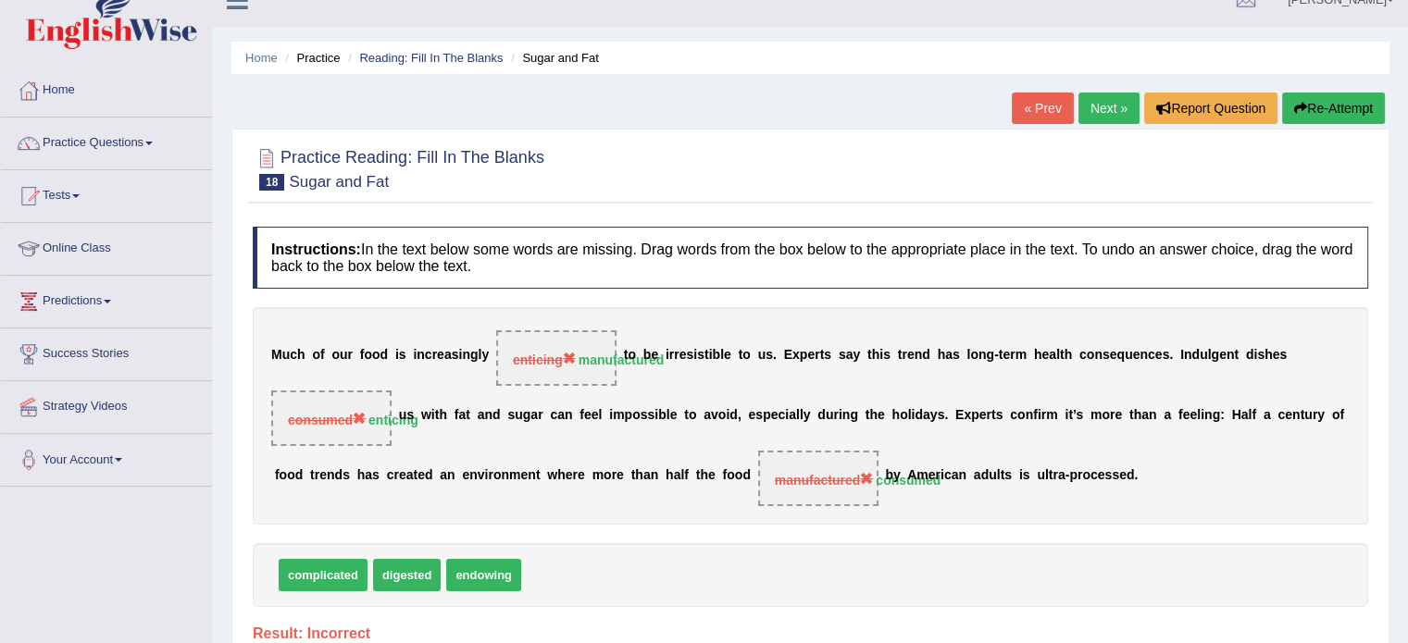
click at [1106, 106] on link "Next »" at bounding box center [1108, 108] width 61 height 31
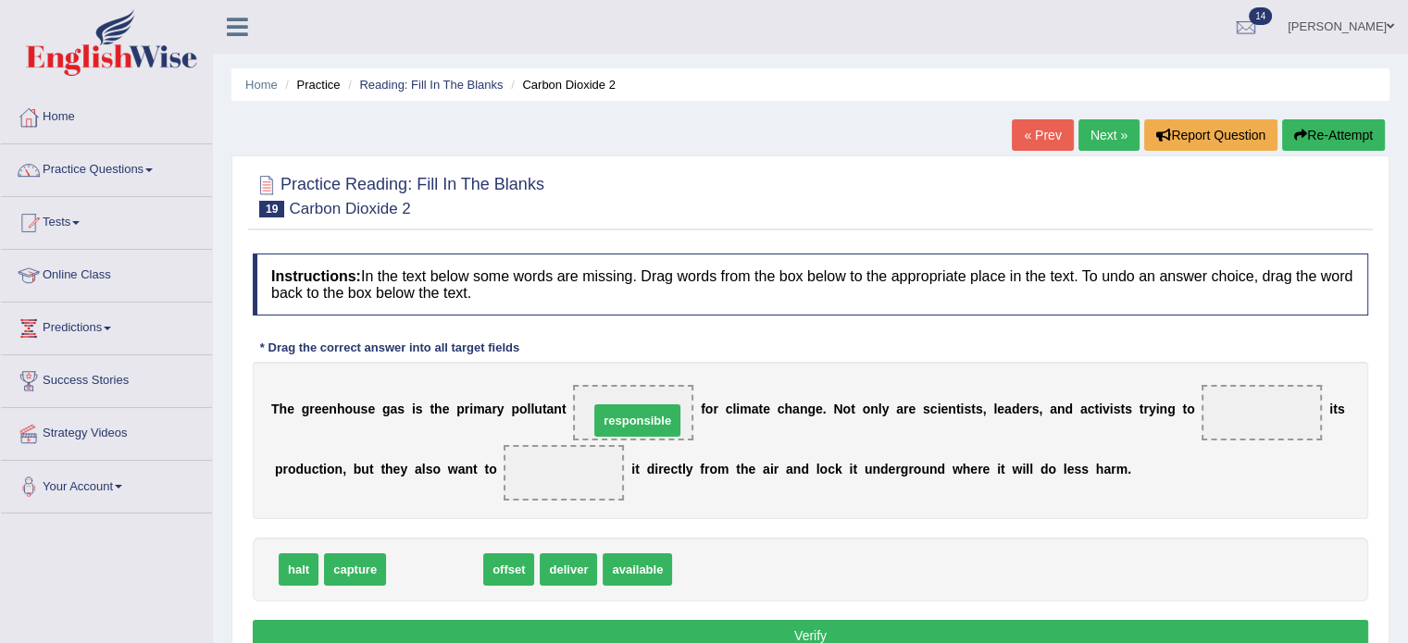
drag, startPoint x: 448, startPoint y: 573, endPoint x: 651, endPoint y: 424, distance: 251.6
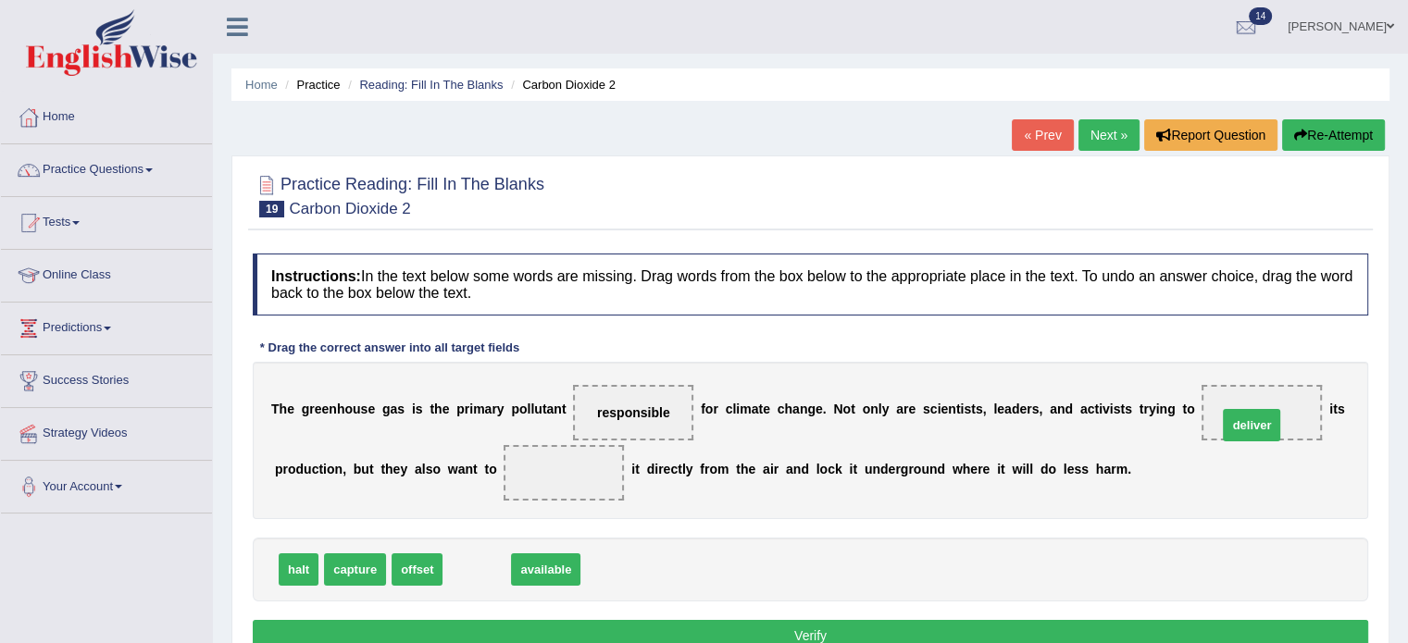
drag, startPoint x: 466, startPoint y: 566, endPoint x: 1241, endPoint y: 421, distance: 788.0
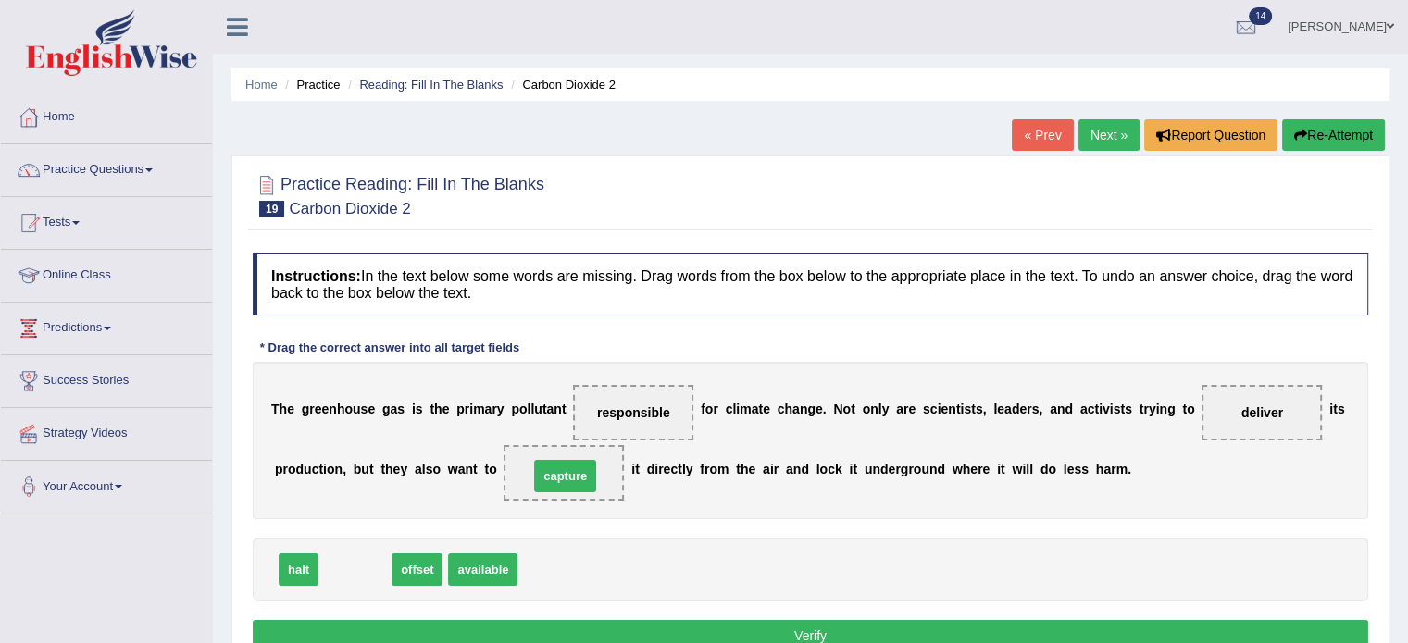
drag, startPoint x: 360, startPoint y: 572, endPoint x: 570, endPoint y: 479, distance: 229.6
click at [603, 640] on button "Verify" at bounding box center [810, 635] width 1115 height 31
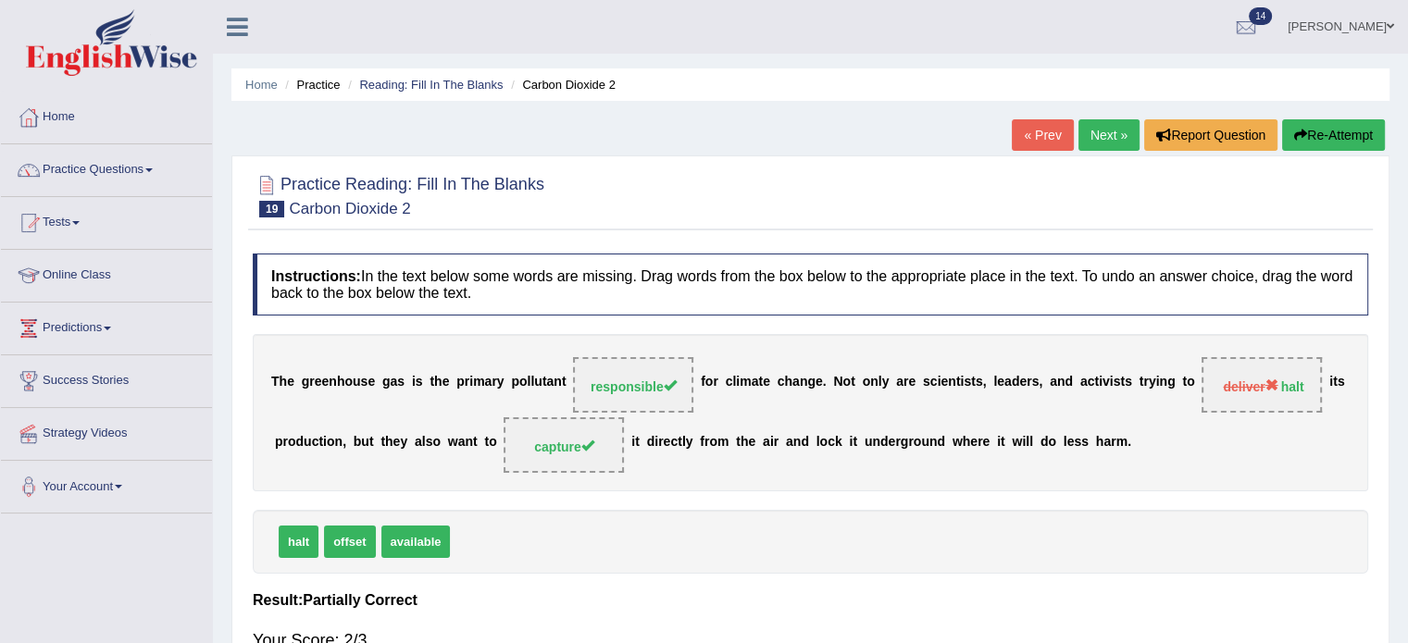
click at [1109, 128] on link "Next »" at bounding box center [1108, 134] width 61 height 31
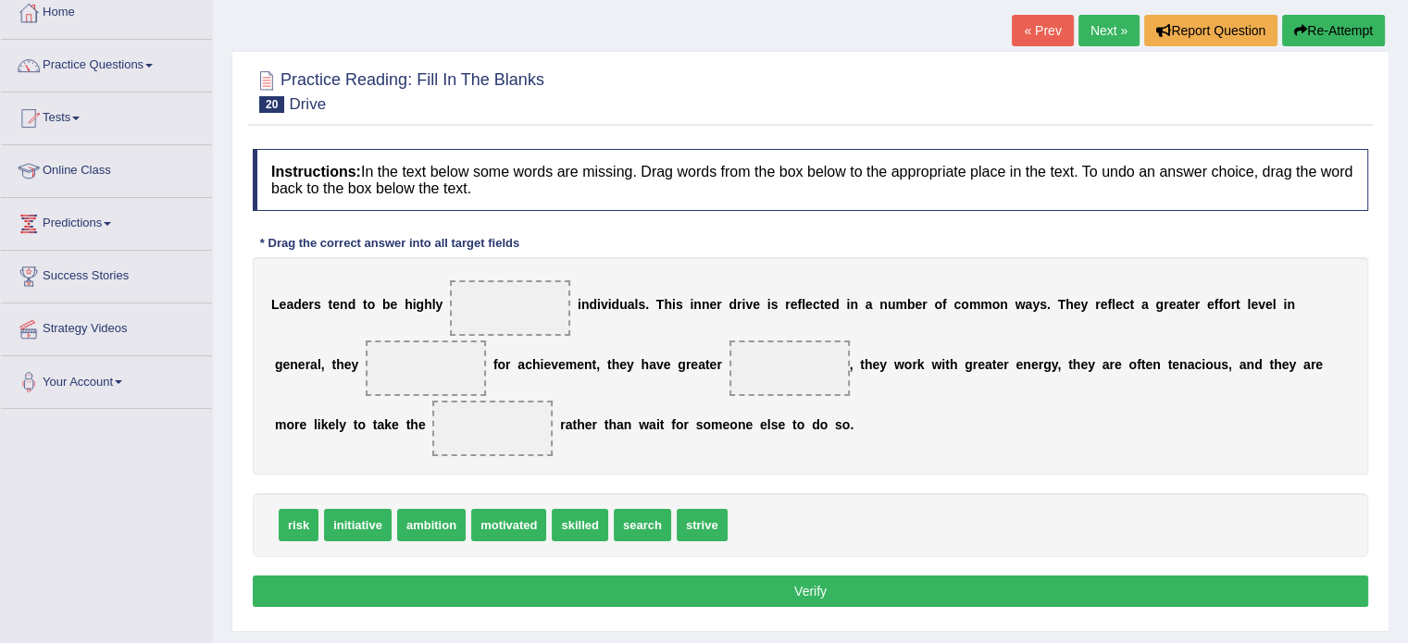
scroll to position [119, 0]
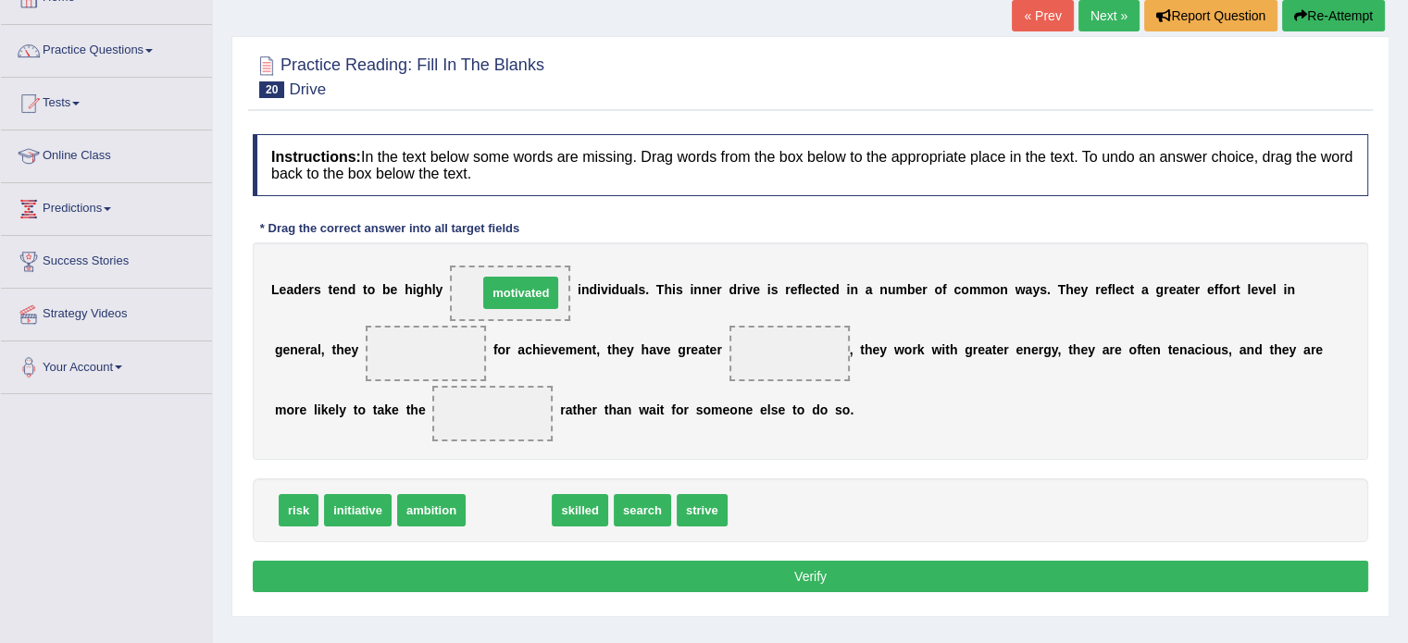
drag, startPoint x: 512, startPoint y: 514, endPoint x: 524, endPoint y: 296, distance: 217.8
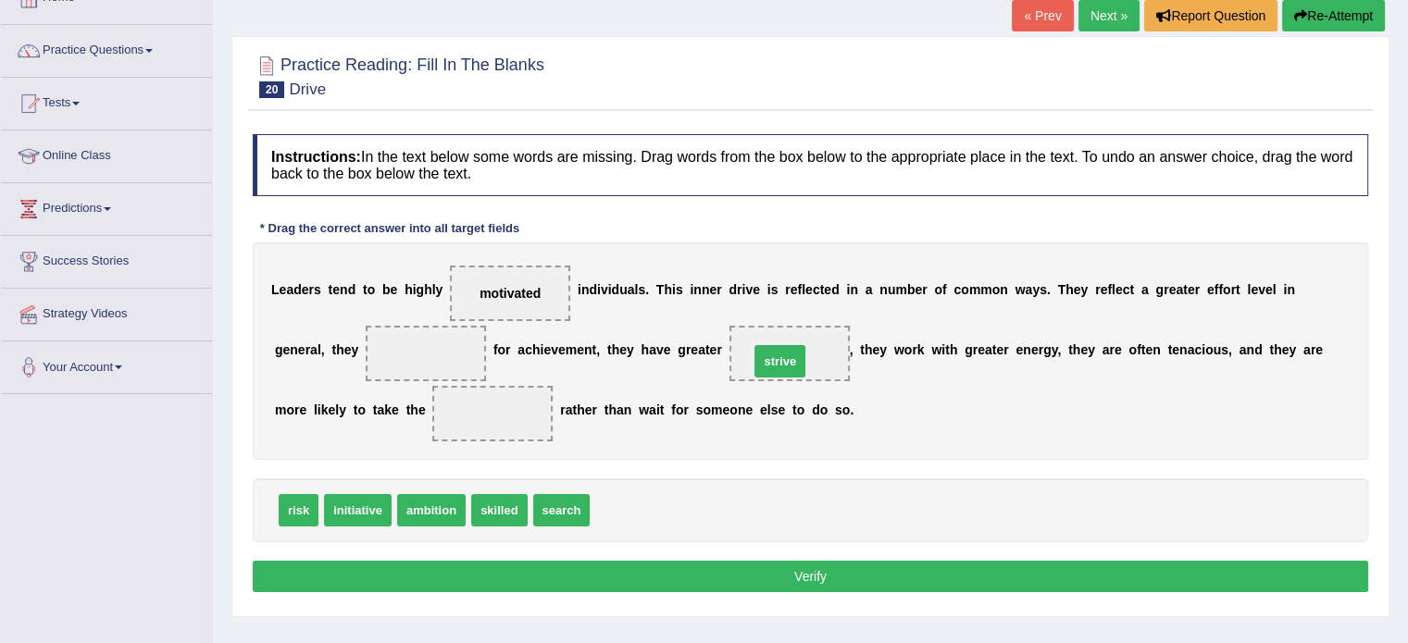
drag, startPoint x: 626, startPoint y: 514, endPoint x: 785, endPoint y: 364, distance: 218.7
drag, startPoint x: 447, startPoint y: 515, endPoint x: 429, endPoint y: 359, distance: 156.5
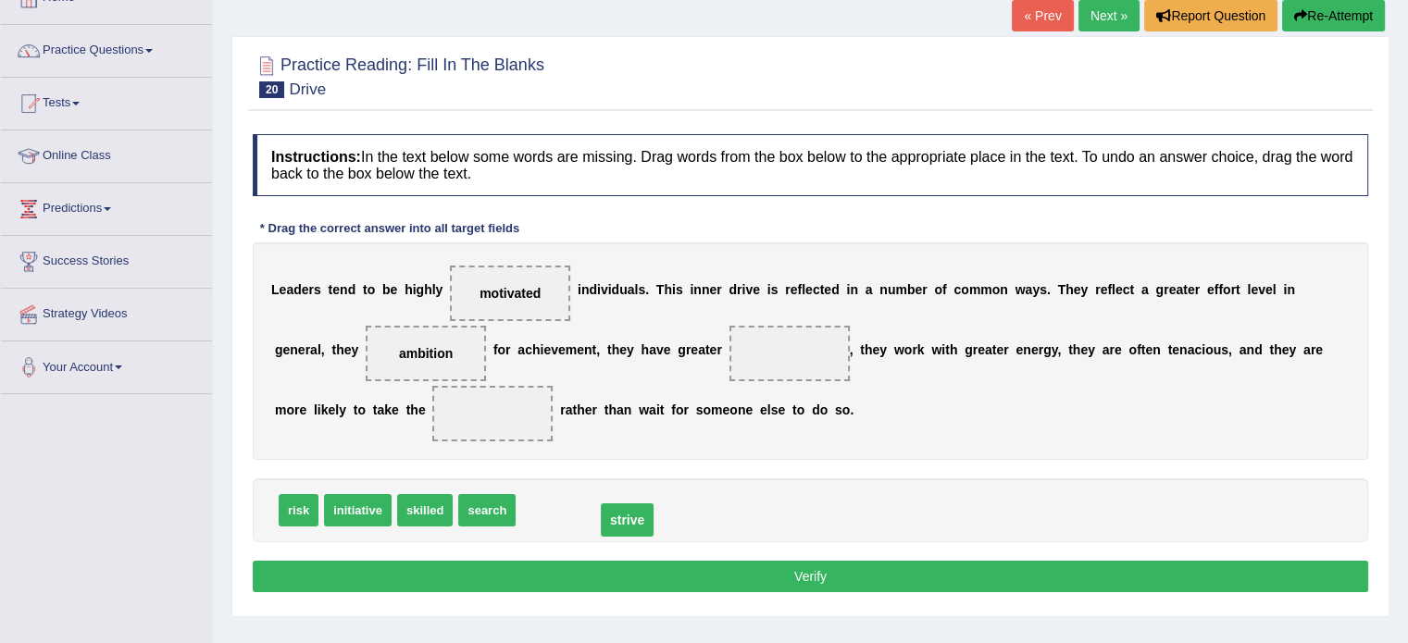
drag, startPoint x: 787, startPoint y: 357, endPoint x: 625, endPoint y: 523, distance: 231.7
drag, startPoint x: 433, startPoint y: 354, endPoint x: 812, endPoint y: 356, distance: 378.6
drag, startPoint x: 552, startPoint y: 511, endPoint x: 415, endPoint y: 357, distance: 205.8
drag, startPoint x: 299, startPoint y: 504, endPoint x: 474, endPoint y: 411, distance: 197.9
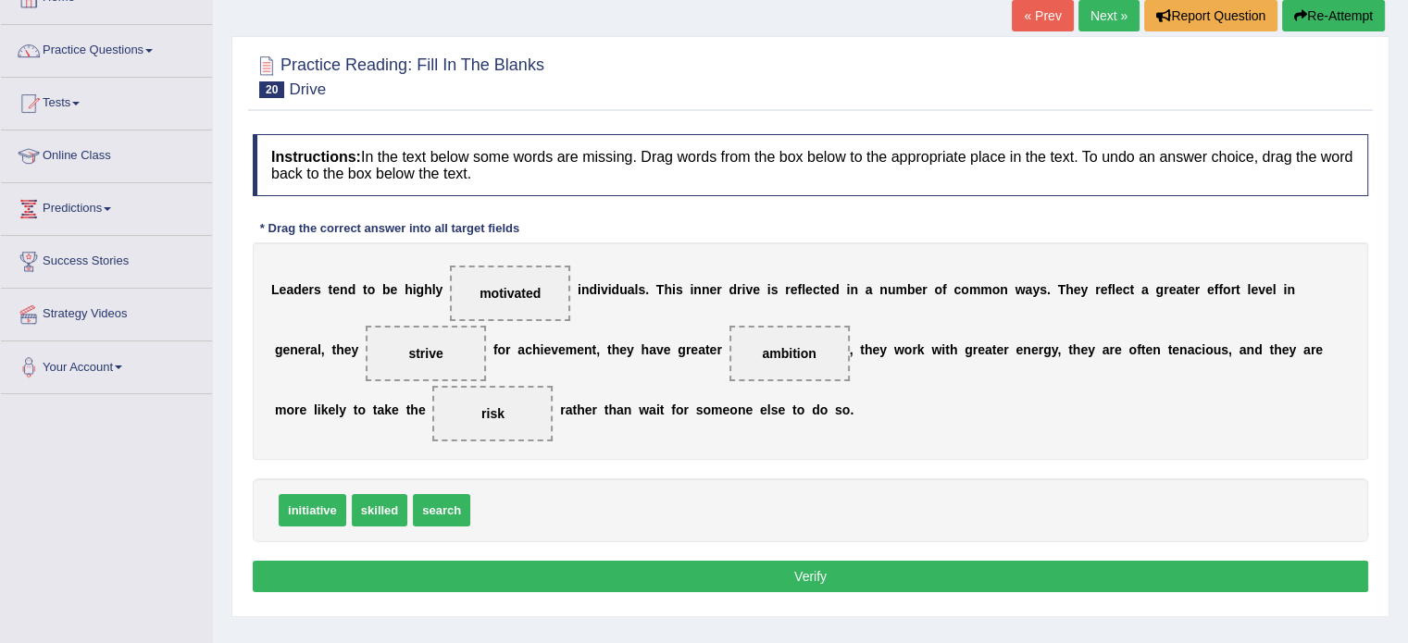
click at [541, 566] on button "Verify" at bounding box center [810, 576] width 1115 height 31
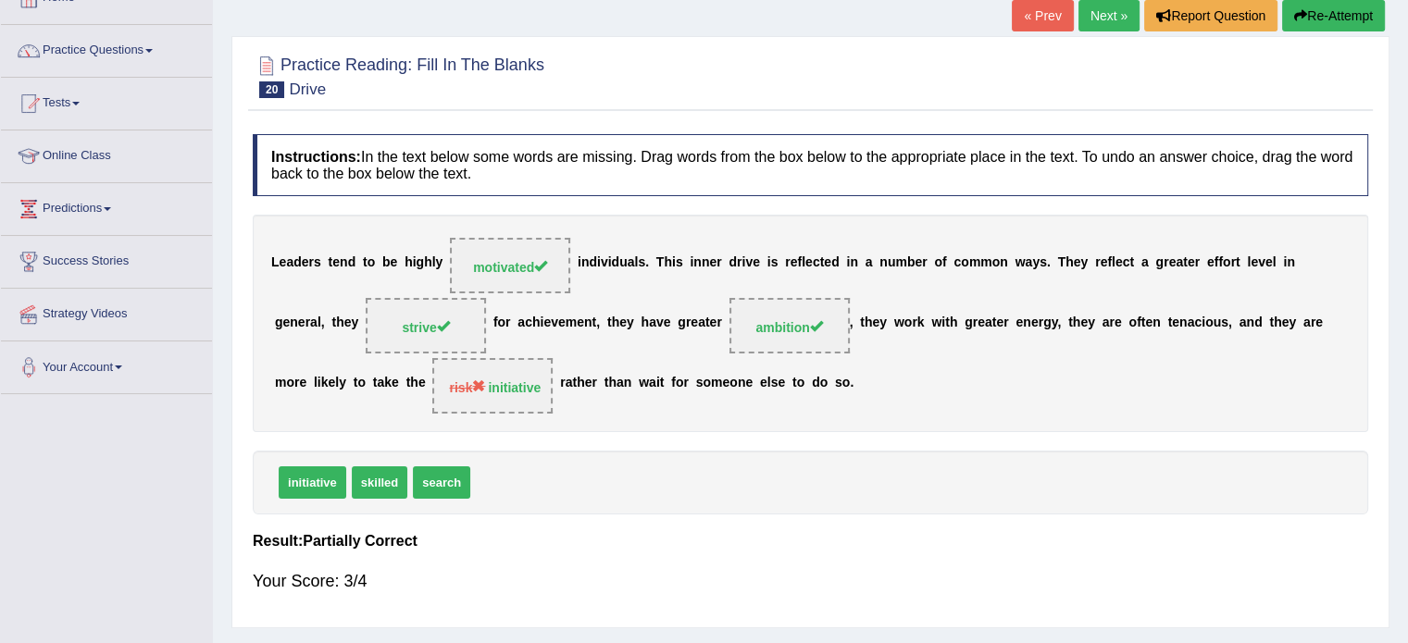
scroll to position [0, 0]
